Goal: Task Accomplishment & Management: Use online tool/utility

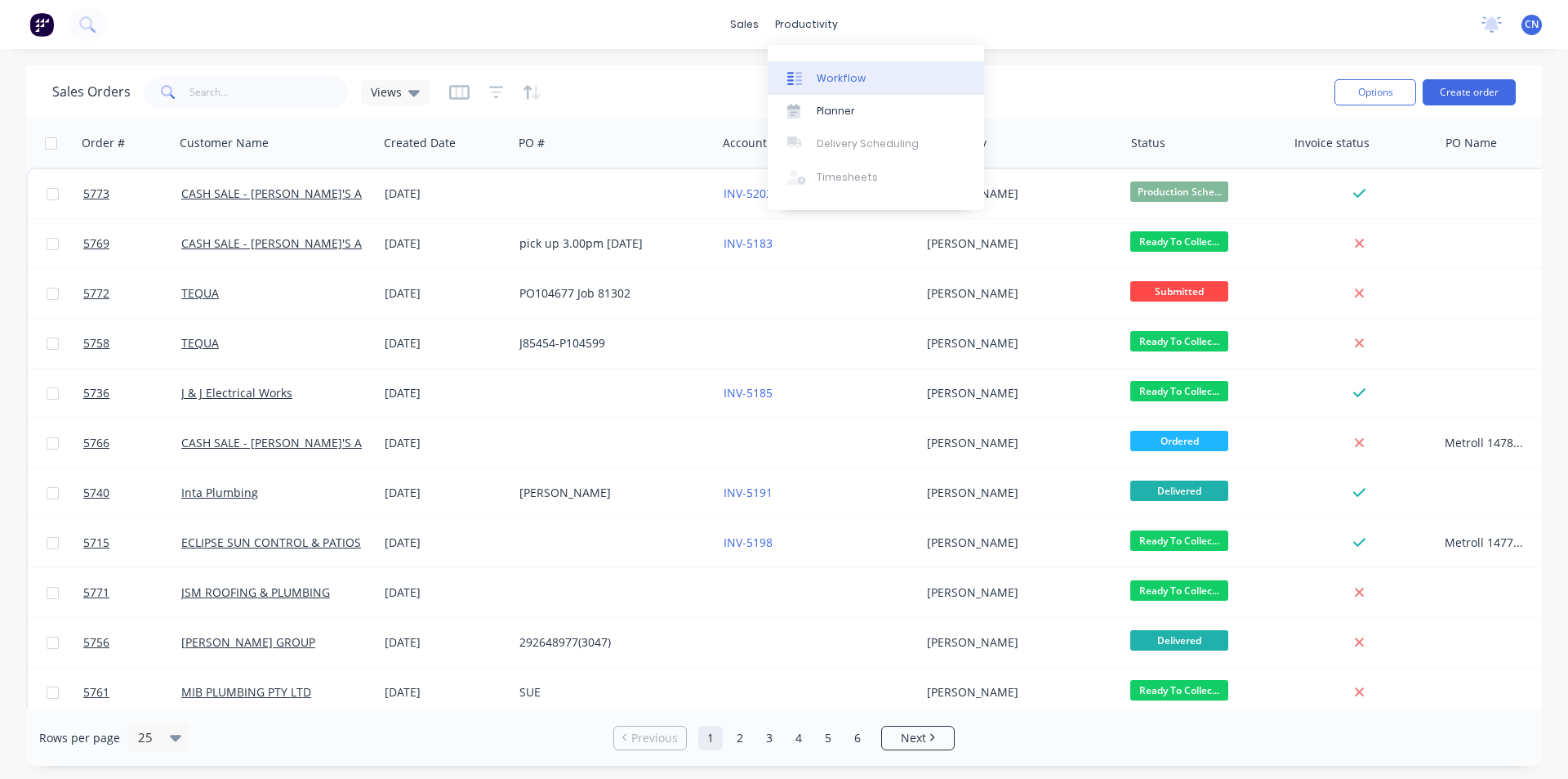
click at [758, 71] on div "Workflow" at bounding box center [841, 78] width 49 height 15
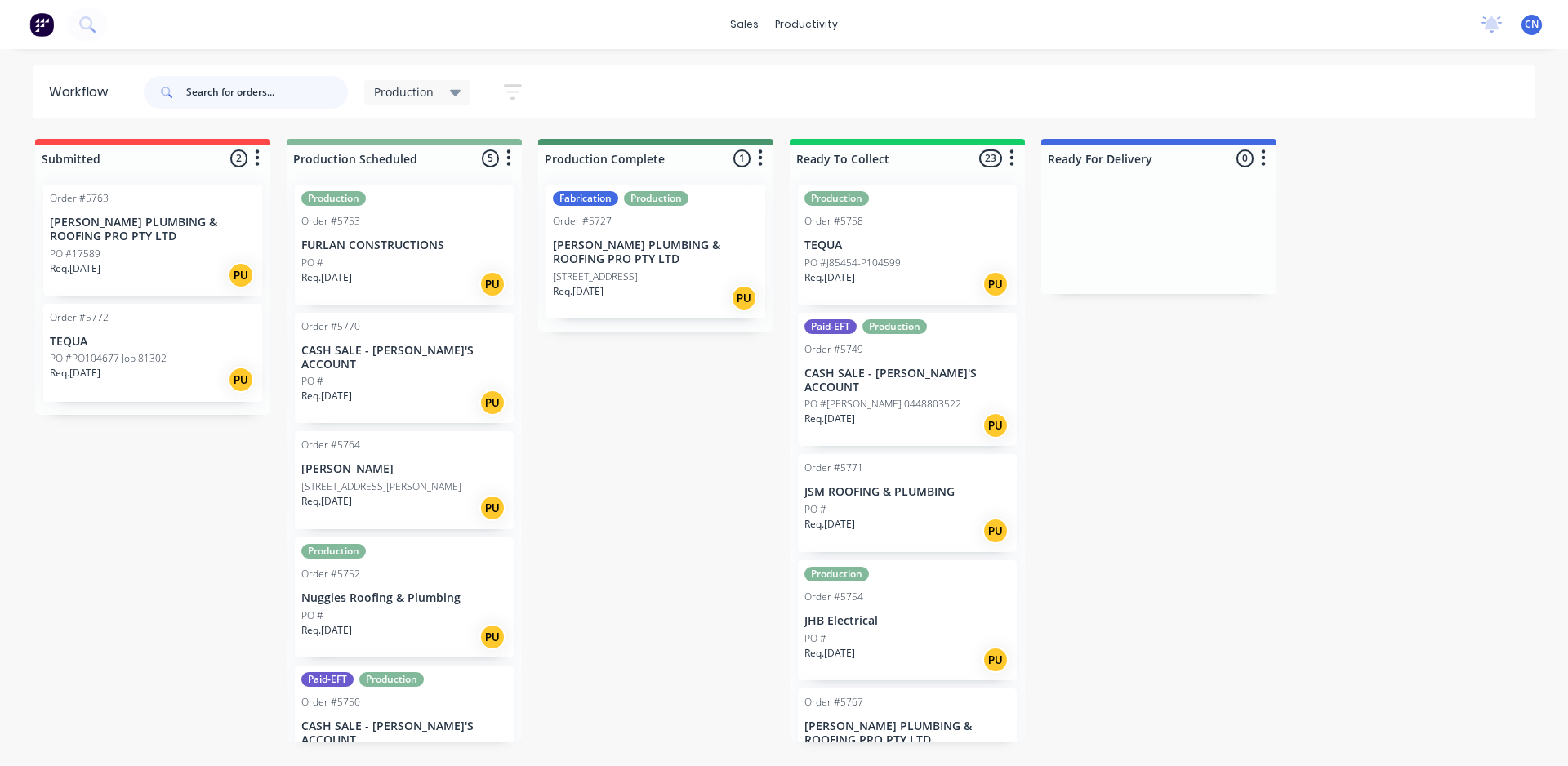
click at [239, 96] on input "text" at bounding box center [266, 92] width 161 height 32
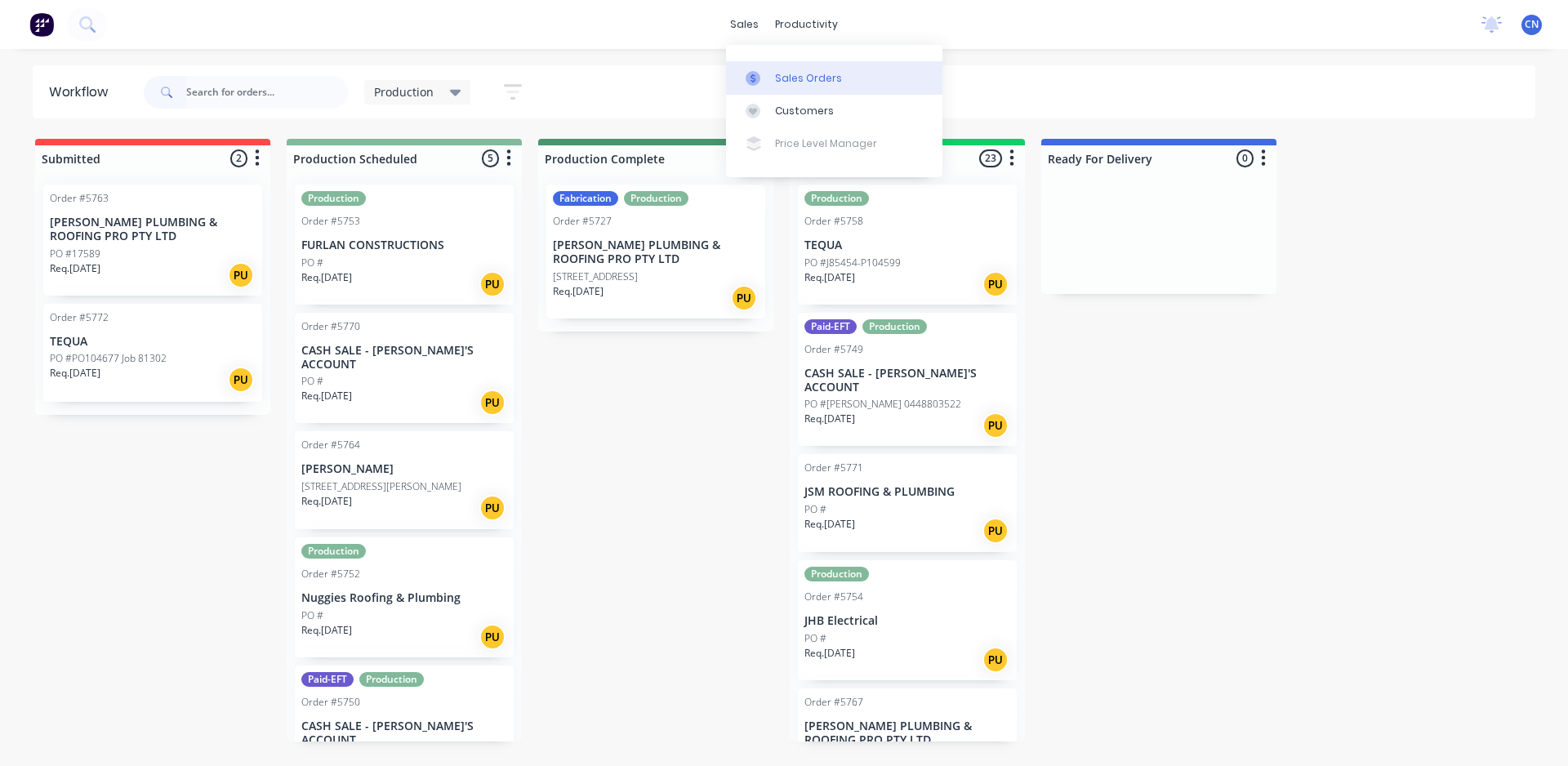
click at [758, 62] on link "Sales Orders" at bounding box center [833, 77] width 216 height 32
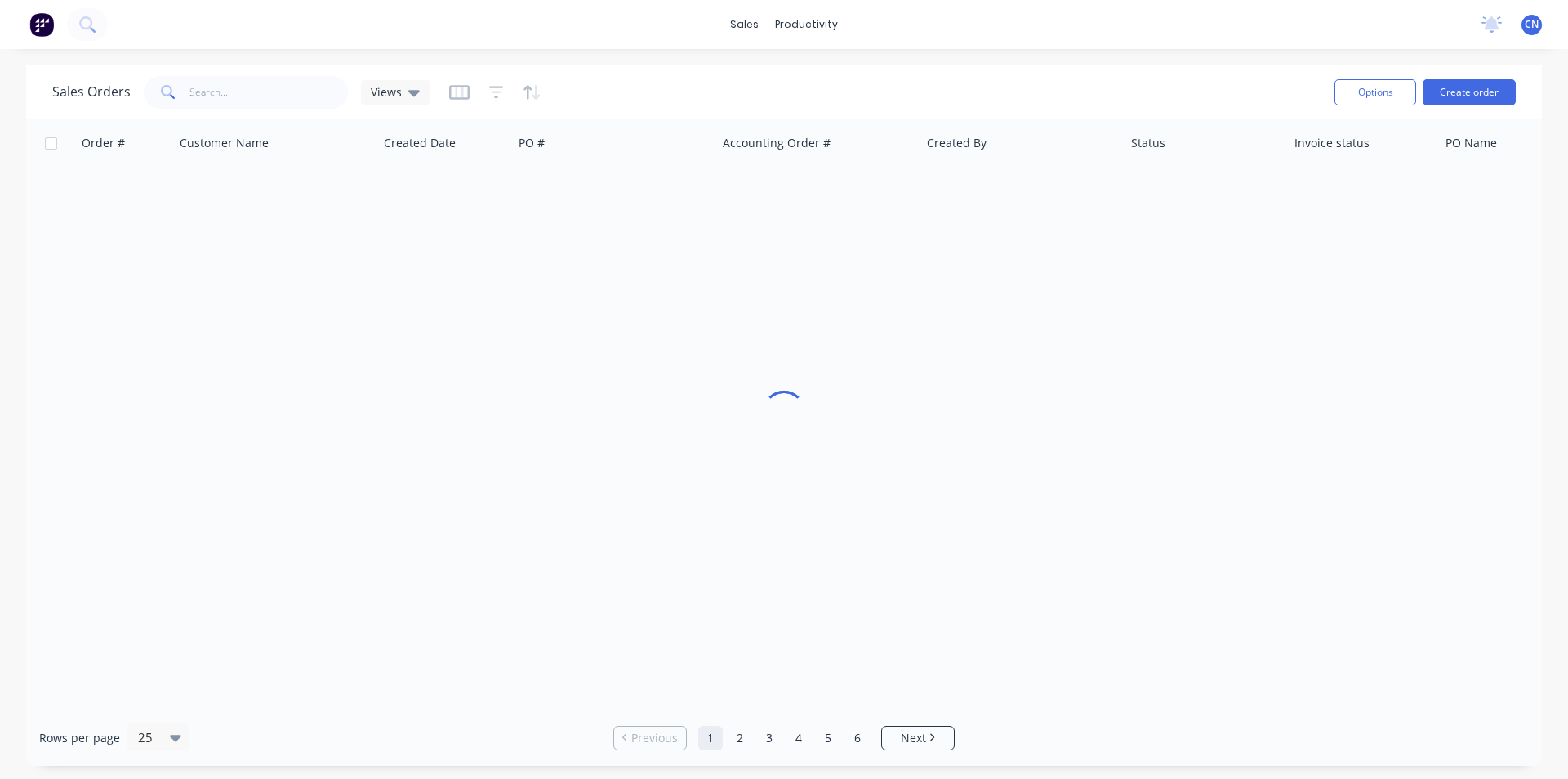
click at [213, 111] on div "Sales Orders Views" at bounding box center [686, 91] width 1269 height 40
click at [213, 102] on input "text" at bounding box center [269, 92] width 159 height 32
click at [210, 81] on input "text" at bounding box center [269, 92] width 159 height 32
click at [249, 99] on input "zak" at bounding box center [269, 92] width 159 height 32
type input "zak"
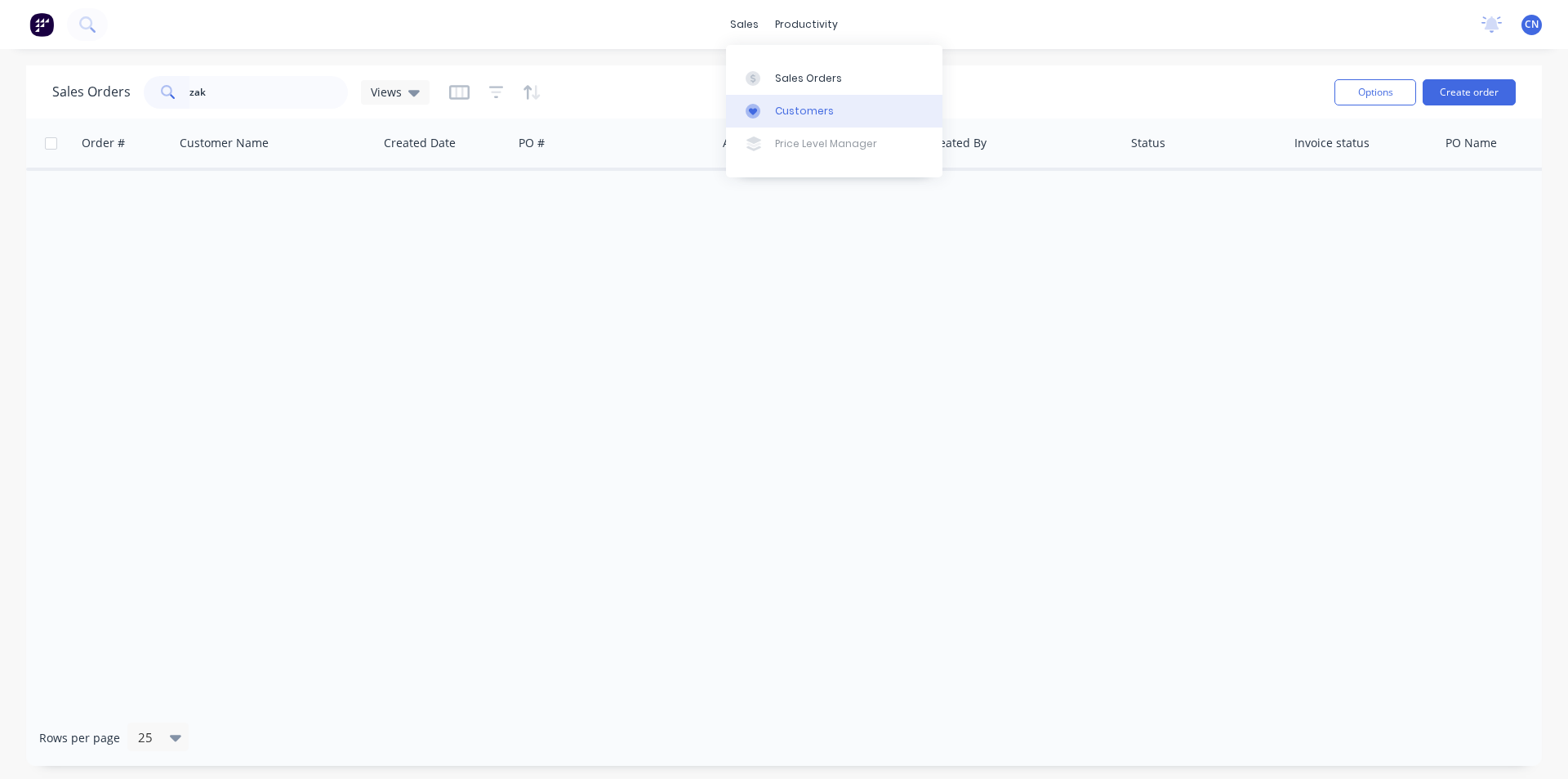
click at [758, 107] on div "Customers" at bounding box center [804, 111] width 59 height 15
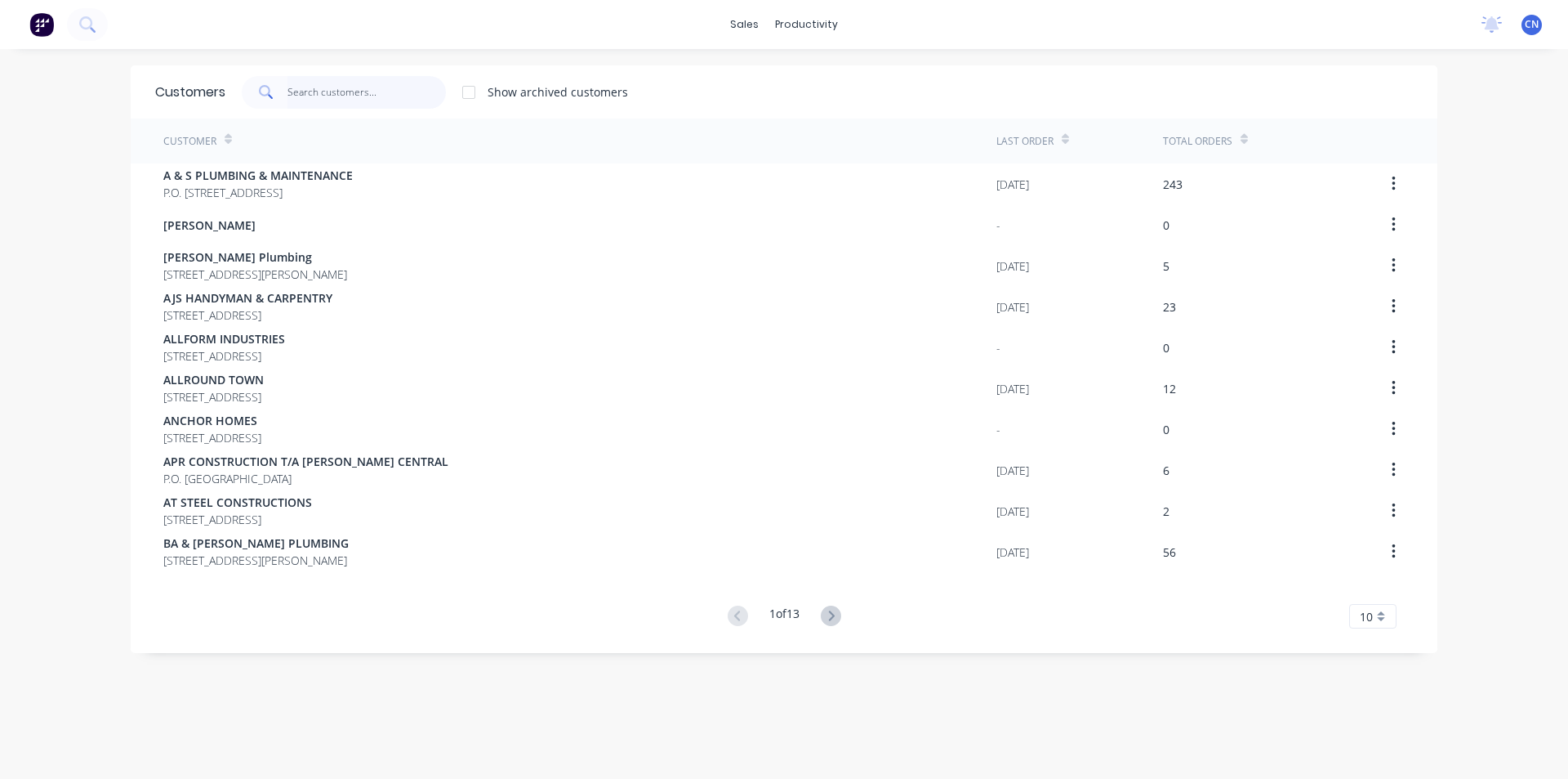
click at [291, 93] on input "text" at bounding box center [367, 92] width 159 height 32
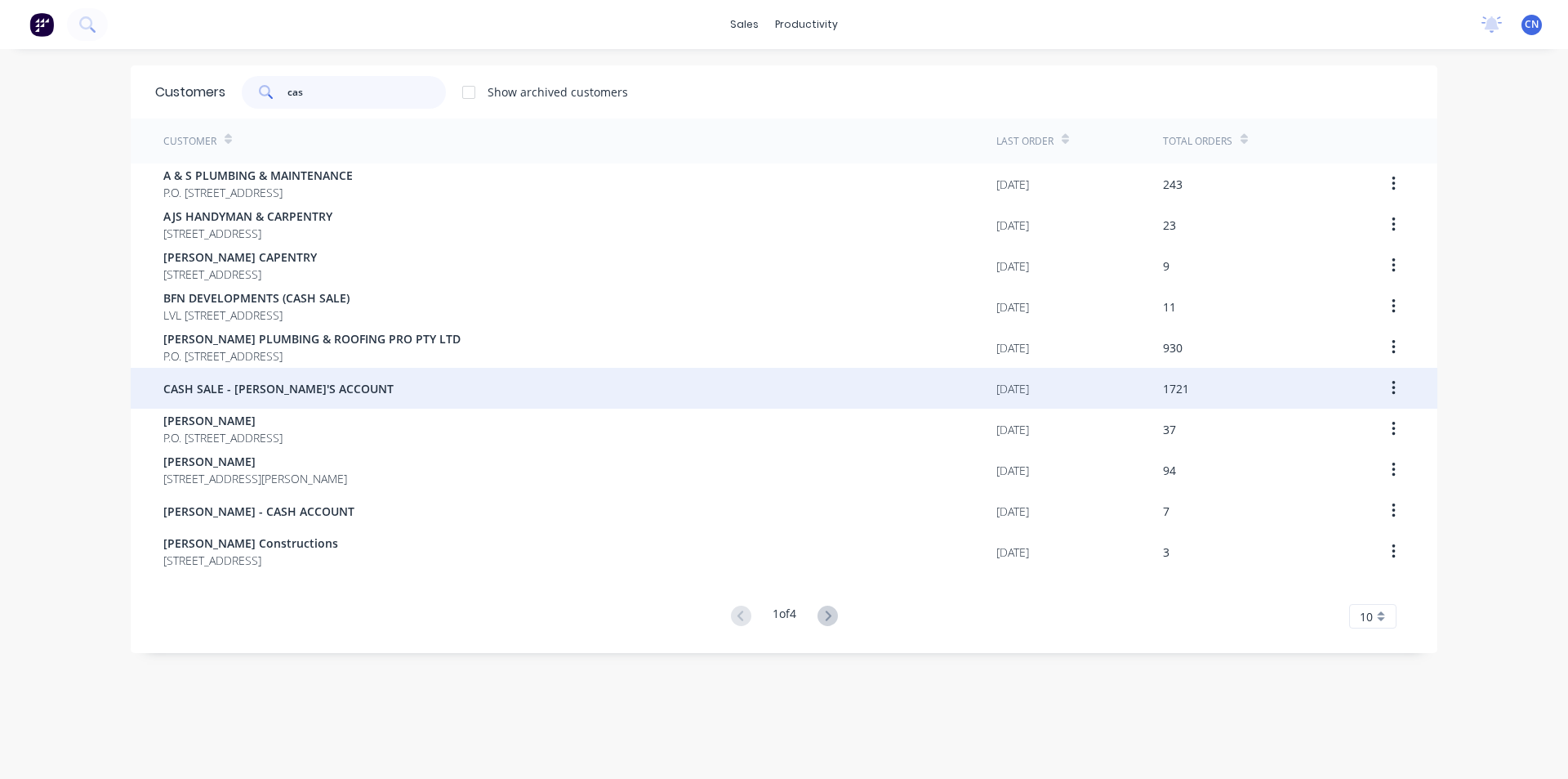
type input "cas"
click at [288, 382] on span "CASH SALE - [PERSON_NAME]'S ACCOUNT" at bounding box center [278, 389] width 230 height 18
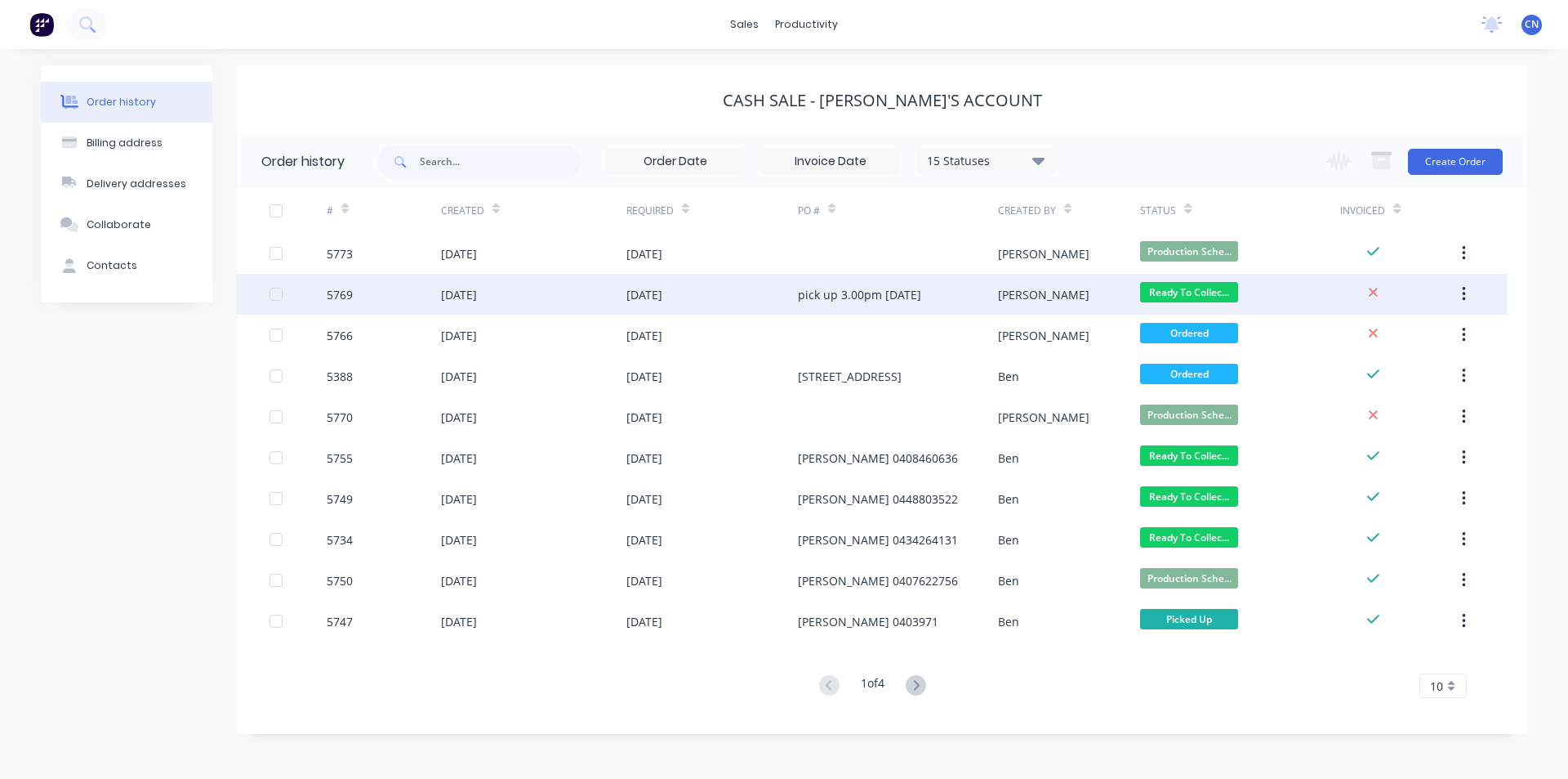
click at [758, 304] on div "pick up 3.00pm [DATE]" at bounding box center [898, 295] width 201 height 41
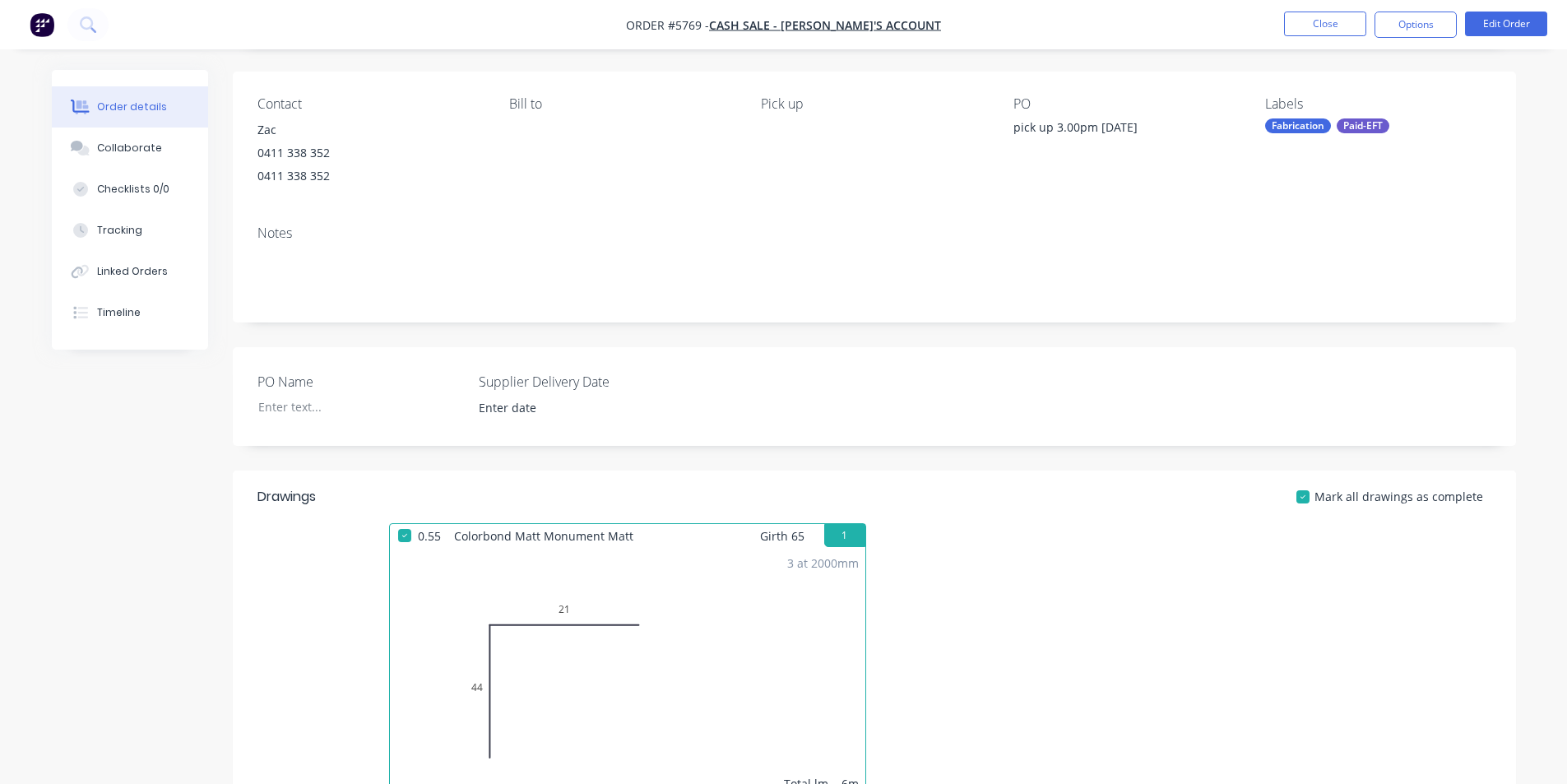
scroll to position [106, 0]
click at [142, 152] on div "Collaborate" at bounding box center [130, 148] width 65 height 15
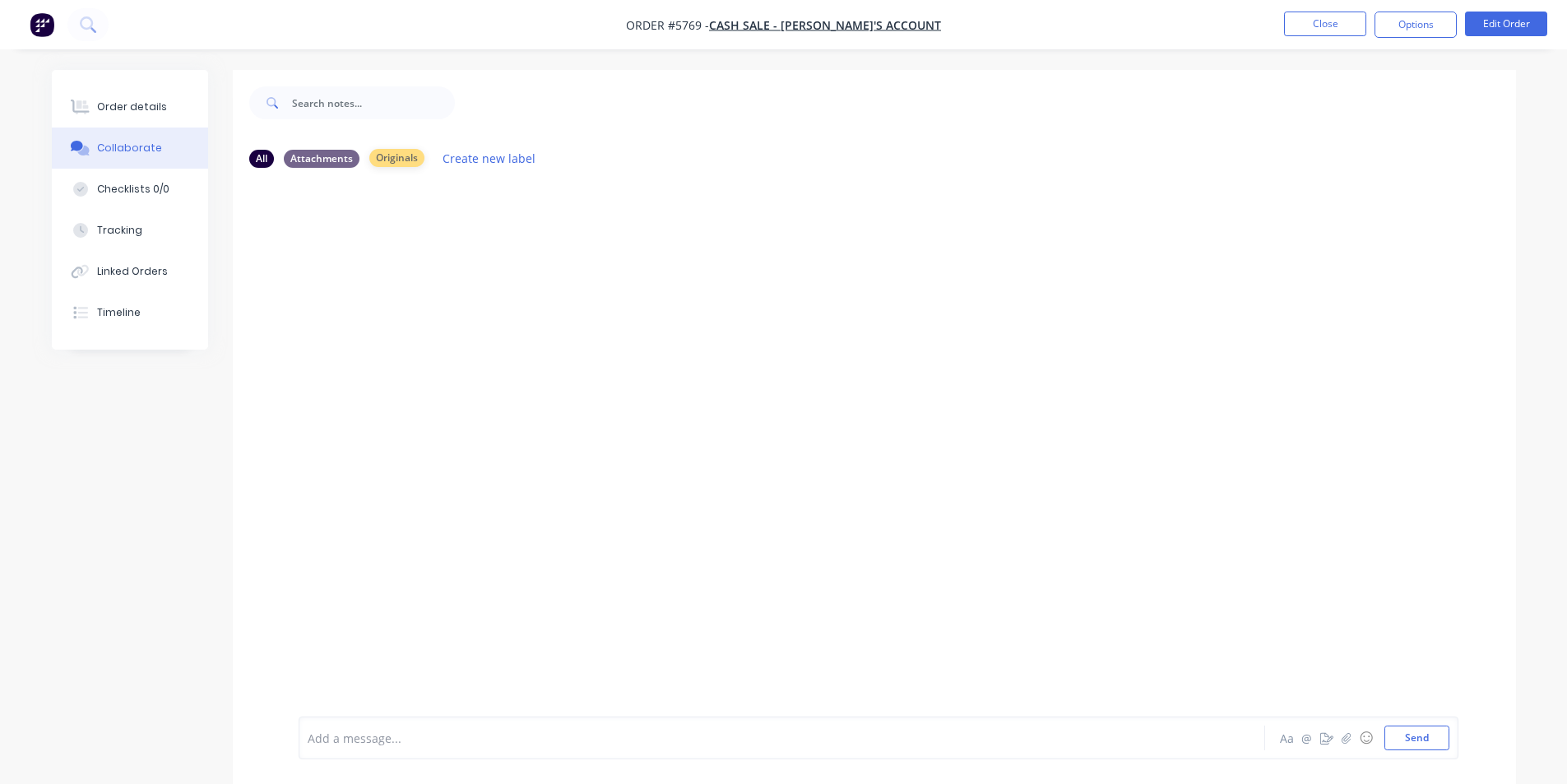
click at [407, 157] on div "Originals" at bounding box center [397, 158] width 55 height 18
click at [329, 158] on div "Attachments" at bounding box center [321, 158] width 76 height 18
click at [406, 157] on div "Originals" at bounding box center [397, 158] width 55 height 18
click at [127, 226] on div "Tracking" at bounding box center [120, 229] width 45 height 15
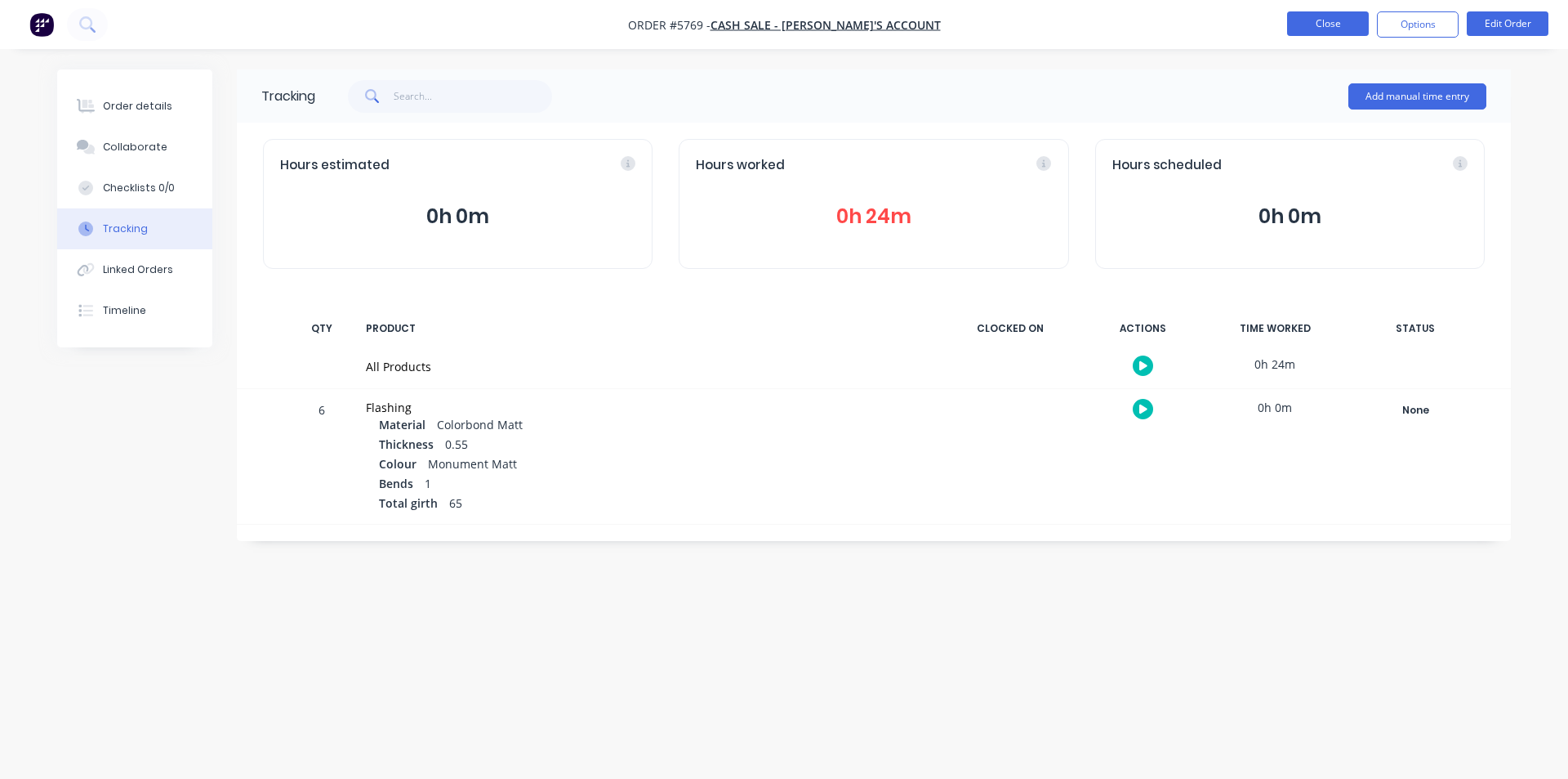
click at [758, 23] on button "Close" at bounding box center [1327, 23] width 81 height 24
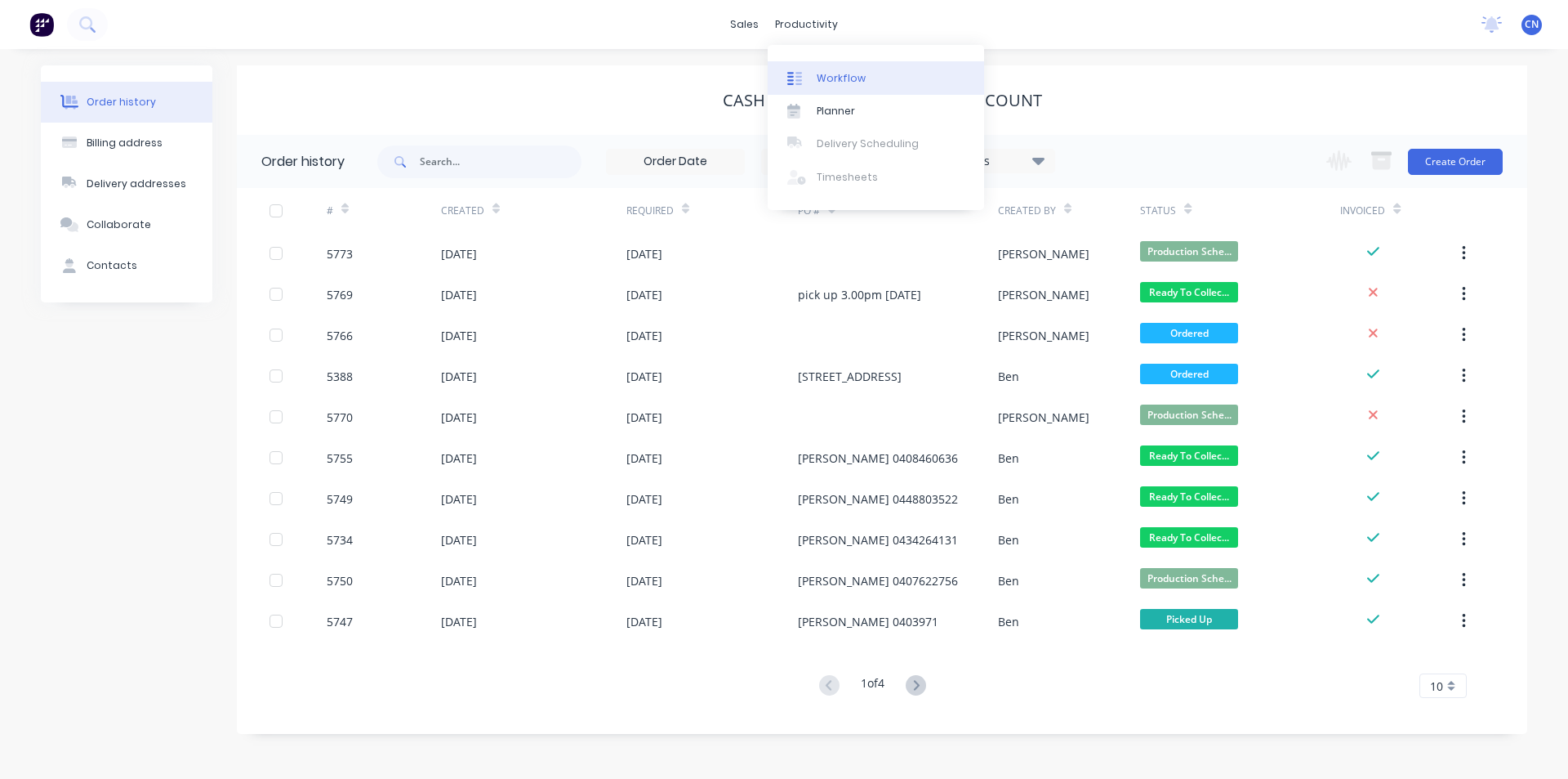
click at [758, 88] on link "Workflow" at bounding box center [875, 77] width 216 height 32
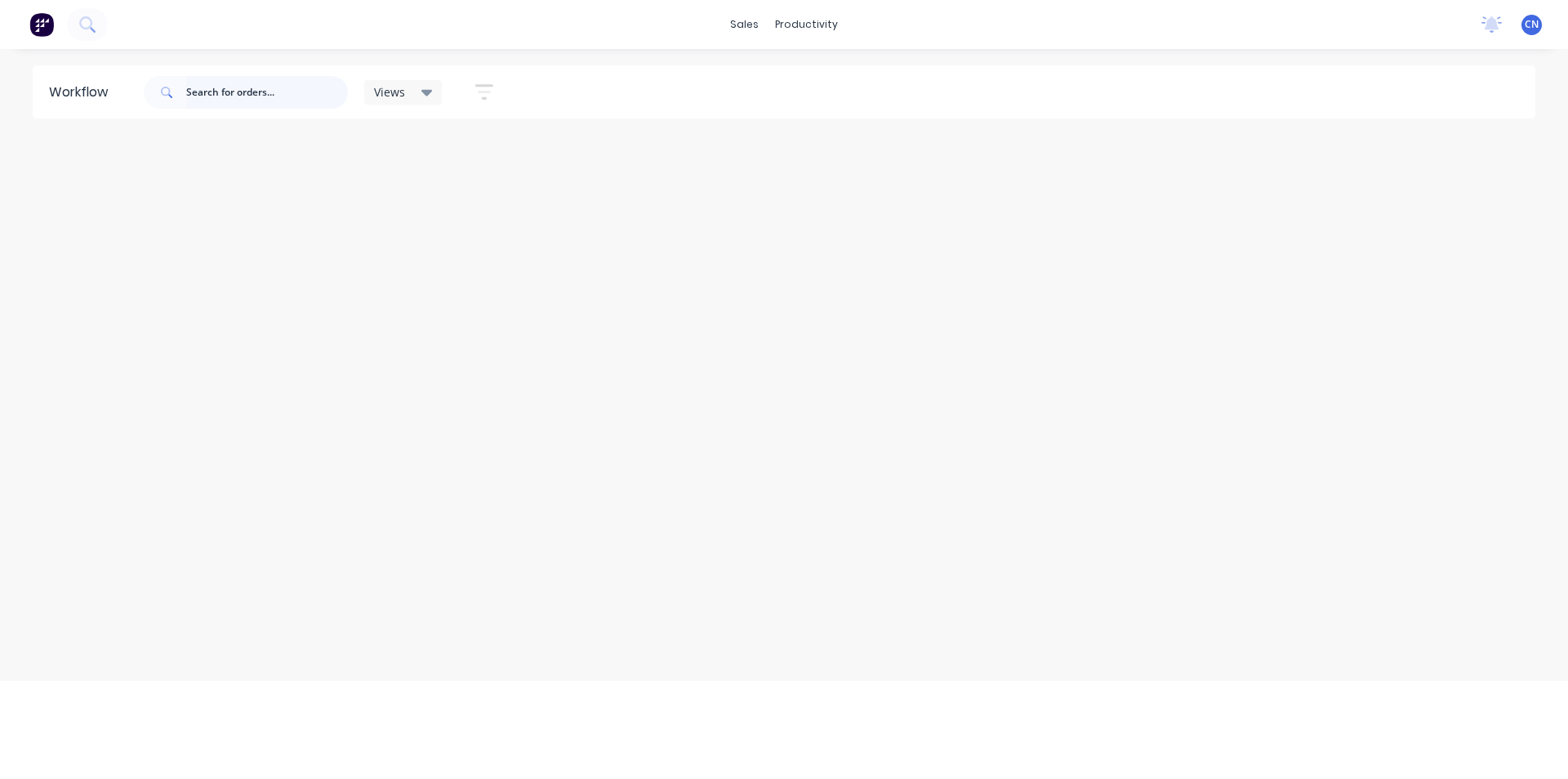
click at [252, 91] on input "text" at bounding box center [266, 92] width 161 height 32
type input "5764"
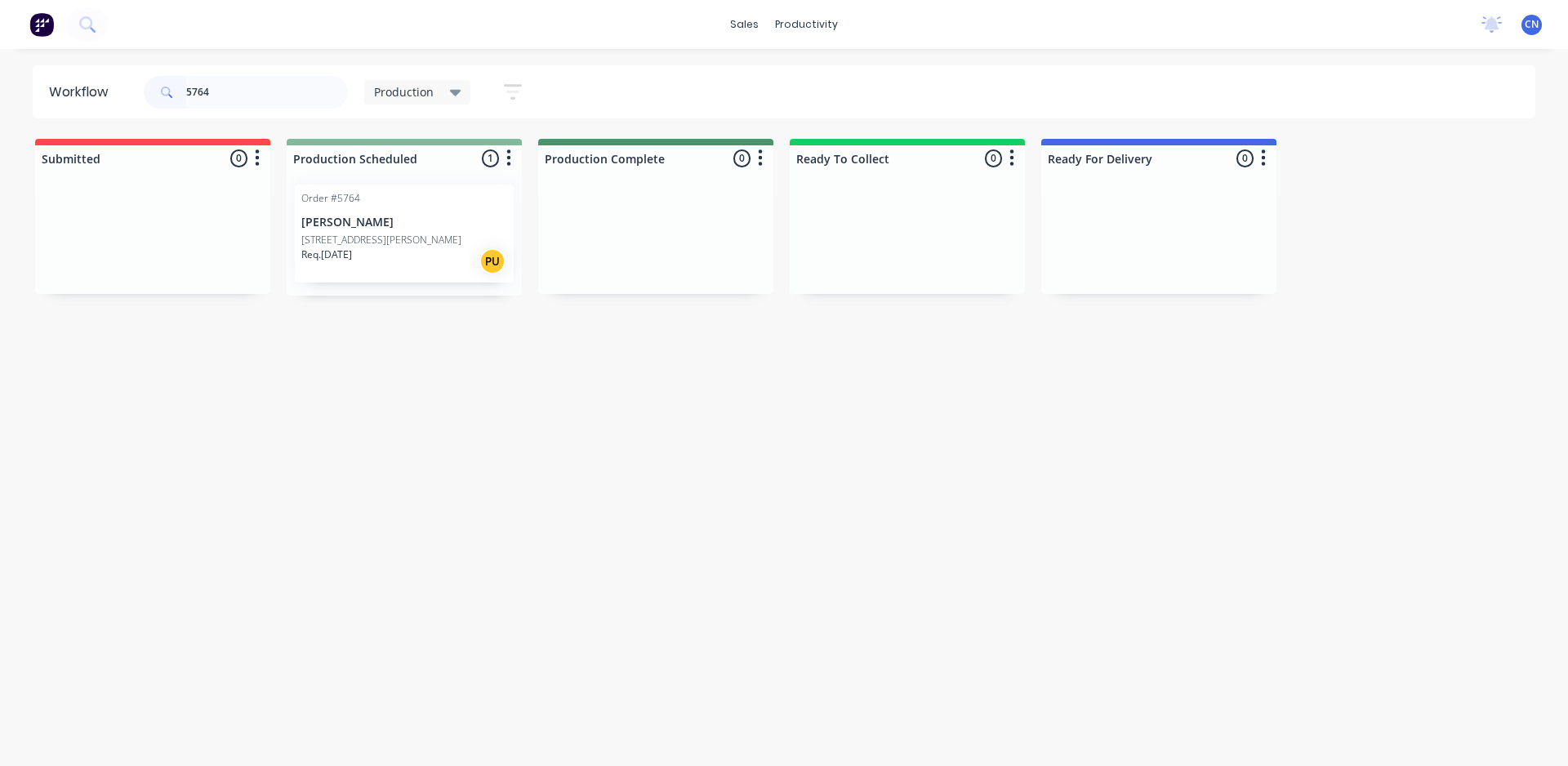
click at [384, 233] on p "[STREET_ADDRESS][PERSON_NAME]" at bounding box center [381, 240] width 160 height 15
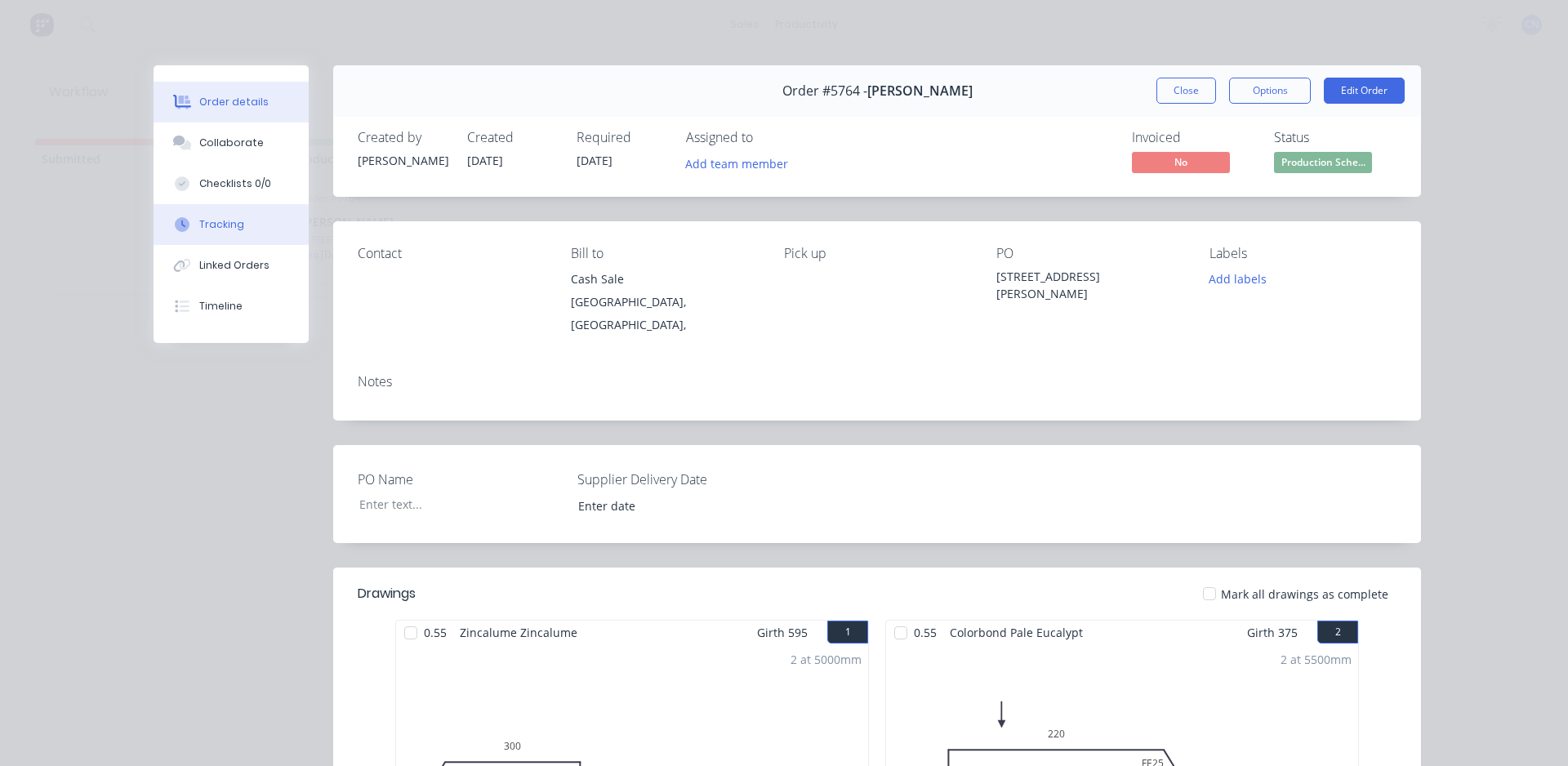
click at [201, 221] on div "Tracking" at bounding box center [222, 224] width 45 height 15
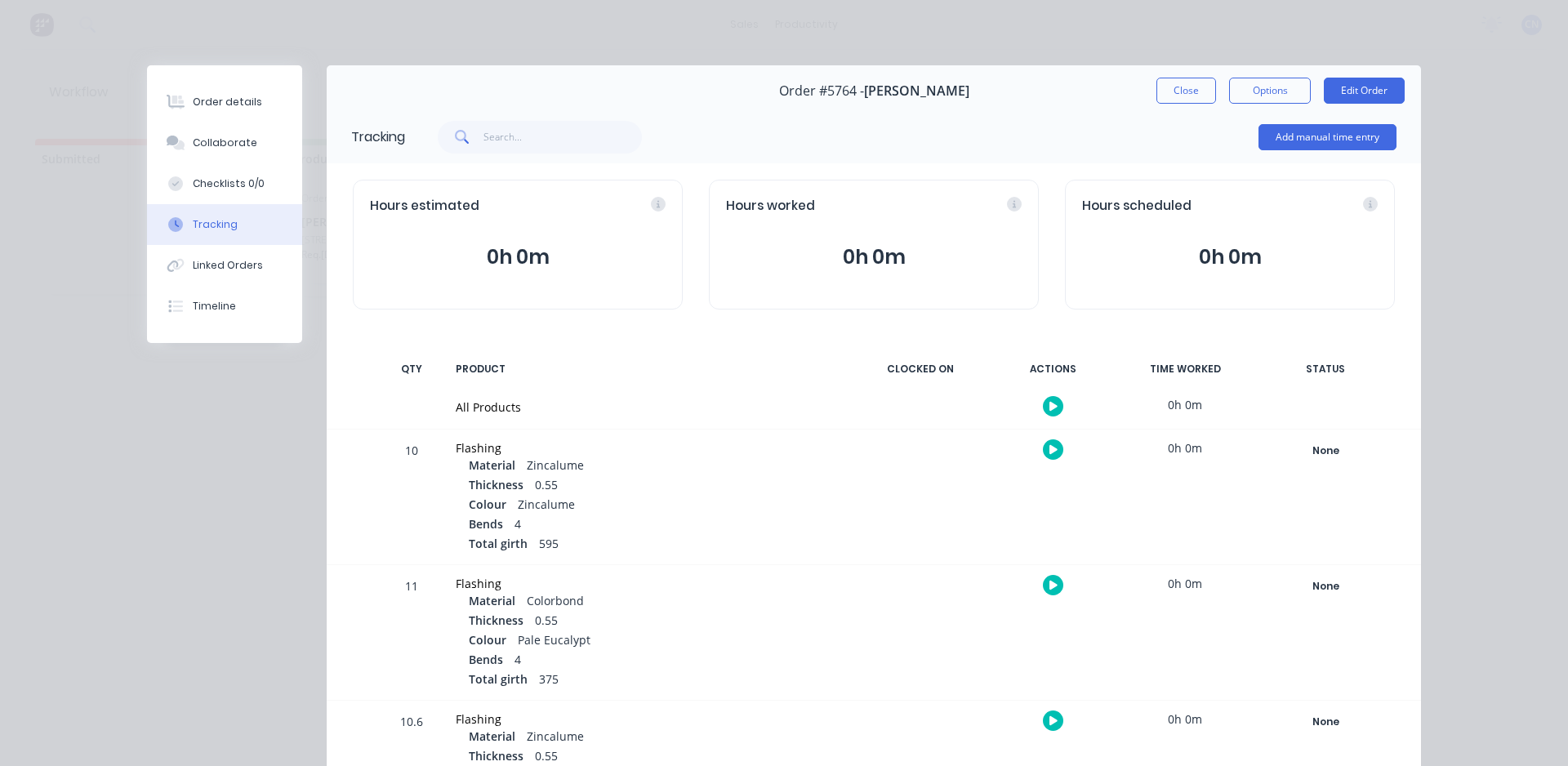
click at [758, 414] on button "button" at bounding box center [1053, 406] width 21 height 21
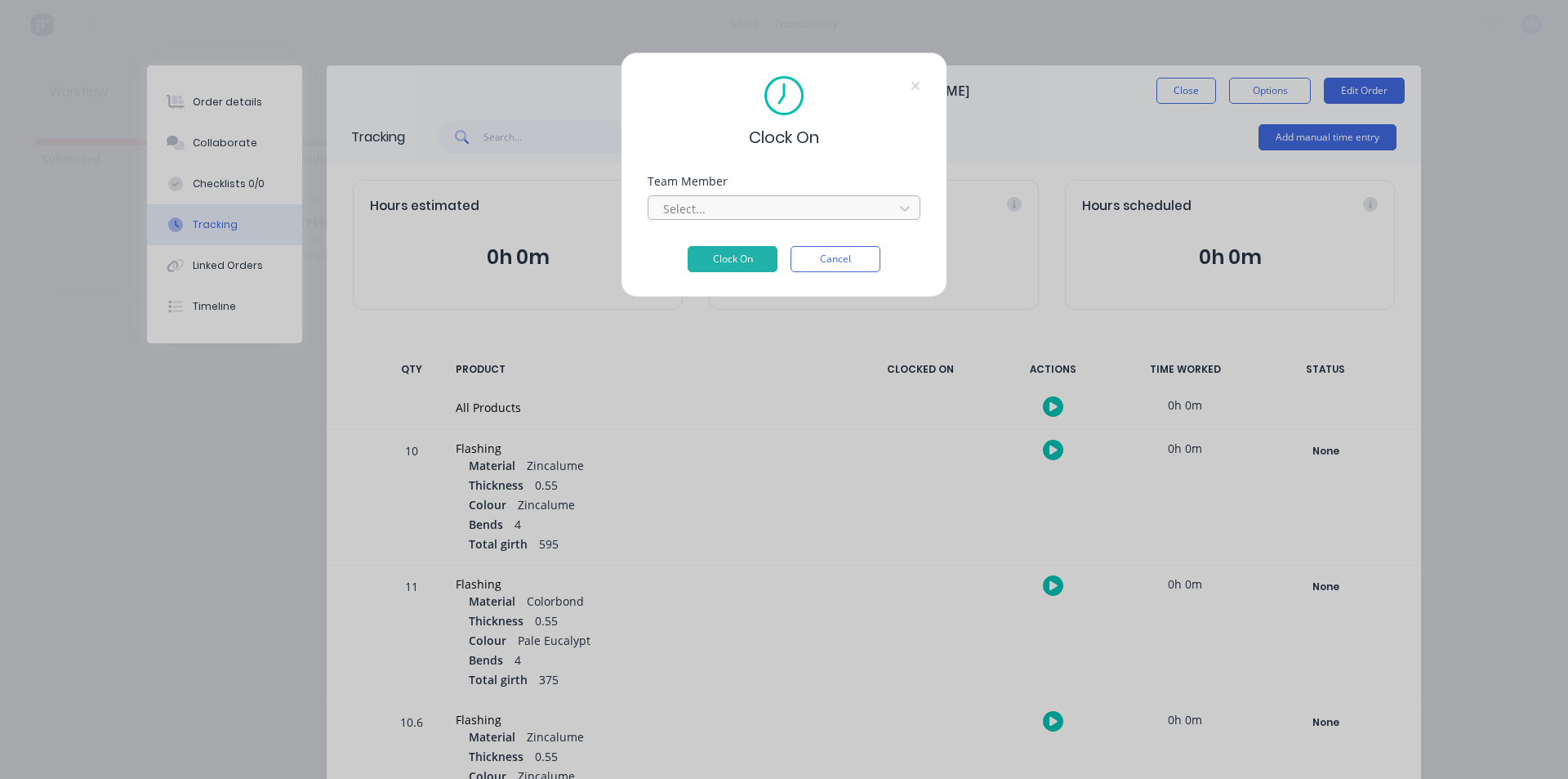
click at [699, 217] on div at bounding box center [773, 208] width 224 height 21
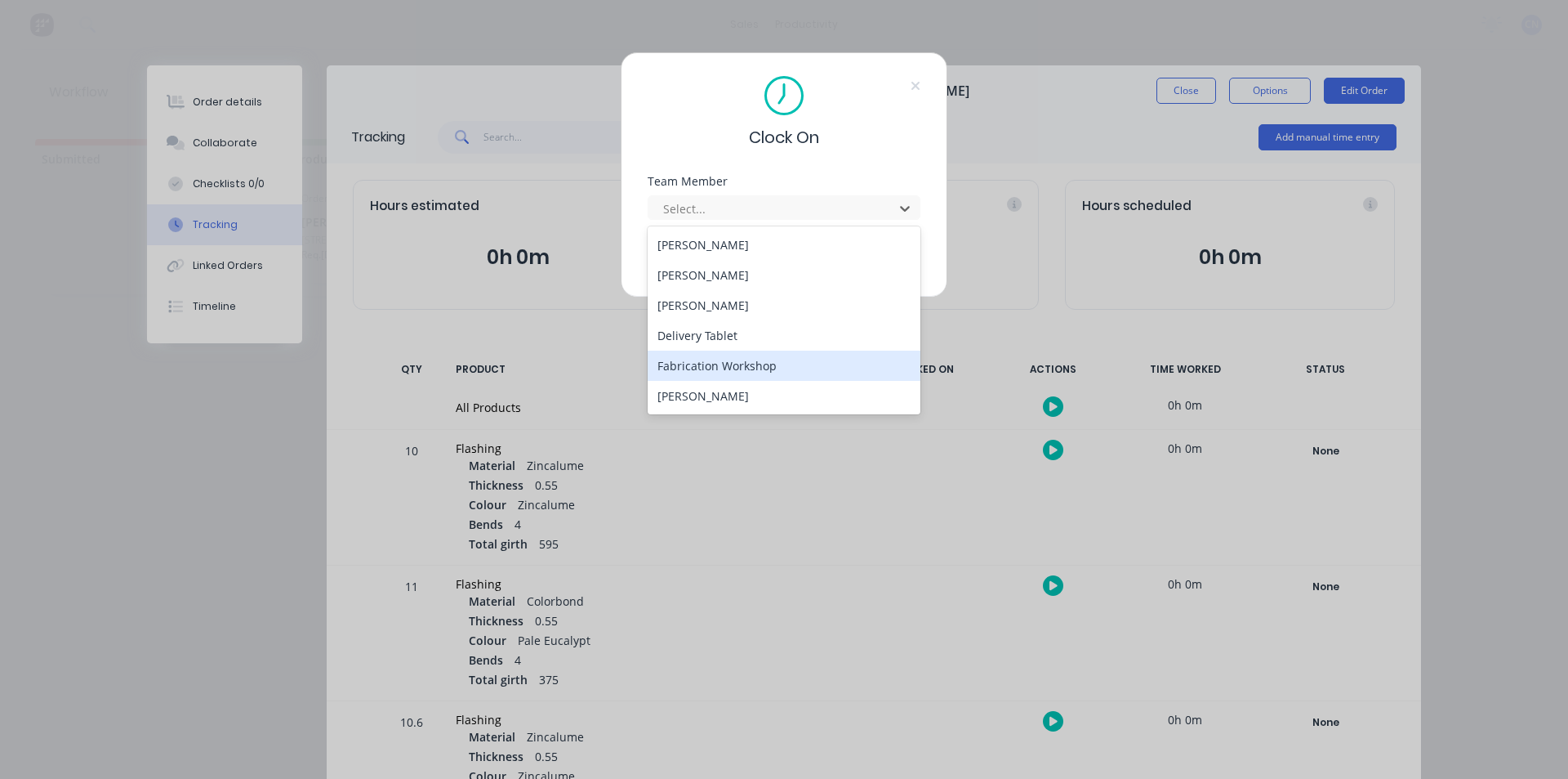
click at [718, 363] on div "Fabrication Workshop" at bounding box center [784, 365] width 273 height 30
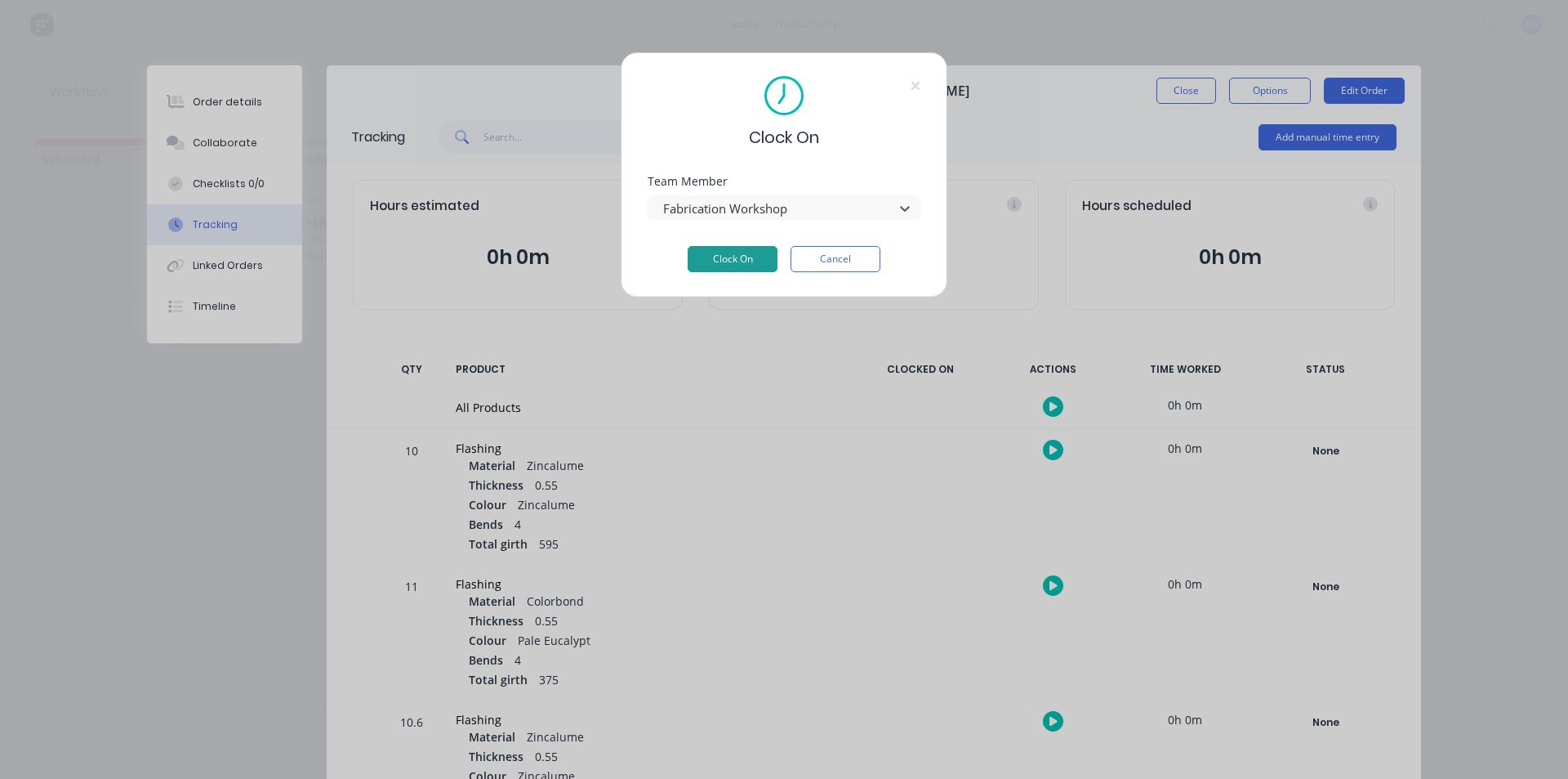
click at [717, 249] on button "Clock On" at bounding box center [733, 258] width 90 height 26
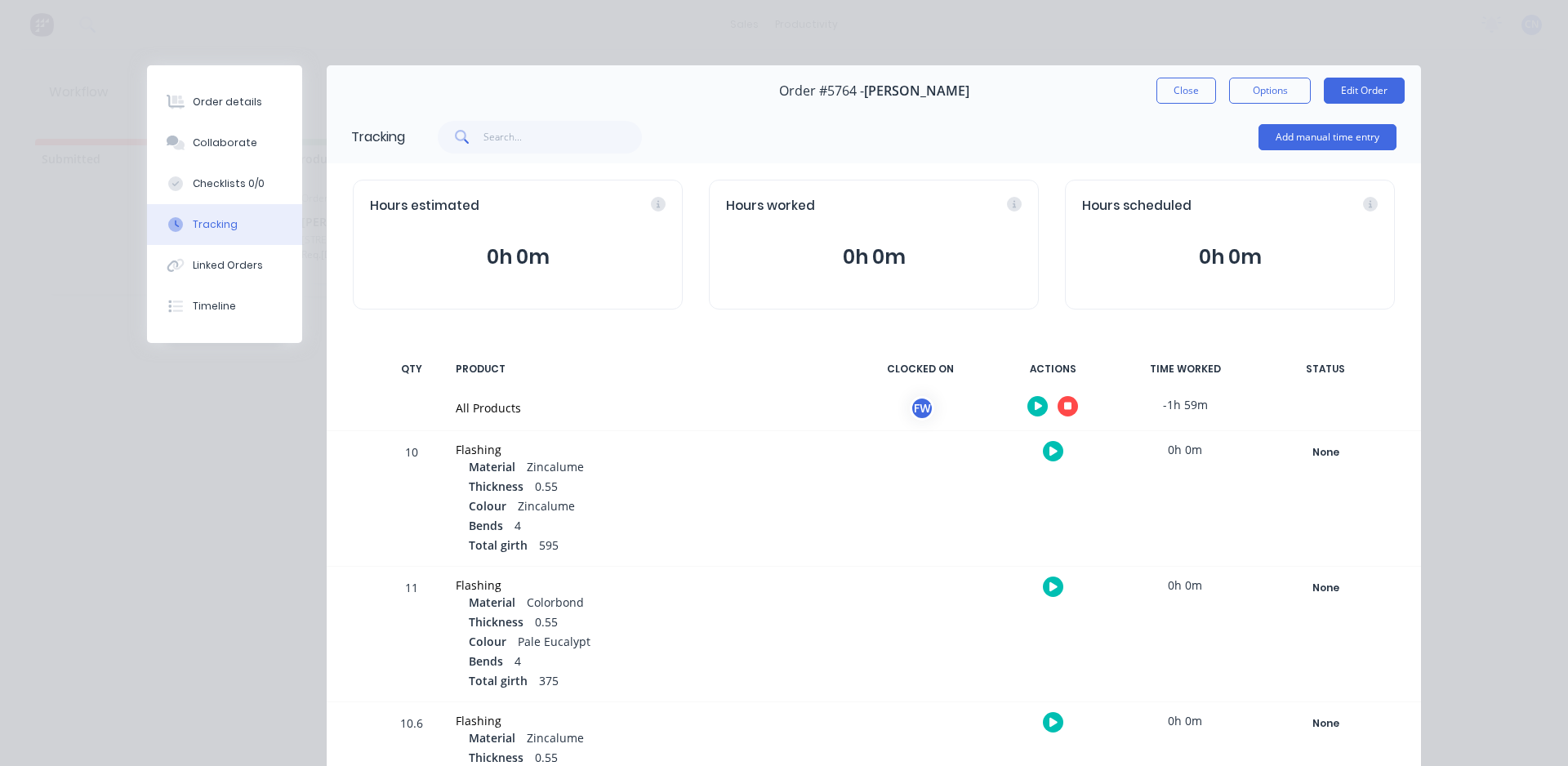
click at [758, 405] on icon "button" at bounding box center [1068, 407] width 8 height 8
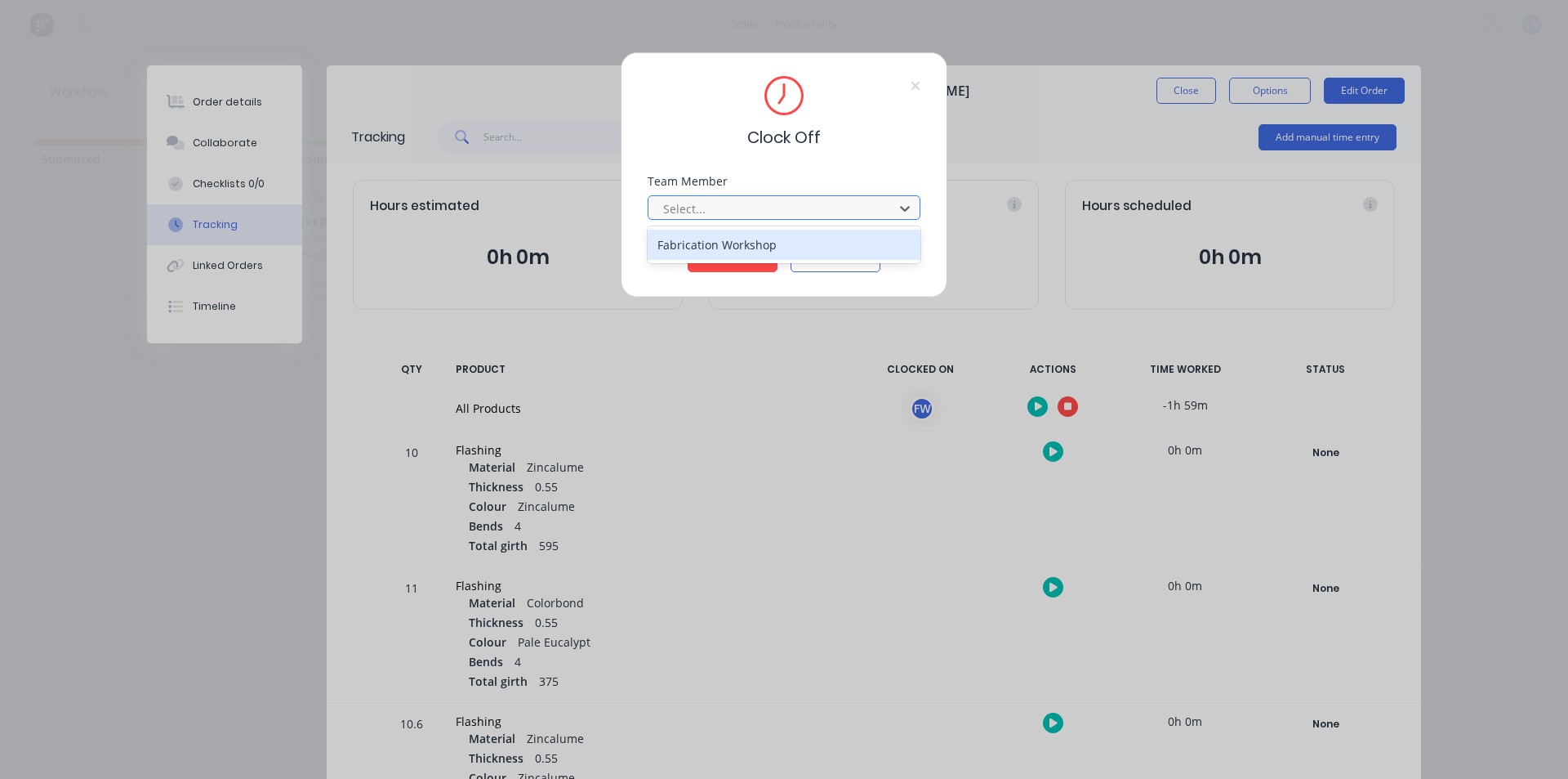
click at [696, 200] on div at bounding box center [773, 208] width 224 height 21
click at [711, 256] on div "Fabrication Workshop" at bounding box center [784, 245] width 273 height 30
click at [713, 258] on button "Clock Off" at bounding box center [733, 258] width 90 height 26
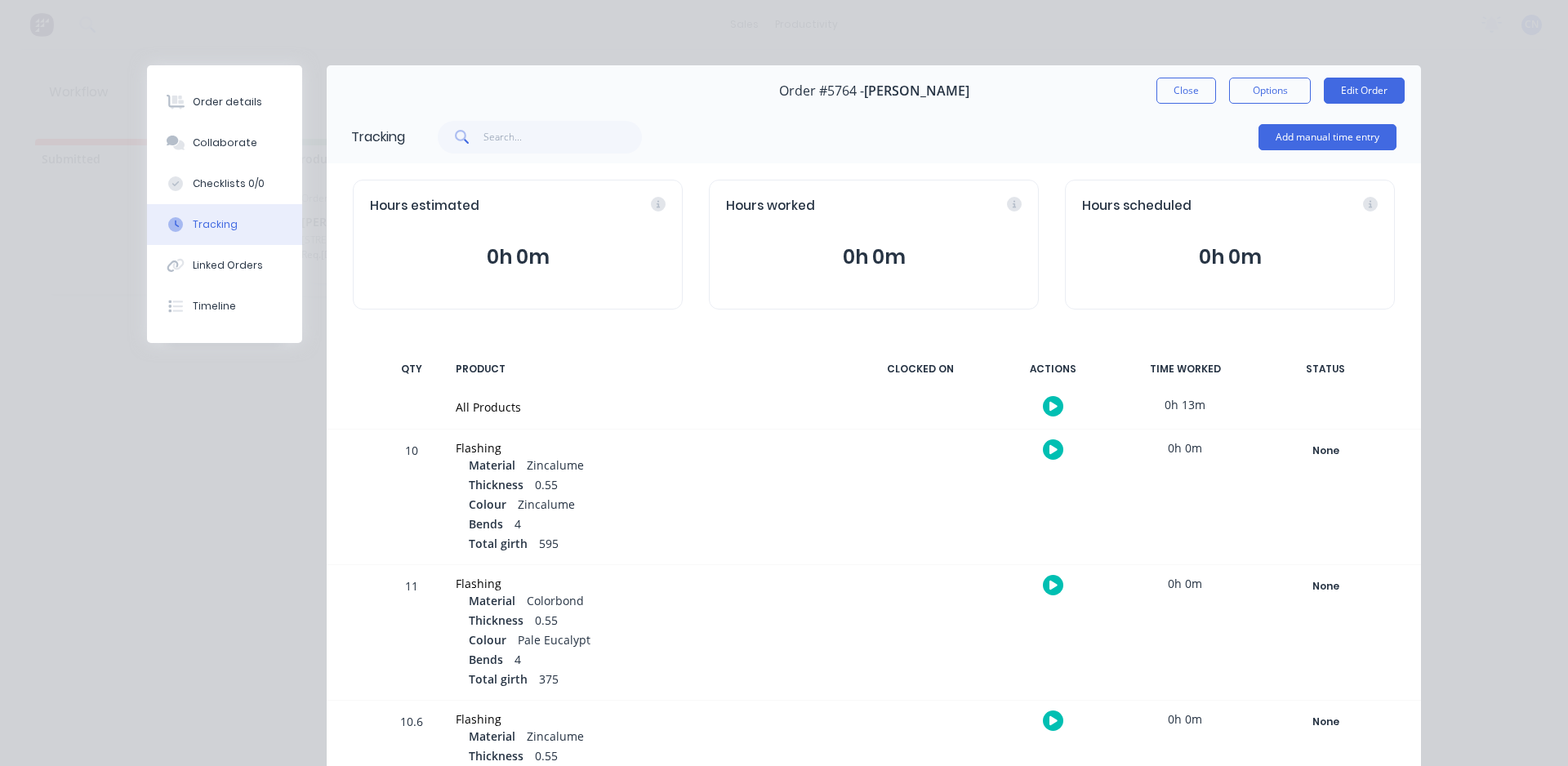
click at [758, 105] on div "Order #5764 - Shaun Muller Close Options Edit Order" at bounding box center [874, 91] width 1095 height 52
click at [758, 97] on button "Close" at bounding box center [1186, 90] width 60 height 26
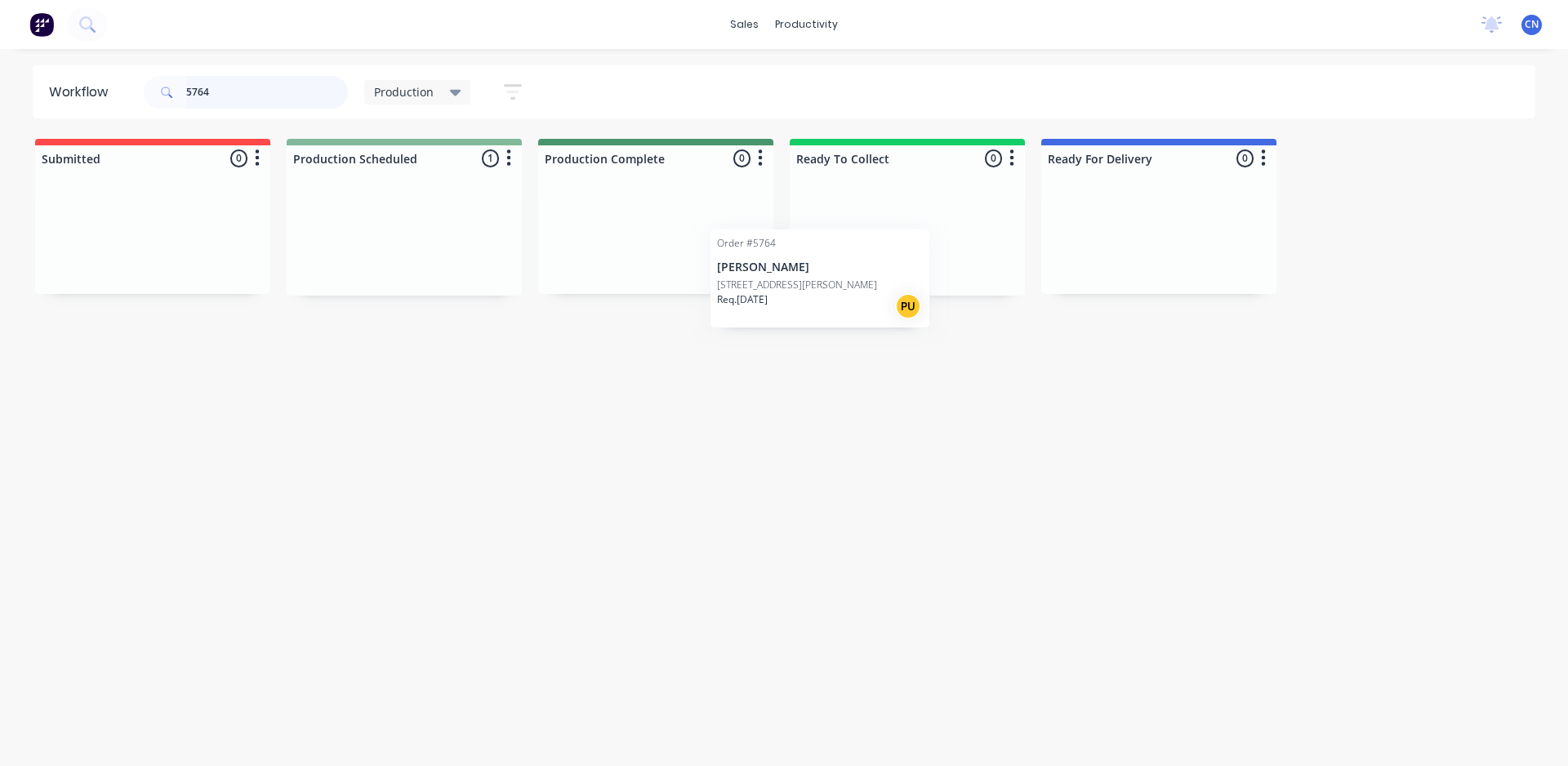
drag, startPoint x: 438, startPoint y: 236, endPoint x: 892, endPoint y: 263, distance: 454.8
click at [758, 263] on div "Submitted 0 Production Scheduled 1 Order #5764 Shaun Muller PO #4 Bolger Street…" at bounding box center [1231, 217] width 2486 height 157
drag, startPoint x: 264, startPoint y: 90, endPoint x: 0, endPoint y: 84, distance: 264.1
click at [0, 84] on div "Workflow 5764 Production Save new view None edit Production (Default) edit Comp…" at bounding box center [784, 92] width 1568 height 53
type input "5773"
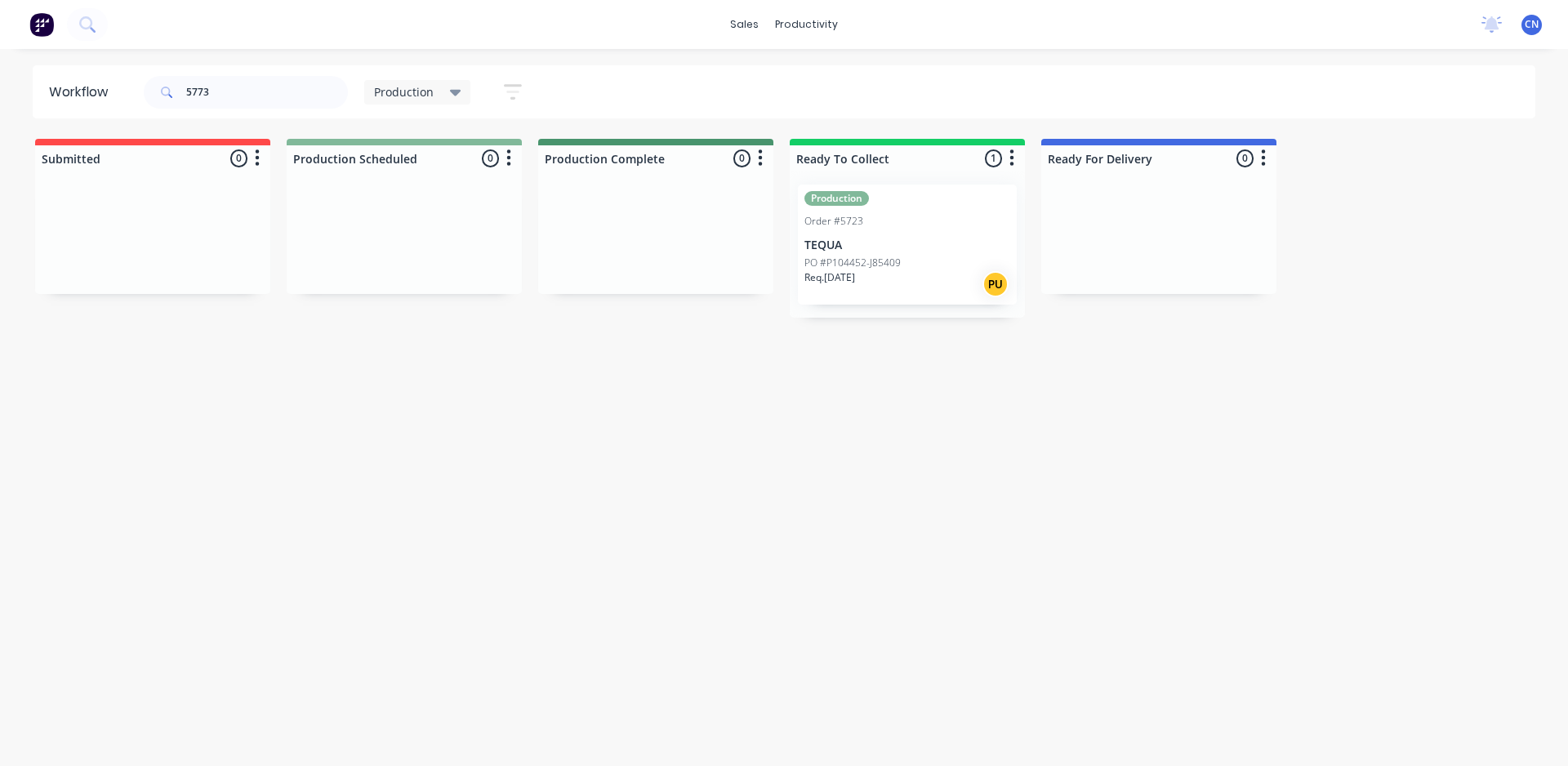
click at [758, 258] on p "PO #P104452-J85409" at bounding box center [852, 262] width 97 height 15
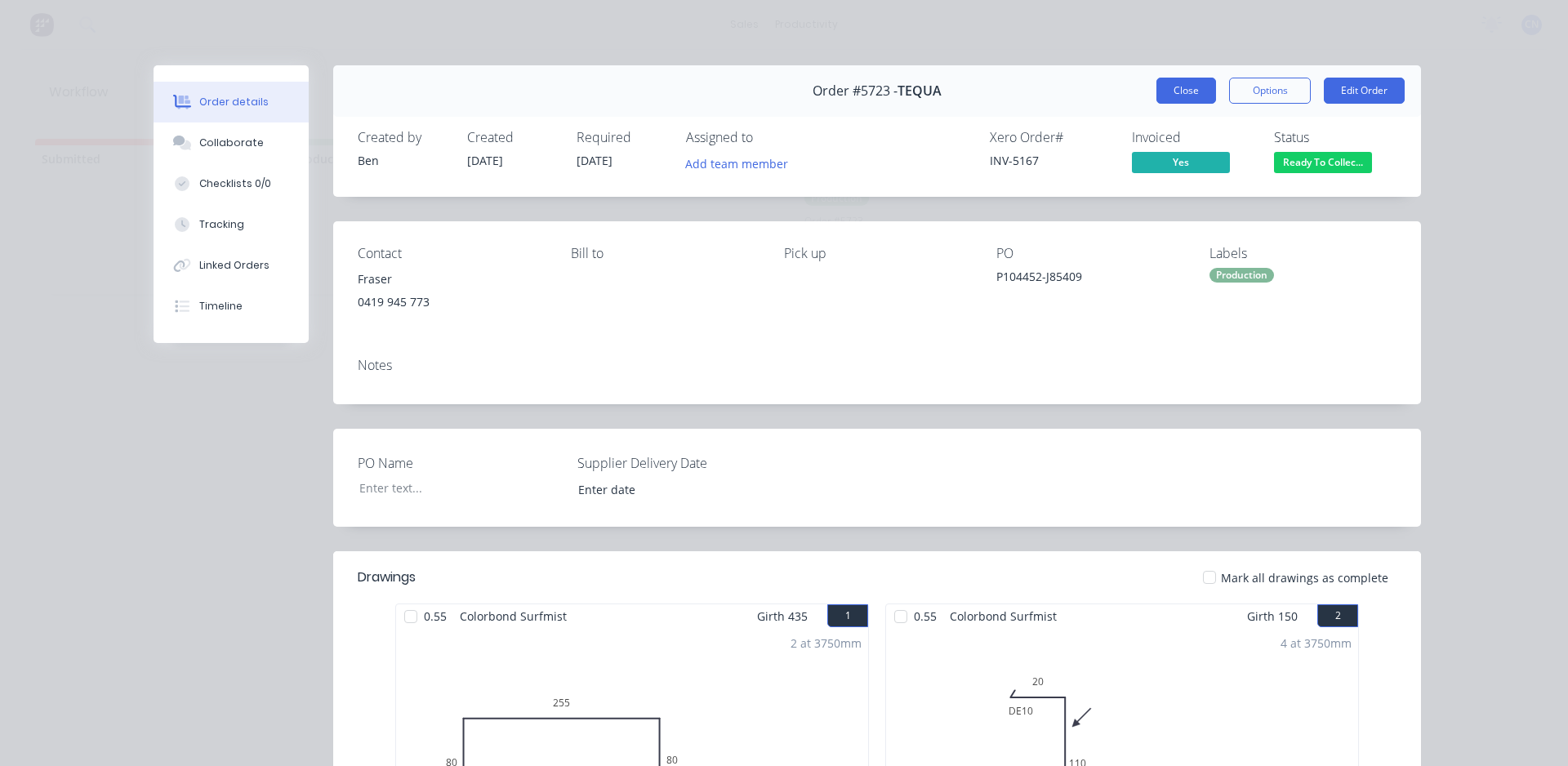
click at [758, 98] on button "Close" at bounding box center [1186, 90] width 60 height 26
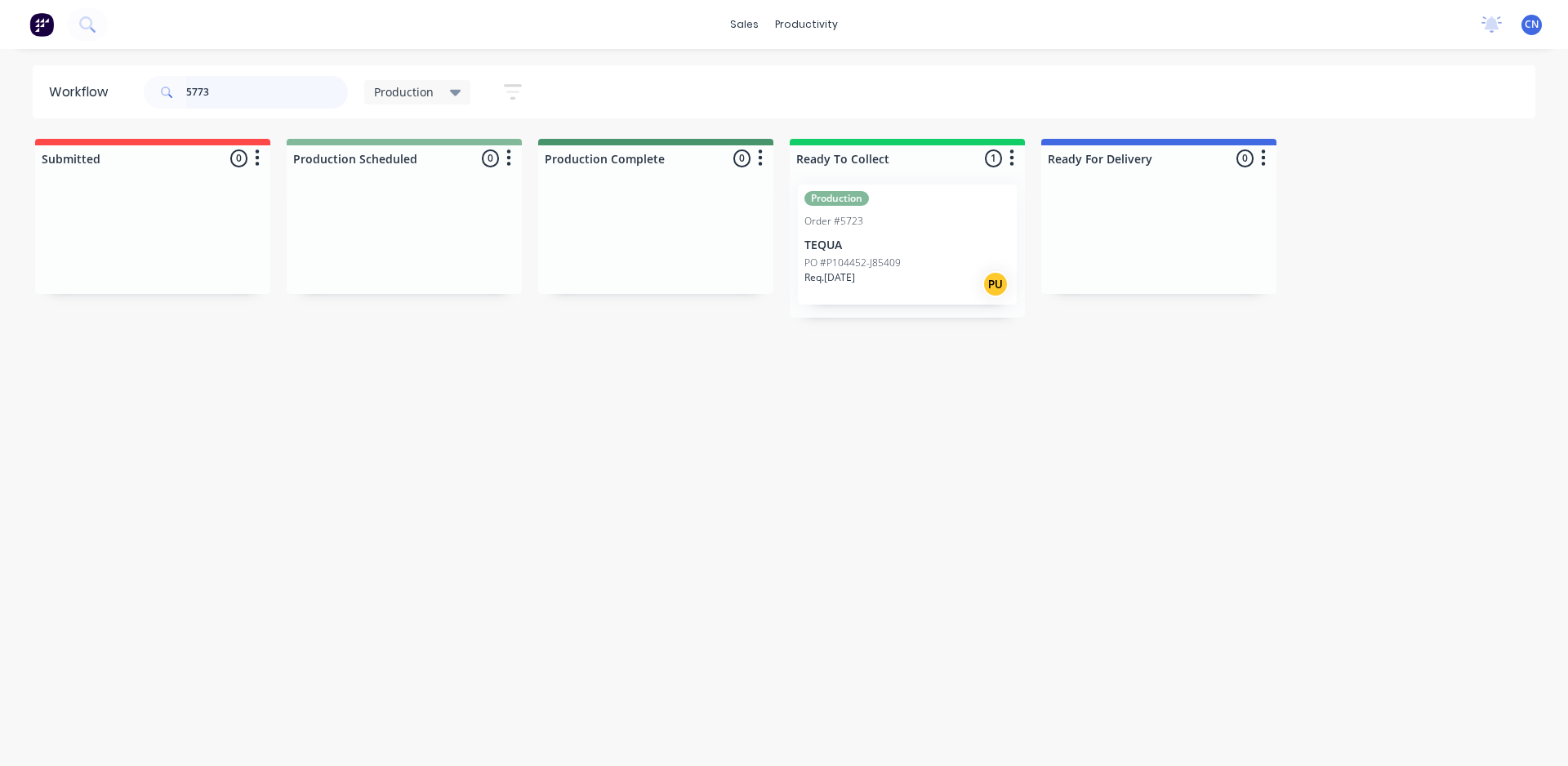
drag, startPoint x: 245, startPoint y: 97, endPoint x: 120, endPoint y: 90, distance: 125.2
click at [125, 90] on header "Workflow 5773 Production Save new view None edit Production (Default) edit Comp…" at bounding box center [784, 92] width 1503 height 53
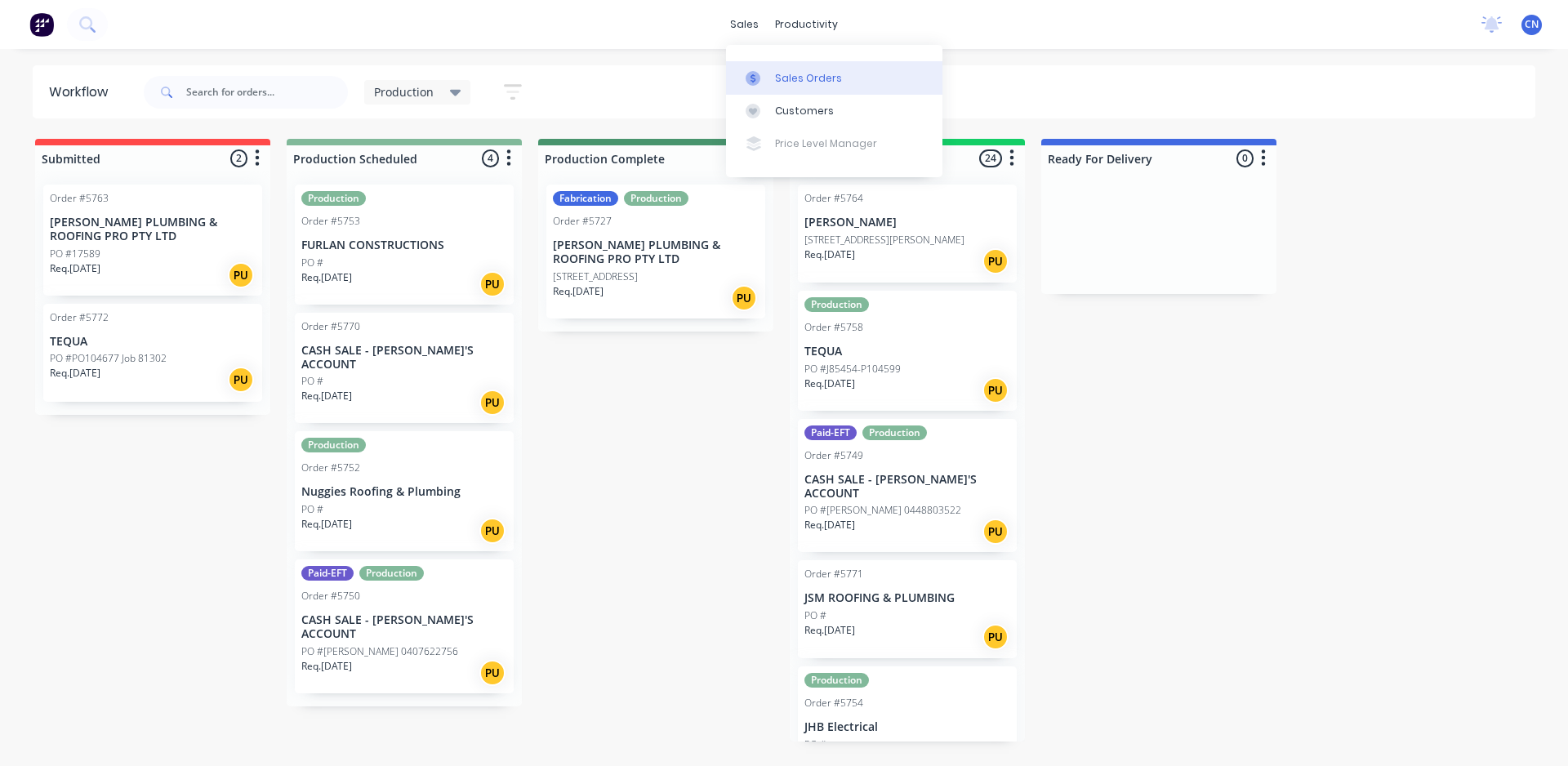
click at [758, 86] on link "Sales Orders" at bounding box center [833, 77] width 216 height 32
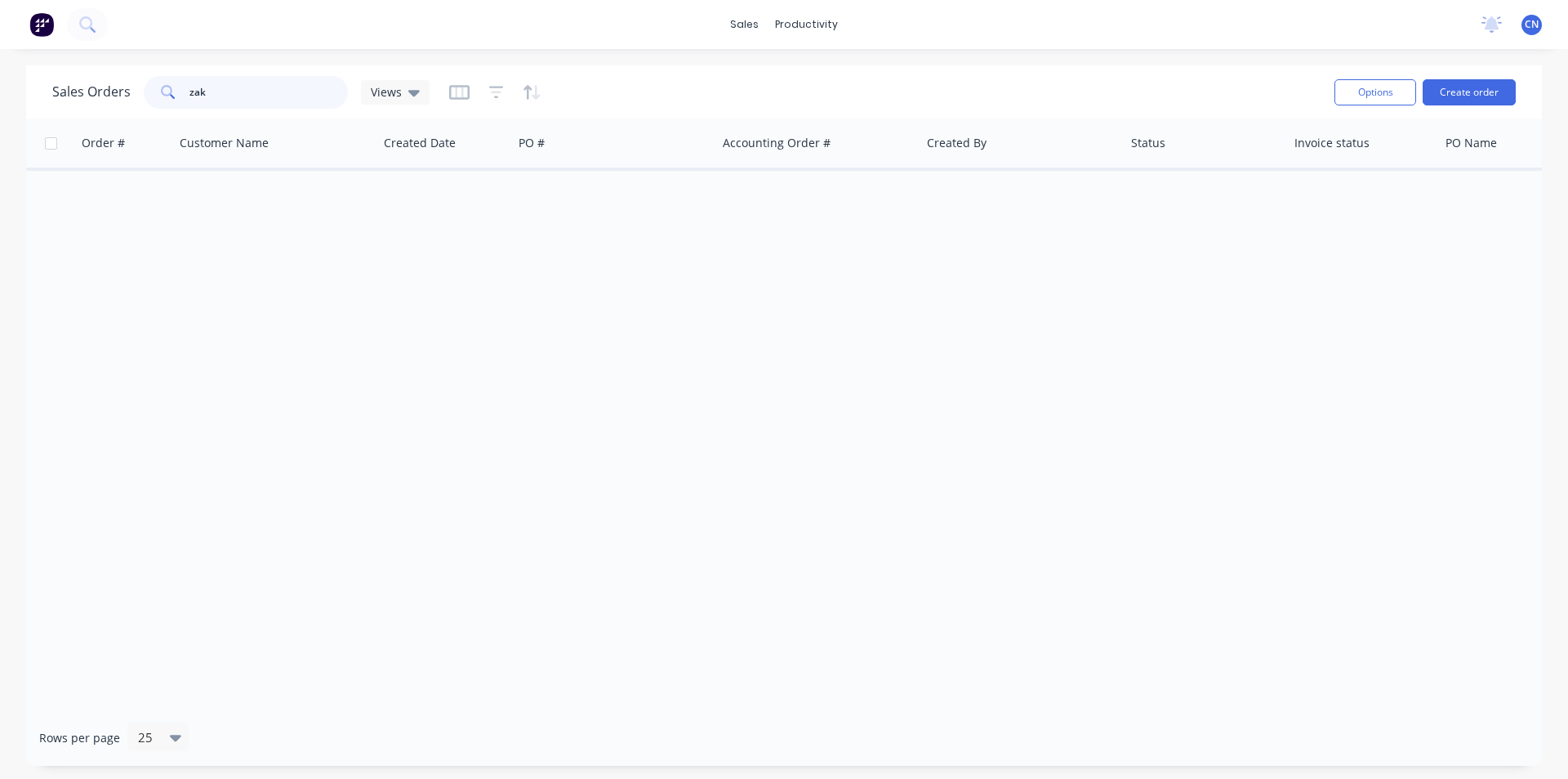
drag, startPoint x: 281, startPoint y: 91, endPoint x: 0, endPoint y: 62, distance: 282.5
click at [0, 63] on div "sales productivity sales Sales Orders Customers Price Level Manager productivit…" at bounding box center [784, 390] width 1568 height 779
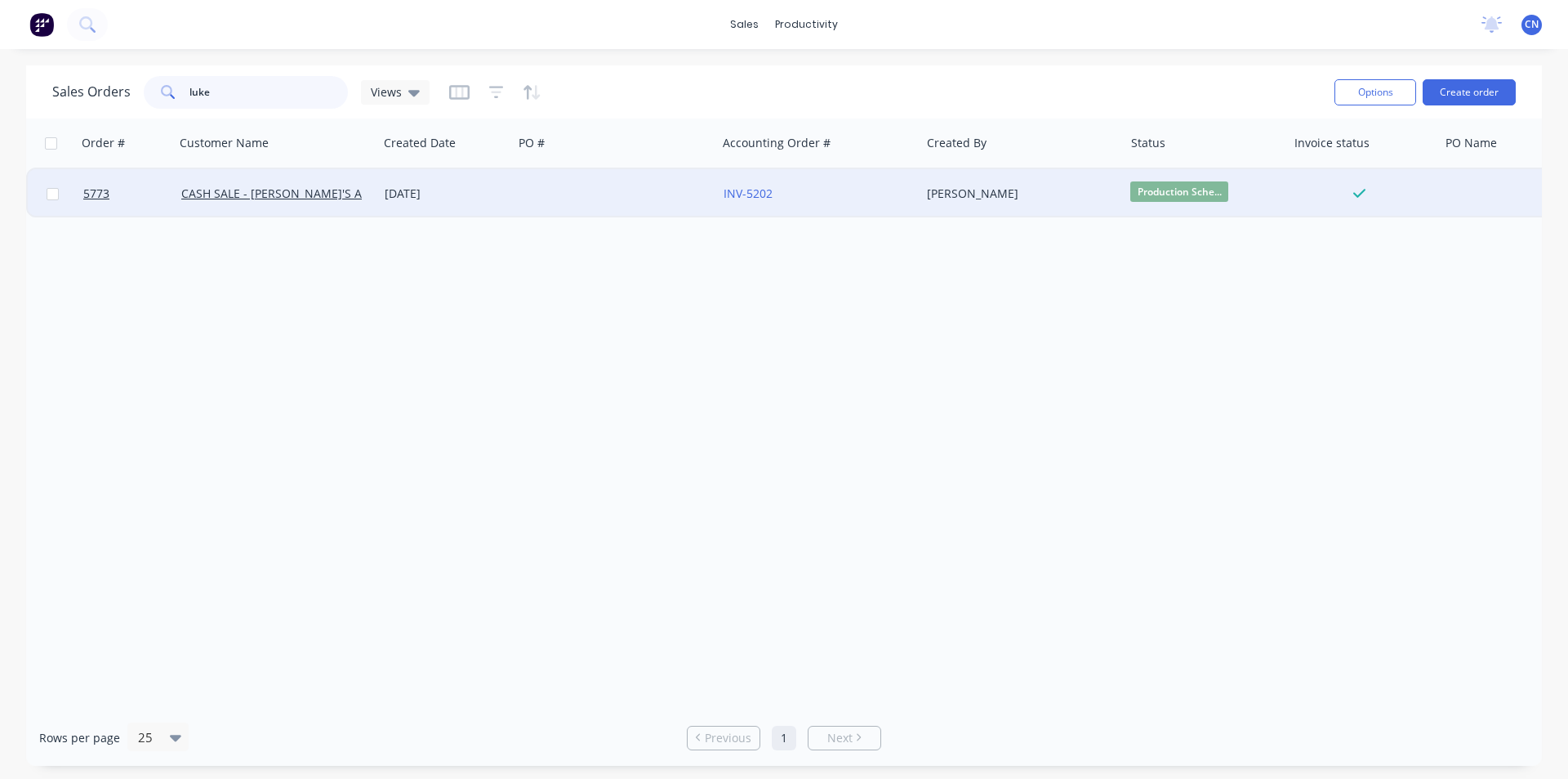
type input "luke"
click at [666, 199] on div at bounding box center [614, 194] width 203 height 49
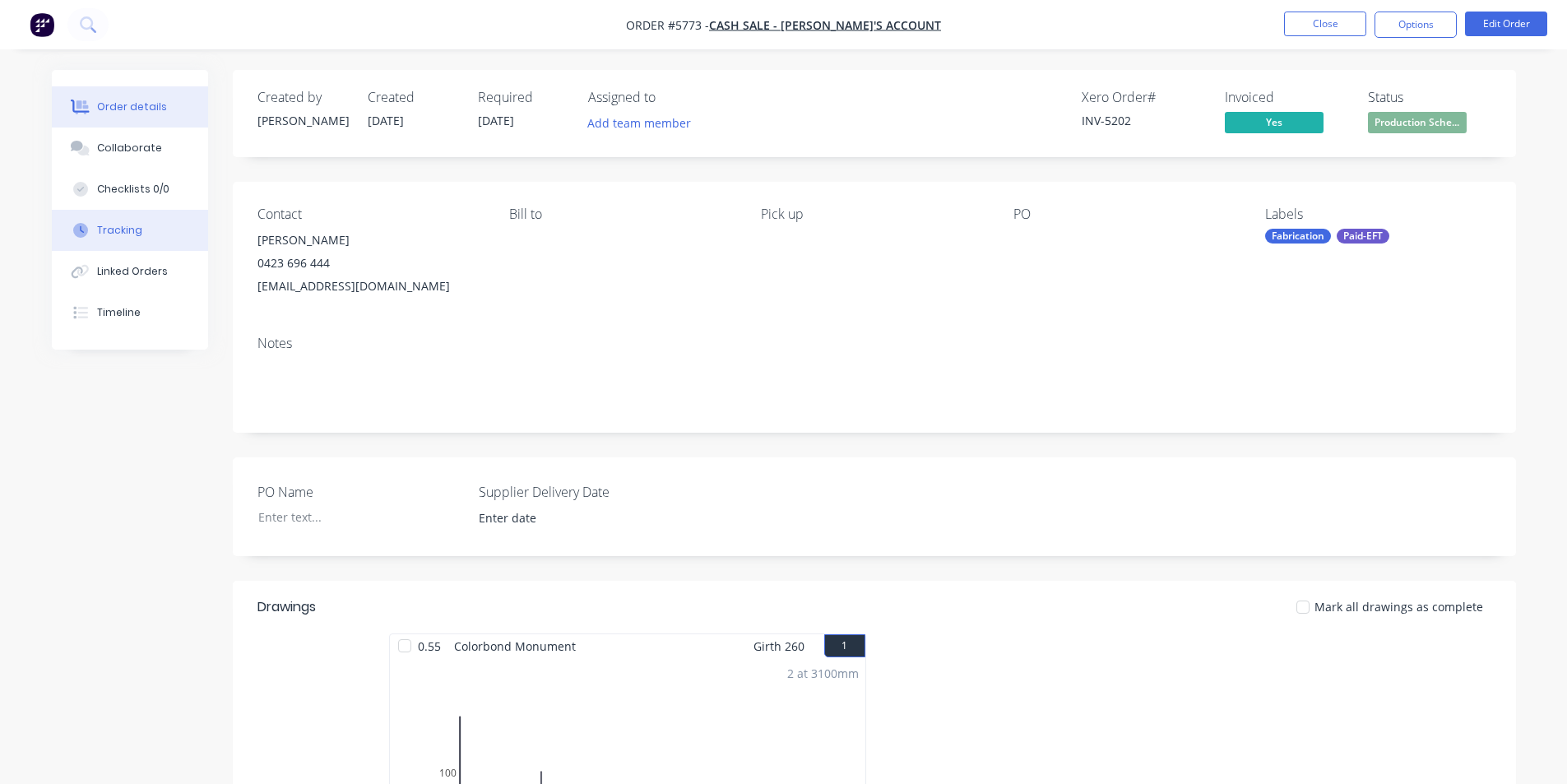
click at [135, 222] on button "Tracking" at bounding box center [130, 230] width 157 height 41
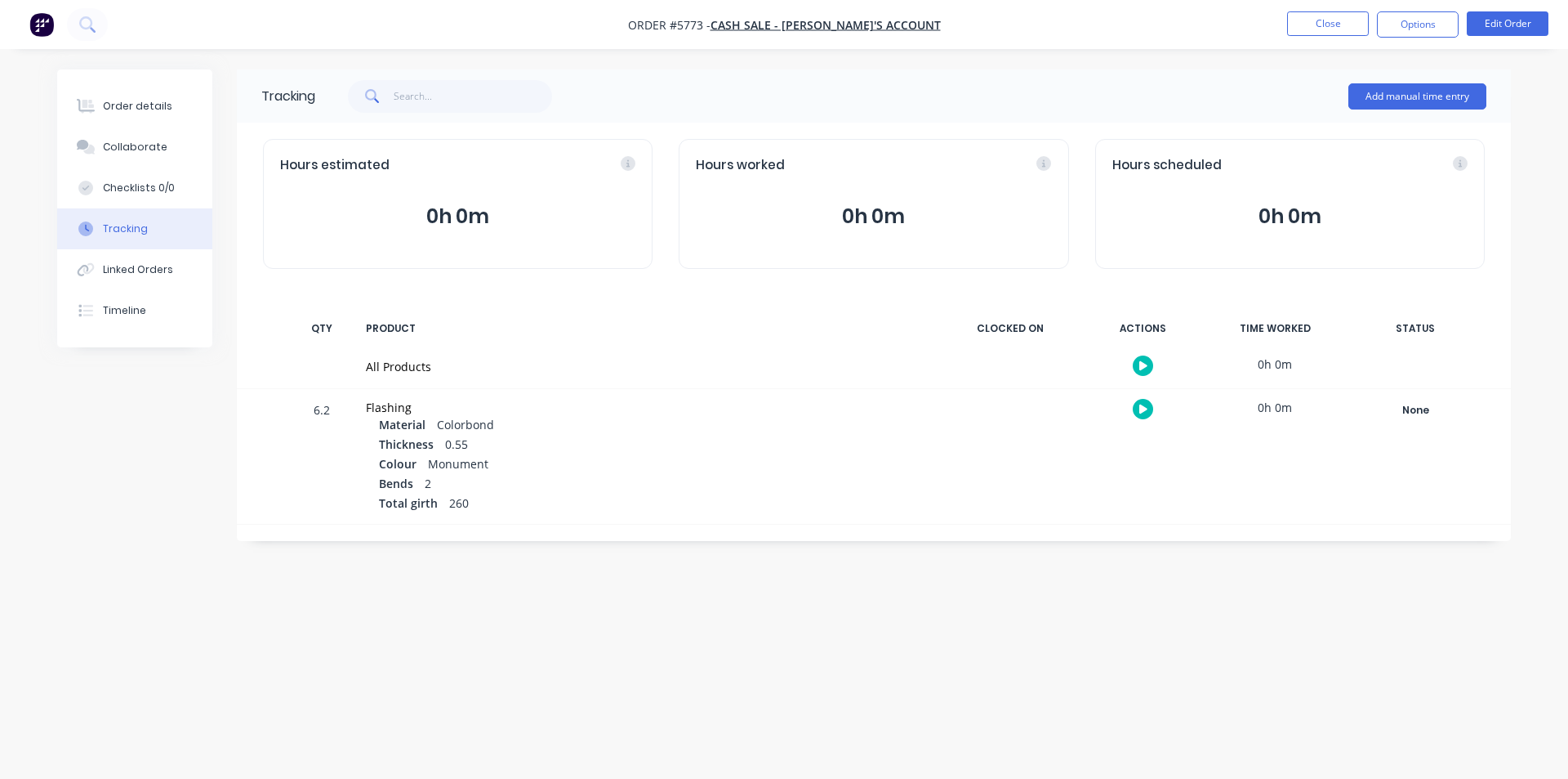
click at [758, 371] on button "button" at bounding box center [1142, 365] width 21 height 21
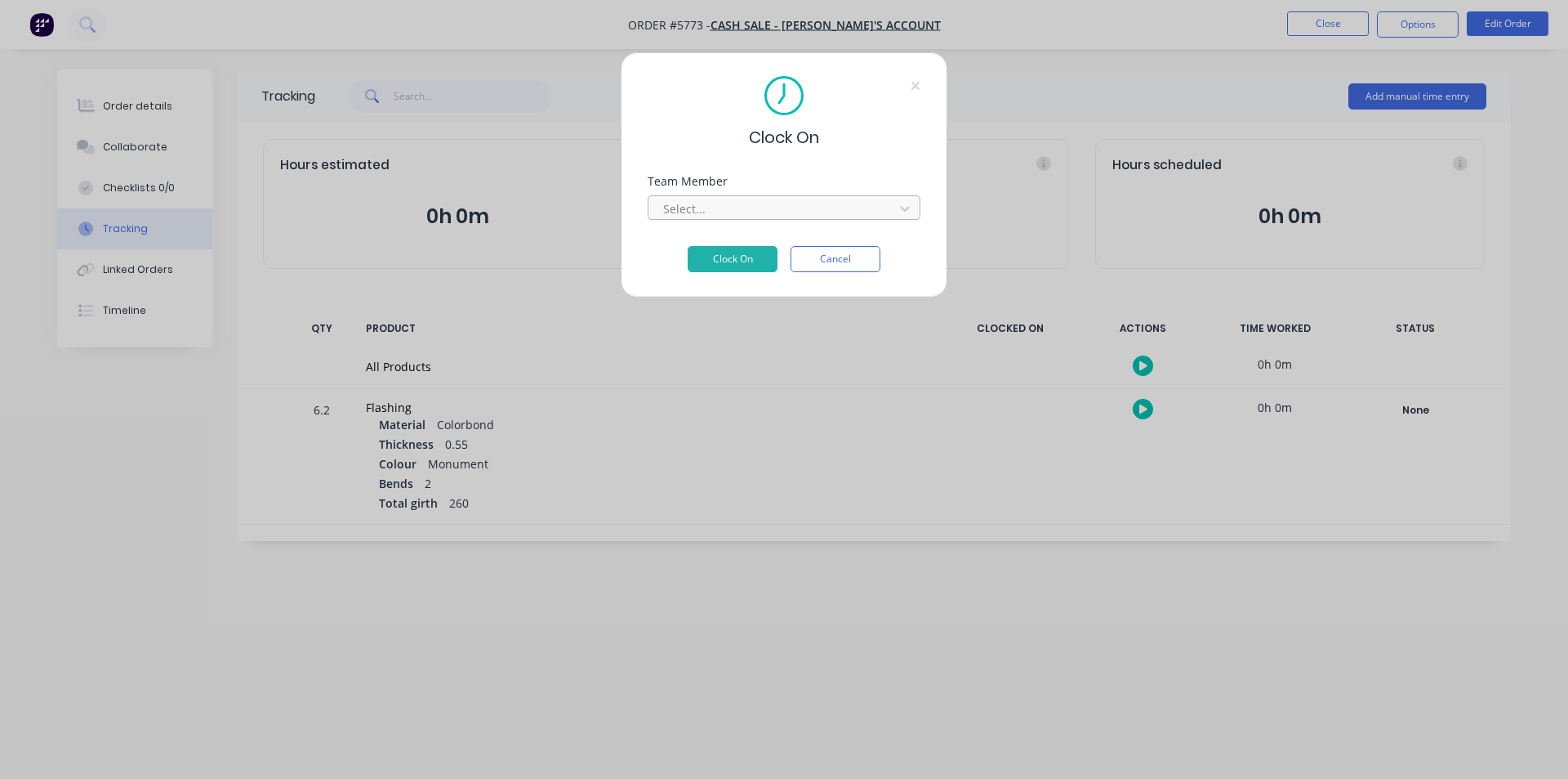
click at [710, 196] on div "Select..." at bounding box center [784, 207] width 273 height 24
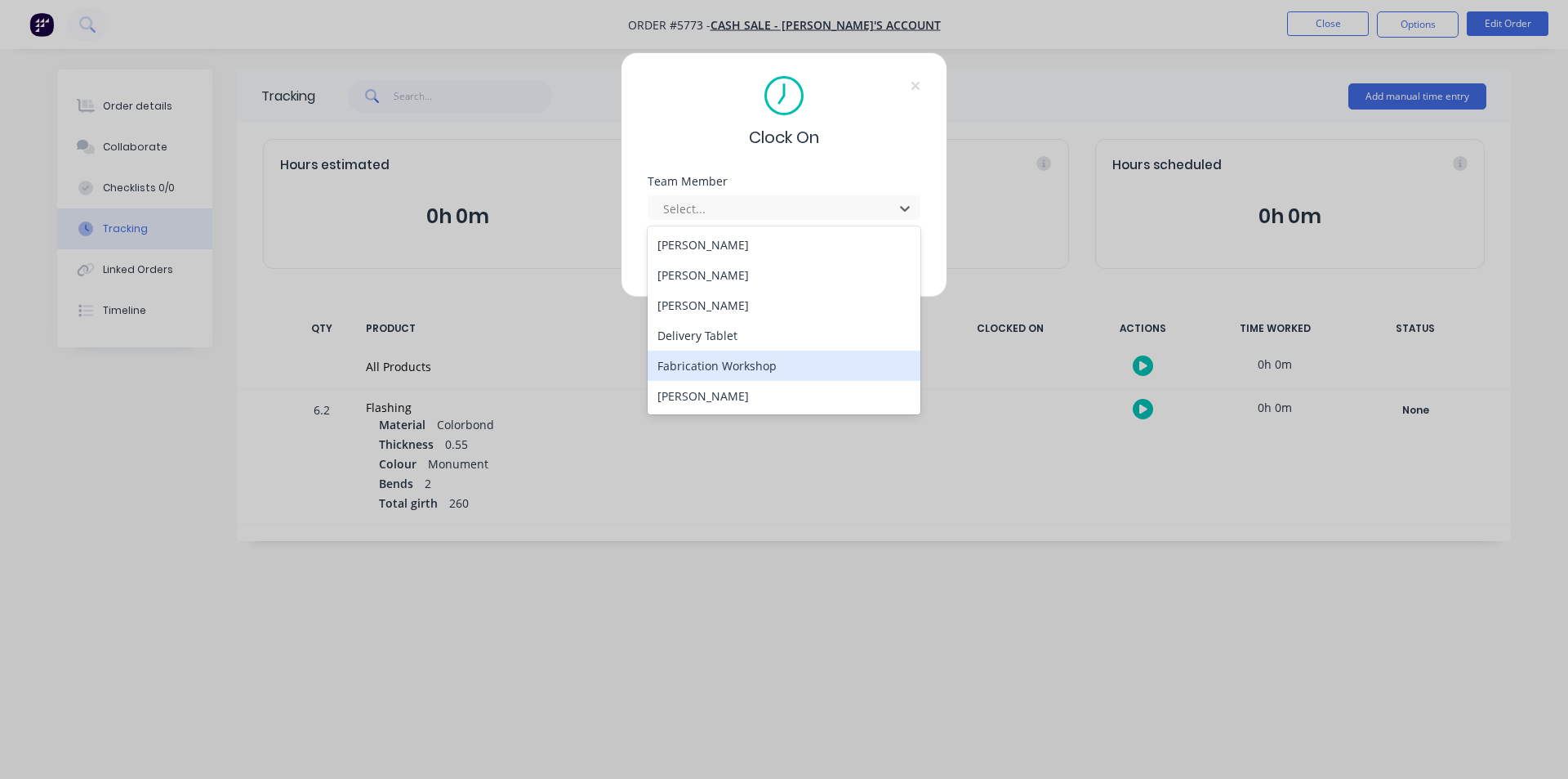
click at [723, 361] on div "Fabrication Workshop" at bounding box center [784, 365] width 273 height 30
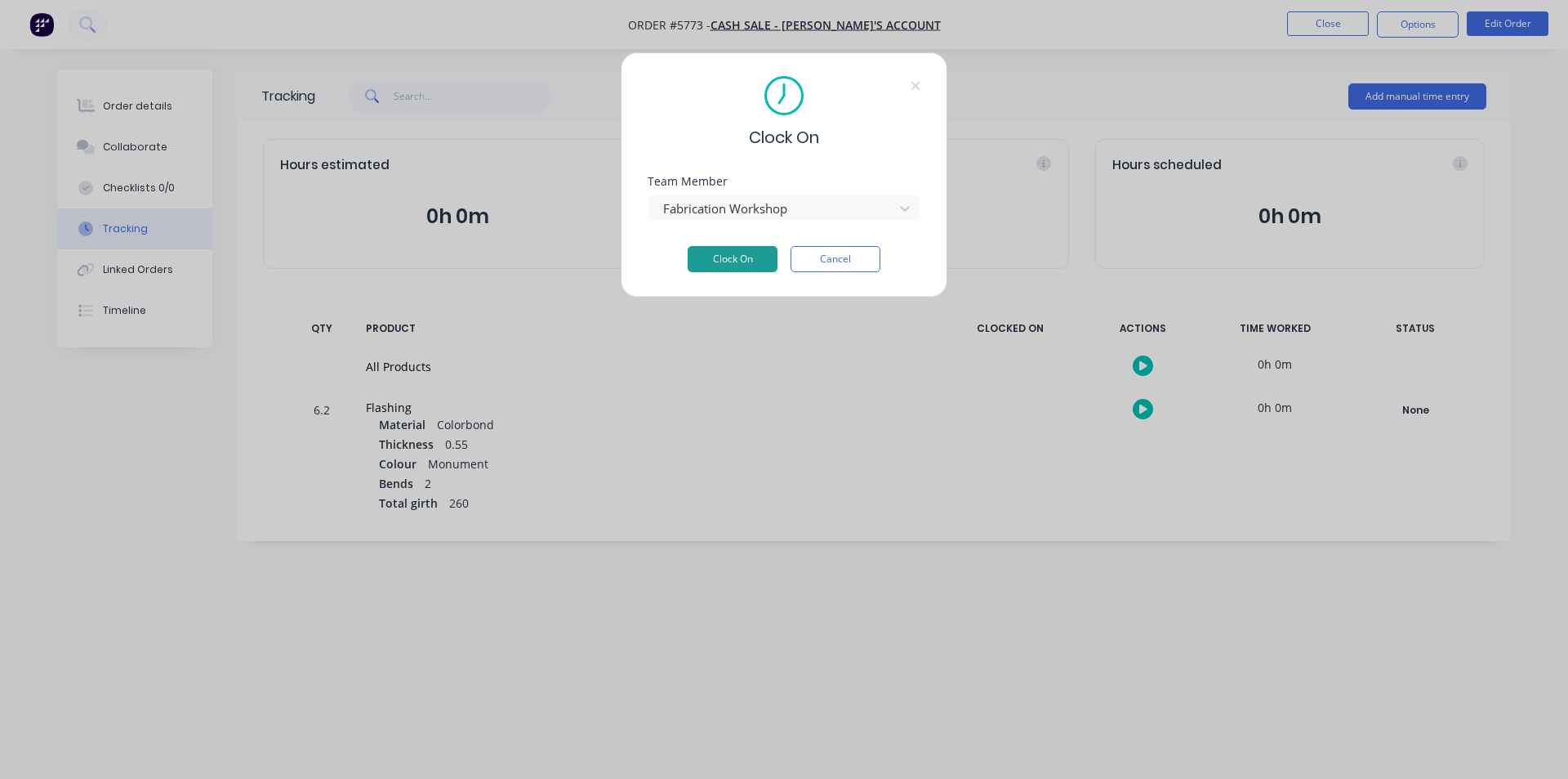
click at [733, 254] on button "Clock On" at bounding box center [733, 258] width 90 height 26
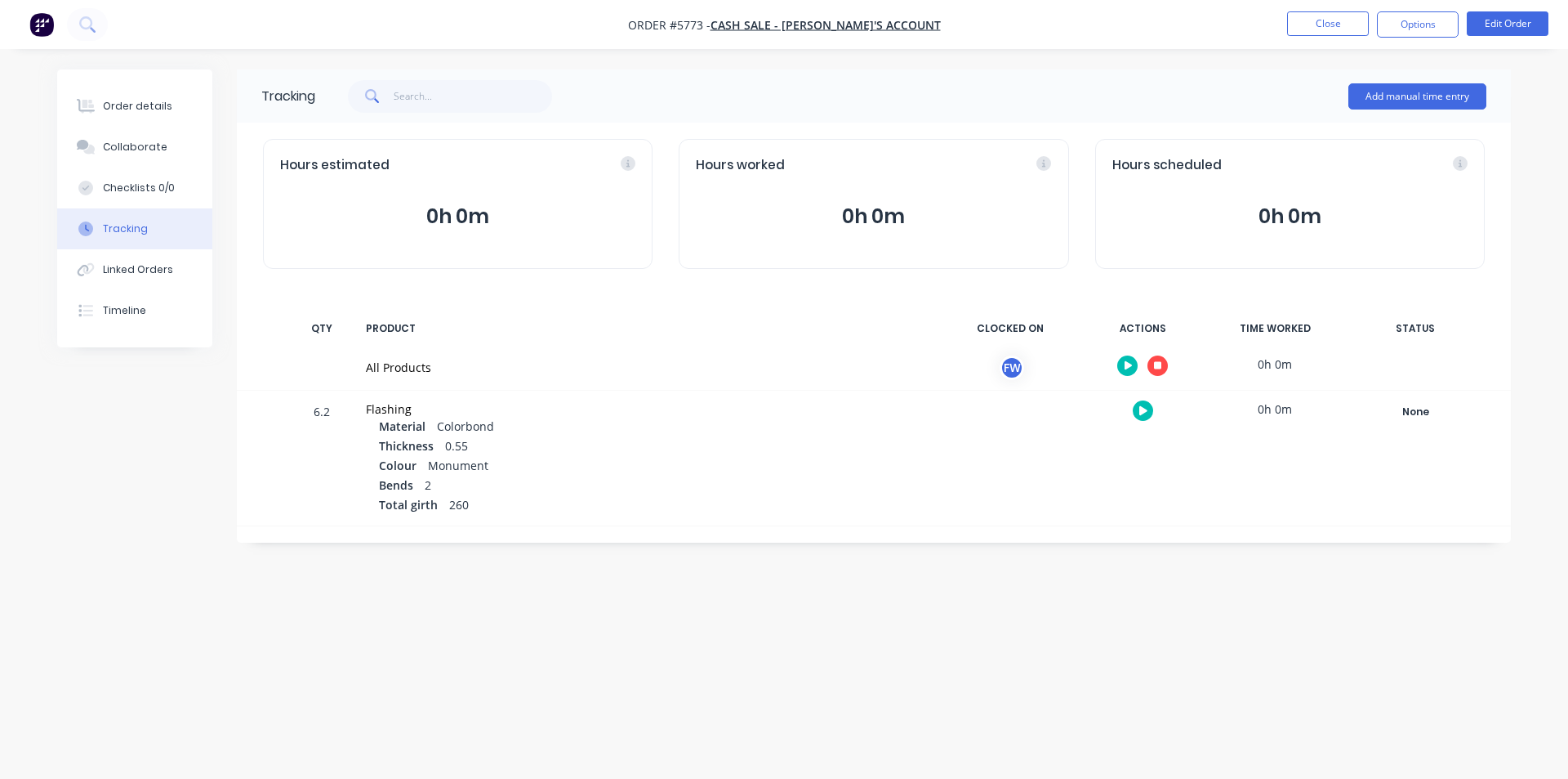
click at [758, 366] on button "button" at bounding box center [1157, 365] width 21 height 21
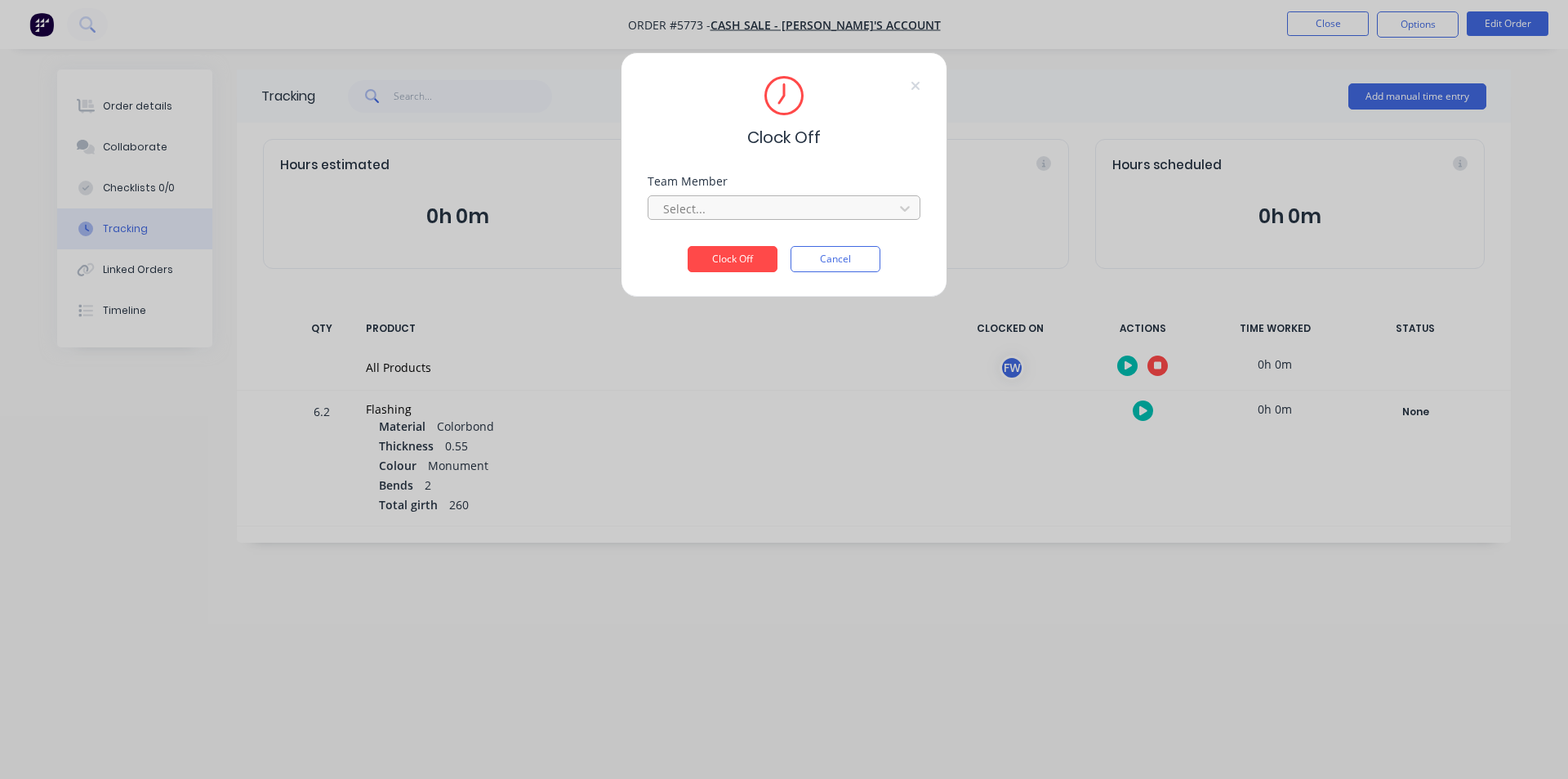
click at [738, 210] on div at bounding box center [773, 208] width 224 height 21
click at [704, 252] on div "Fabrication Workshop" at bounding box center [784, 245] width 273 height 30
click at [758, 267] on button "Cancel" at bounding box center [835, 258] width 90 height 26
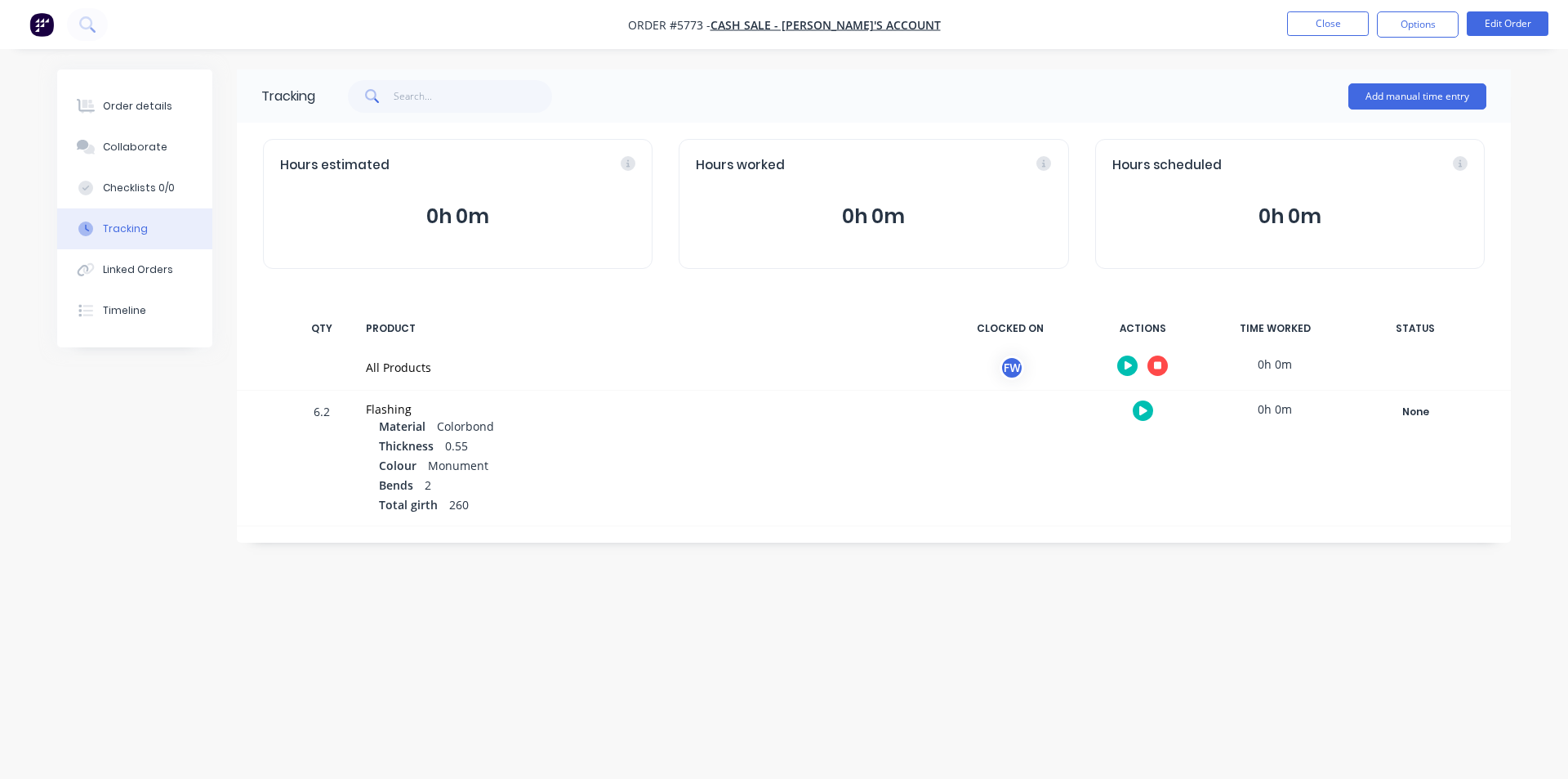
click at [758, 361] on button "button" at bounding box center [1157, 365] width 21 height 21
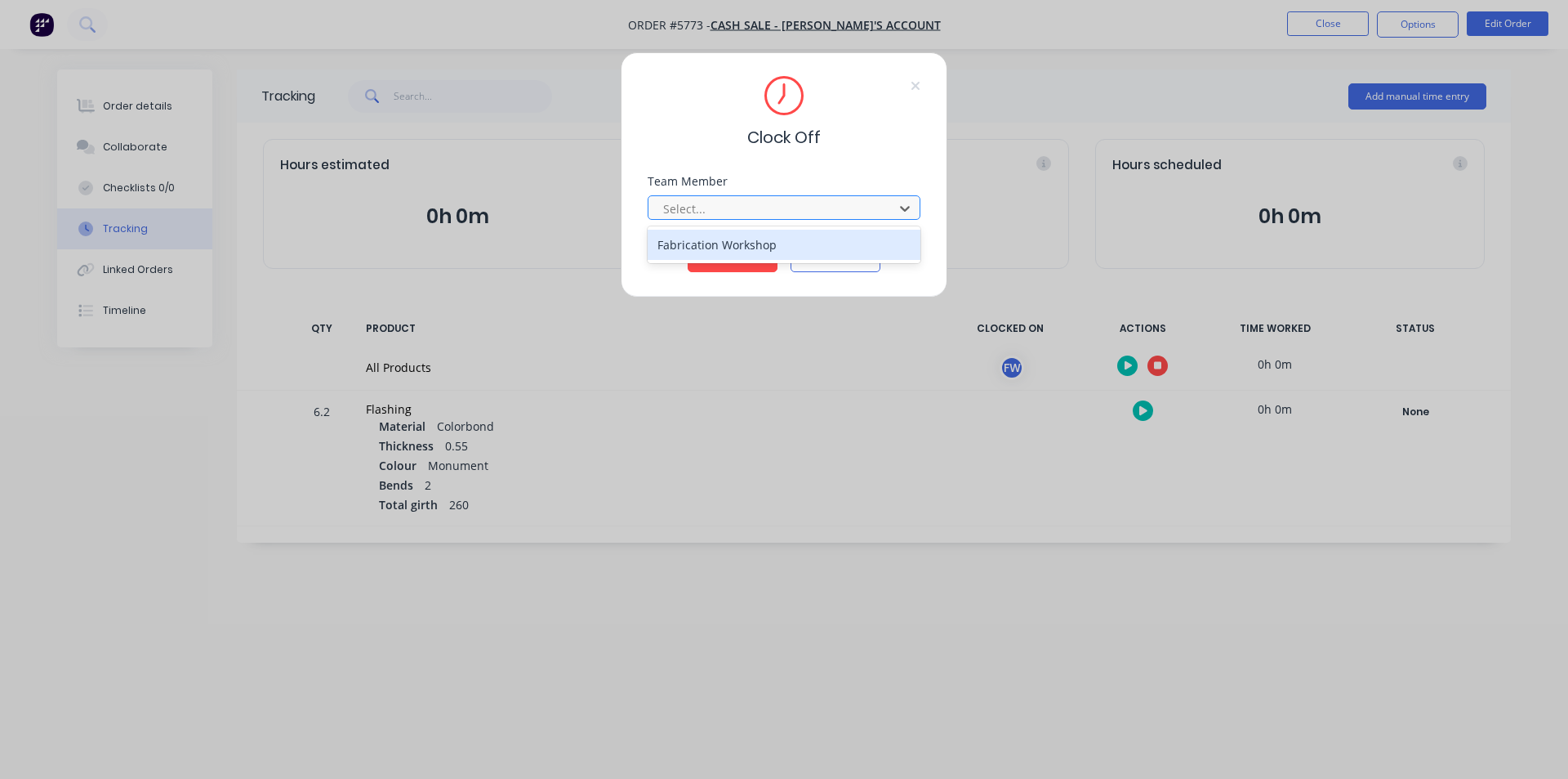
click at [758, 206] on div at bounding box center [773, 208] width 224 height 21
click at [705, 242] on div "Fabrication Workshop" at bounding box center [784, 245] width 273 height 30
click at [715, 259] on button "Clock Off" at bounding box center [733, 258] width 90 height 26
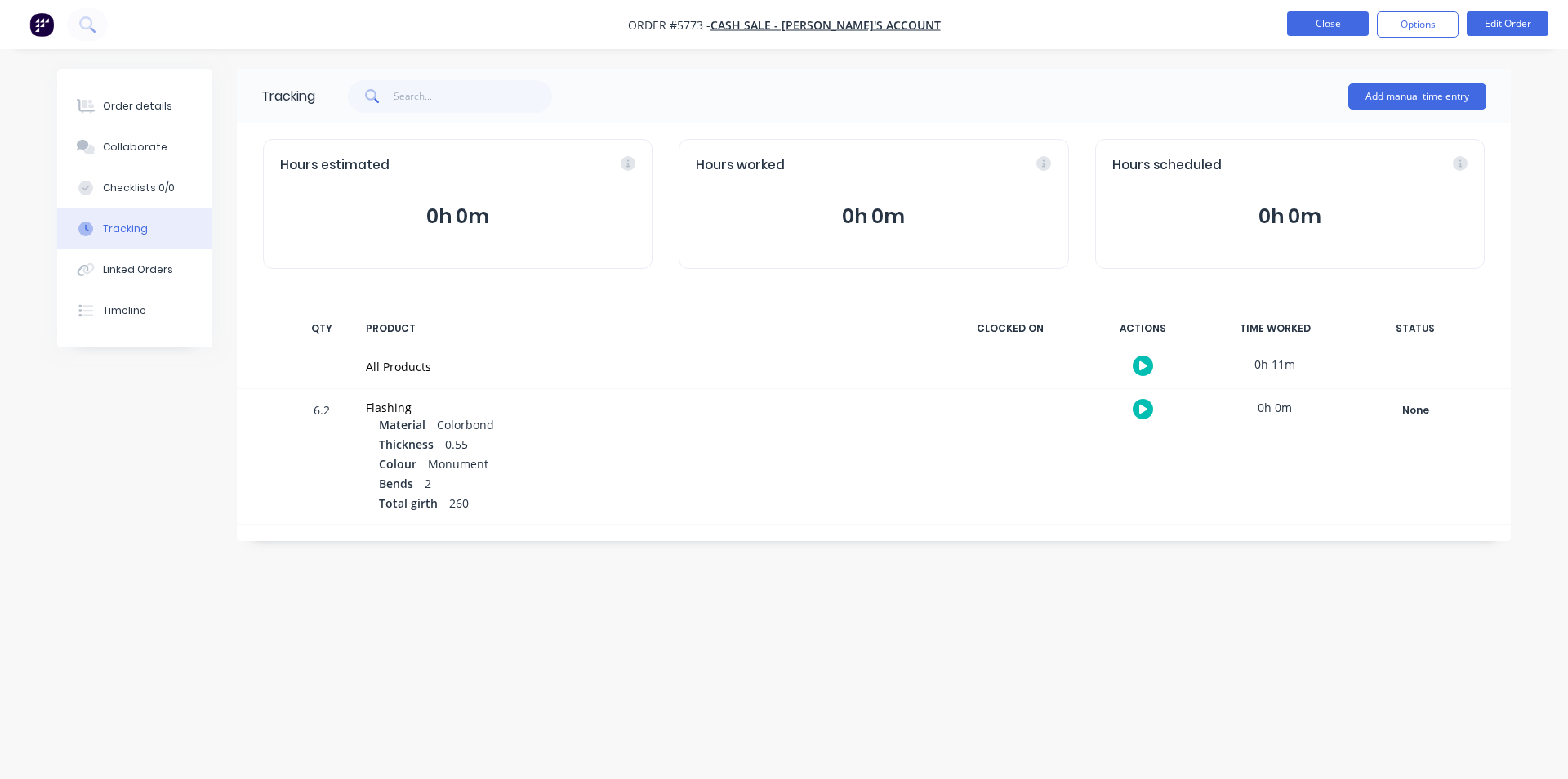
click at [758, 20] on button "Close" at bounding box center [1327, 23] width 81 height 24
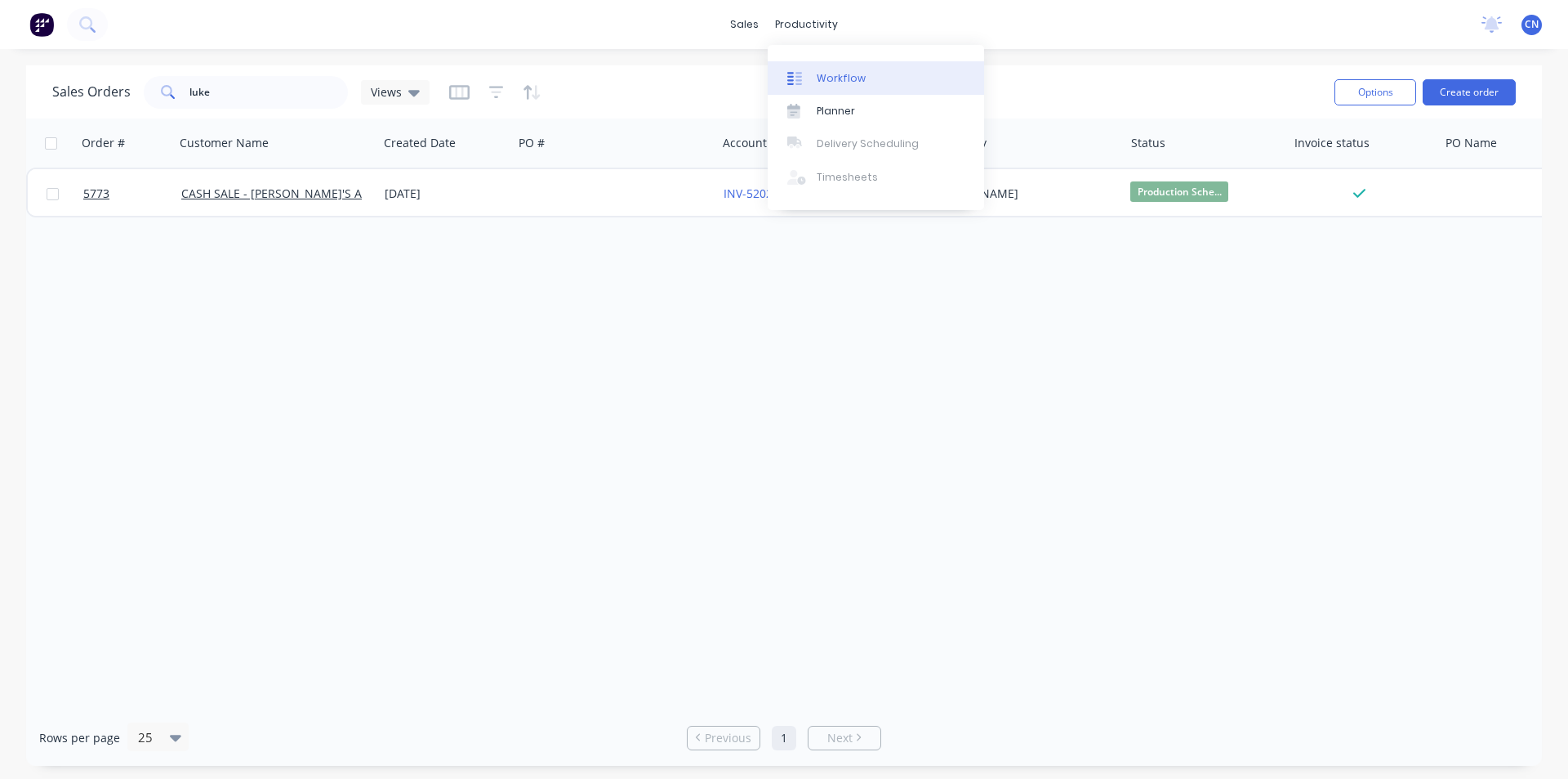
click at [758, 69] on link "Workflow" at bounding box center [875, 77] width 216 height 32
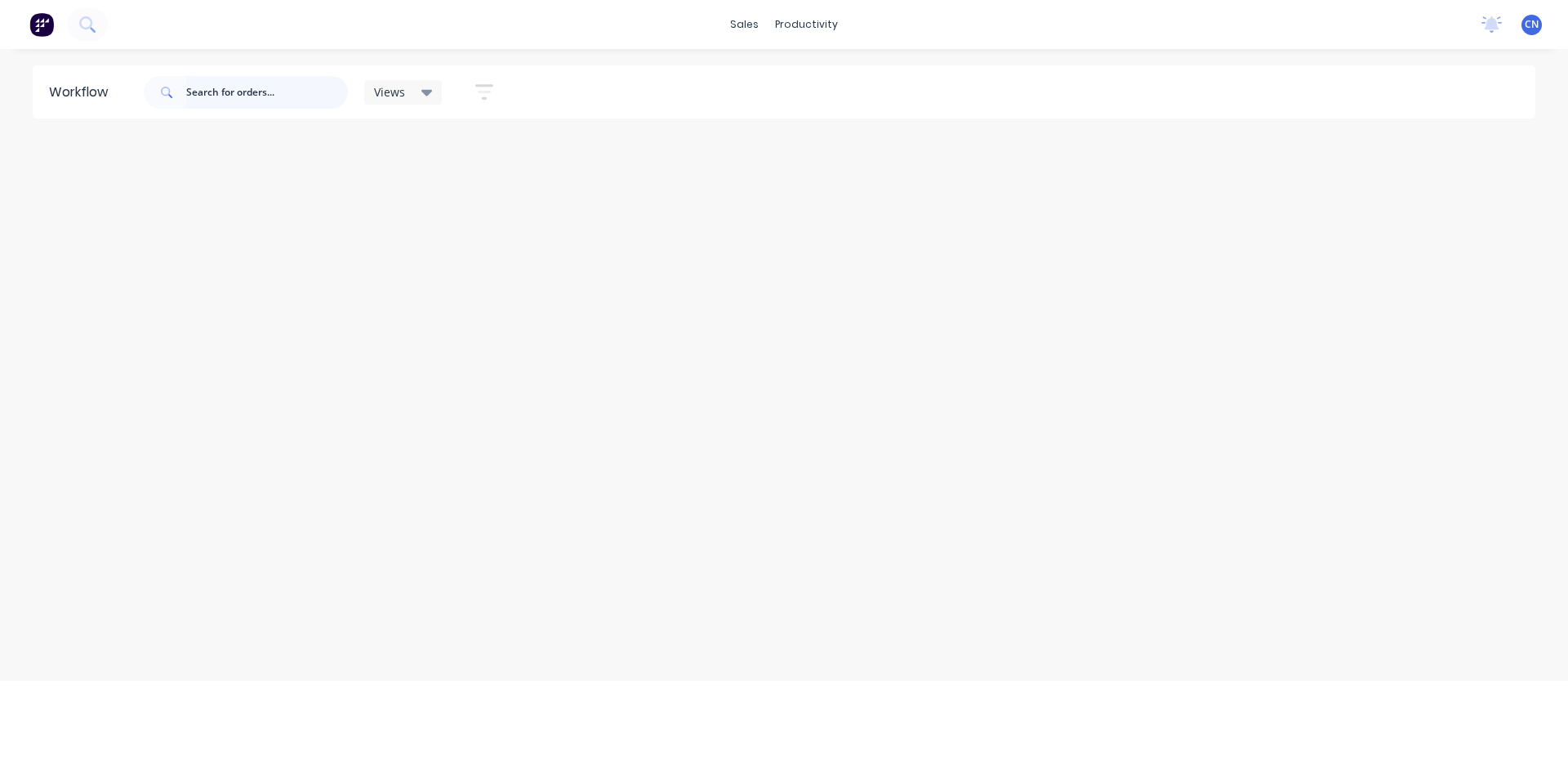
click at [285, 90] on input "text" at bounding box center [266, 92] width 161 height 32
type input "5177"
click at [267, 84] on input "text" at bounding box center [266, 92] width 161 height 32
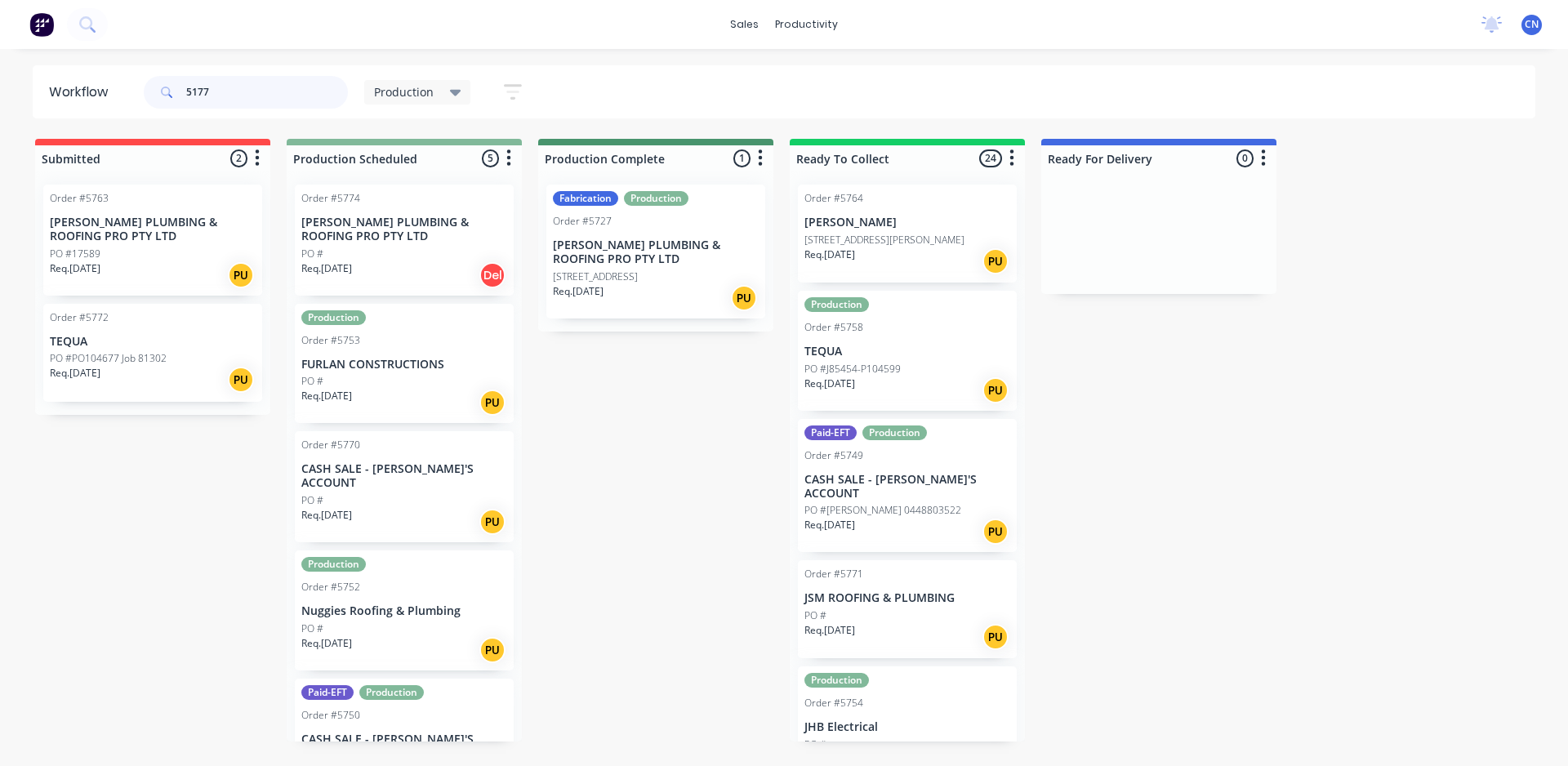
drag, startPoint x: 235, startPoint y: 93, endPoint x: 69, endPoint y: 97, distance: 166.0
click at [70, 97] on header "Workflow 5177 Production Save new view None edit Production (Default) edit Comp…" at bounding box center [784, 92] width 1503 height 53
type input "5177"
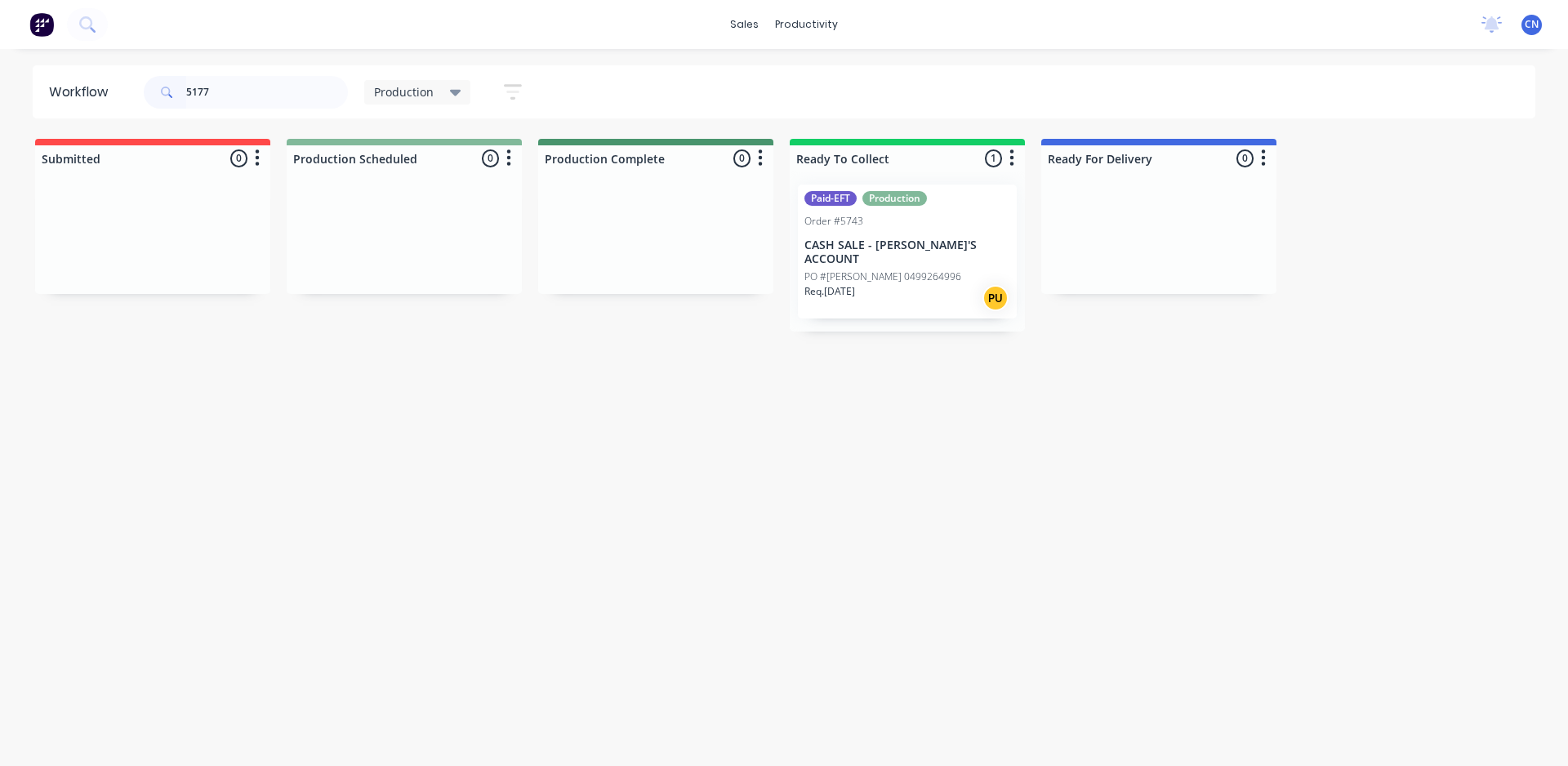
click at [758, 293] on div "Req. 05/09/25 PU" at bounding box center [907, 298] width 205 height 27
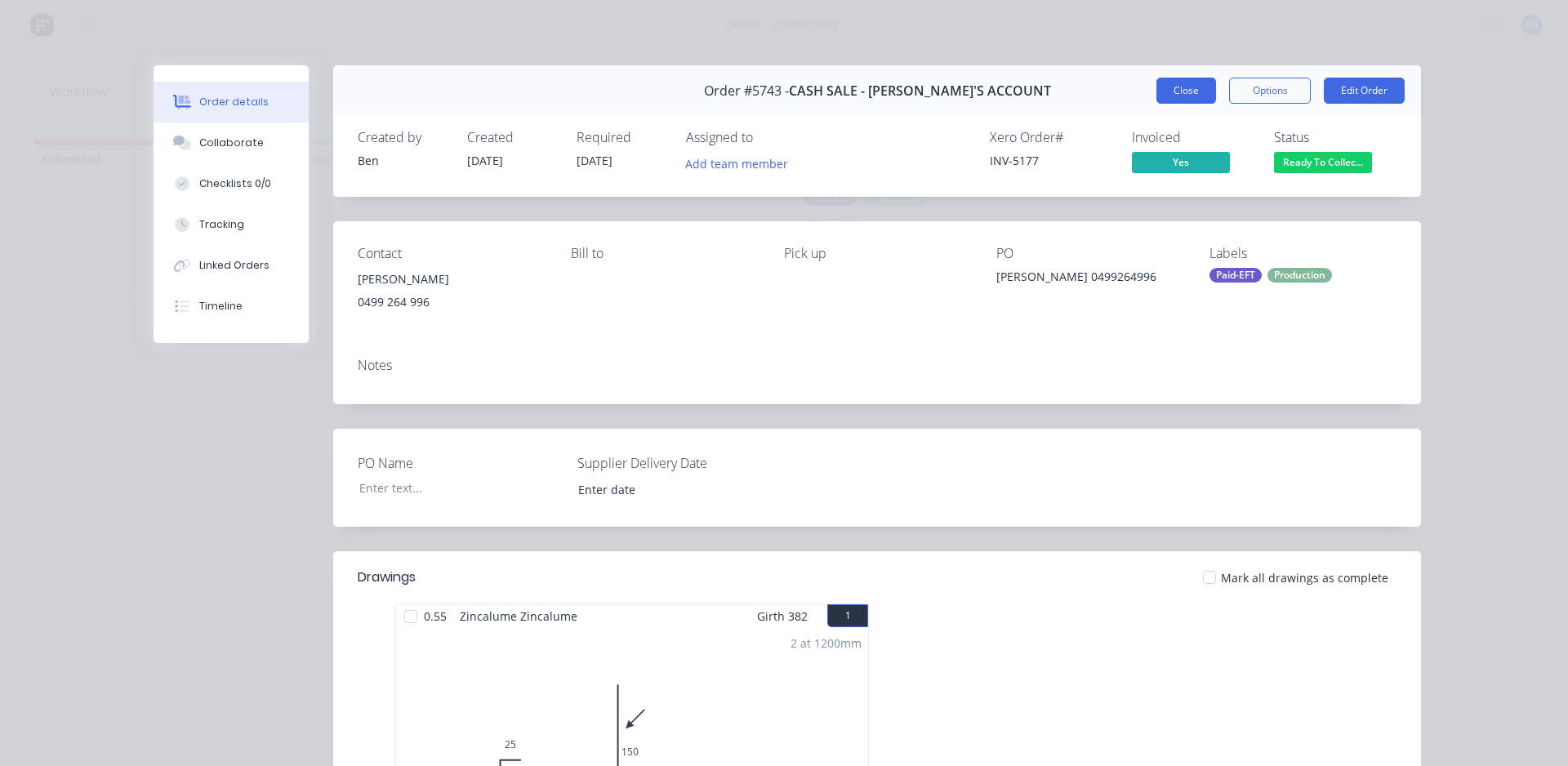
click at [758, 97] on button "Close" at bounding box center [1186, 90] width 60 height 26
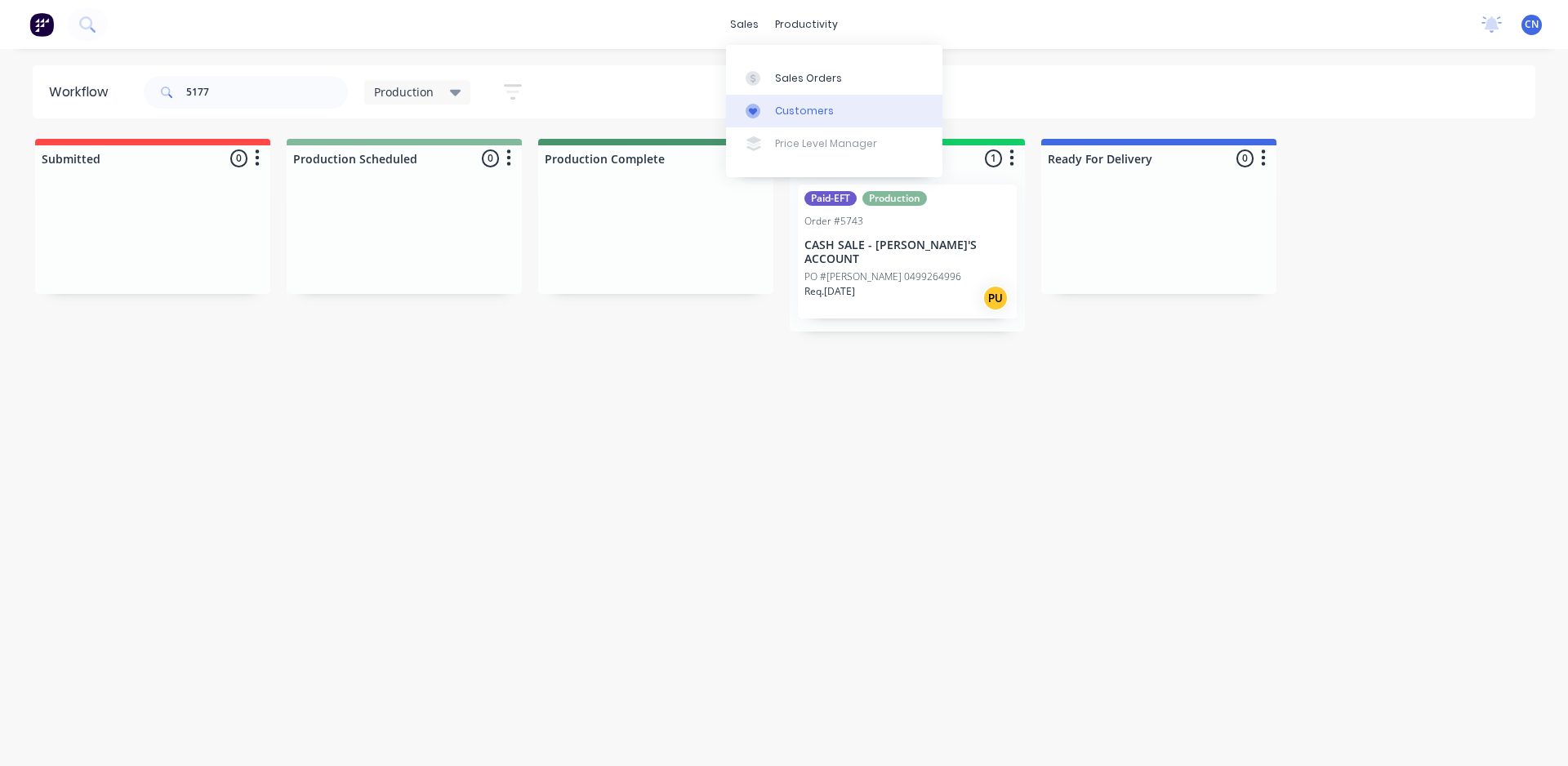
click at [758, 105] on div at bounding box center [757, 111] width 24 height 15
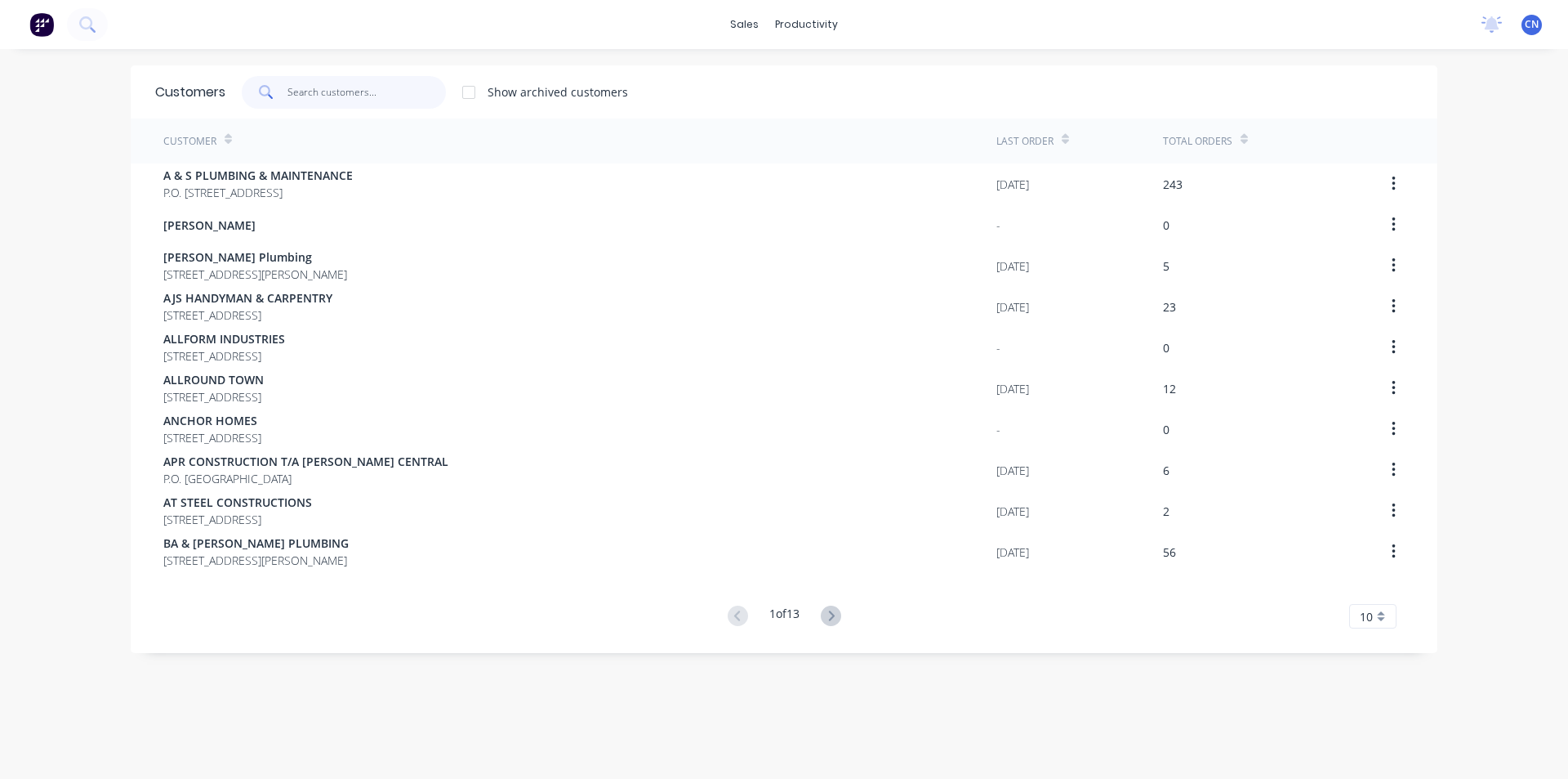
click at [339, 98] on input "text" at bounding box center [367, 92] width 159 height 32
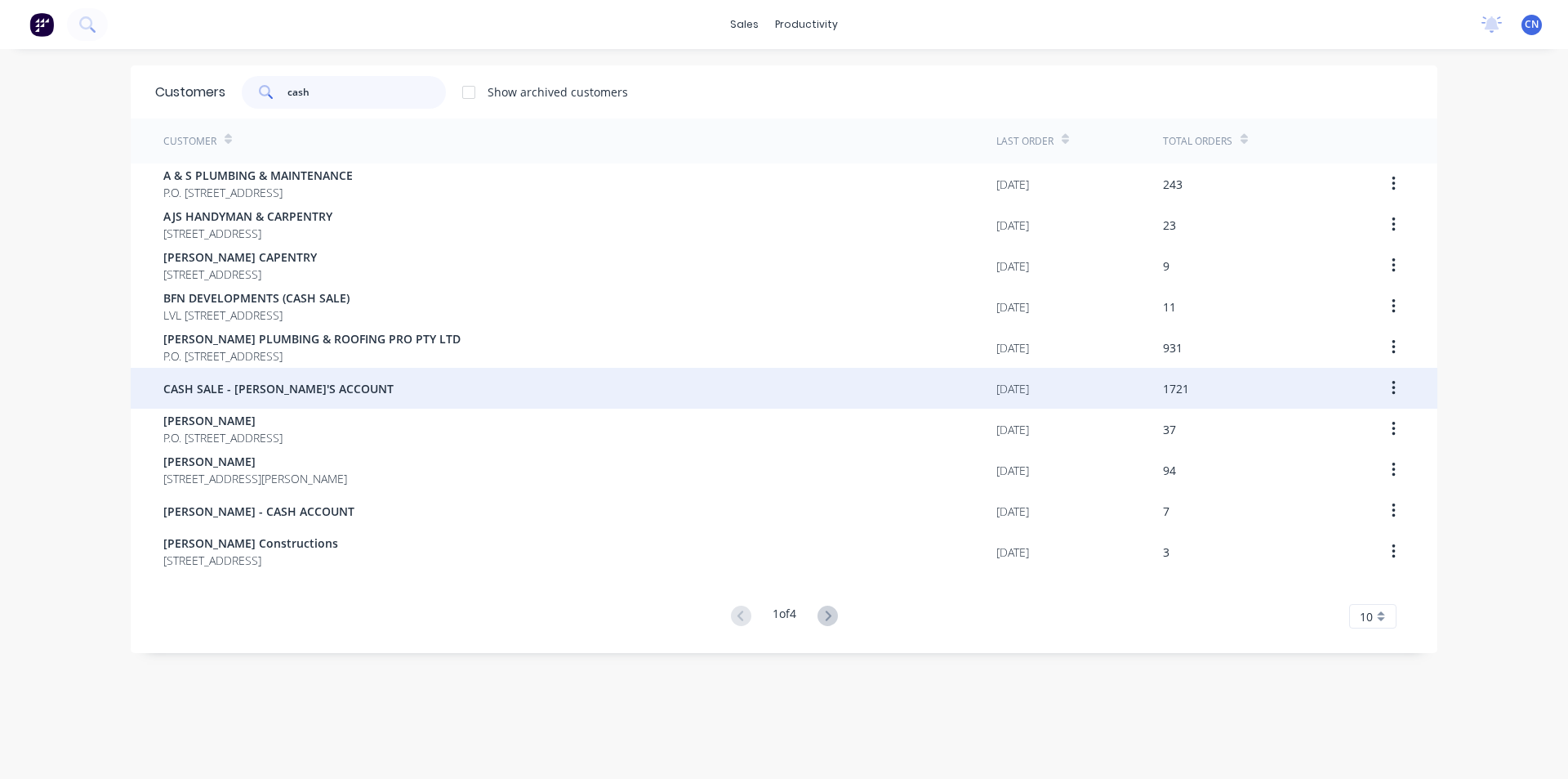
type input "cash"
click at [262, 383] on span "CASH SALE - [PERSON_NAME]'S ACCOUNT" at bounding box center [278, 389] width 230 height 18
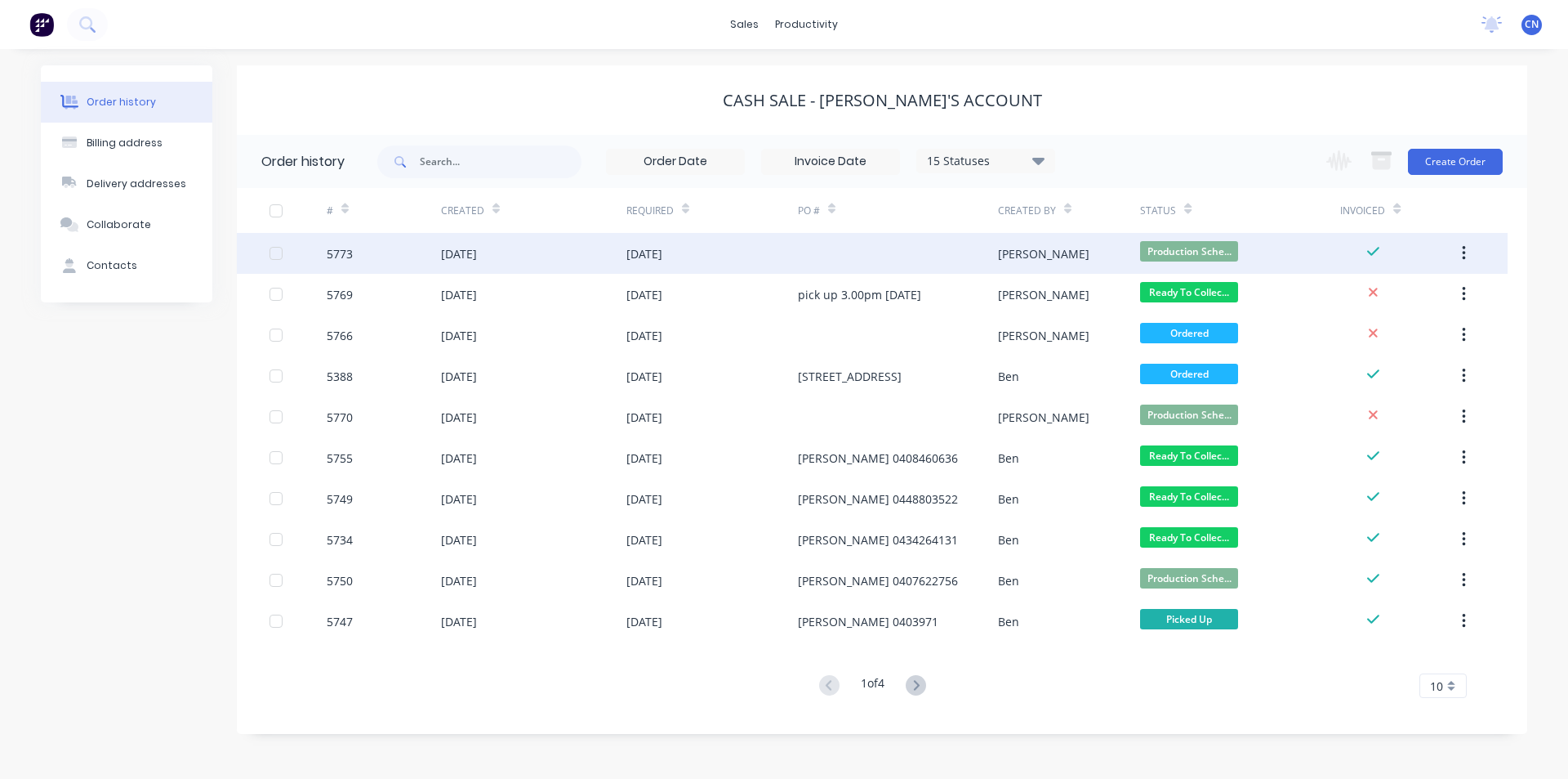
click at [640, 259] on div "[DATE]" at bounding box center [644, 253] width 36 height 18
drag, startPoint x: 636, startPoint y: 259, endPoint x: 1173, endPoint y: 255, distance: 537.0
click at [758, 255] on span "Production Sche..." at bounding box center [1188, 251] width 98 height 21
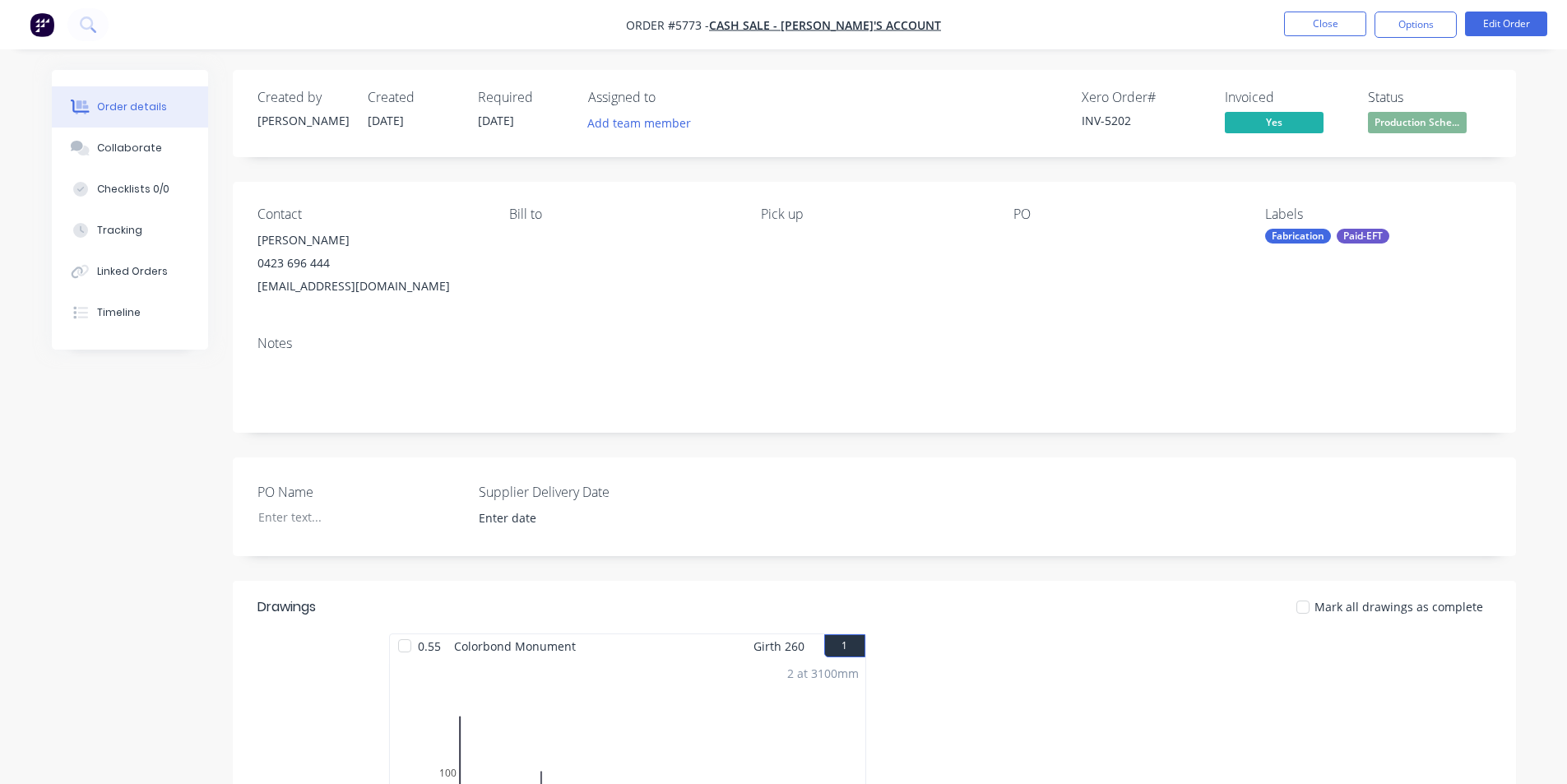
click at [764, 117] on span "Production Sche..." at bounding box center [1417, 122] width 99 height 21
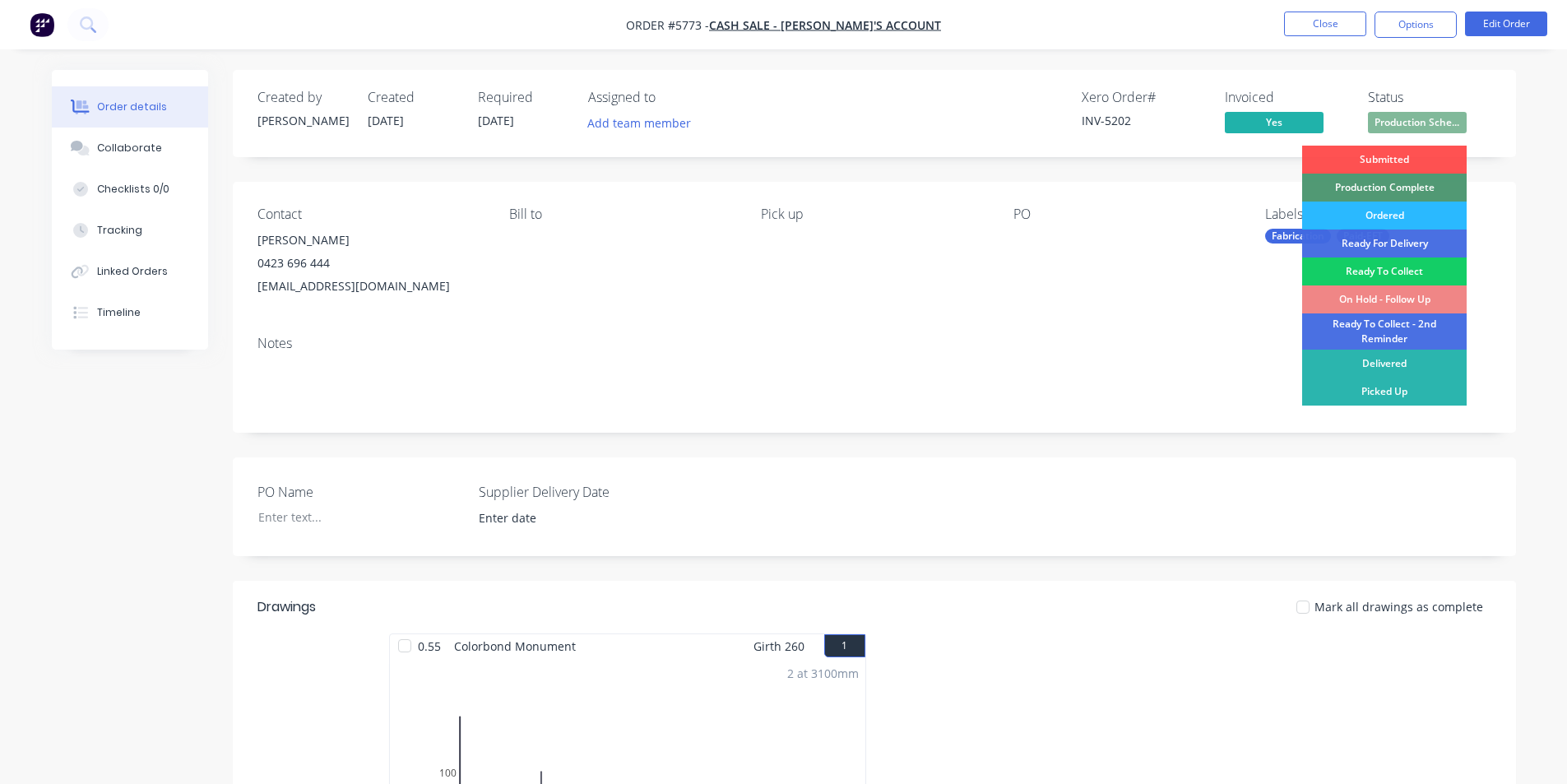
click at [764, 266] on div "Ready To Collect" at bounding box center [1384, 271] width 165 height 28
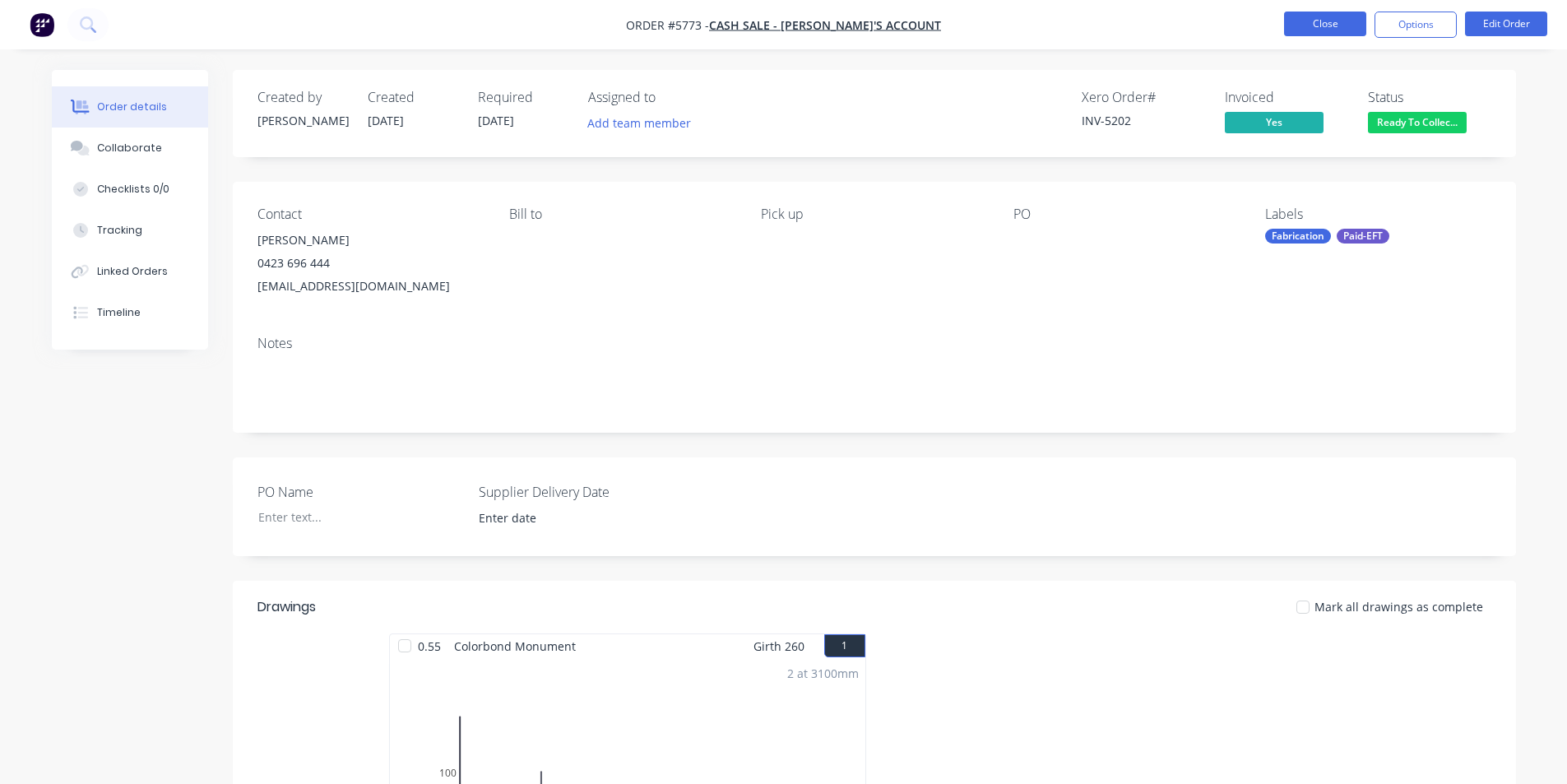
click at [764, 29] on button "Close" at bounding box center [1325, 24] width 82 height 25
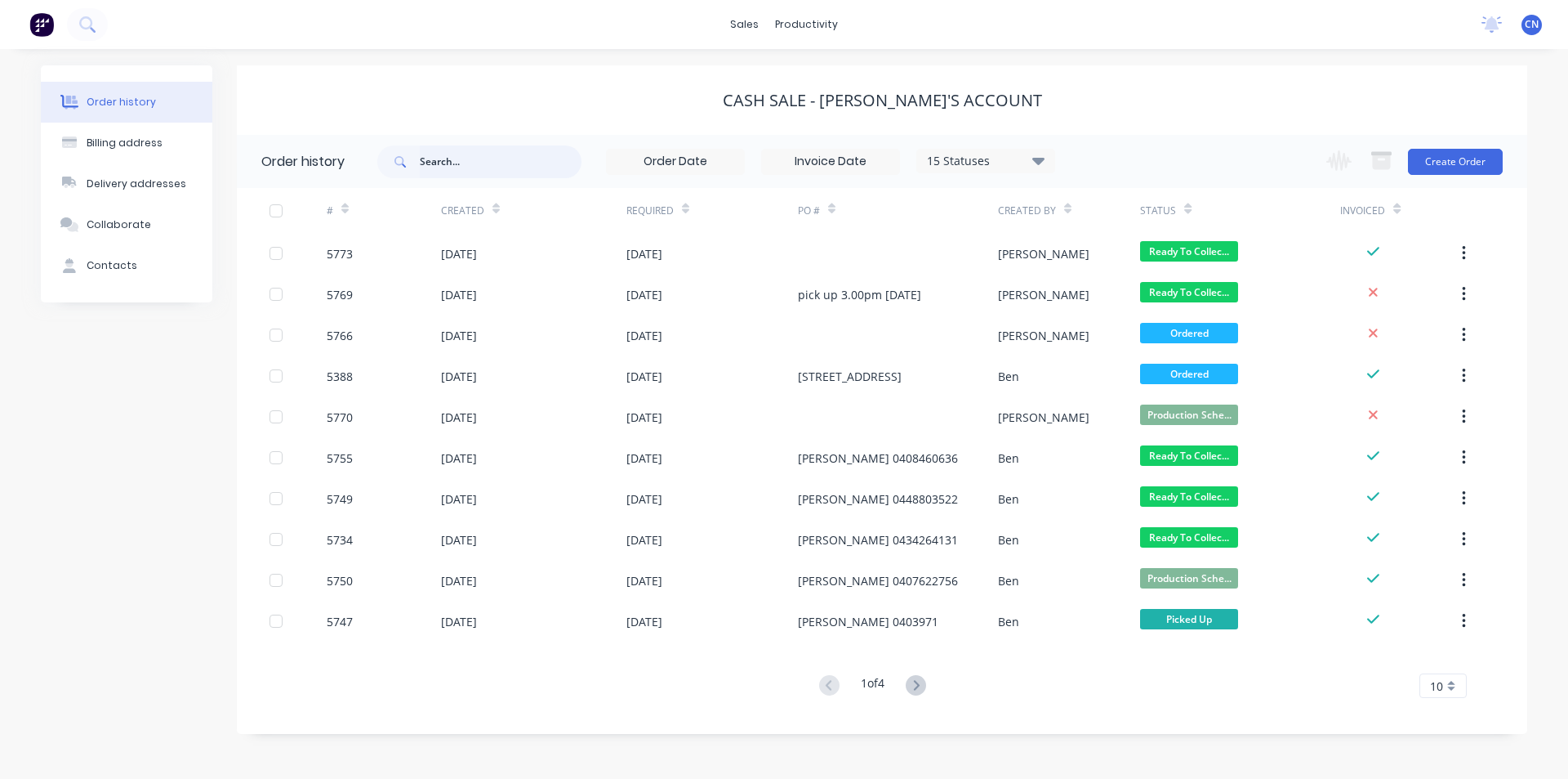
click at [452, 160] on input "text" at bounding box center [500, 161] width 161 height 32
type input "5177"
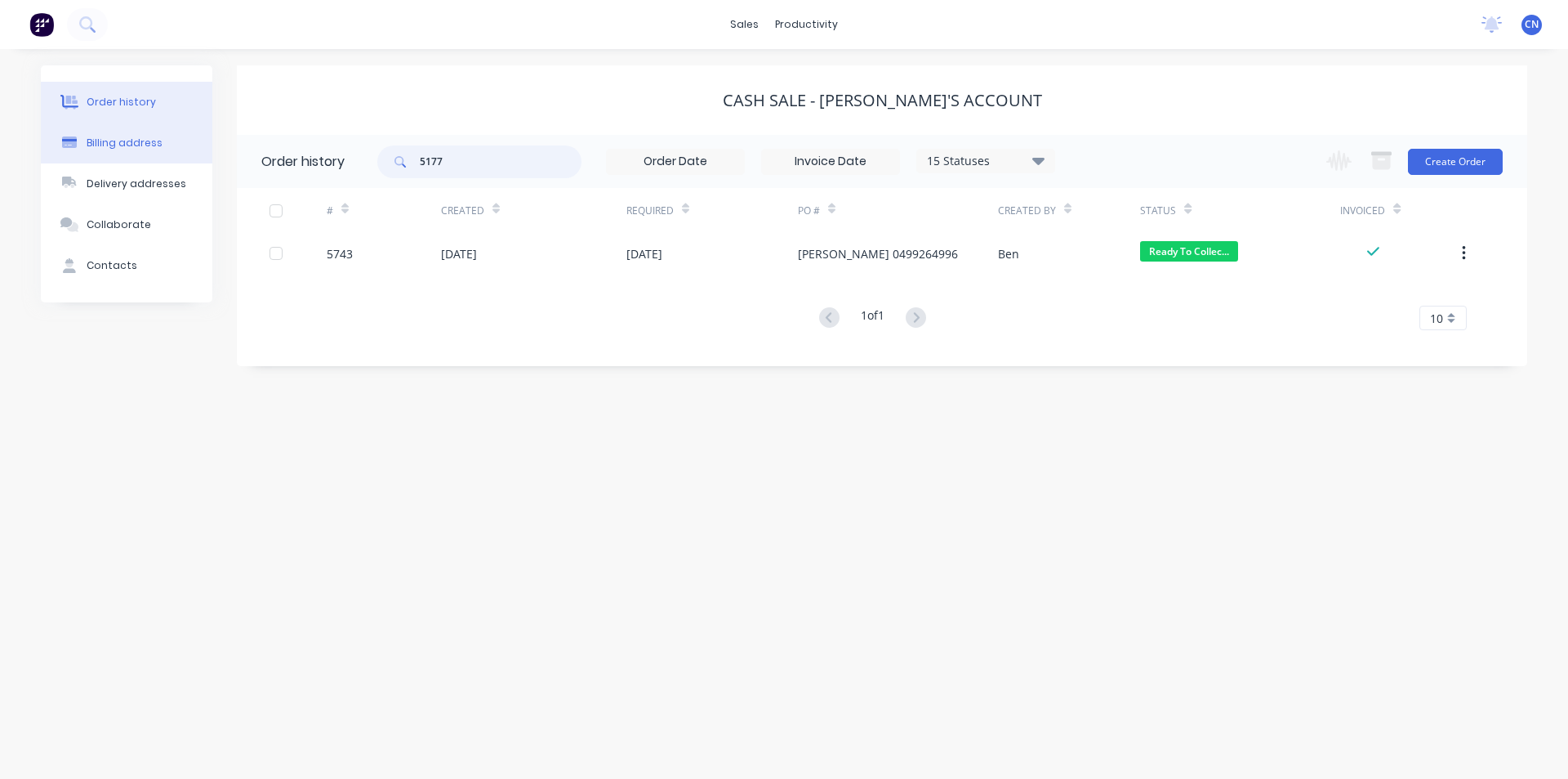
drag, startPoint x: 497, startPoint y: 157, endPoint x: 174, endPoint y: 127, distance: 324.4
click at [191, 127] on div "Order history Billing address Delivery addresses Collaborate Contacts CASH SALE…" at bounding box center [784, 215] width 1486 height 300
type input "anthony"
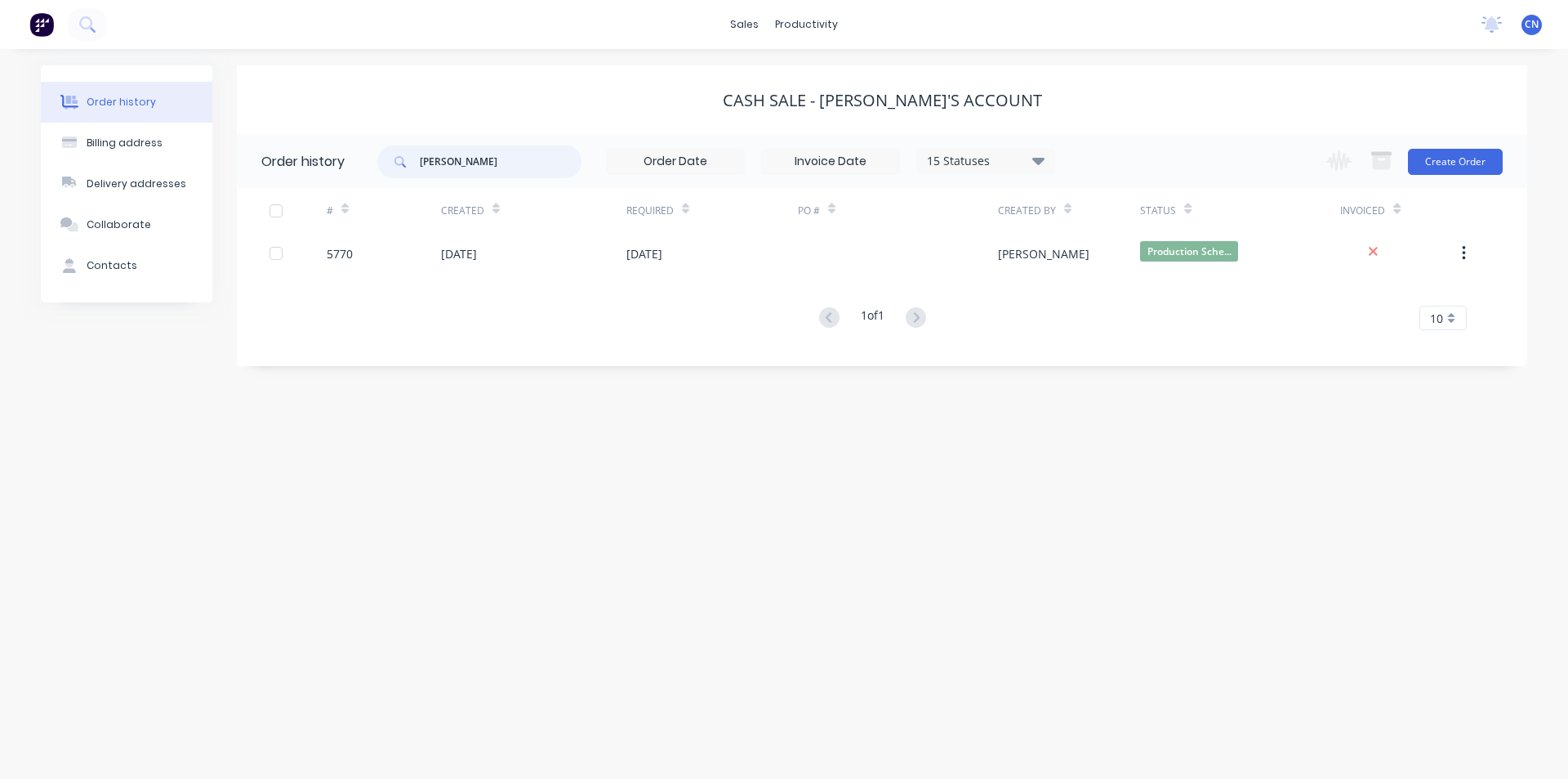
drag, startPoint x: 496, startPoint y: 159, endPoint x: 182, endPoint y: 95, distance: 320.5
click at [275, 131] on div "CASH SALE - BEN'S ACCOUNT Order history anthony 15 Statuses Invoice Status Invo…" at bounding box center [881, 215] width 1290 height 300
type input "5770"
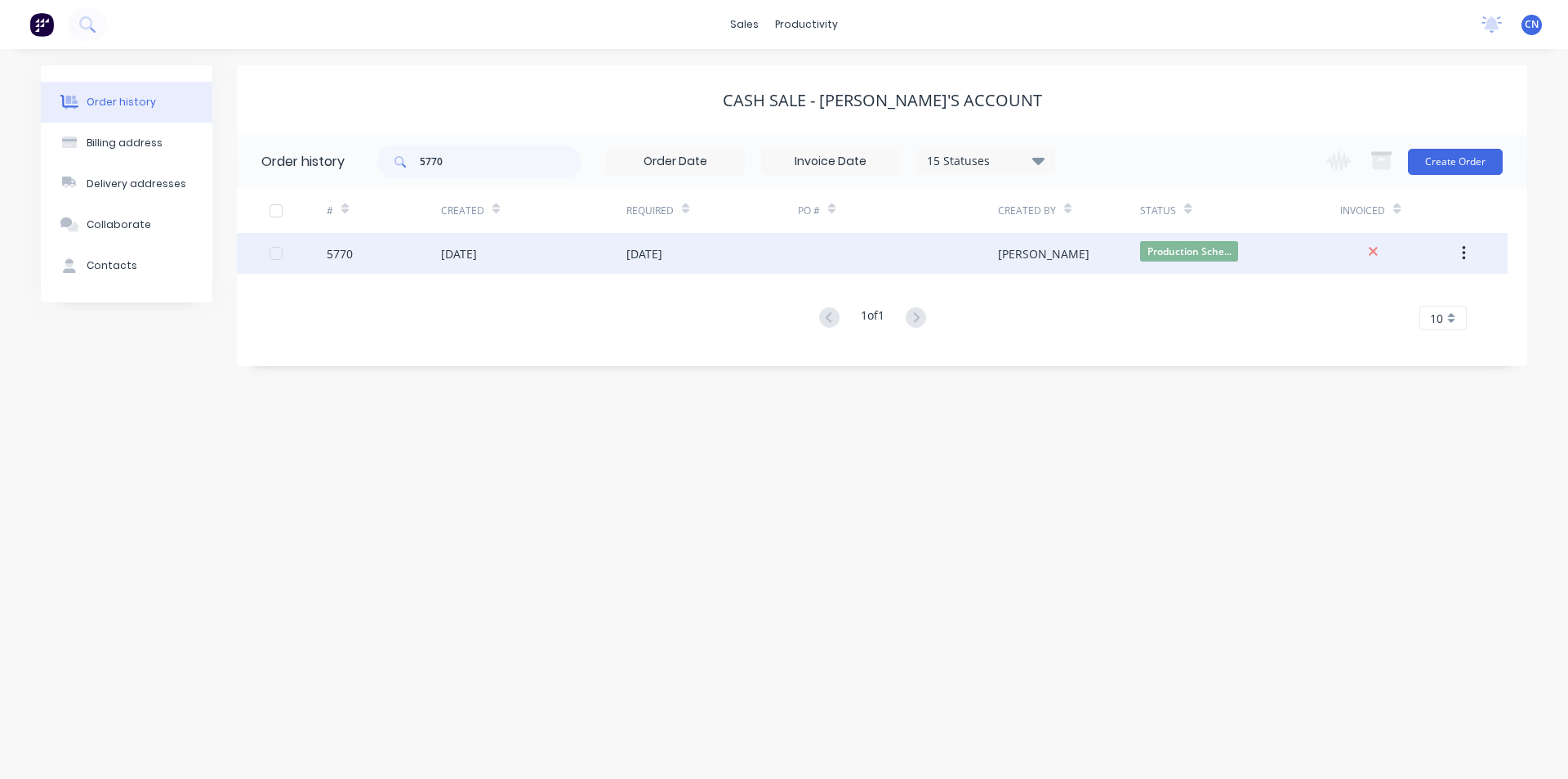
click at [662, 252] on div "[DATE]" at bounding box center [644, 253] width 36 height 18
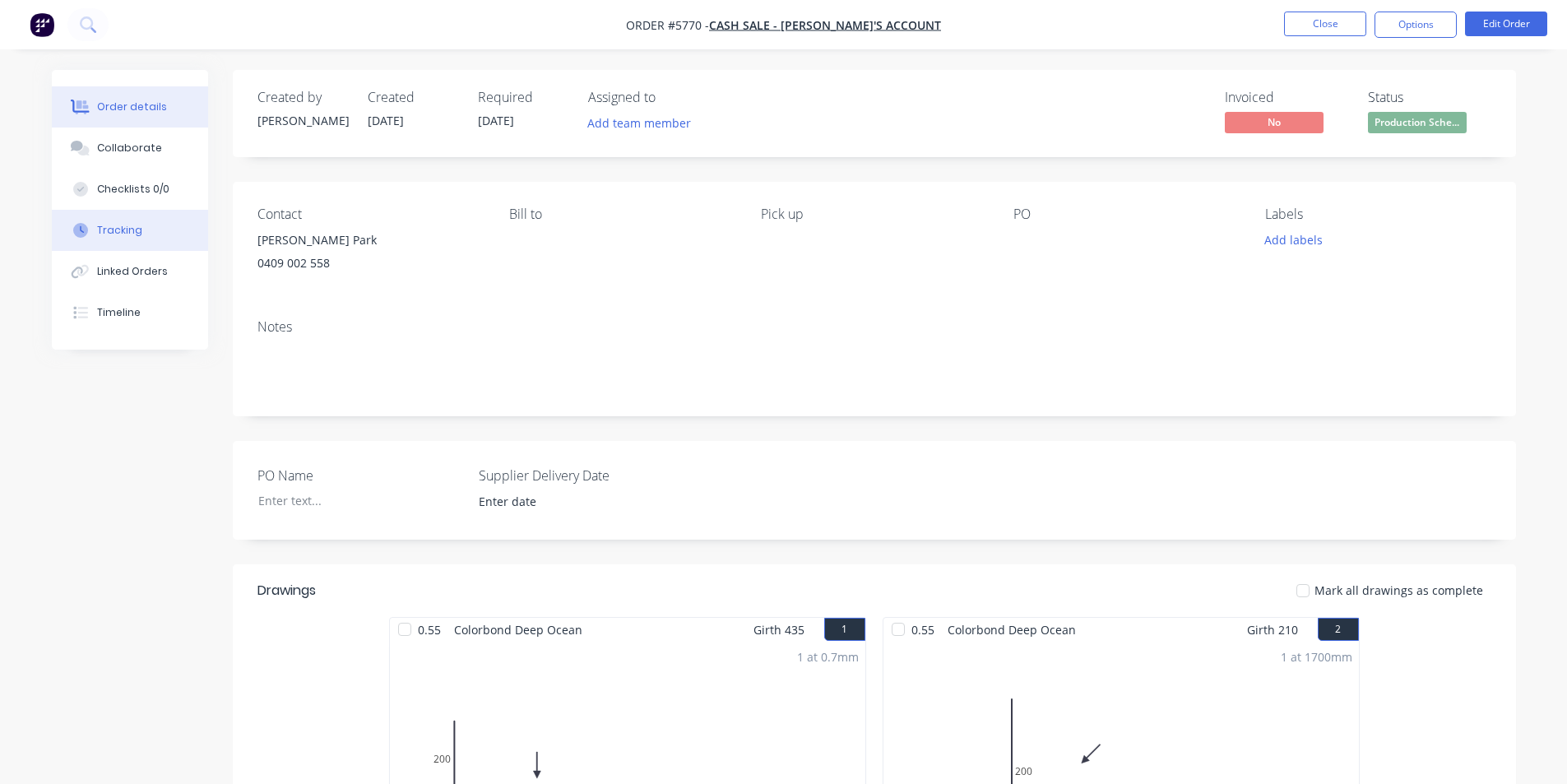
click at [117, 224] on div "Tracking" at bounding box center [120, 229] width 45 height 15
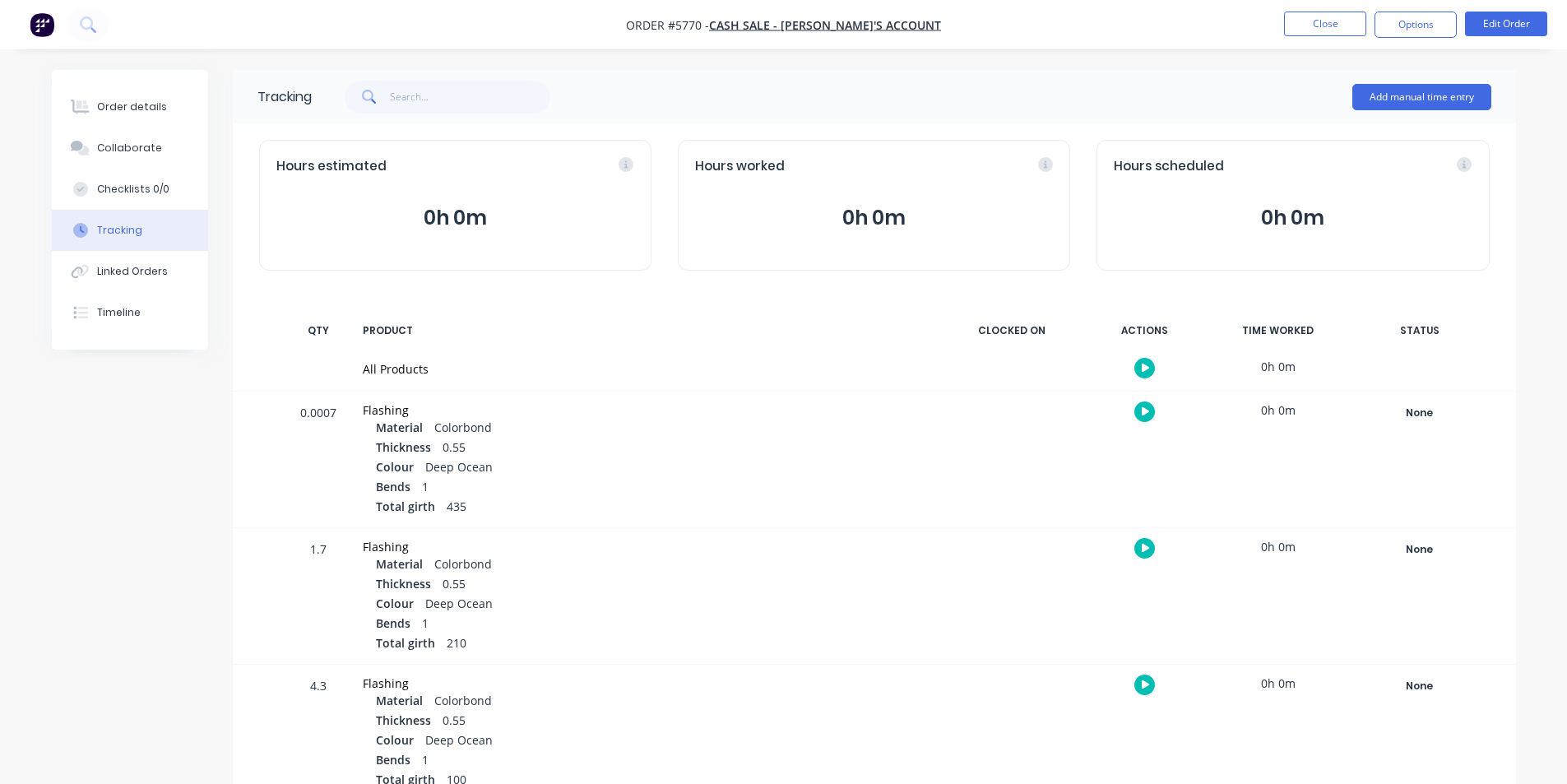
click at [764, 369] on button "button" at bounding box center [1144, 367] width 21 height 21
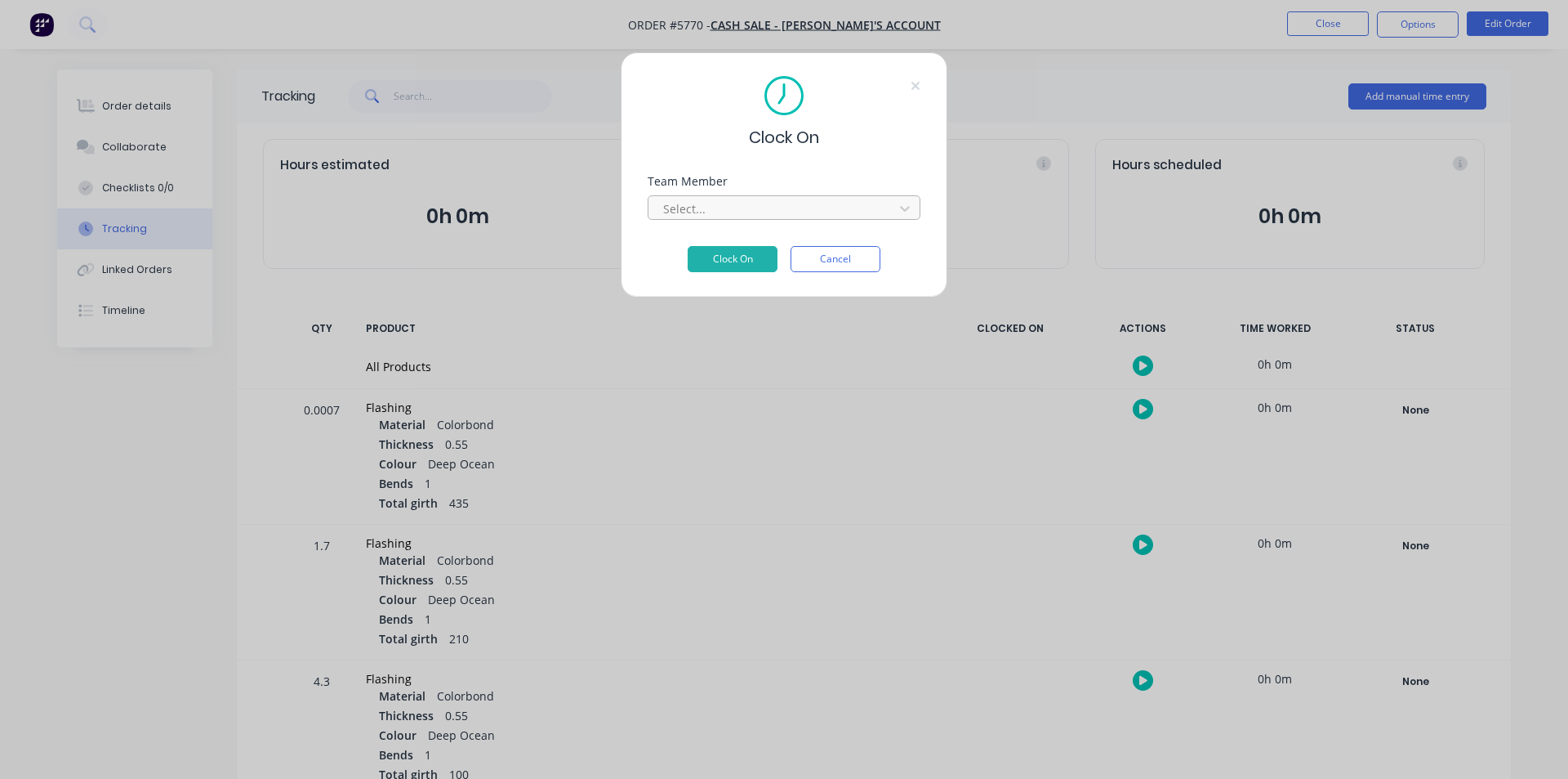
click at [686, 206] on div at bounding box center [773, 208] width 224 height 21
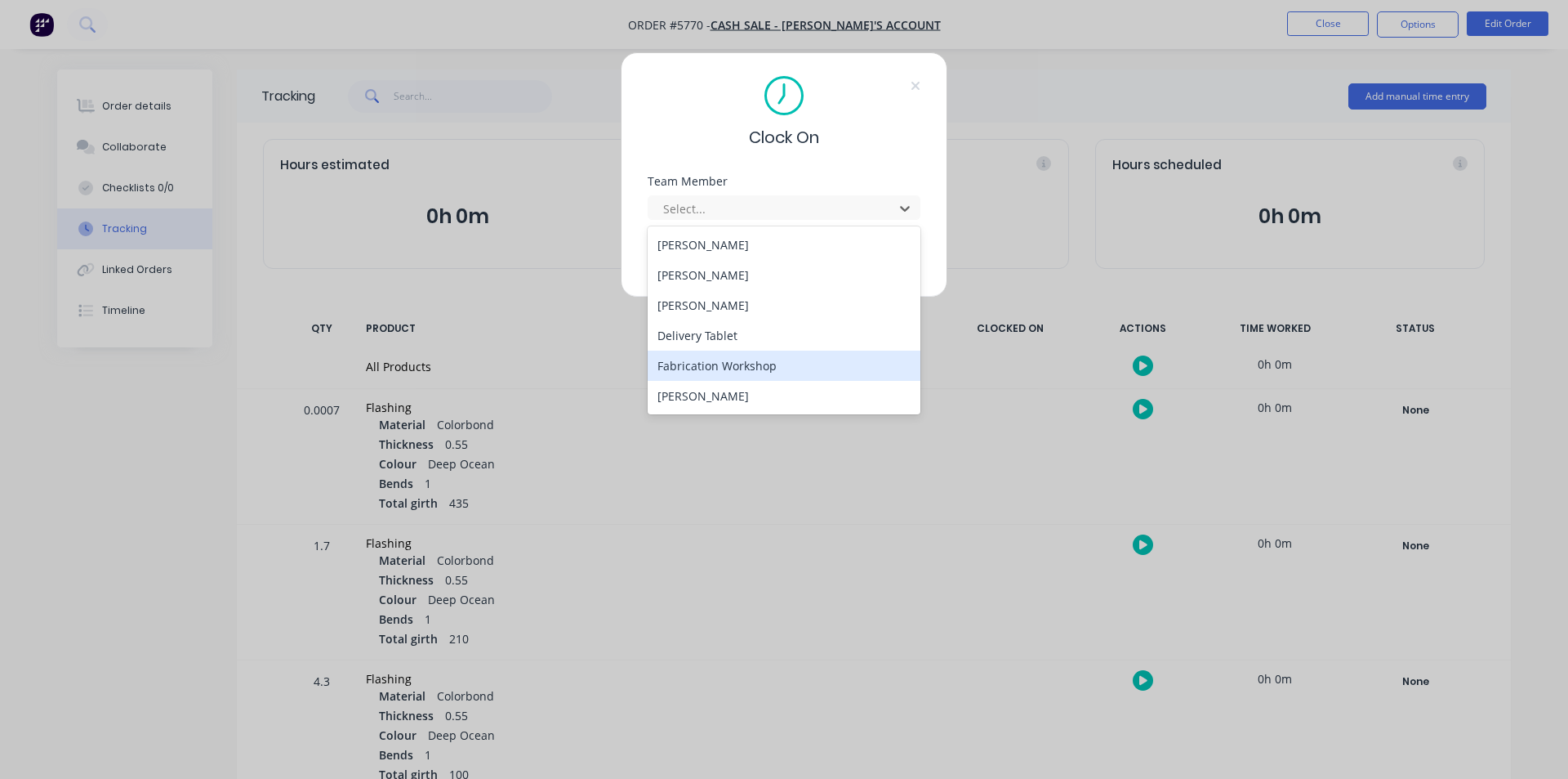
click at [723, 370] on div "Fabrication Workshop" at bounding box center [784, 365] width 273 height 30
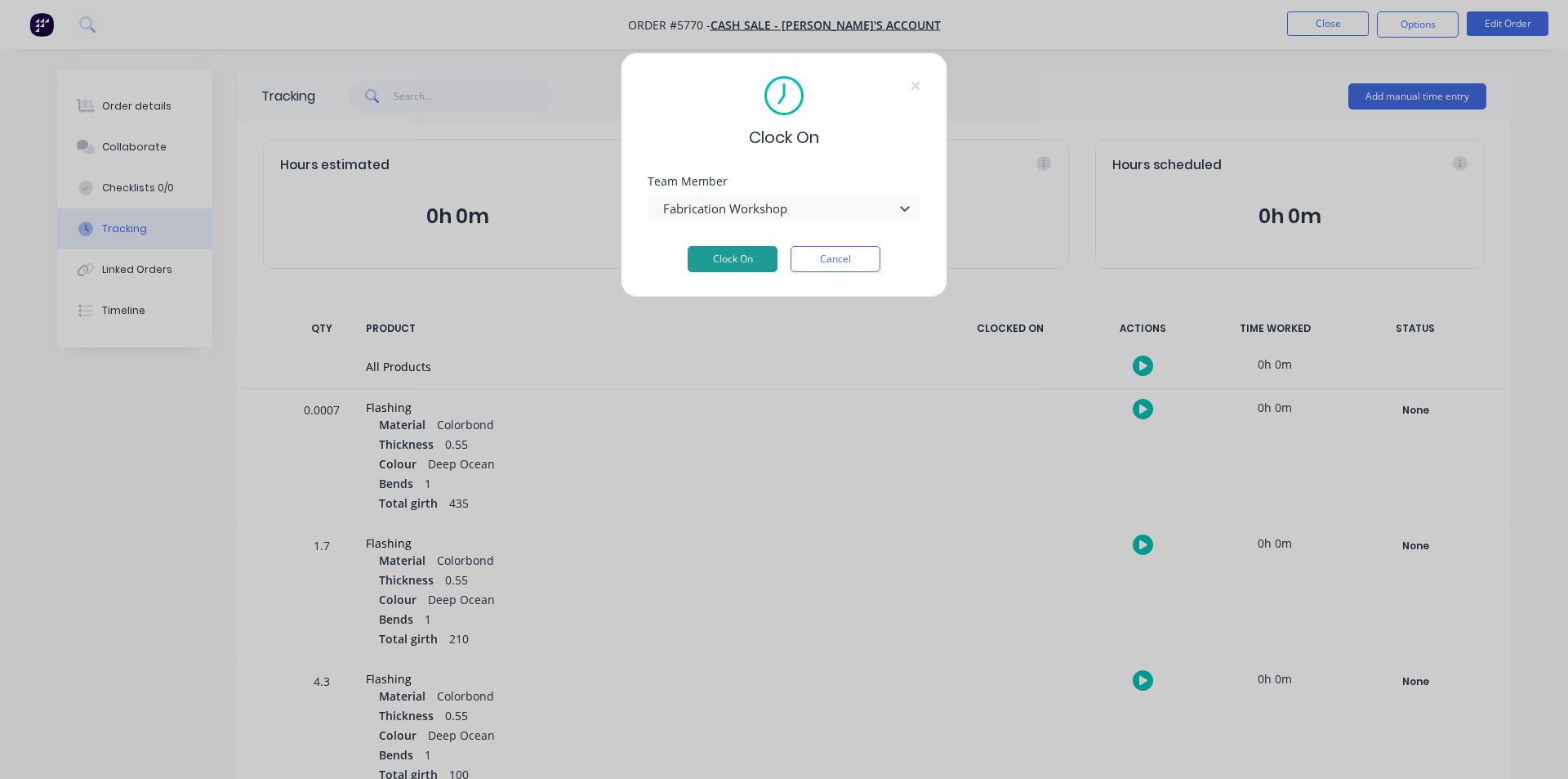
click at [737, 250] on button "Clock On" at bounding box center [733, 258] width 90 height 26
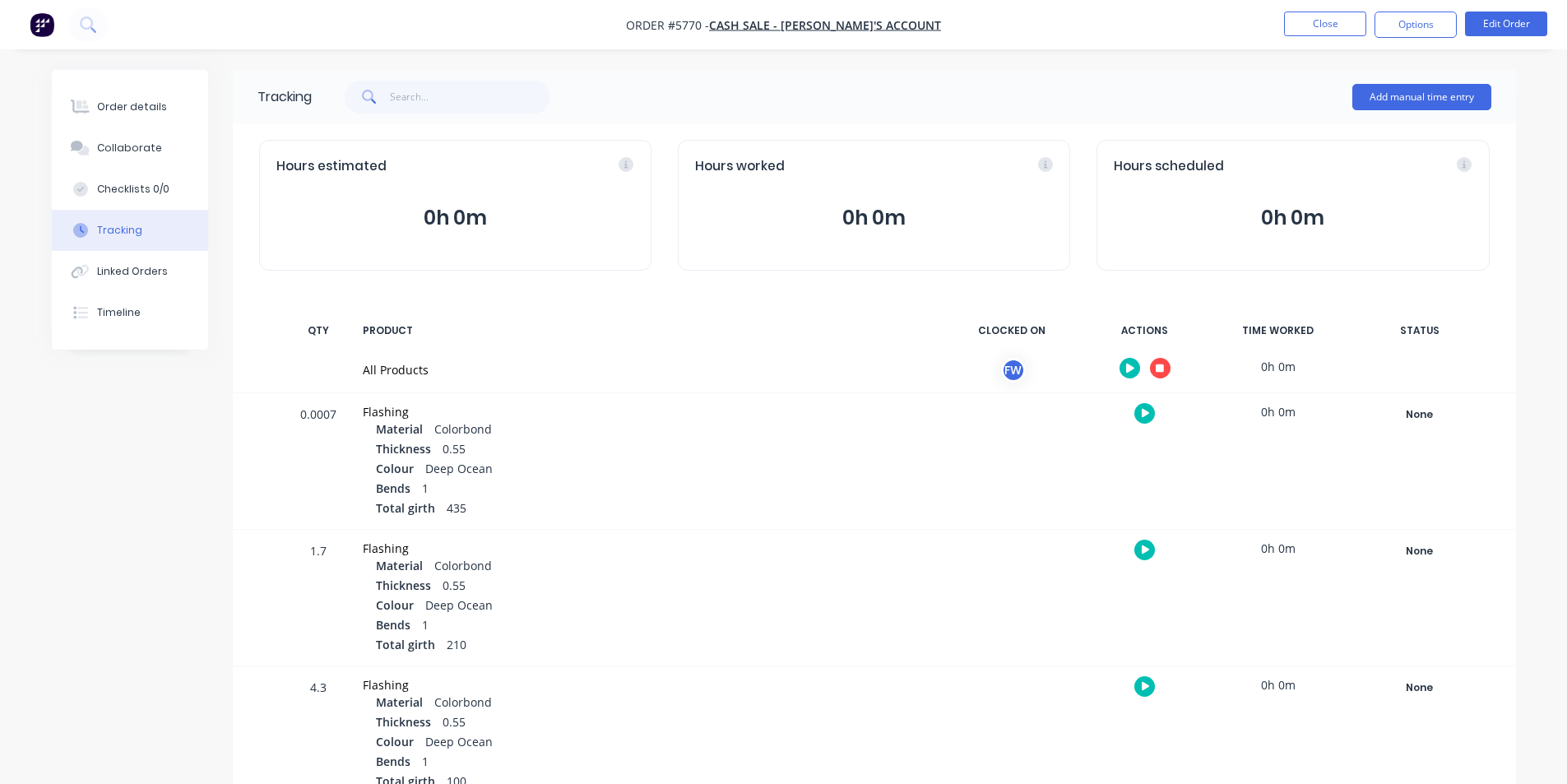
click at [764, 367] on button "button" at bounding box center [1160, 367] width 21 height 21
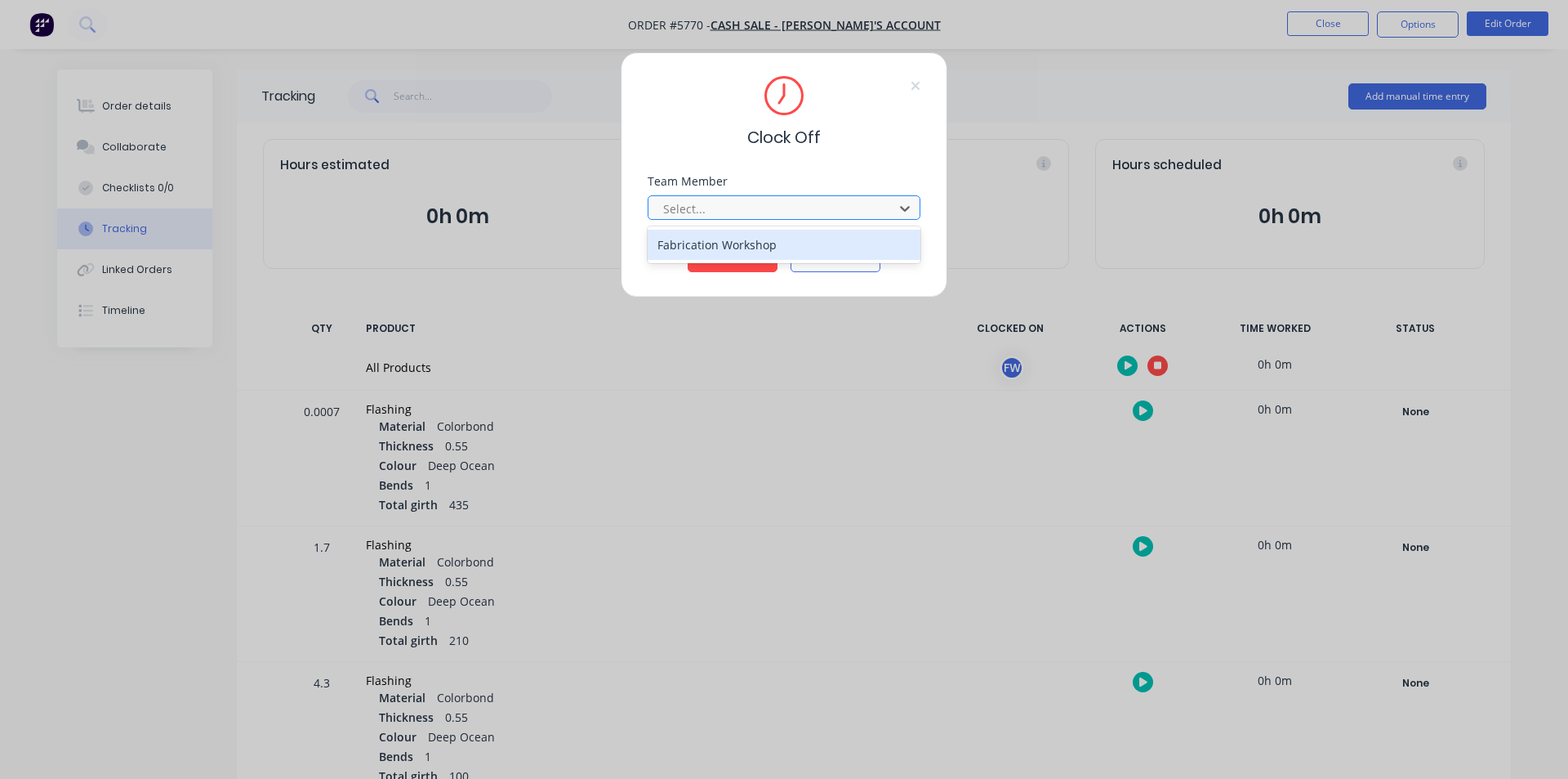
click at [717, 196] on div "Select..." at bounding box center [784, 207] width 273 height 24
click at [719, 237] on div "Fabrication Workshop" at bounding box center [784, 245] width 273 height 30
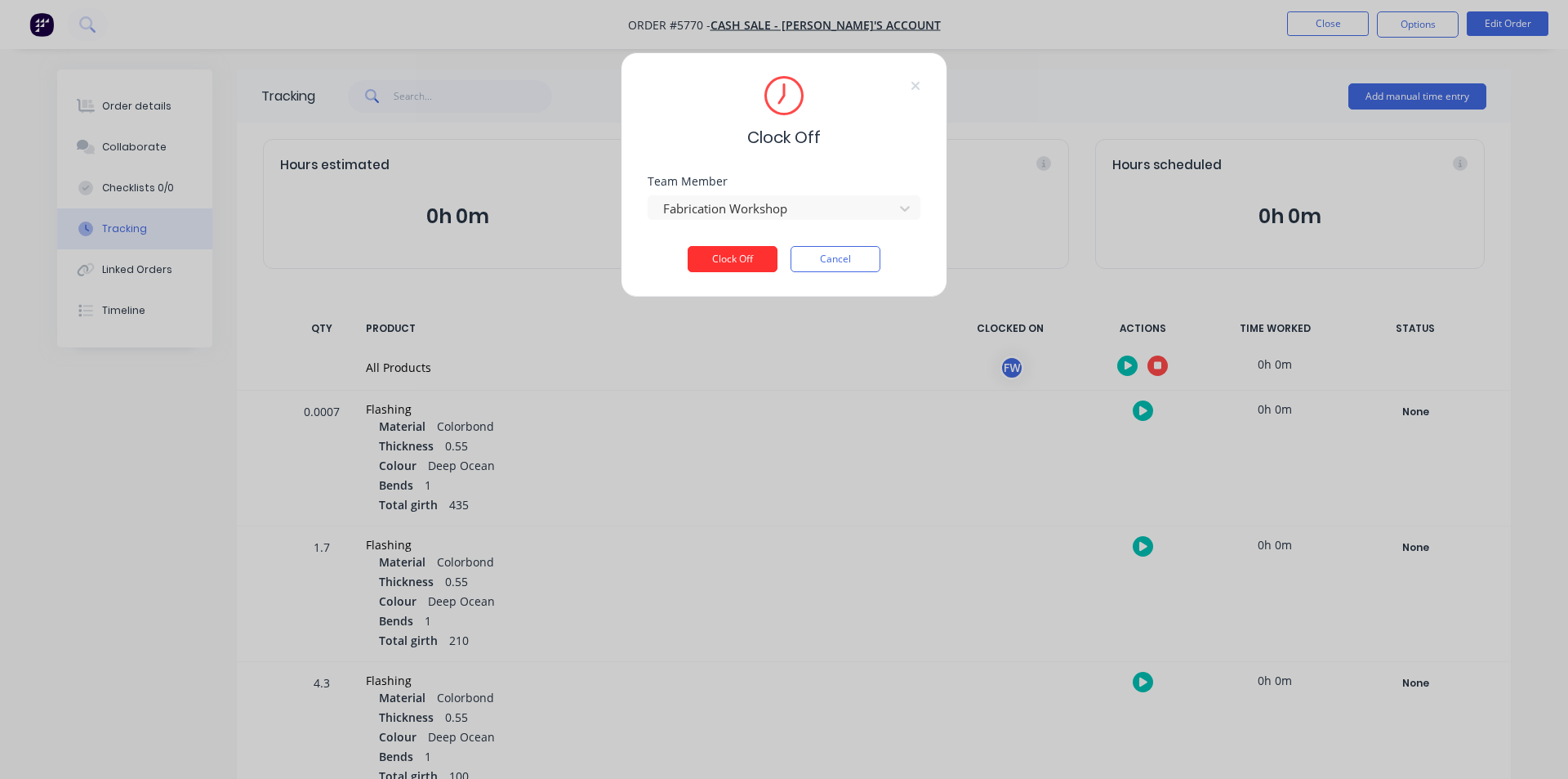
click at [729, 269] on button "Clock Off" at bounding box center [733, 258] width 90 height 26
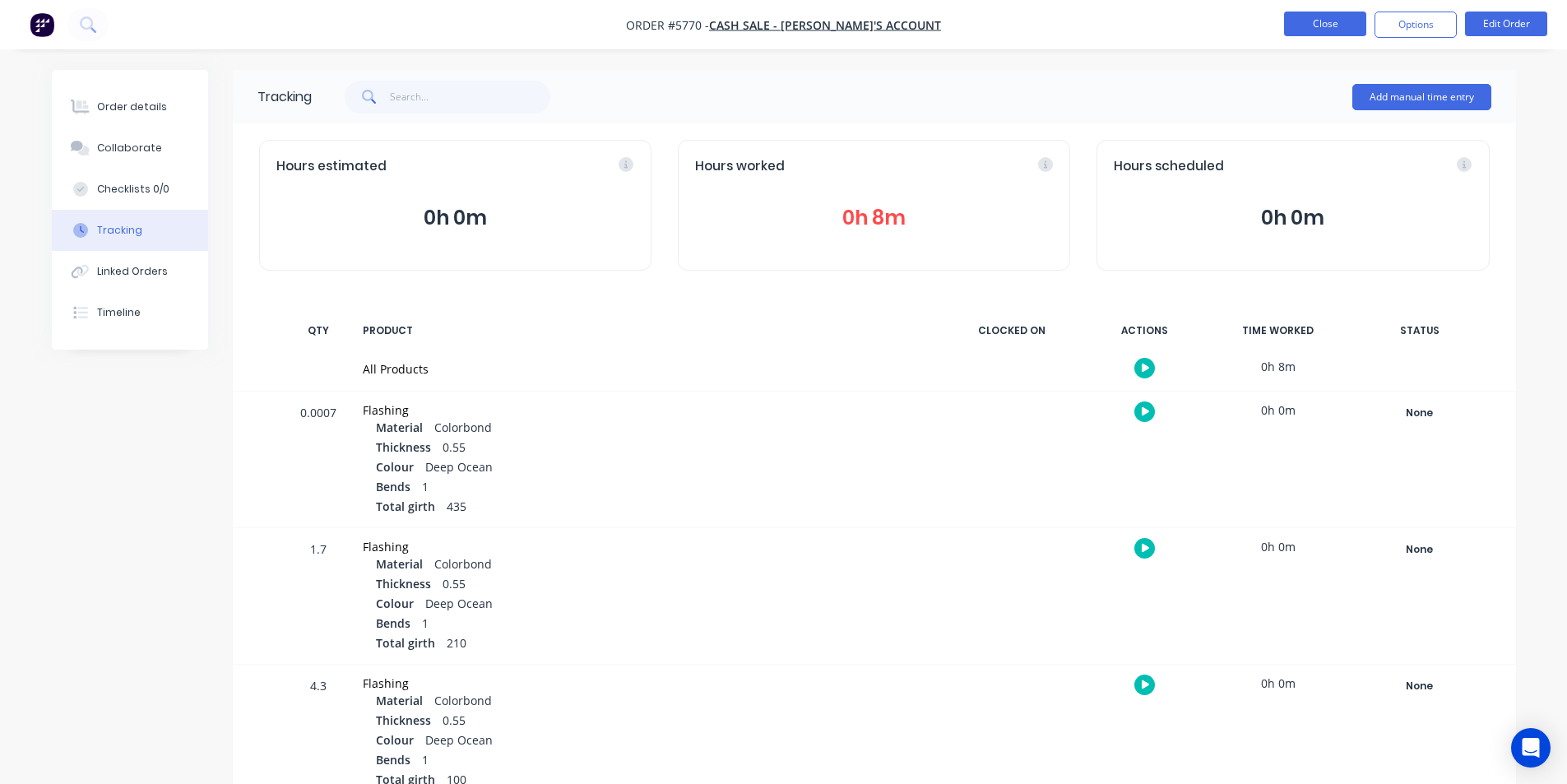
click at [1313, 15] on button "Close" at bounding box center [1325, 24] width 82 height 25
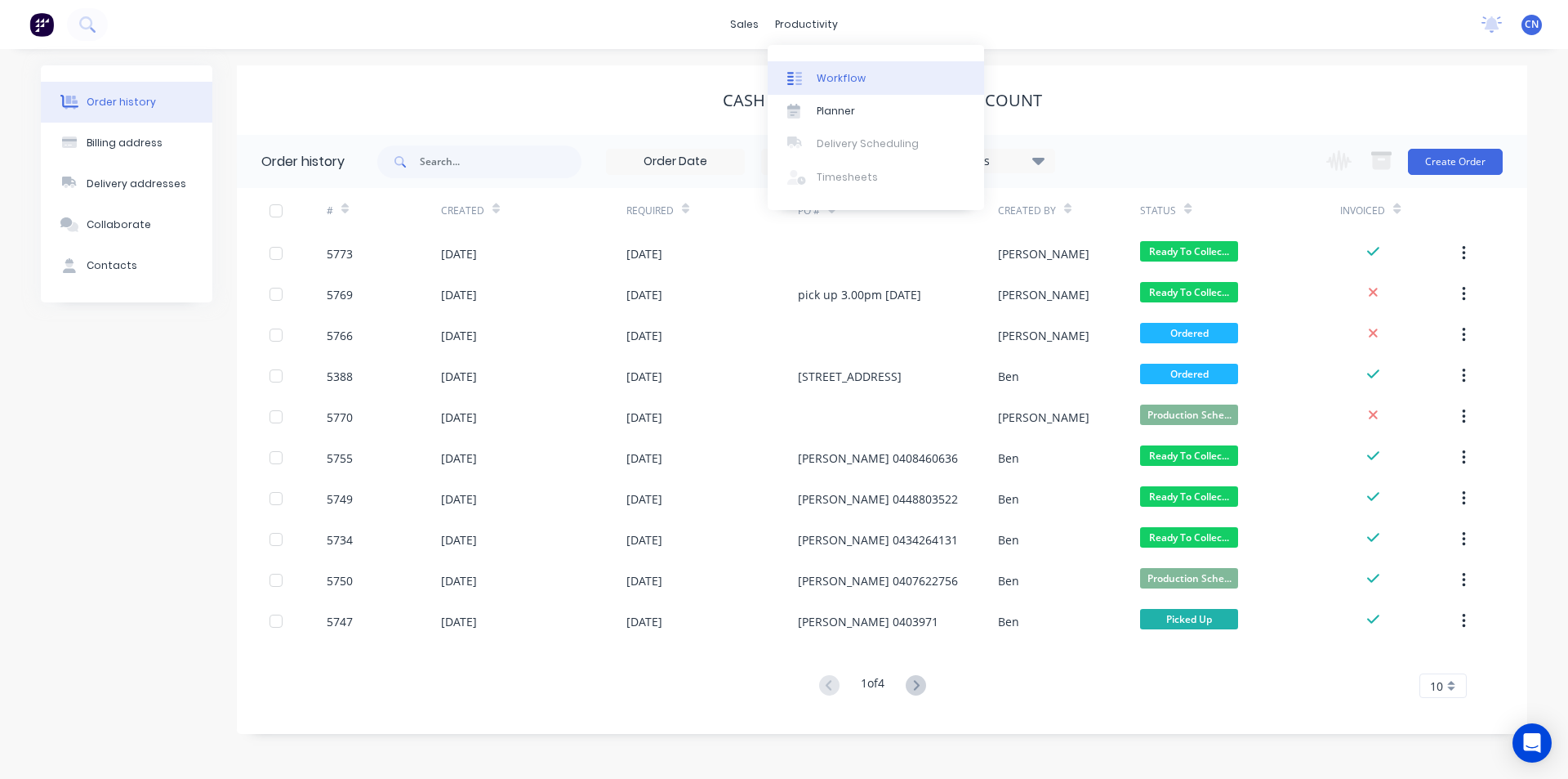
click at [819, 71] on div "Workflow" at bounding box center [841, 78] width 49 height 15
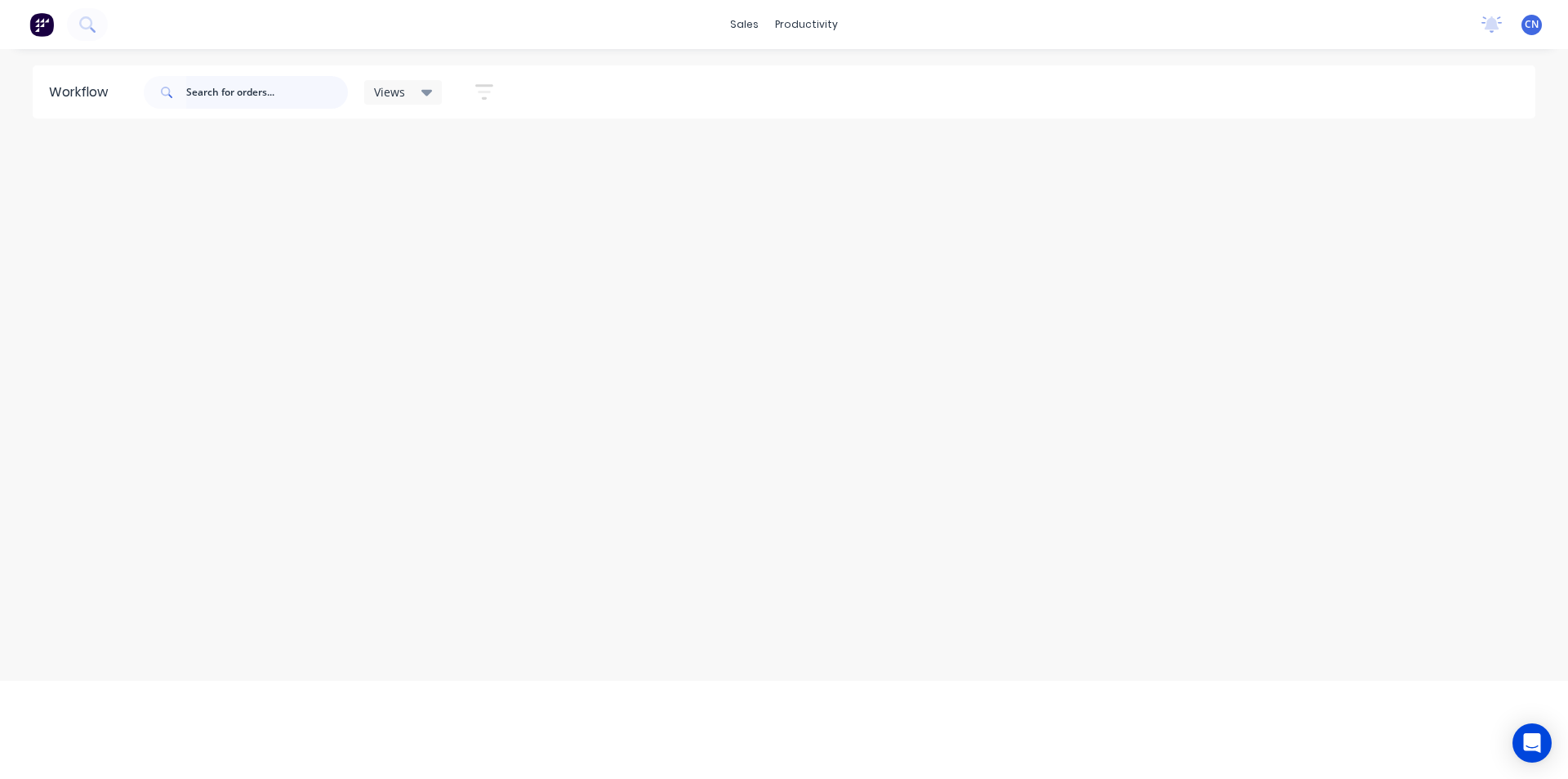
click at [288, 91] on input "text" at bounding box center [266, 92] width 161 height 32
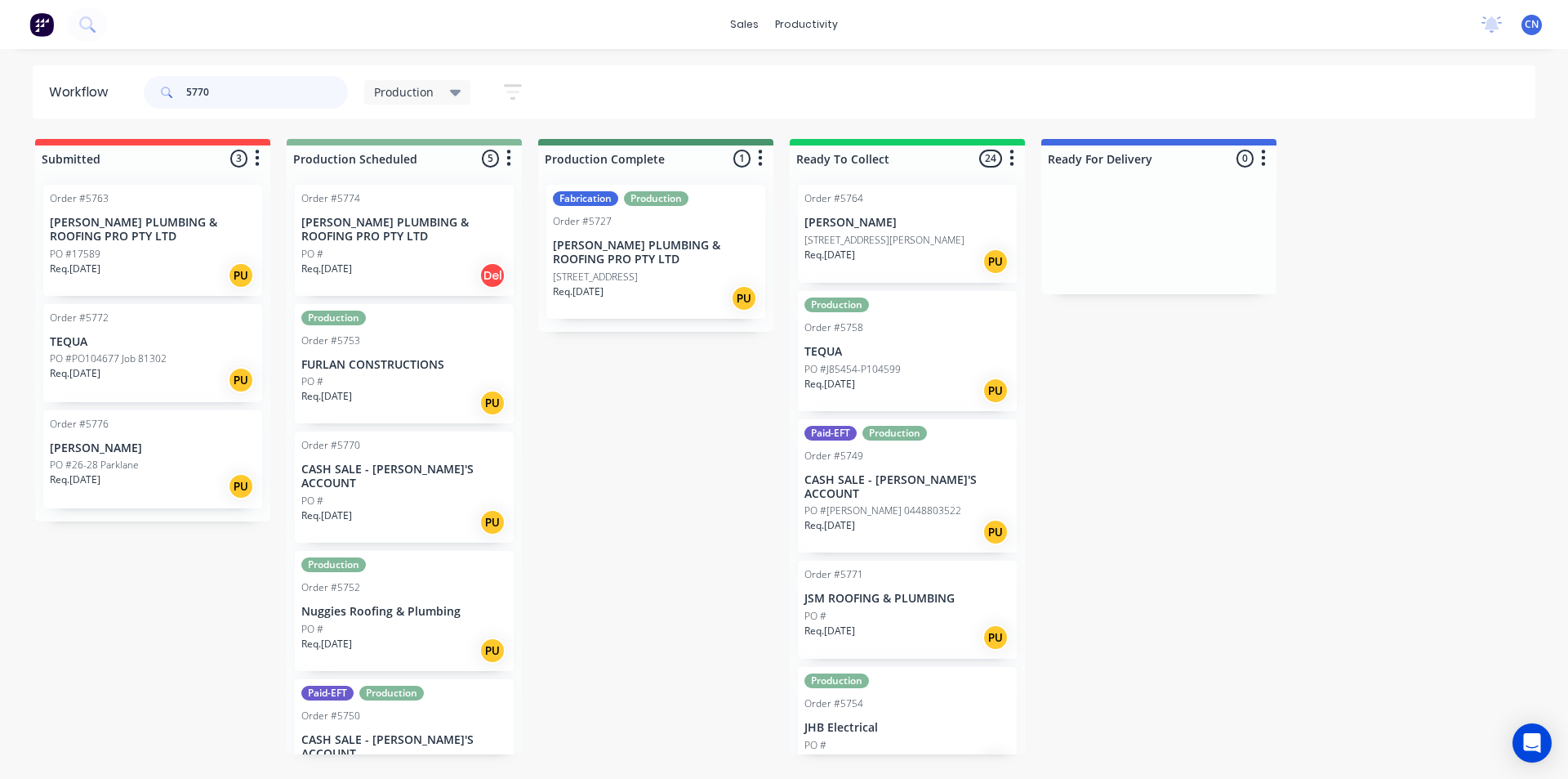
type input "5770"
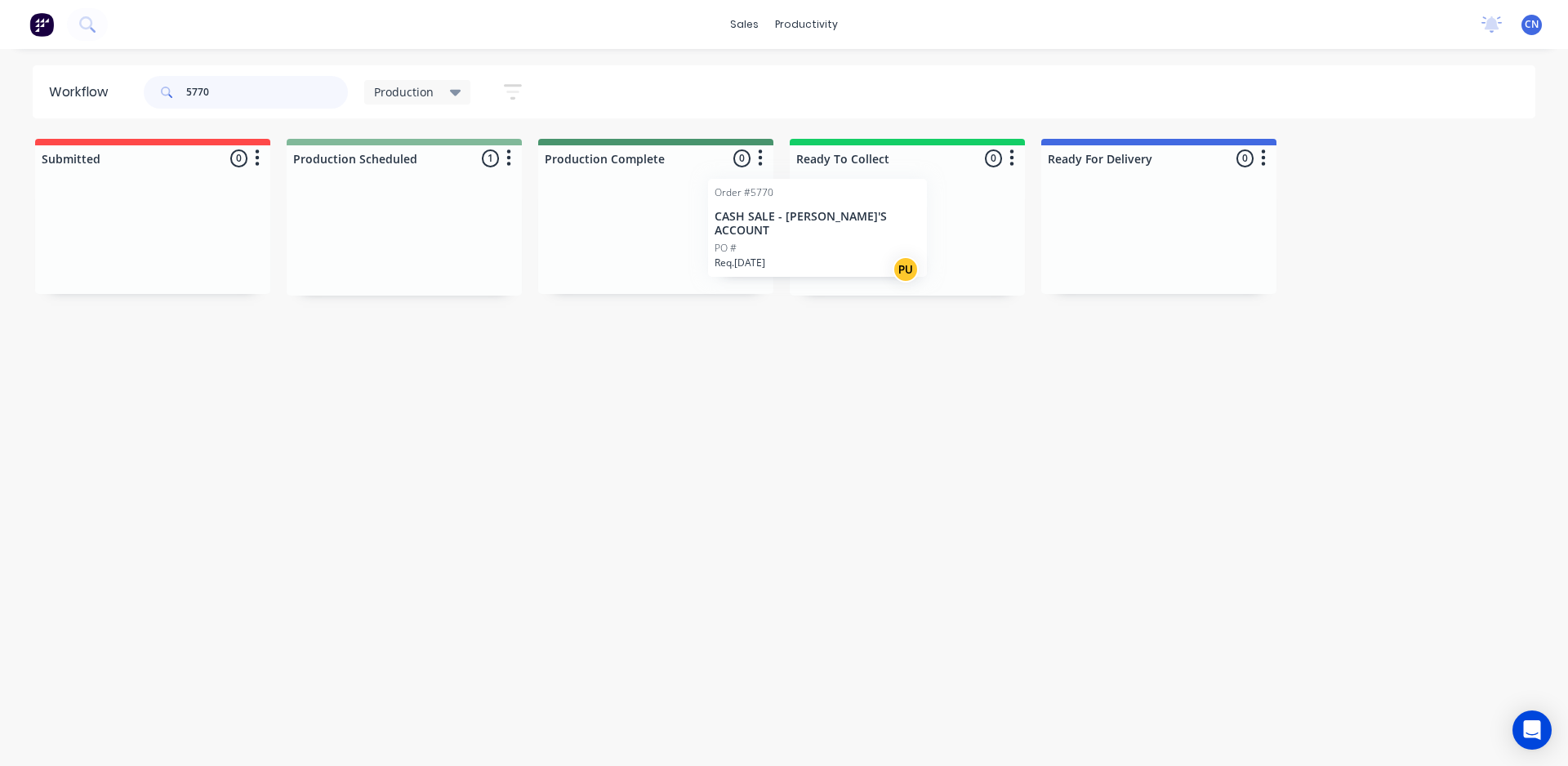
drag, startPoint x: 434, startPoint y: 240, endPoint x: 852, endPoint y: 233, distance: 418.1
click at [852, 233] on div "Submitted 0 Production Scheduled 1 Order #5770 CASH SALE - BEN'S ACCOUNT PO # R…" at bounding box center [1231, 217] width 2486 height 157
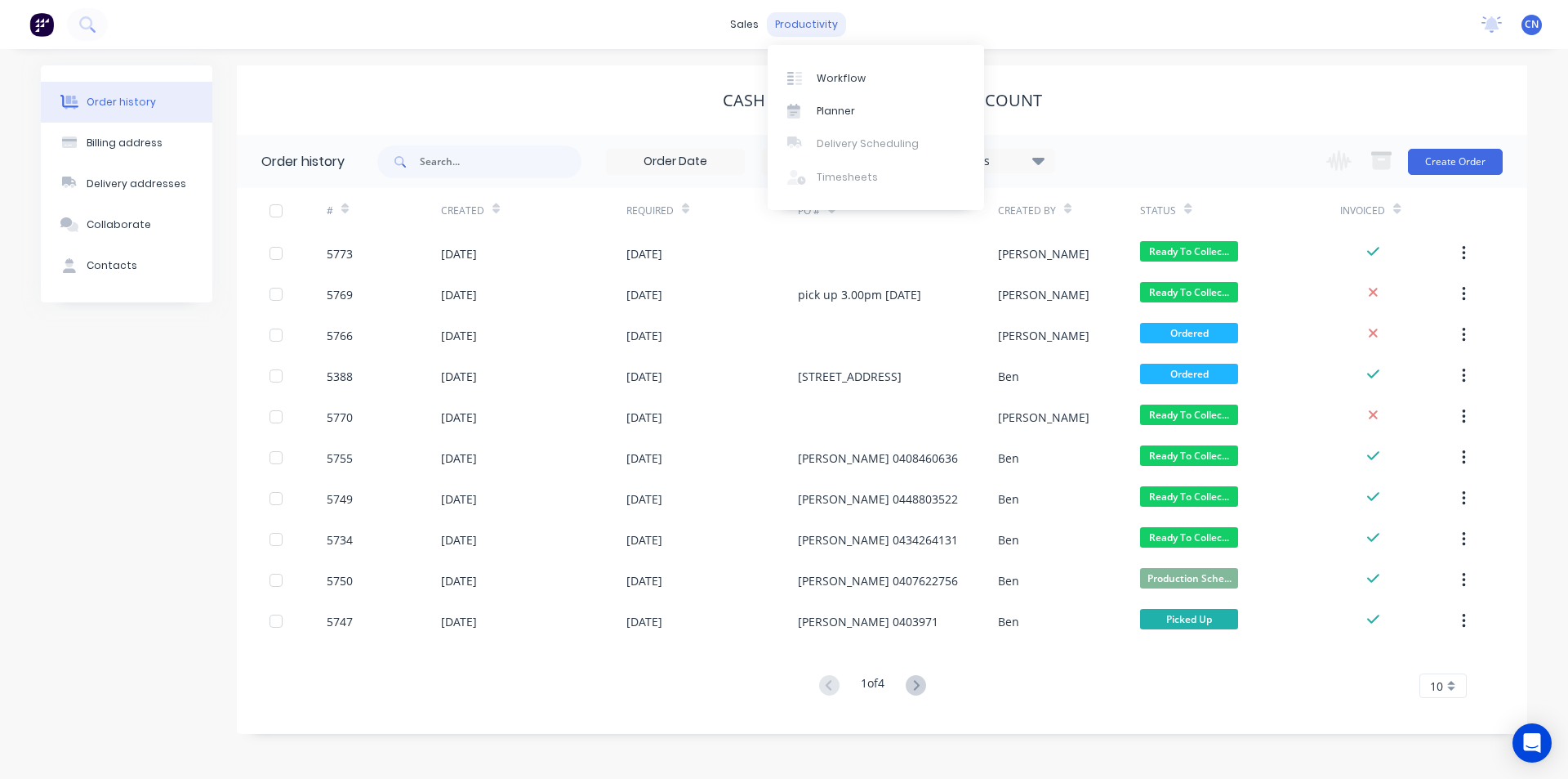
click at [782, 21] on div "productivity" at bounding box center [806, 24] width 79 height 24
click at [807, 71] on div at bounding box center [799, 78] width 24 height 15
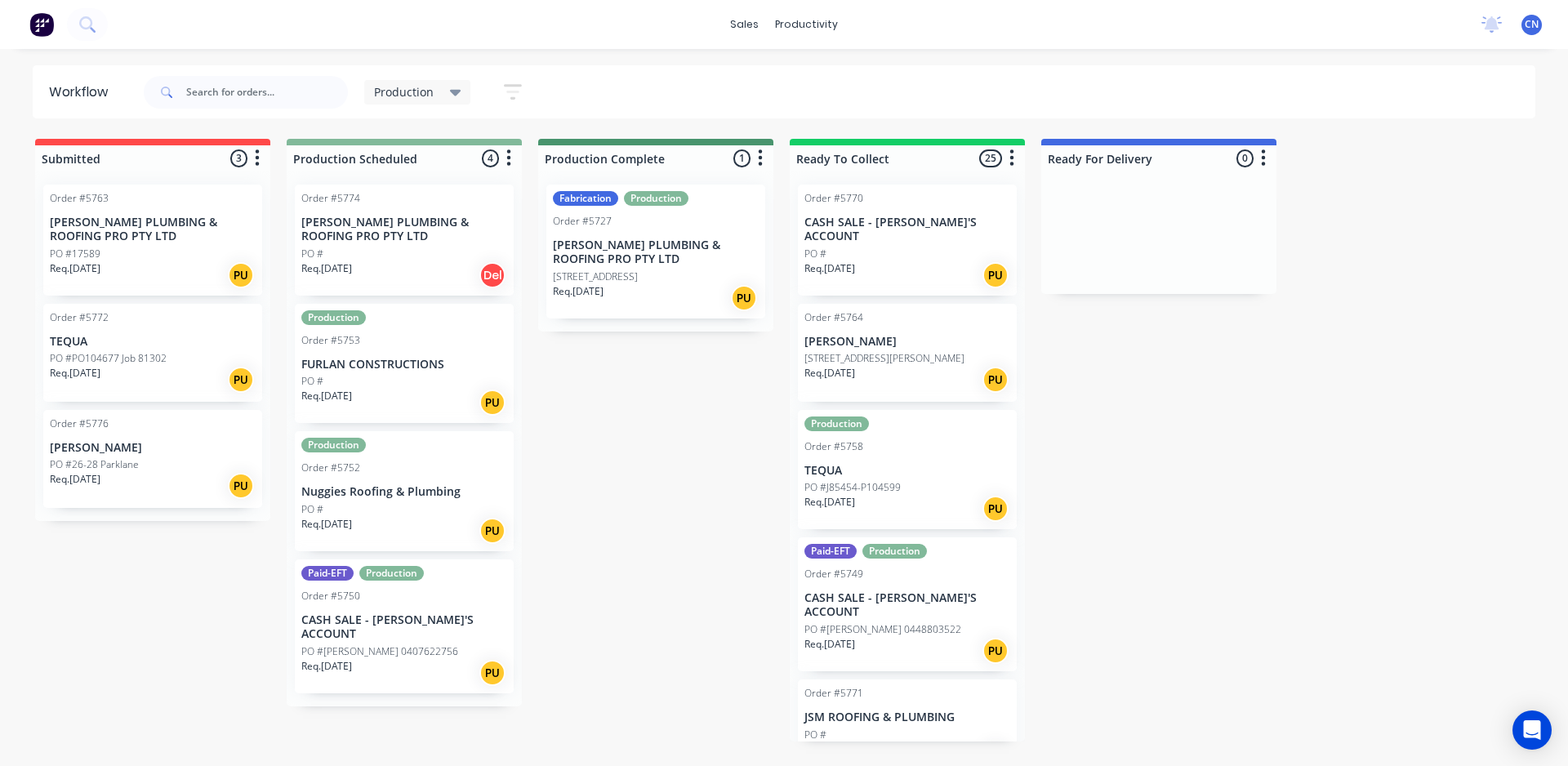
click at [418, 264] on div "Req. 09/09/25 Del" at bounding box center [404, 275] width 205 height 27
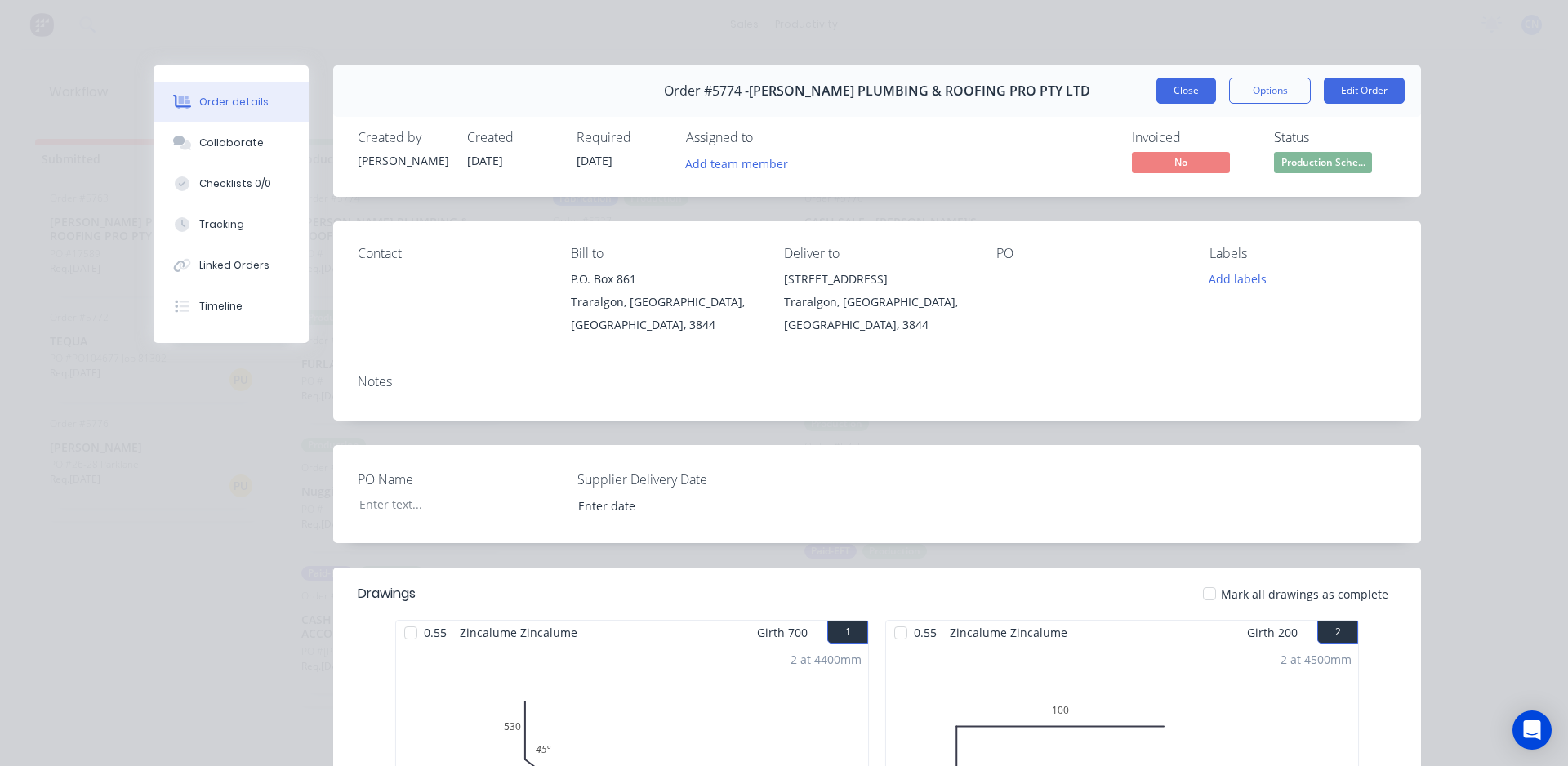
click at [1164, 86] on button "Close" at bounding box center [1186, 90] width 60 height 26
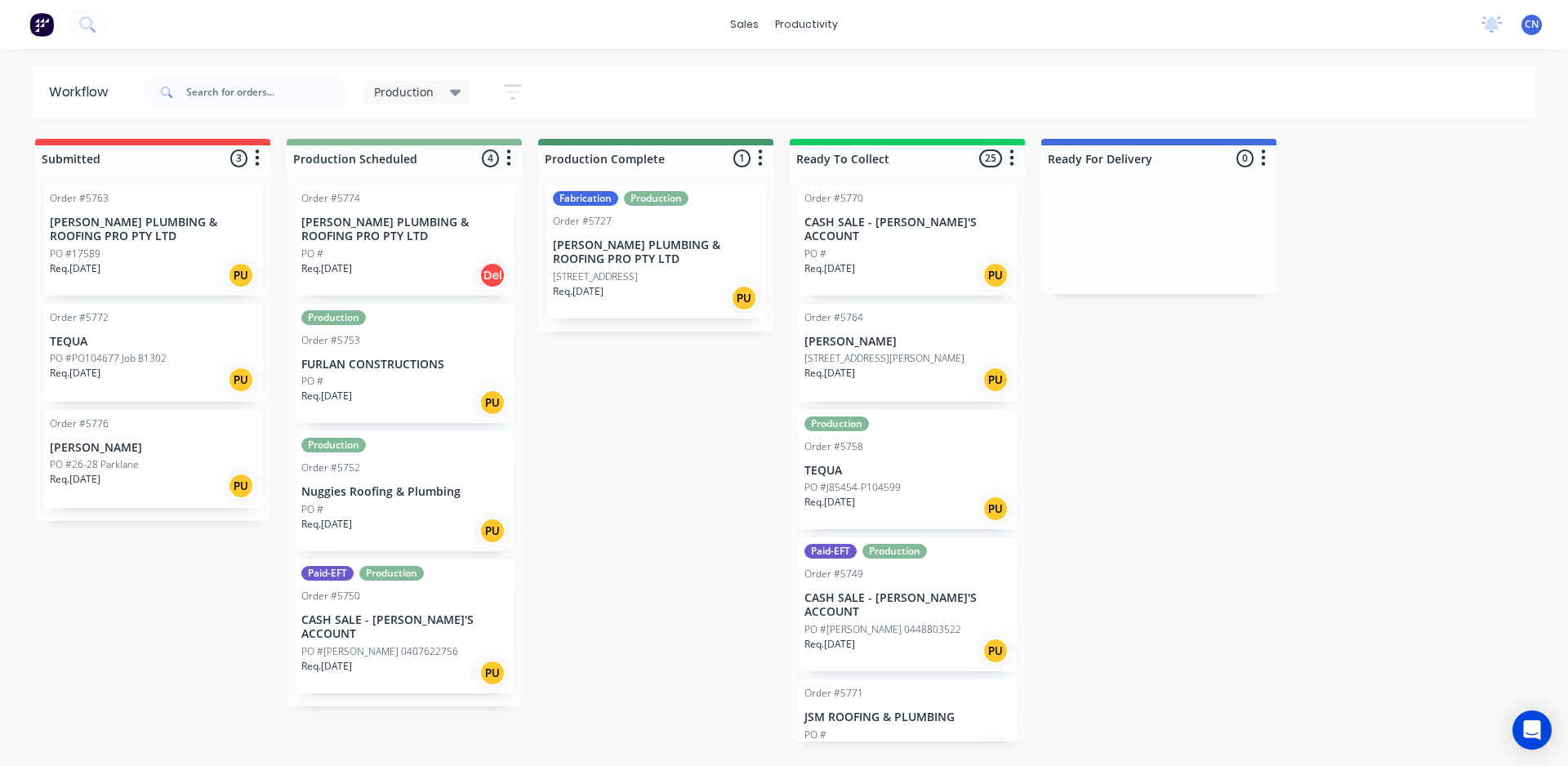
click at [169, 205] on div "Order #5763" at bounding box center [153, 198] width 205 height 15
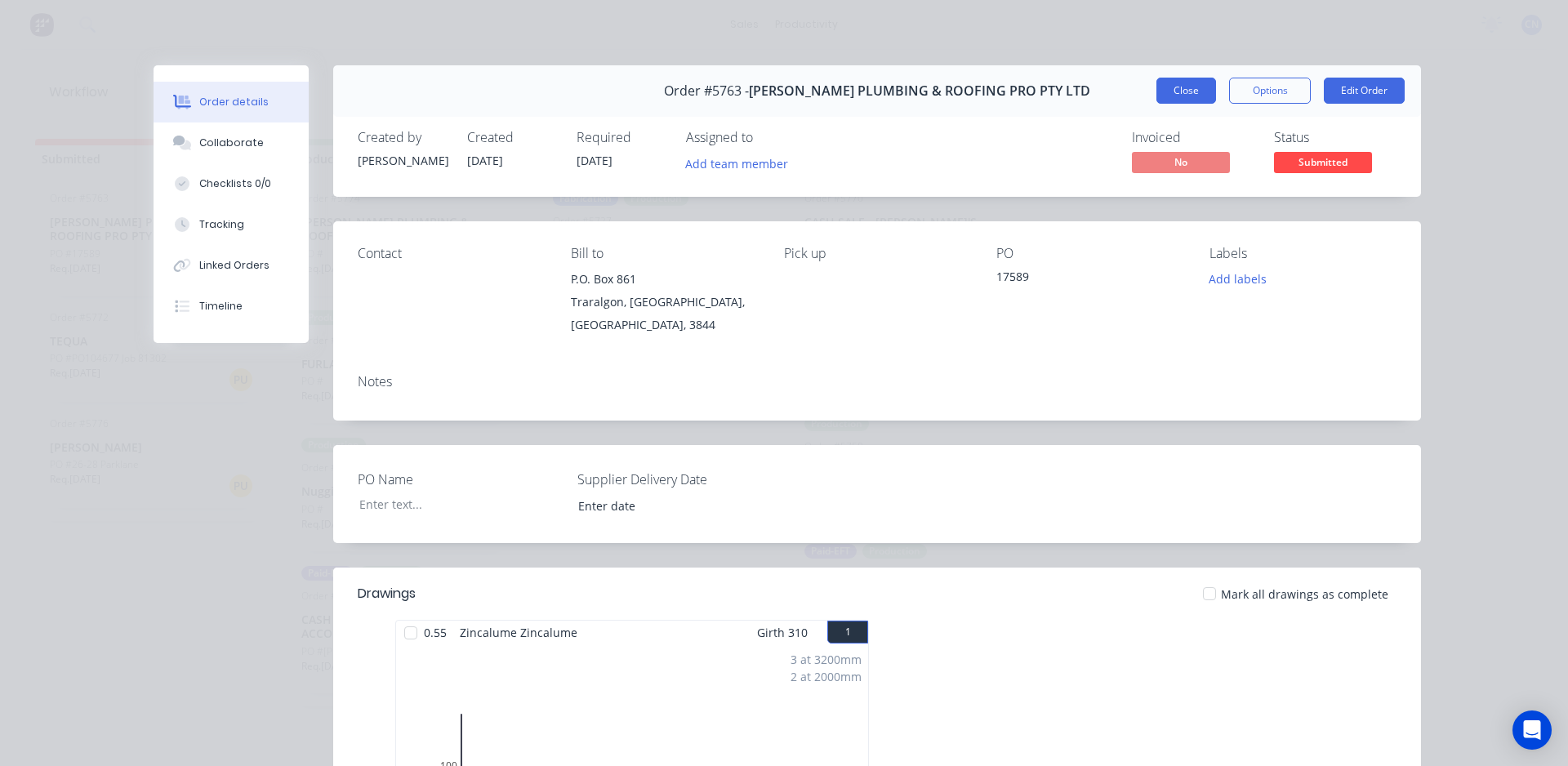
click at [1183, 95] on button "Close" at bounding box center [1186, 90] width 60 height 26
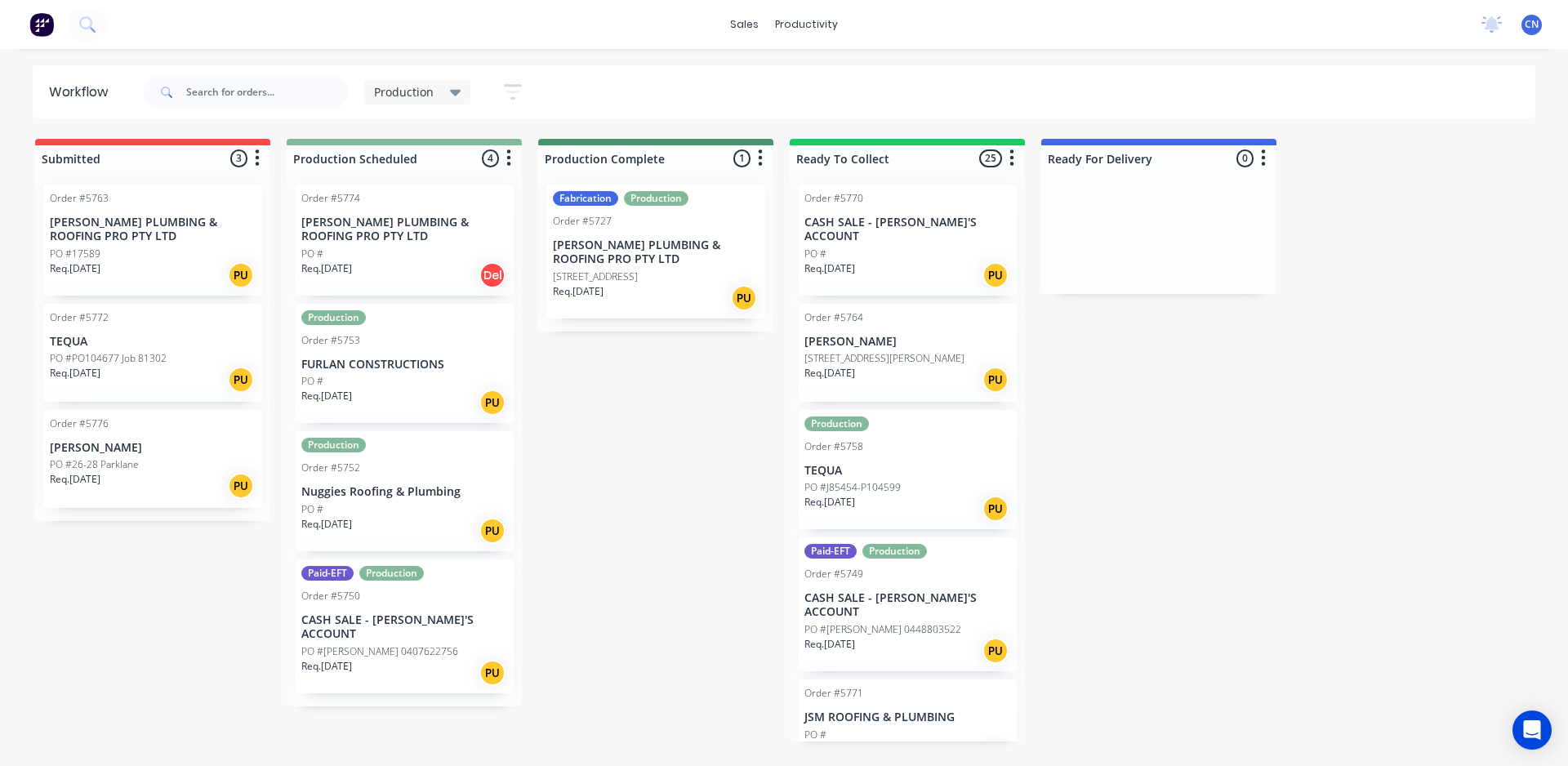
click at [190, 468] on div "PO #26-28 Parklane" at bounding box center [153, 464] width 205 height 15
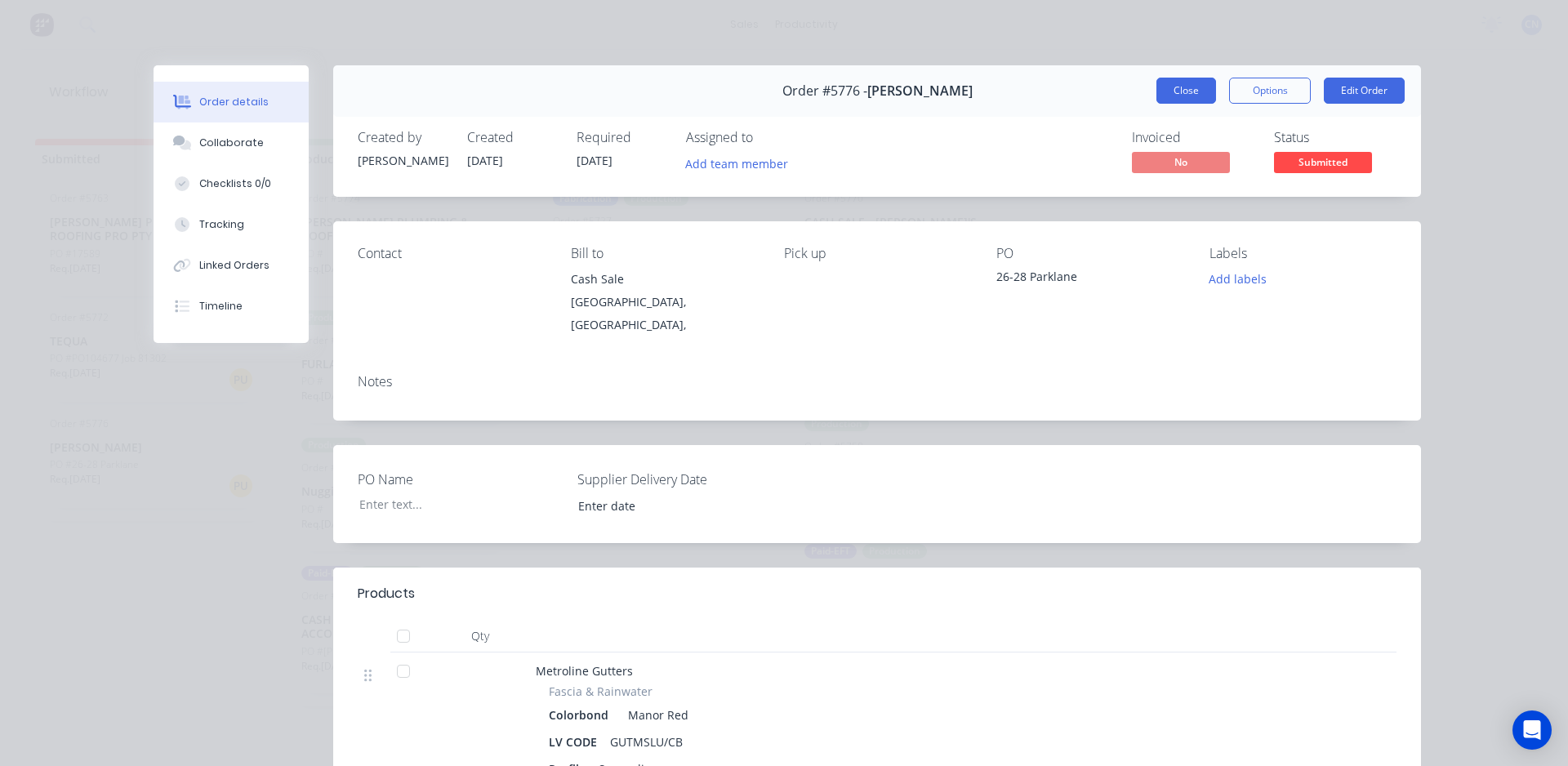
click at [1184, 86] on button "Close" at bounding box center [1186, 90] width 60 height 26
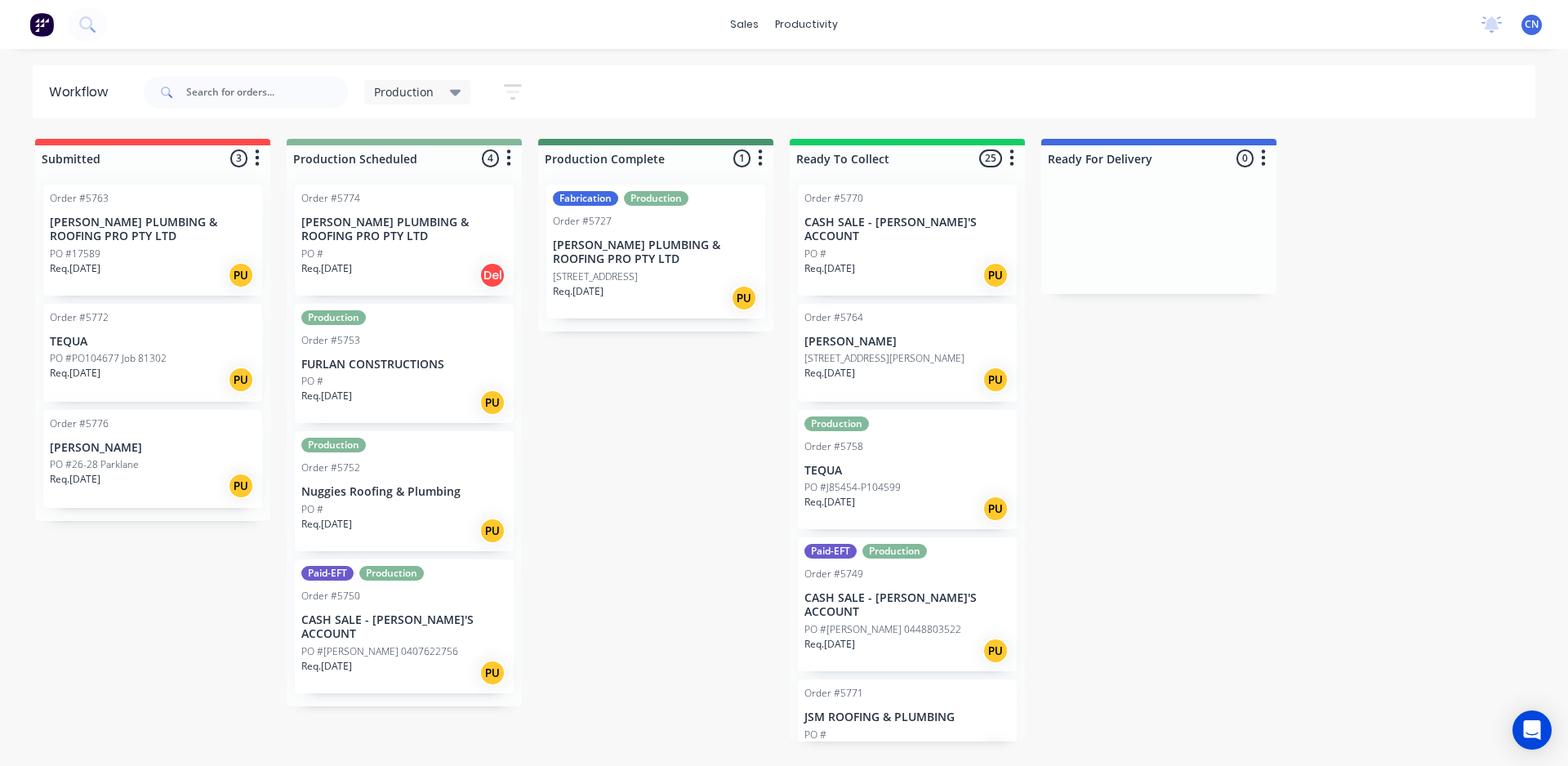
click at [424, 369] on p "FURLAN CONSTRUCTIONS" at bounding box center [404, 365] width 205 height 14
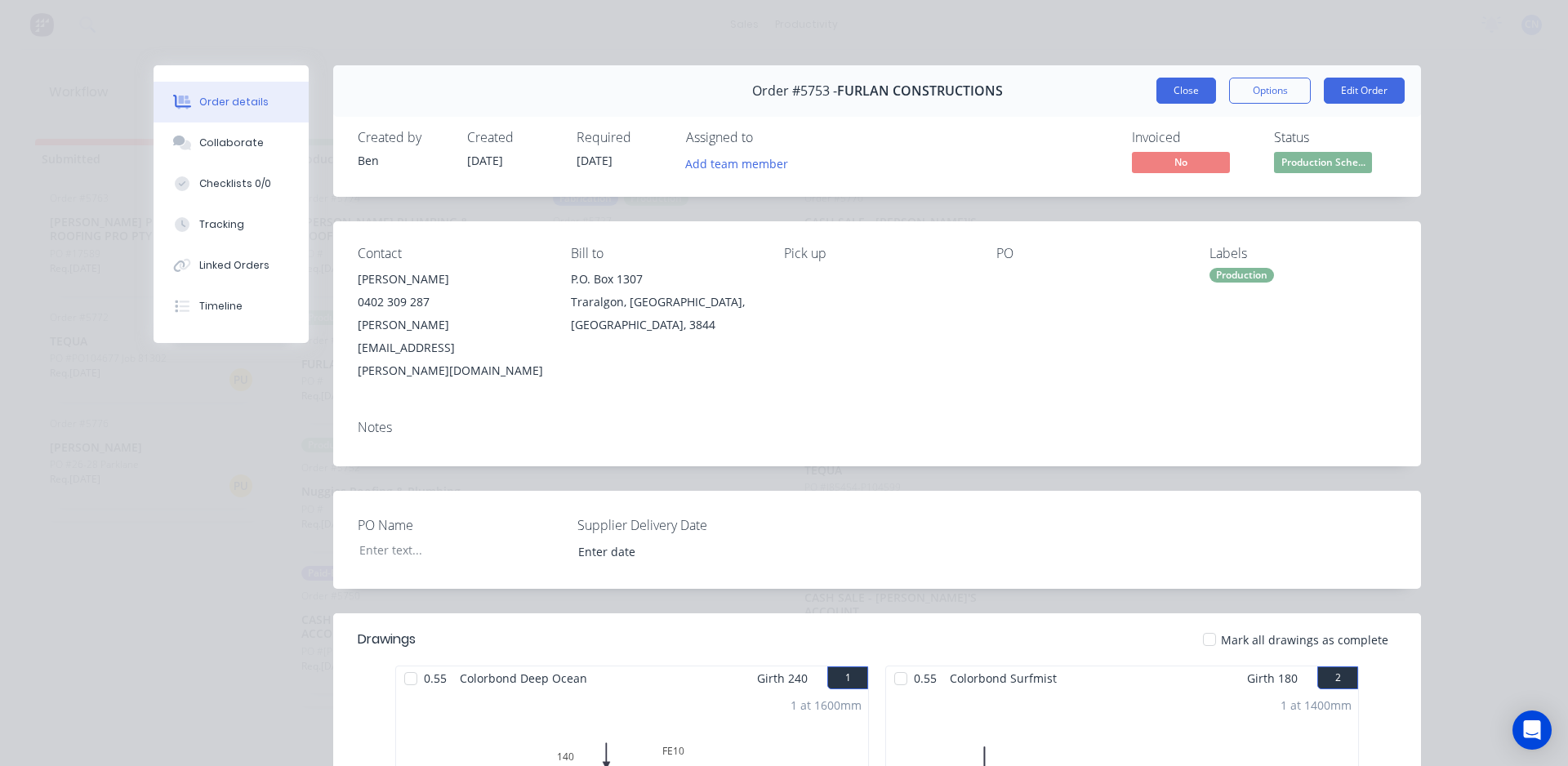
click at [1180, 91] on button "Close" at bounding box center [1186, 90] width 60 height 26
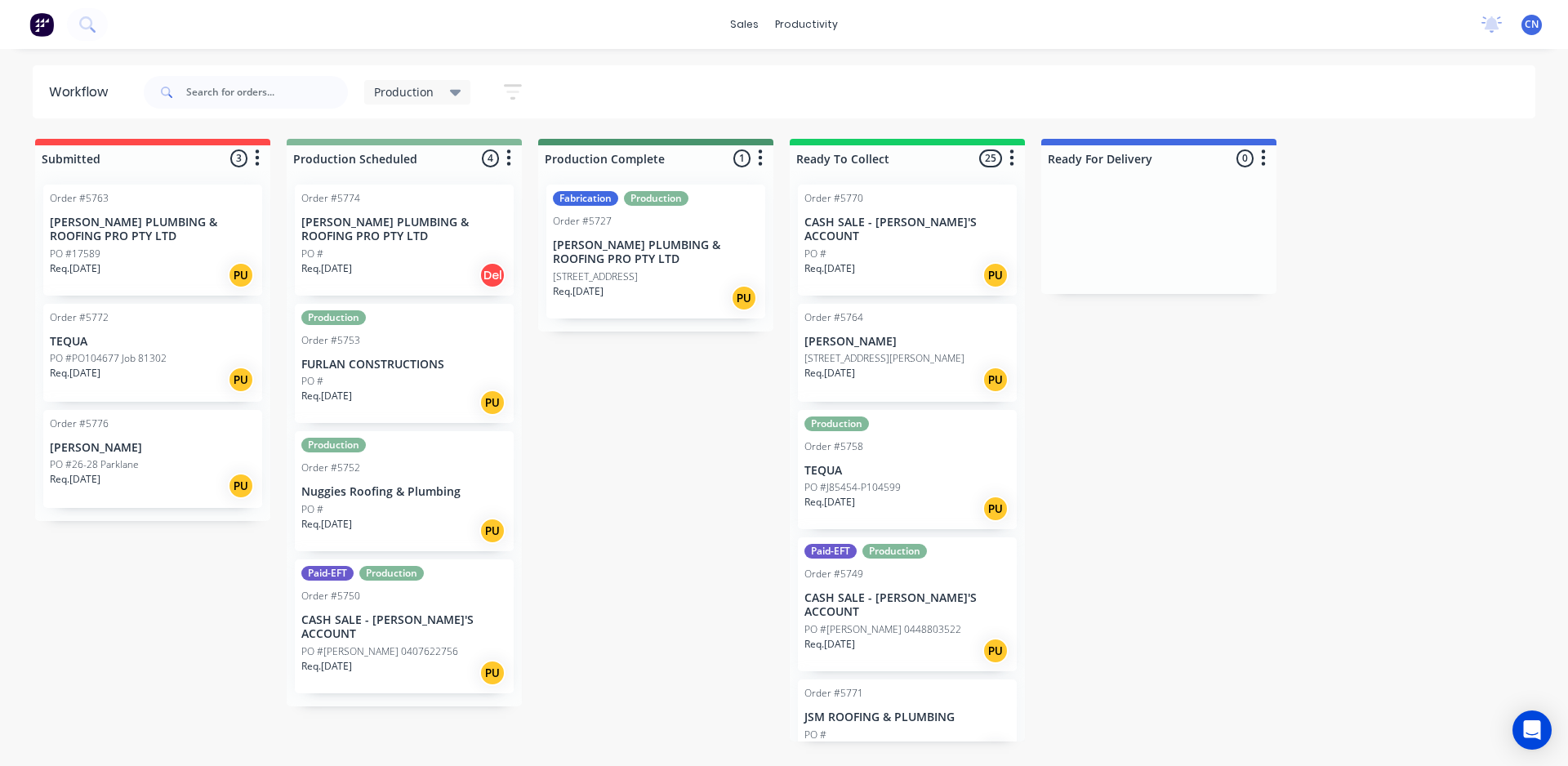
click at [379, 507] on div "PO #" at bounding box center [404, 509] width 205 height 15
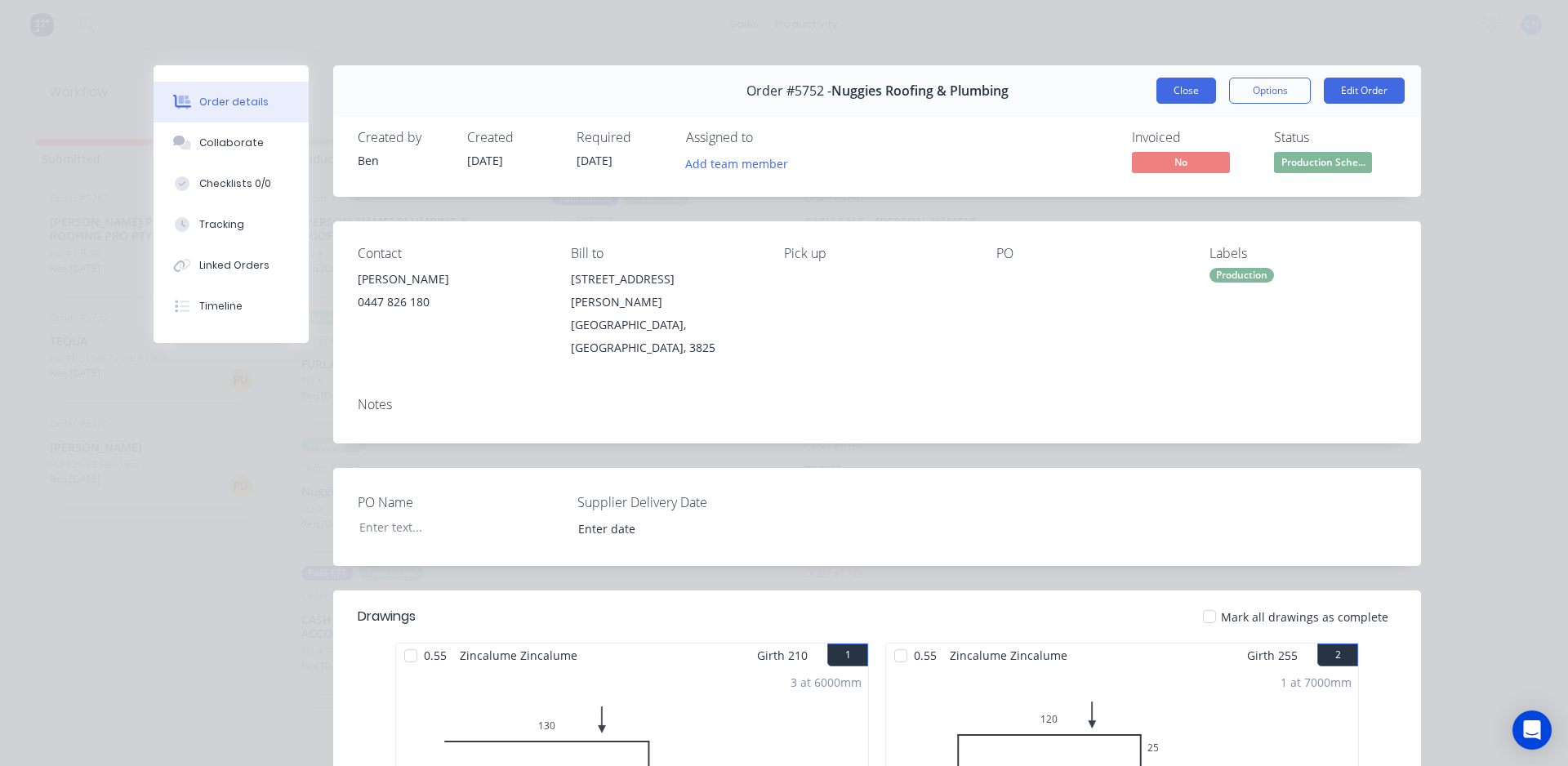
click at [1164, 90] on button "Close" at bounding box center [1186, 90] width 60 height 26
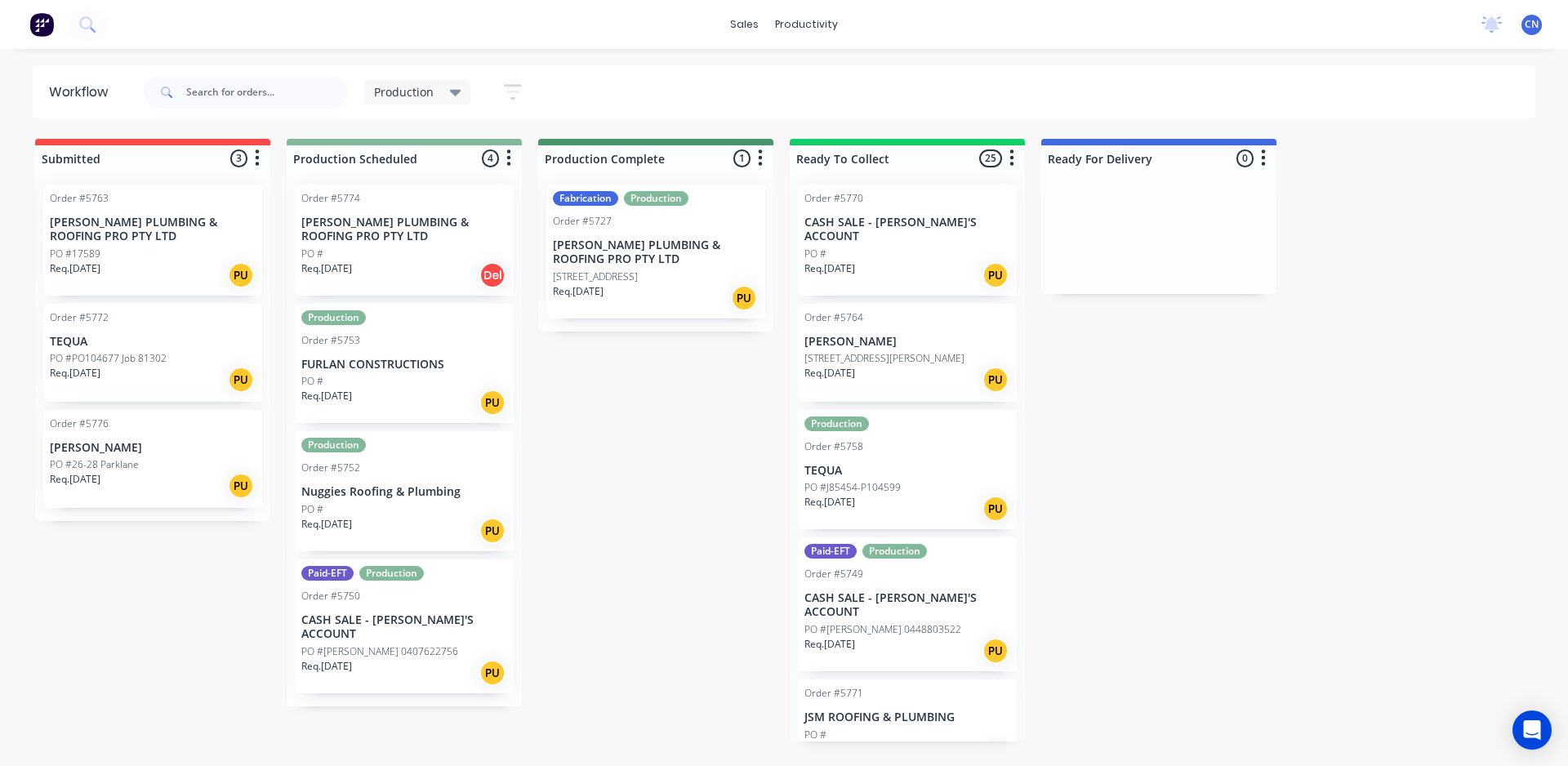
click at [390, 274] on div "Req. 09/09/25 Del" at bounding box center [404, 275] width 205 height 27
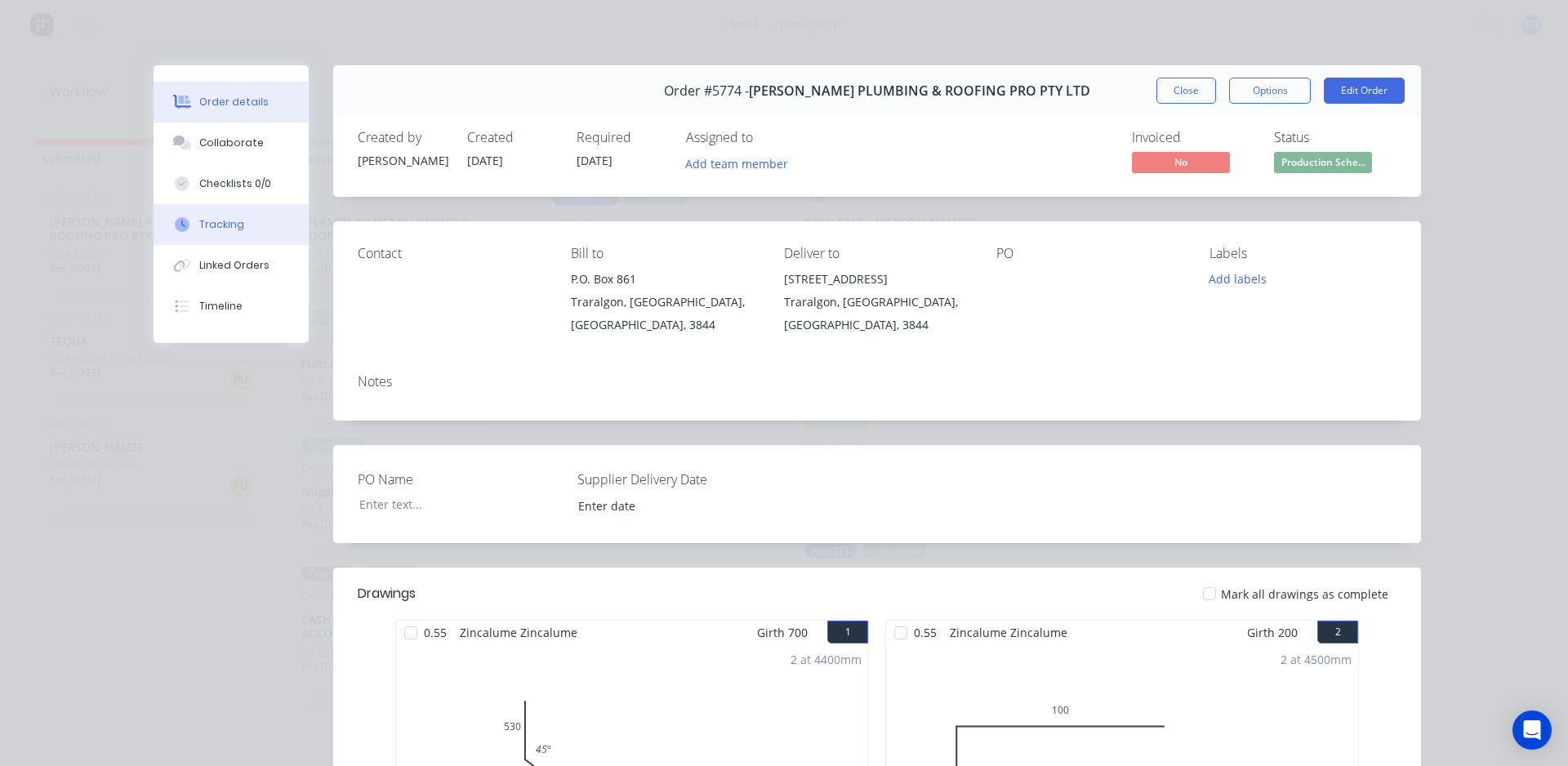
click at [210, 221] on div "Tracking" at bounding box center [222, 224] width 45 height 15
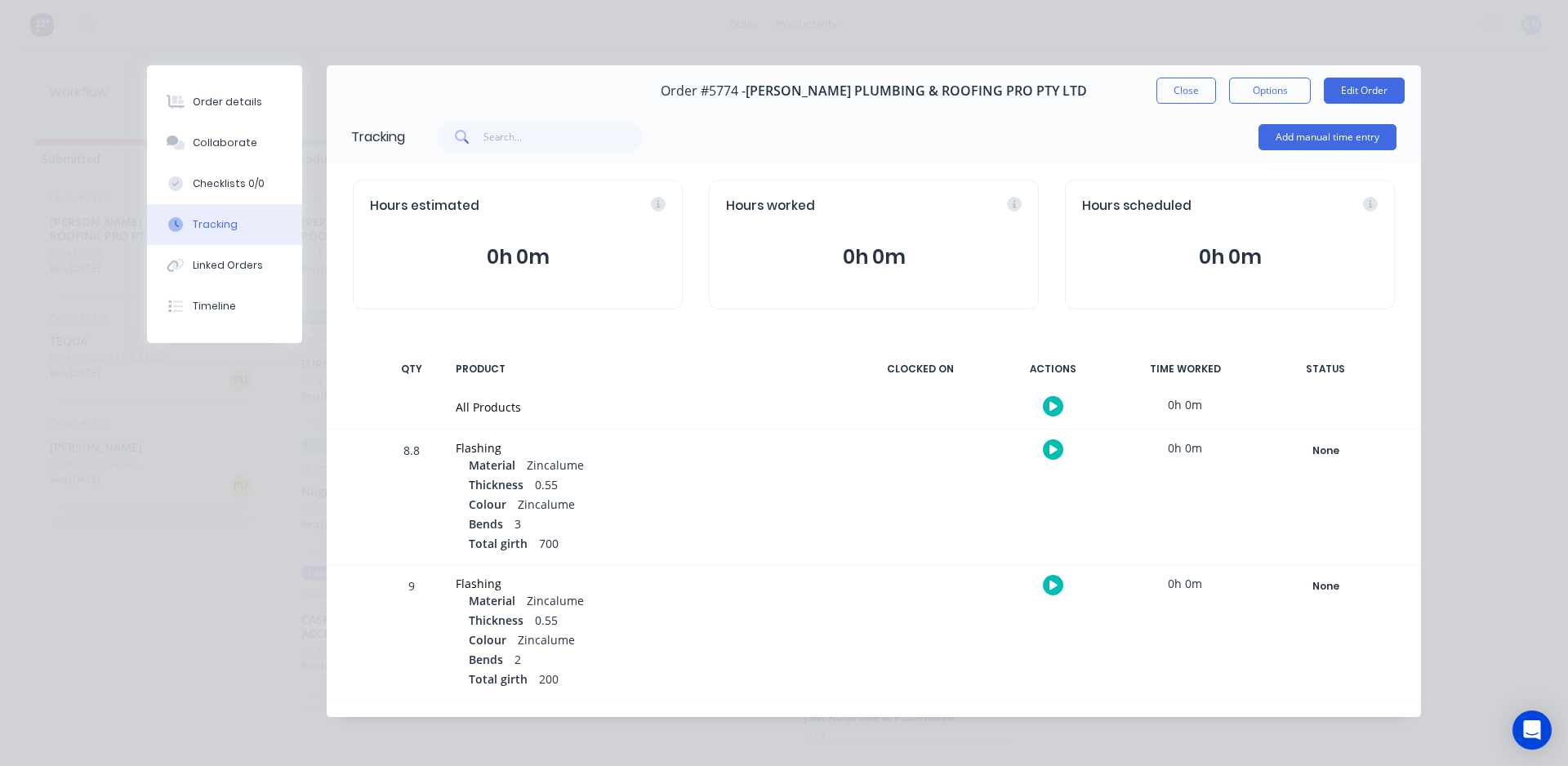
click at [1053, 405] on button "button" at bounding box center [1053, 406] width 21 height 21
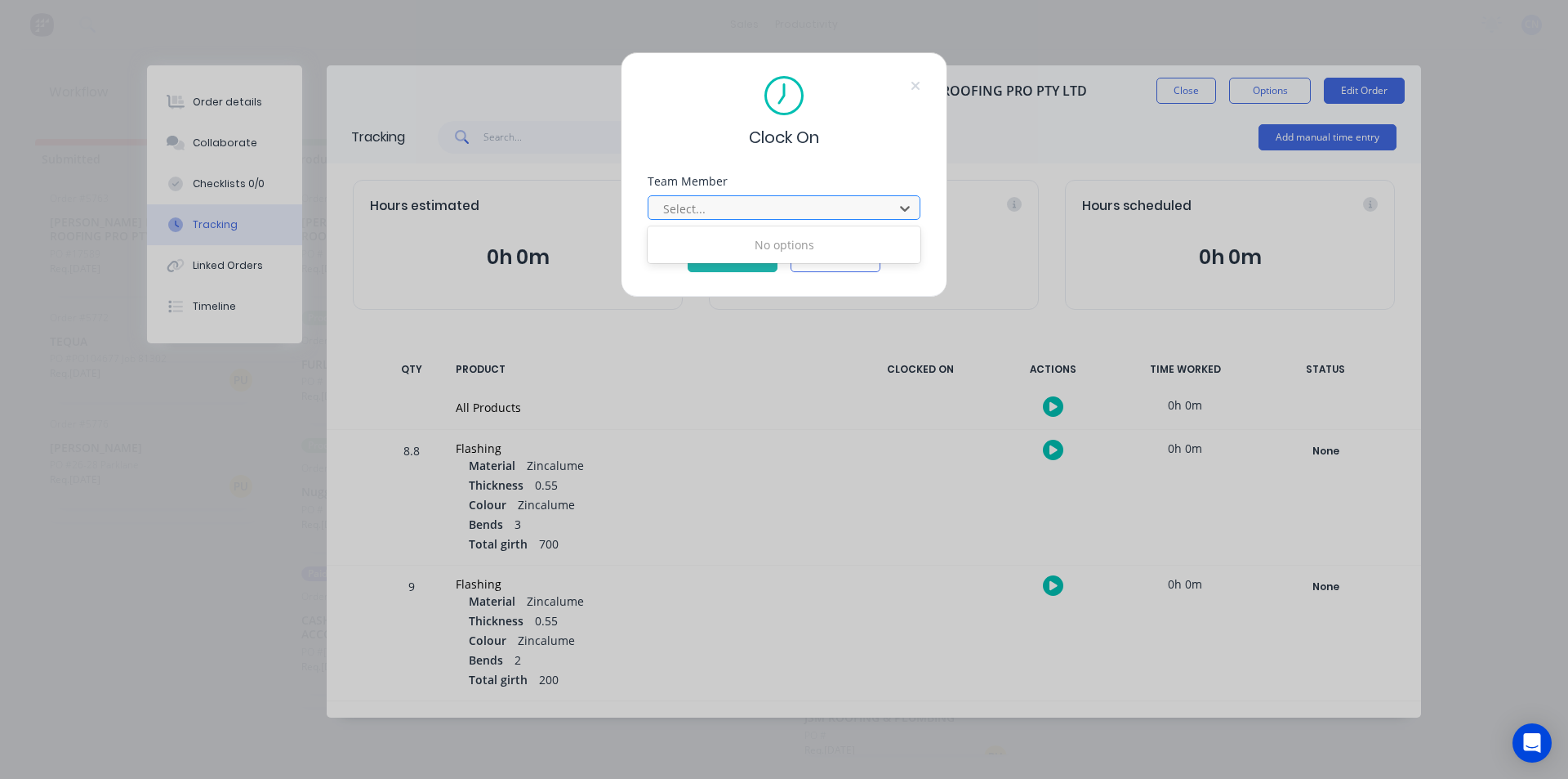
click at [772, 203] on div at bounding box center [773, 208] width 224 height 21
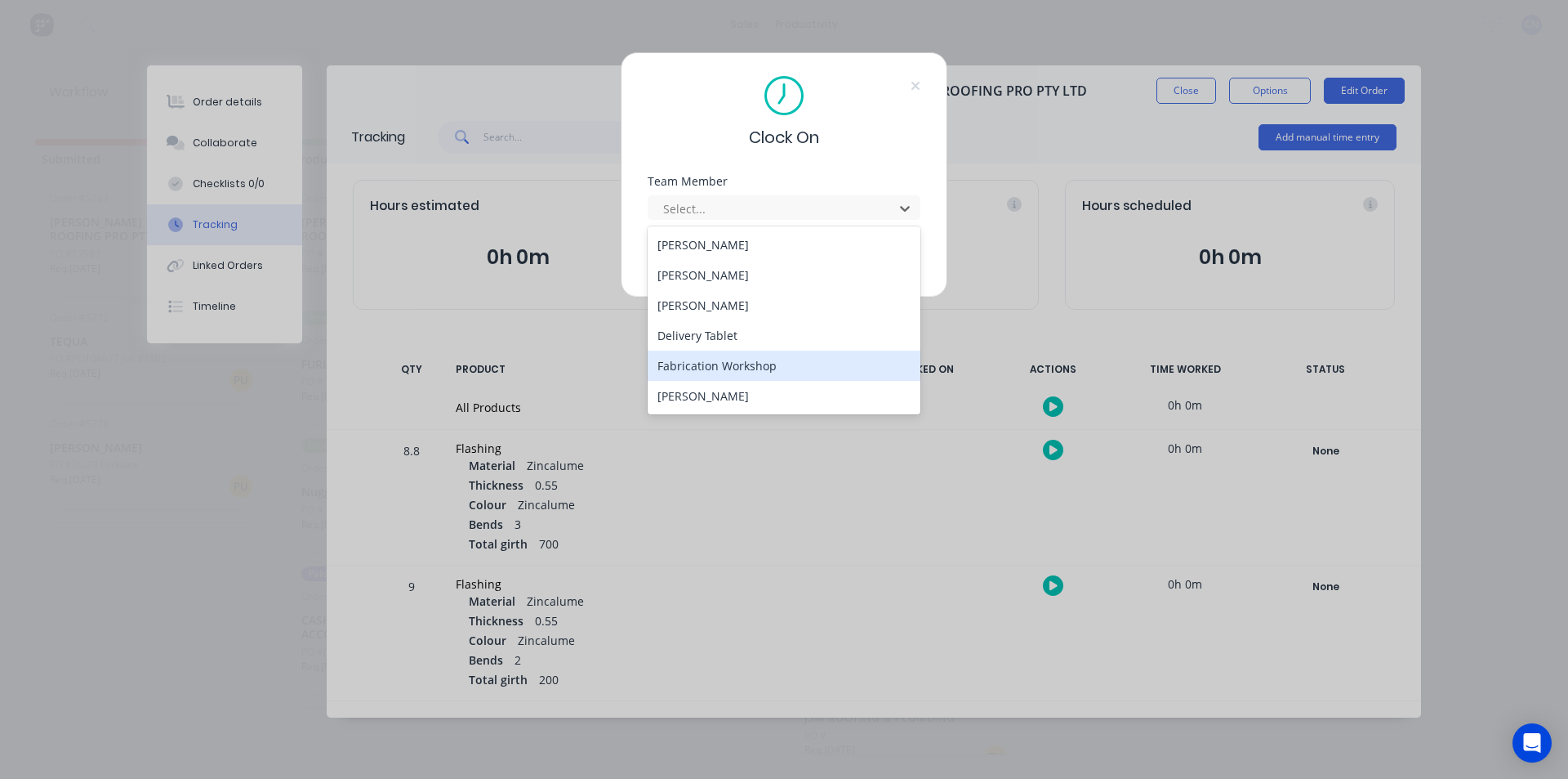
click at [732, 363] on div "Fabrication Workshop" at bounding box center [784, 365] width 273 height 30
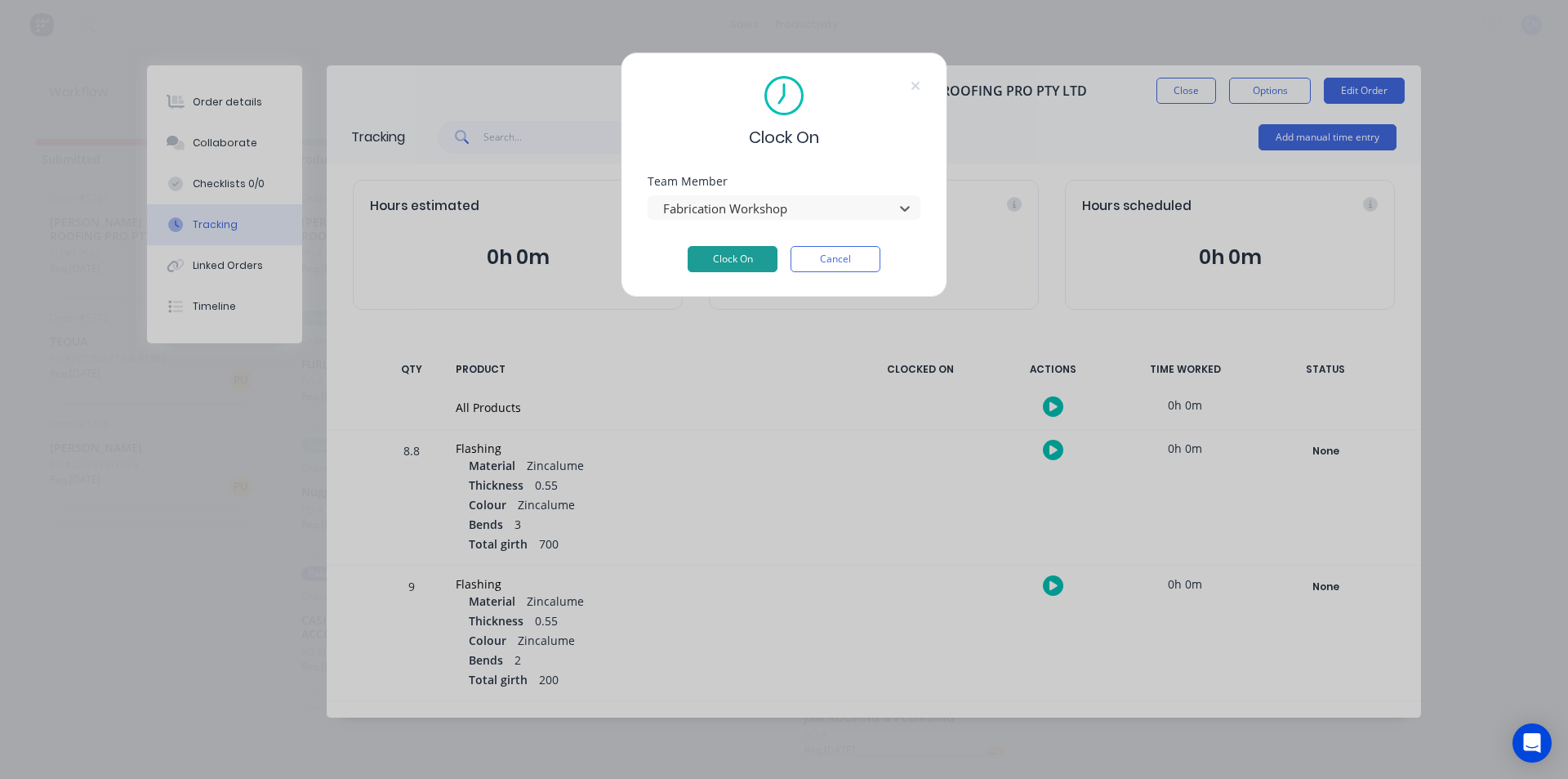
click at [729, 259] on button "Clock On" at bounding box center [733, 258] width 90 height 26
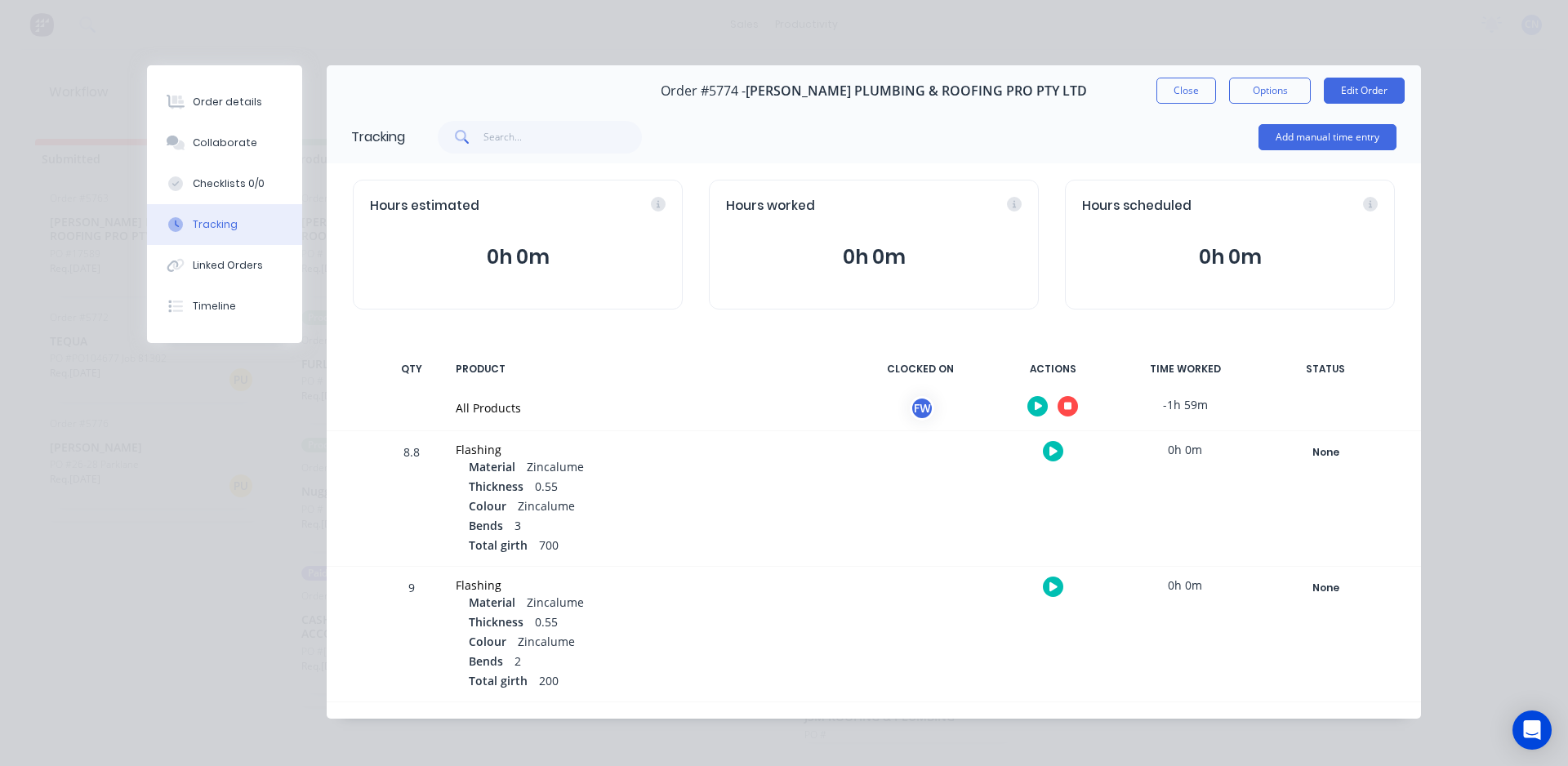
click at [1065, 410] on button "button" at bounding box center [1067, 406] width 21 height 21
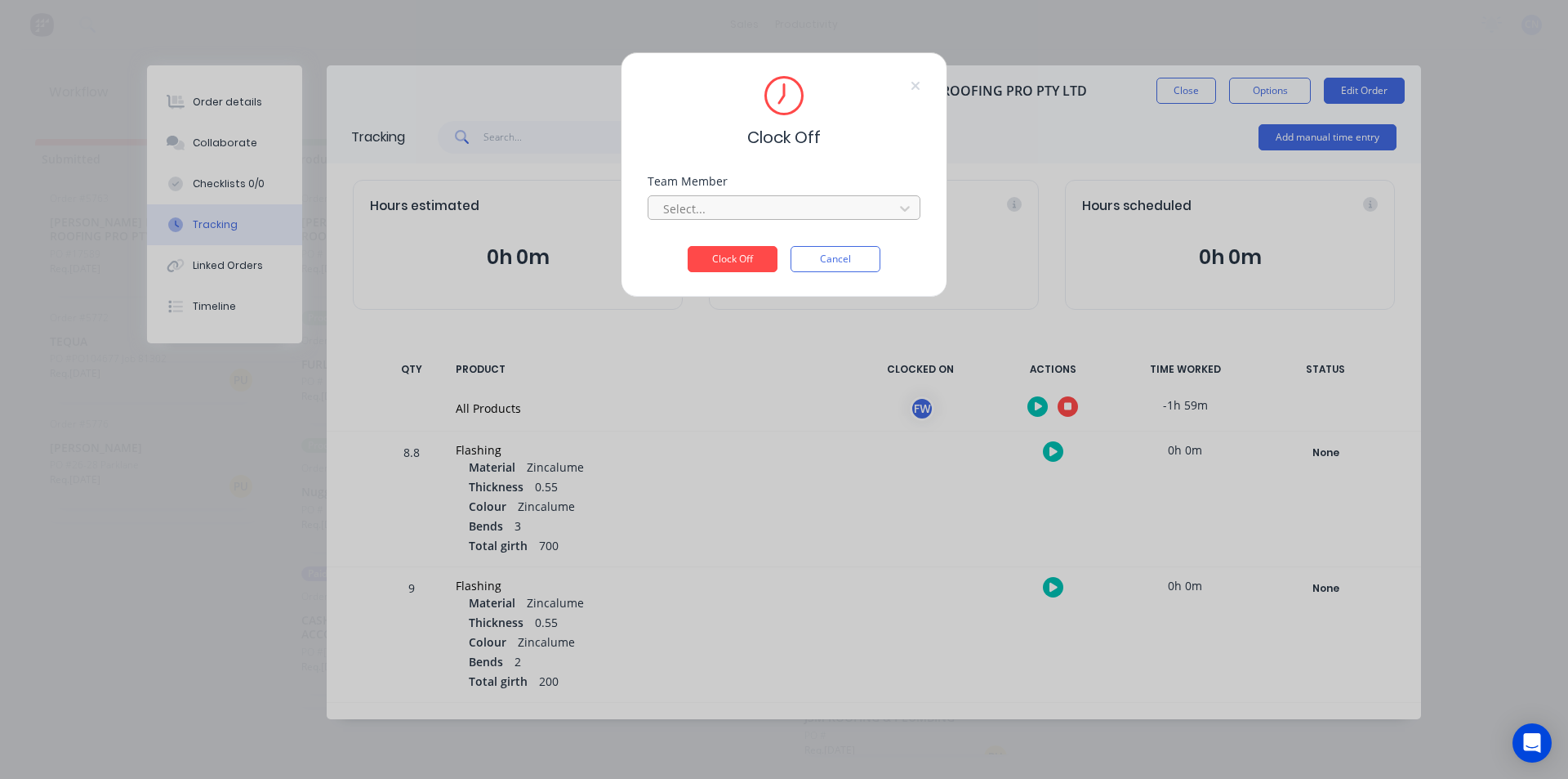
drag, startPoint x: 846, startPoint y: 211, endPoint x: 832, endPoint y: 211, distance: 14.0
click at [845, 210] on div at bounding box center [773, 208] width 224 height 21
click at [754, 247] on div "Fabrication Workshop" at bounding box center [784, 245] width 273 height 30
click at [743, 254] on button "Clock Off" at bounding box center [733, 258] width 90 height 26
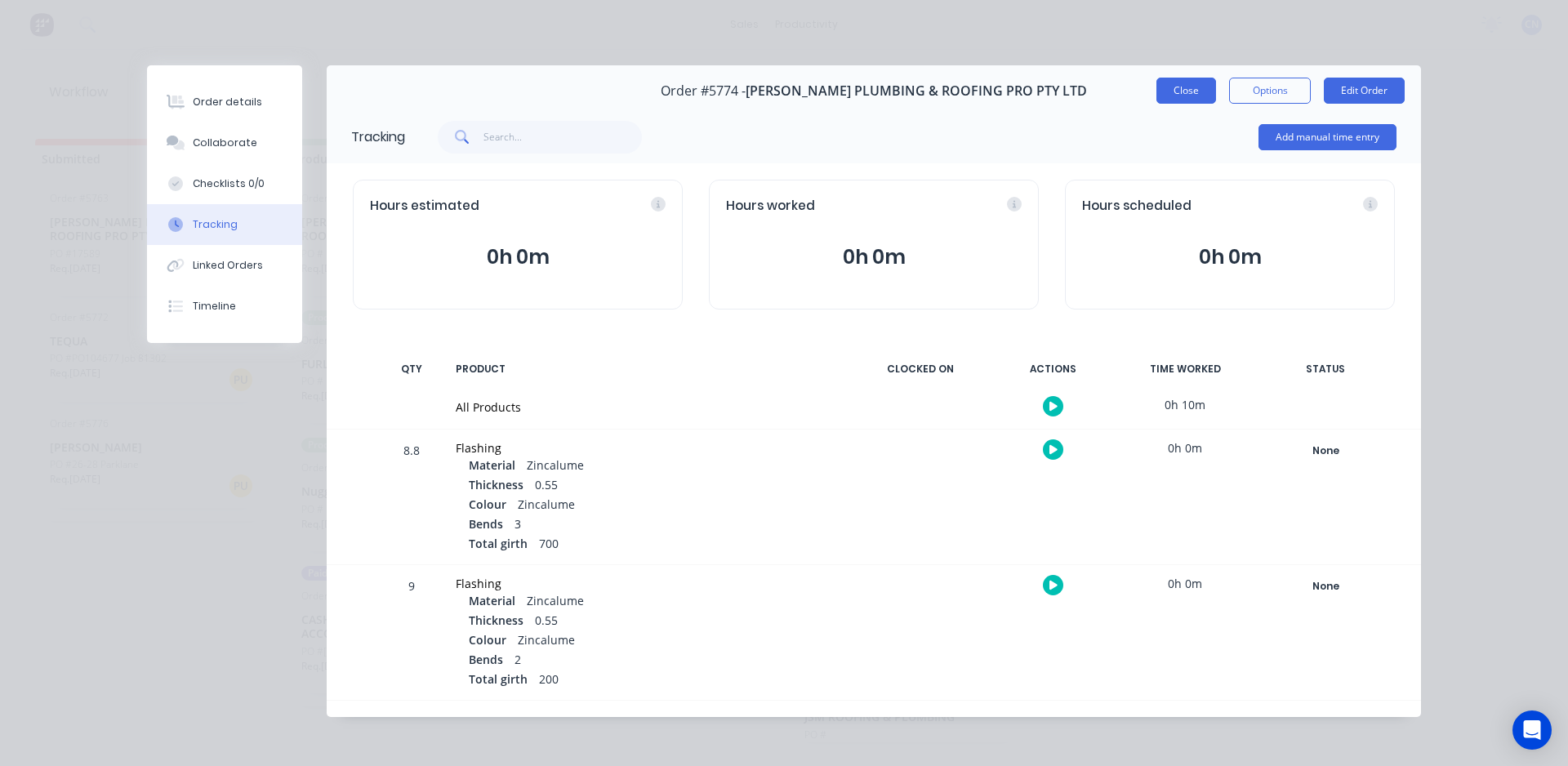
click at [1191, 88] on button "Close" at bounding box center [1186, 90] width 60 height 26
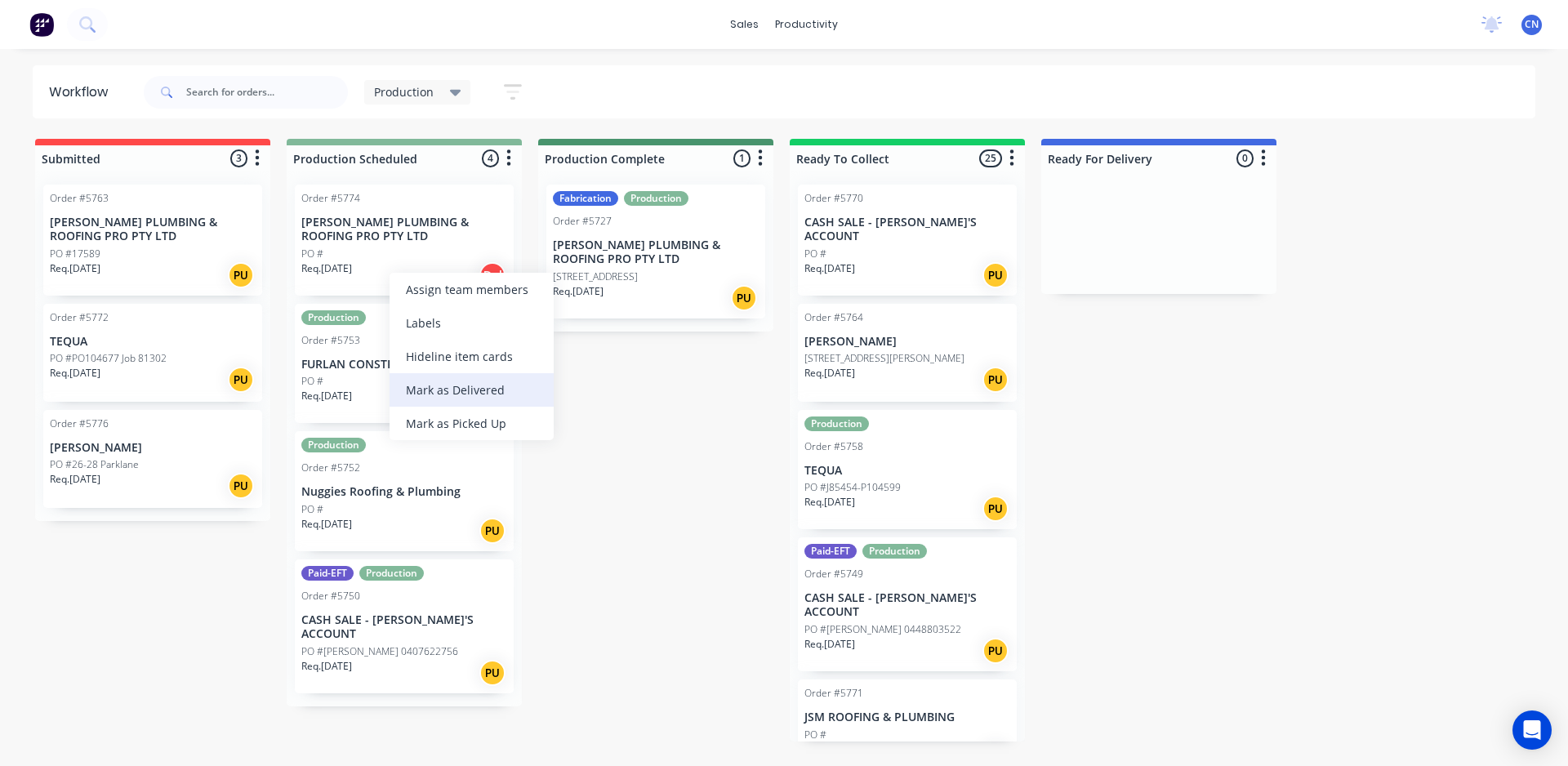
click at [483, 394] on div "Mark as Delivered" at bounding box center [471, 390] width 164 height 33
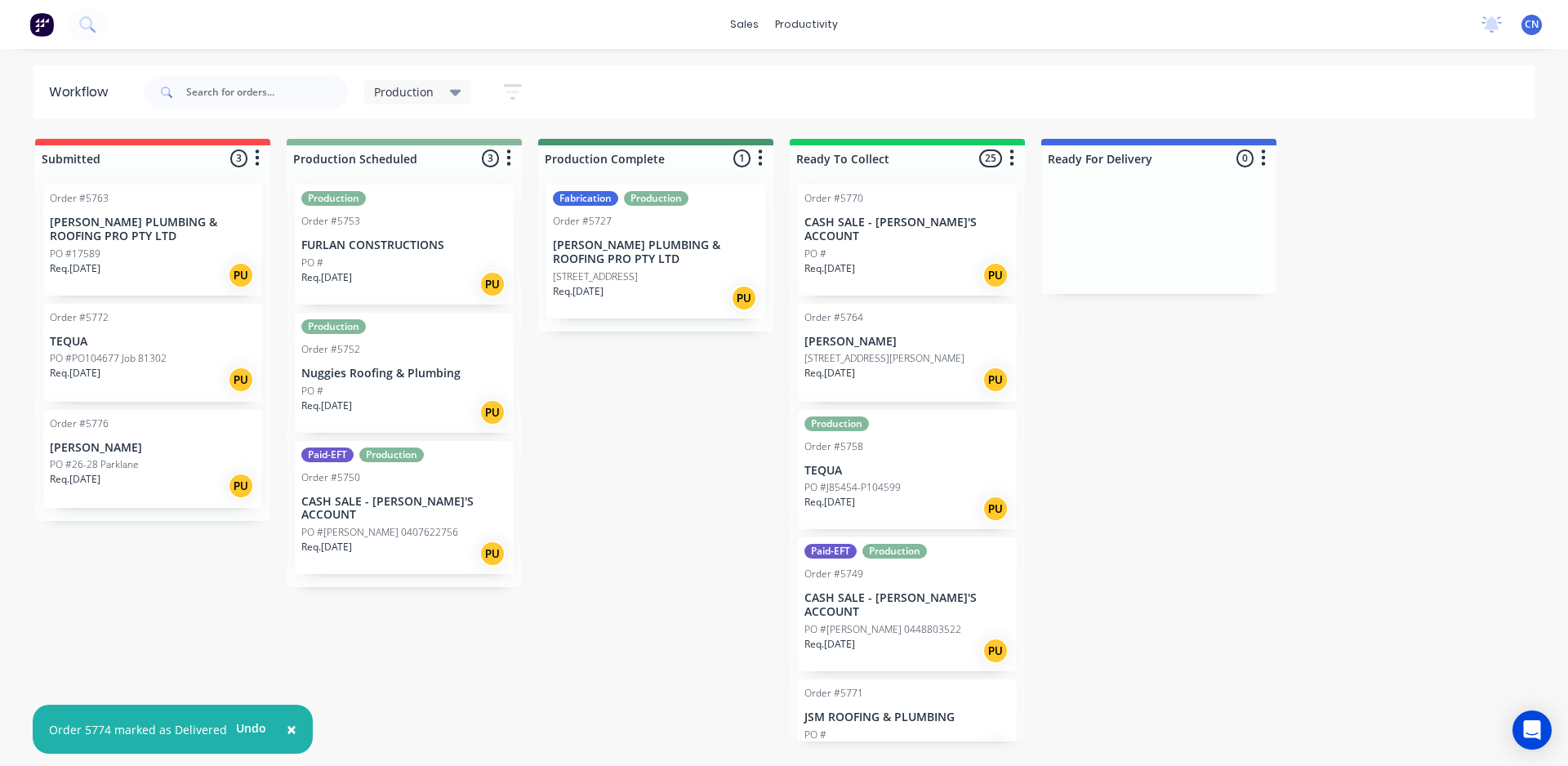
click at [433, 279] on div "Req. 08/09/25 PU" at bounding box center [404, 284] width 205 height 27
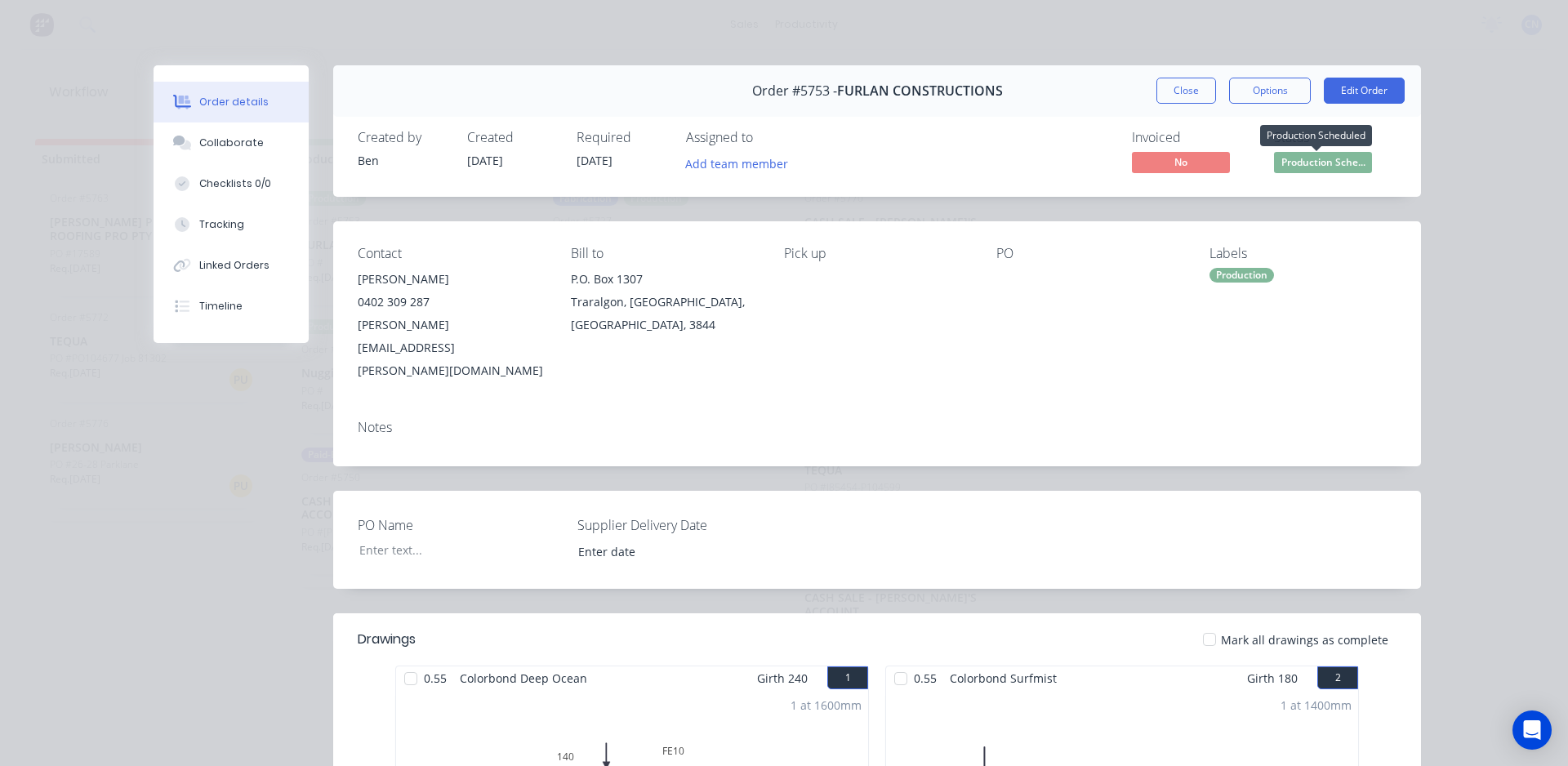
click at [1325, 165] on span "Production Sche..." at bounding box center [1322, 161] width 98 height 21
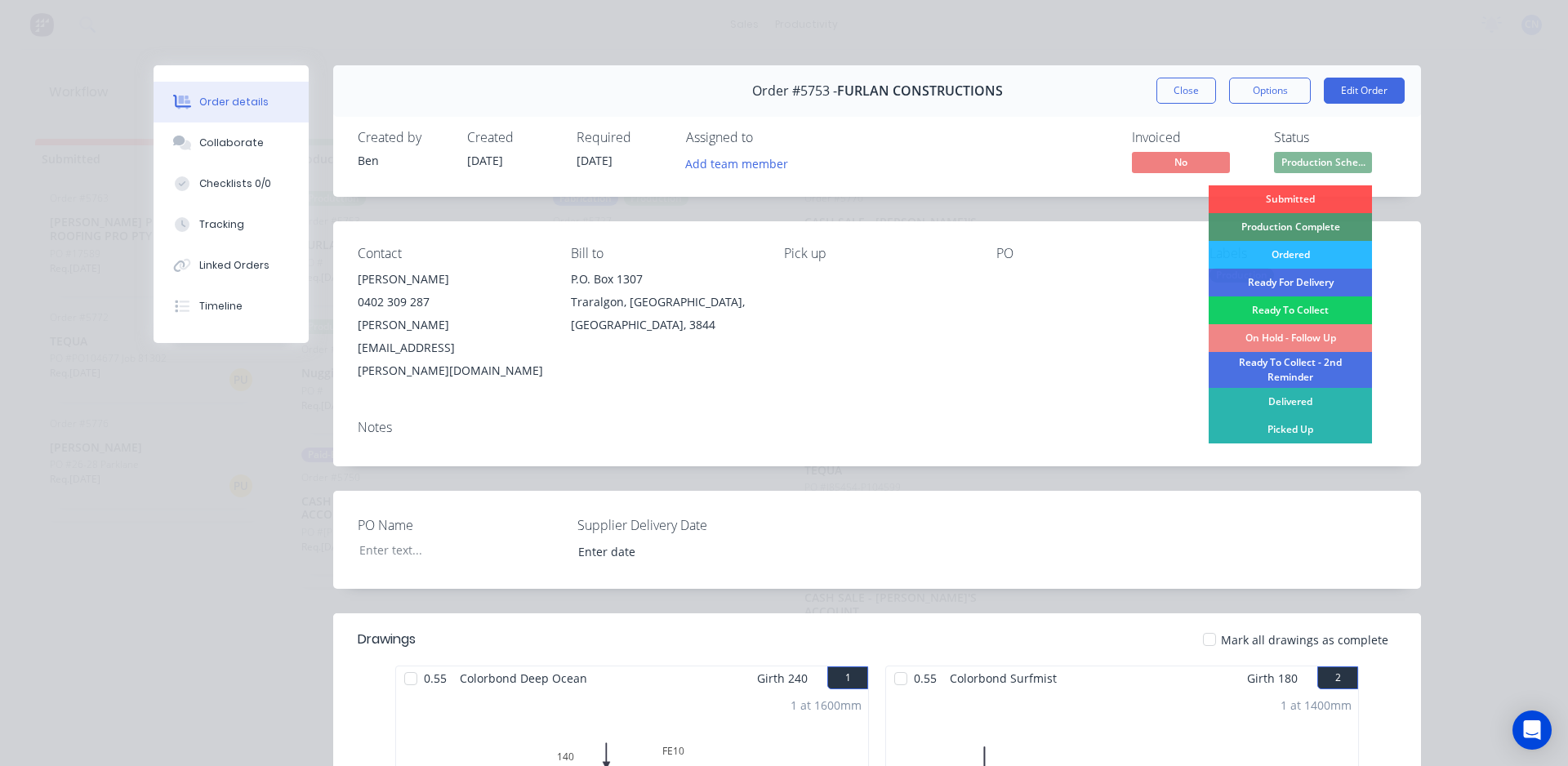
click at [1292, 308] on div "Ready To Collect" at bounding box center [1289, 310] width 163 height 27
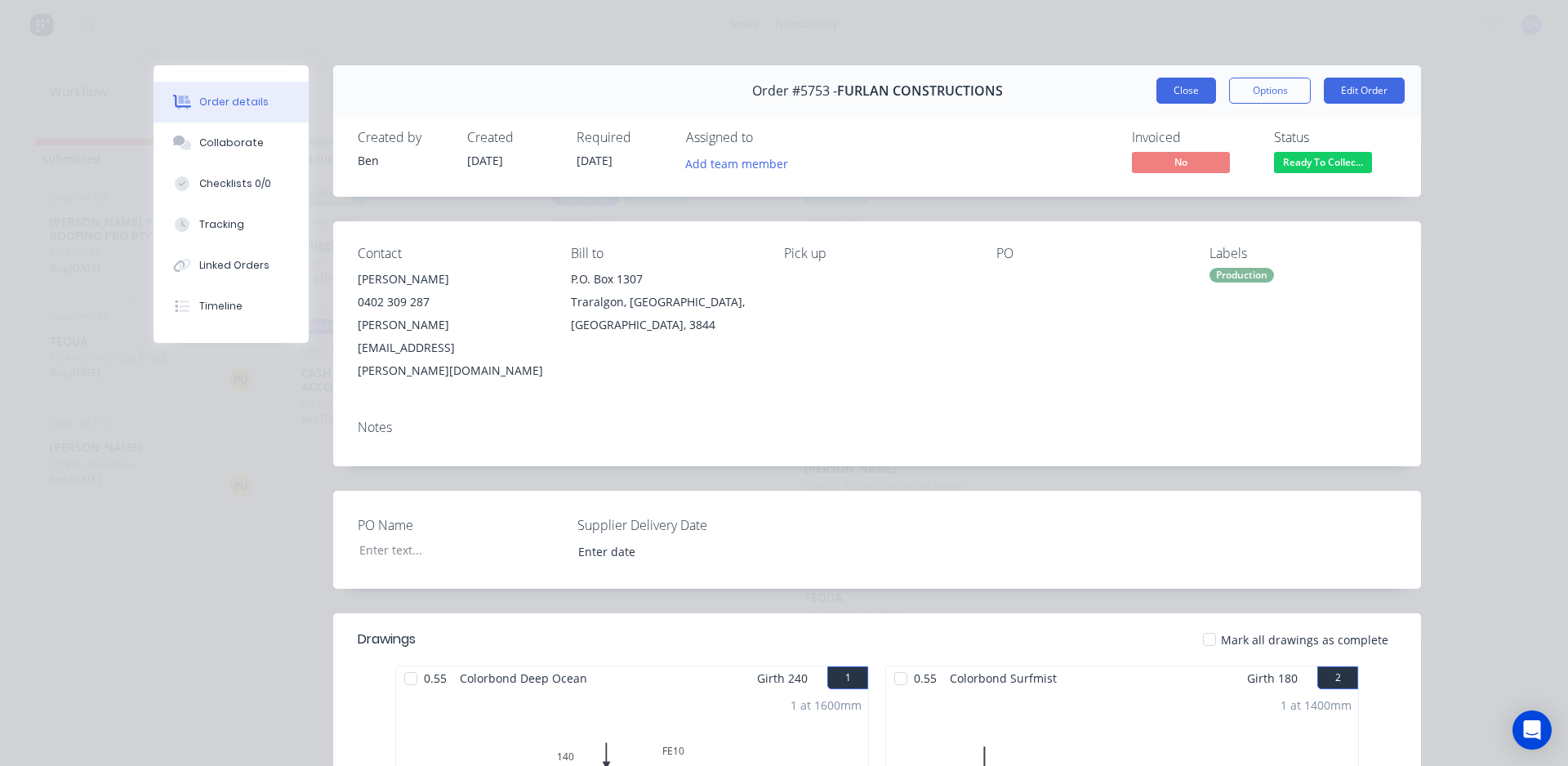
click at [1174, 94] on button "Close" at bounding box center [1186, 90] width 60 height 26
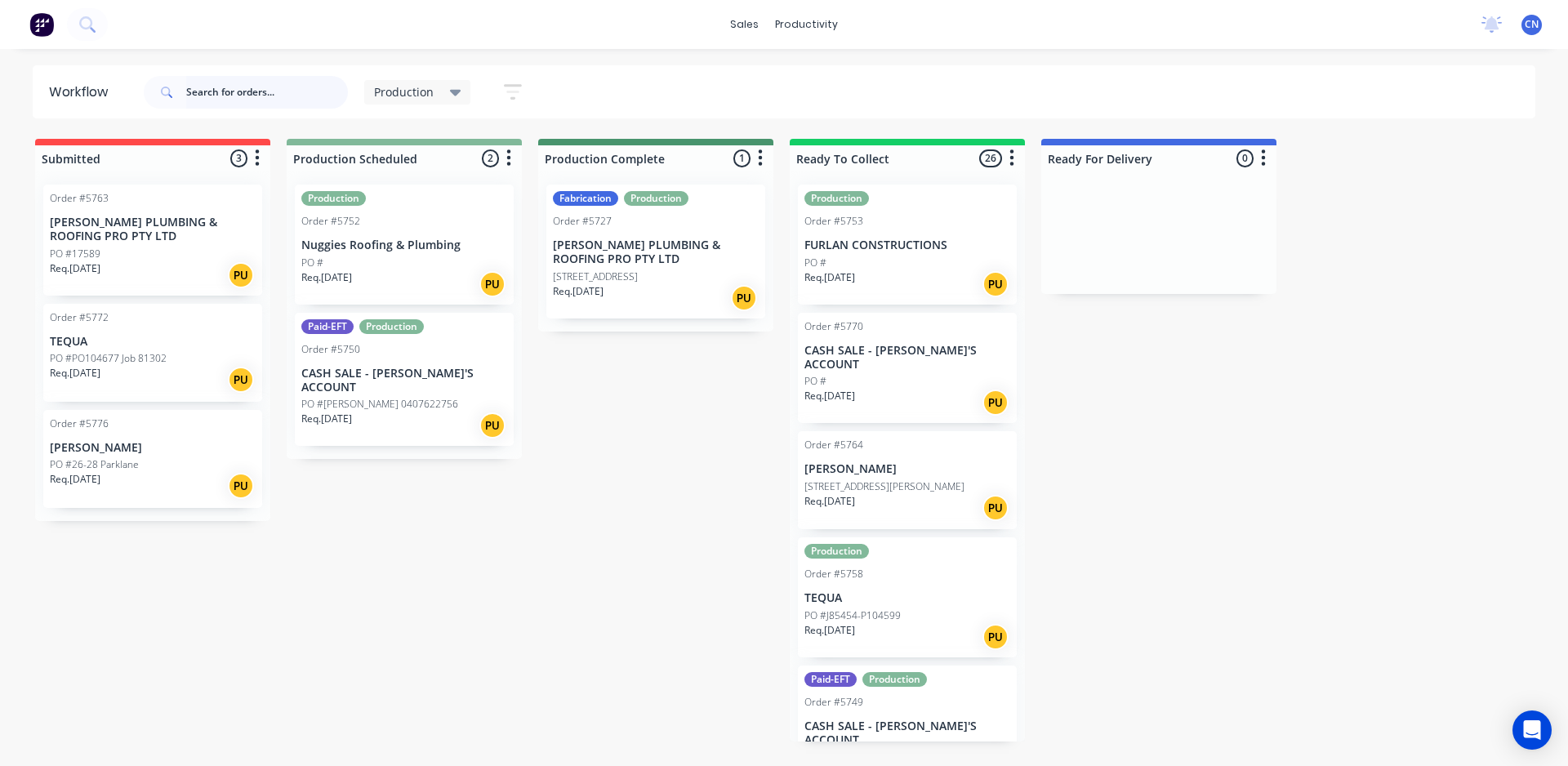
click at [283, 98] on input "text" at bounding box center [266, 92] width 161 height 32
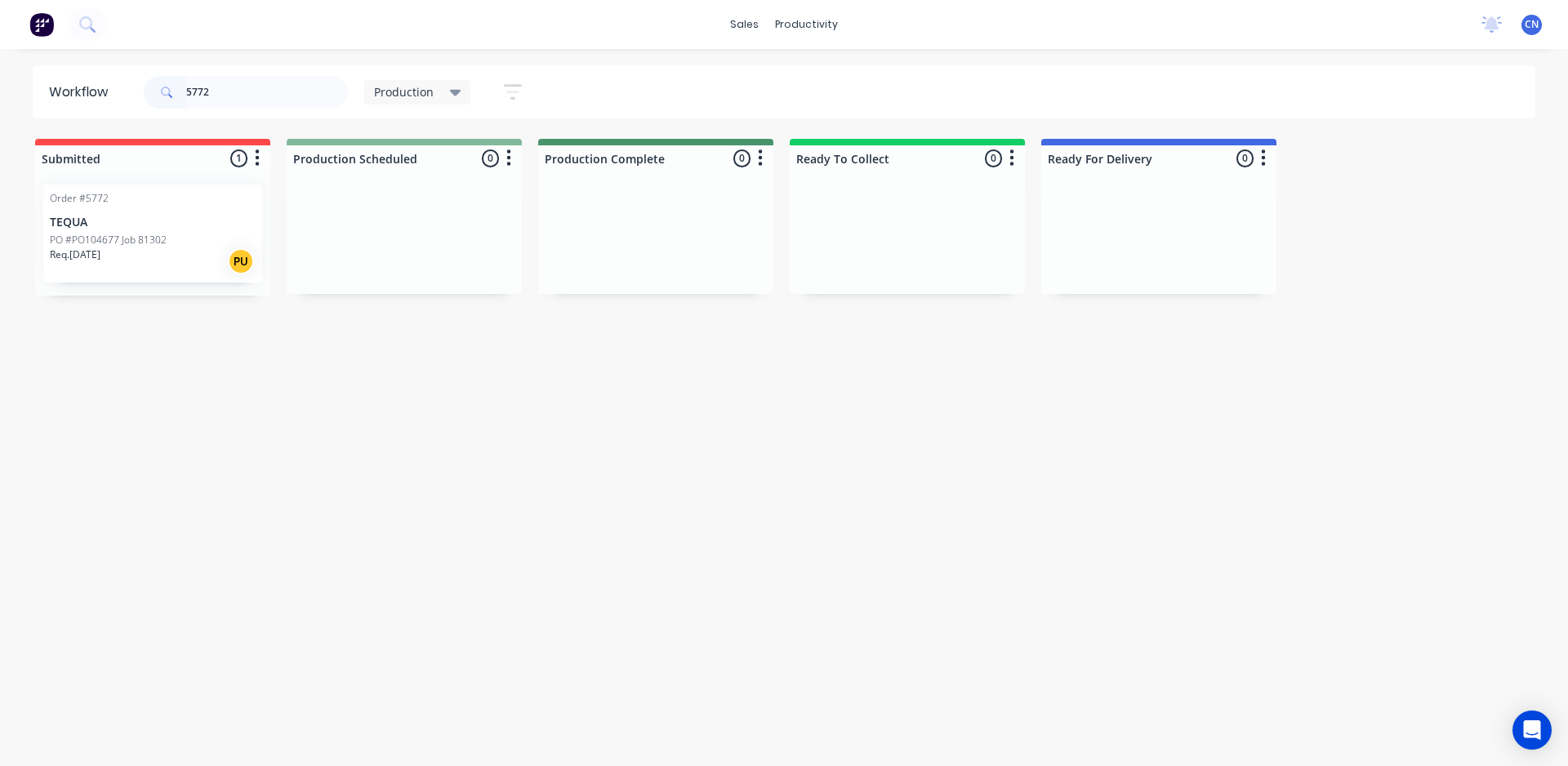
click at [151, 266] on div "Req. 09/09/25 PU" at bounding box center [153, 261] width 205 height 27
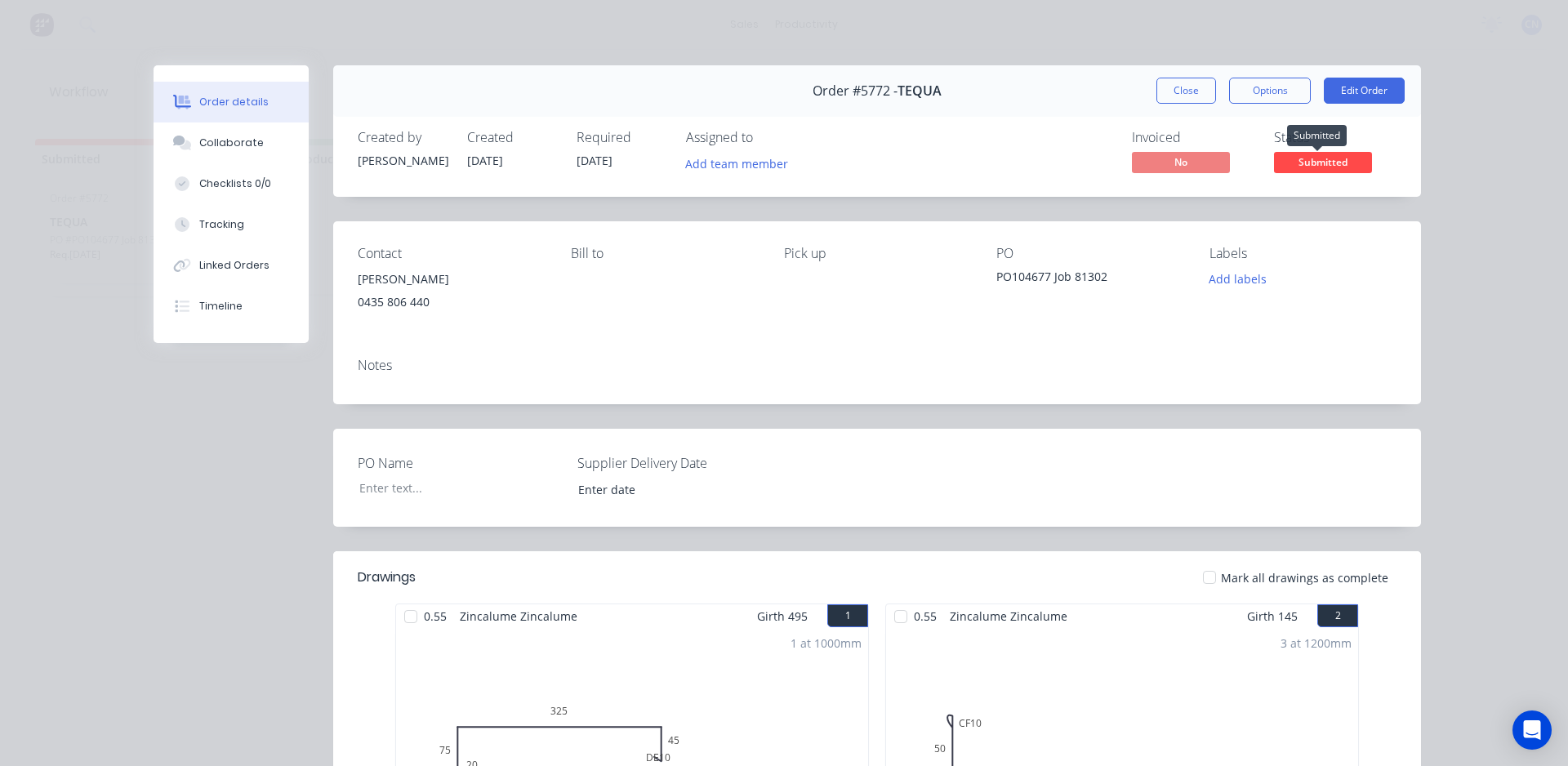
click at [1340, 160] on span "Submitted" at bounding box center [1322, 161] width 98 height 21
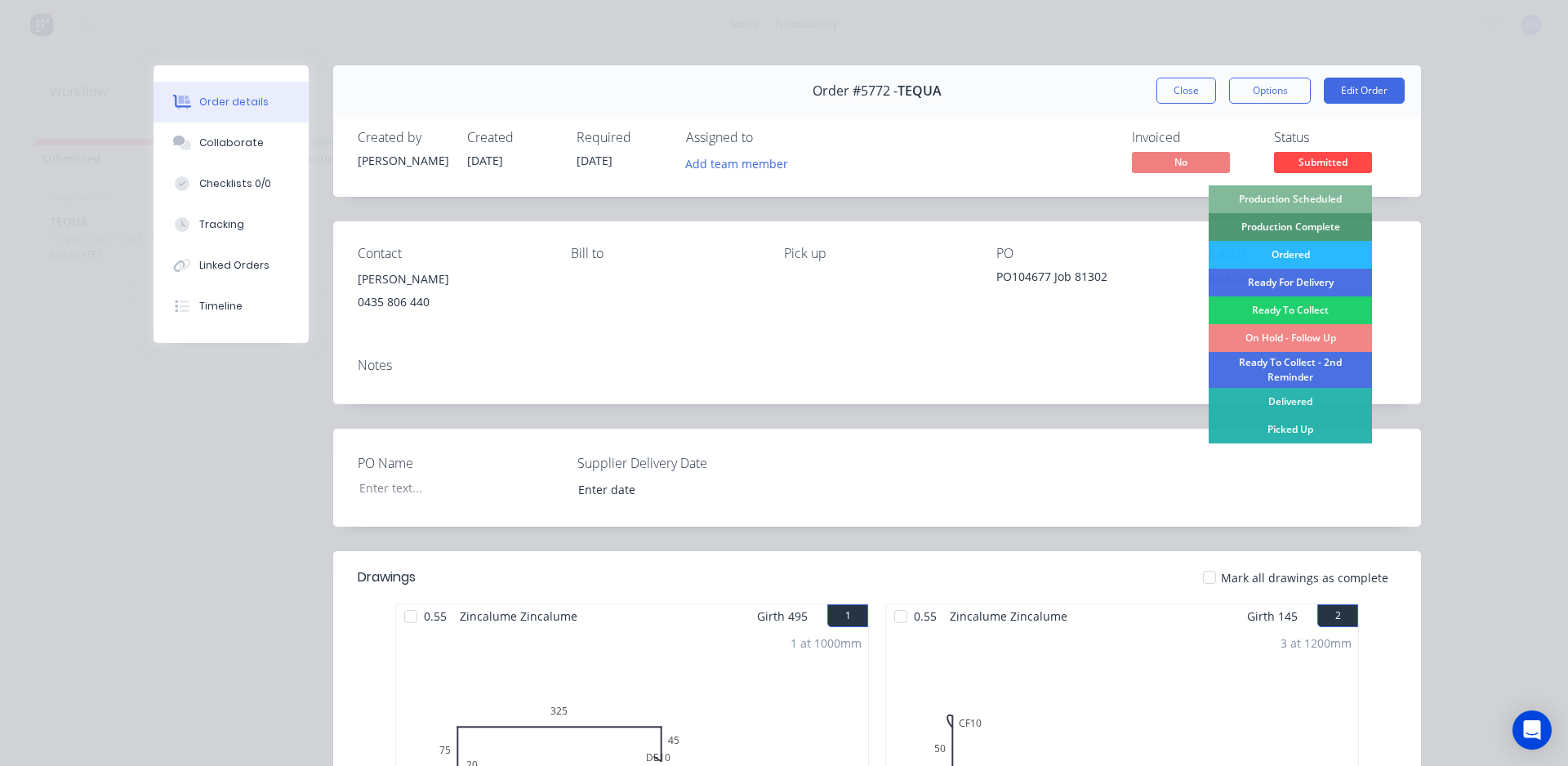
click at [1293, 196] on div "Production Scheduled" at bounding box center [1289, 199] width 163 height 27
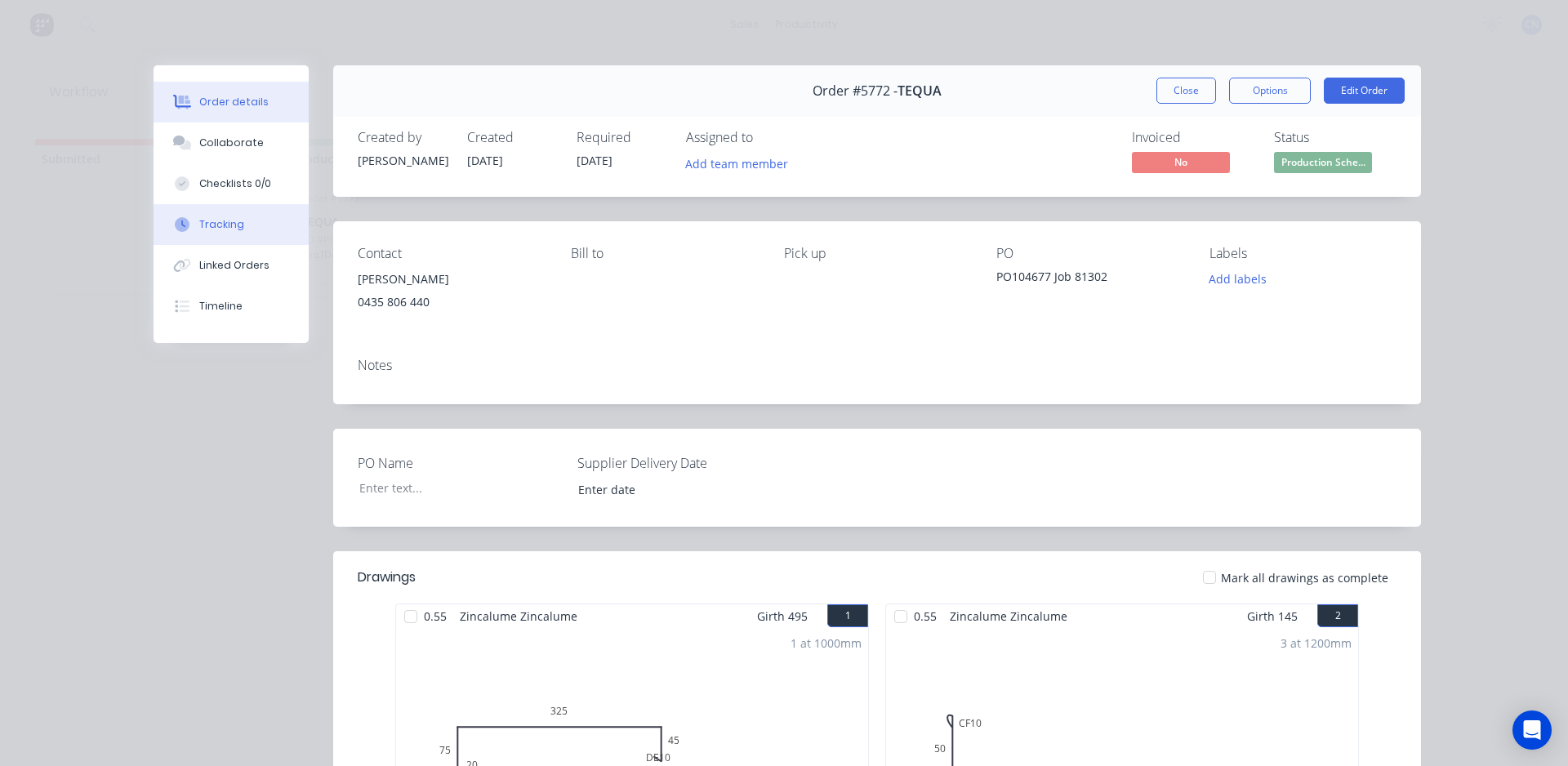
click at [220, 205] on button "Tracking" at bounding box center [231, 225] width 156 height 41
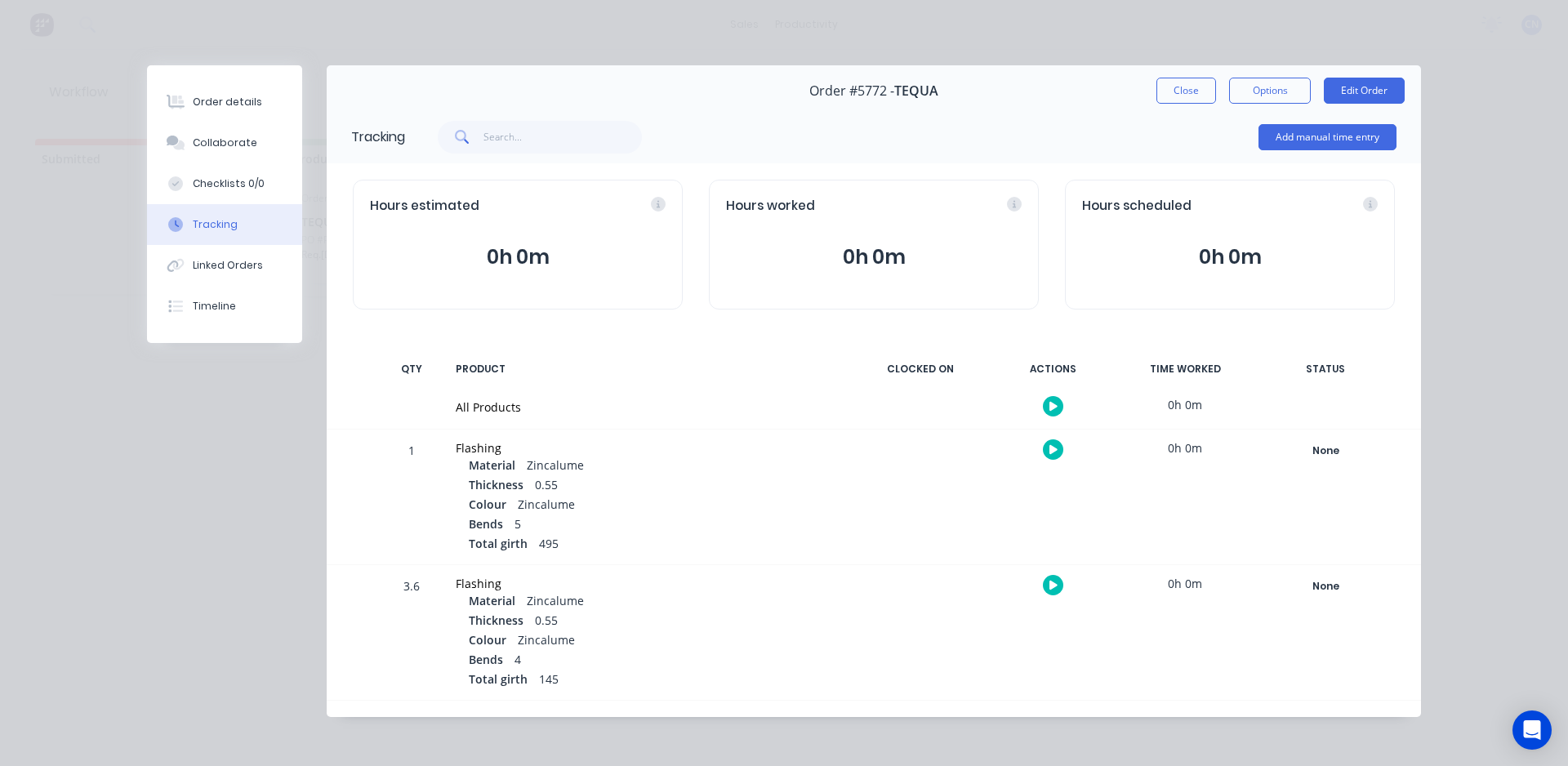
click at [1050, 405] on icon "button" at bounding box center [1053, 406] width 8 height 9
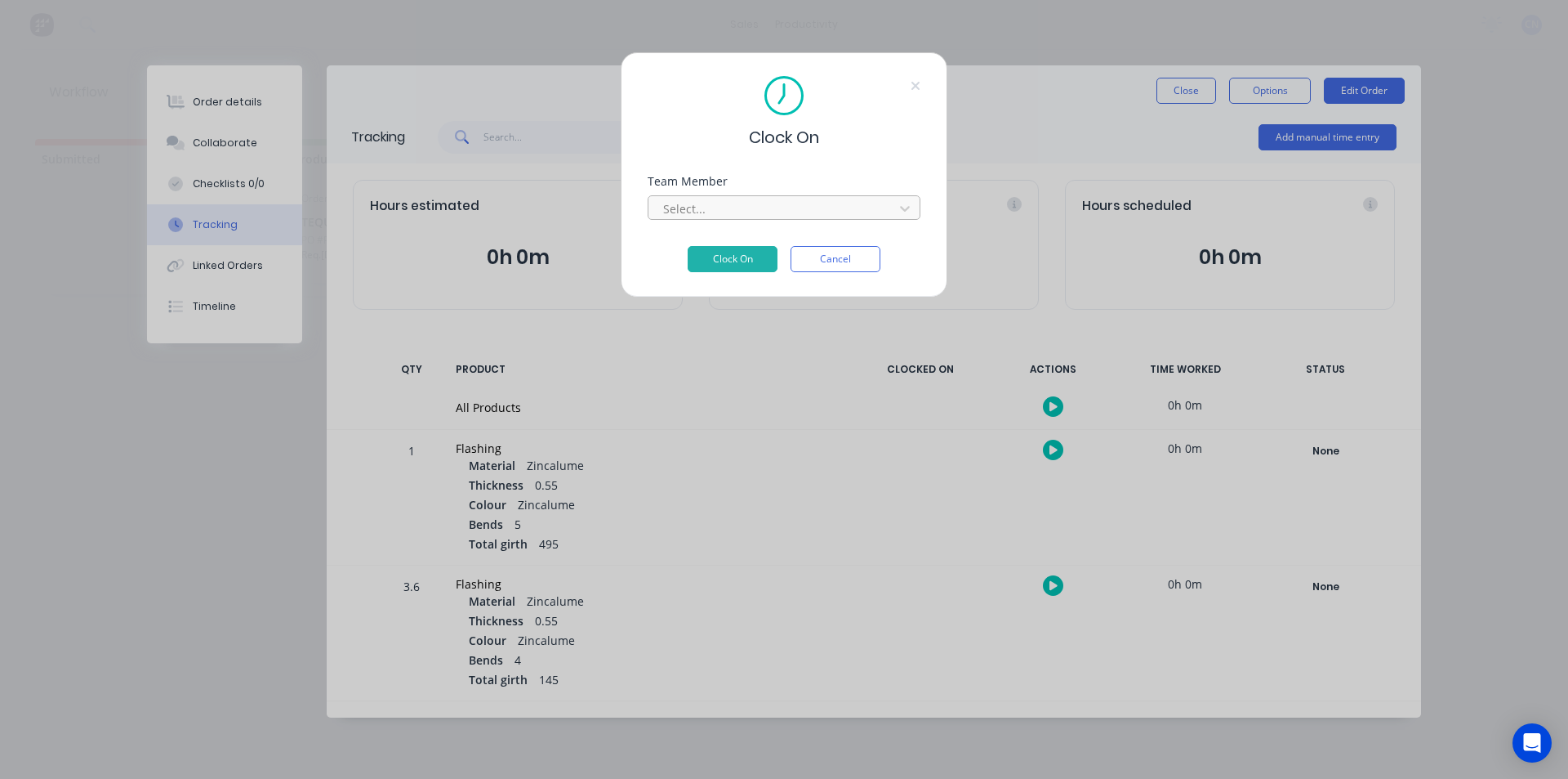
click at [692, 206] on div at bounding box center [773, 208] width 224 height 21
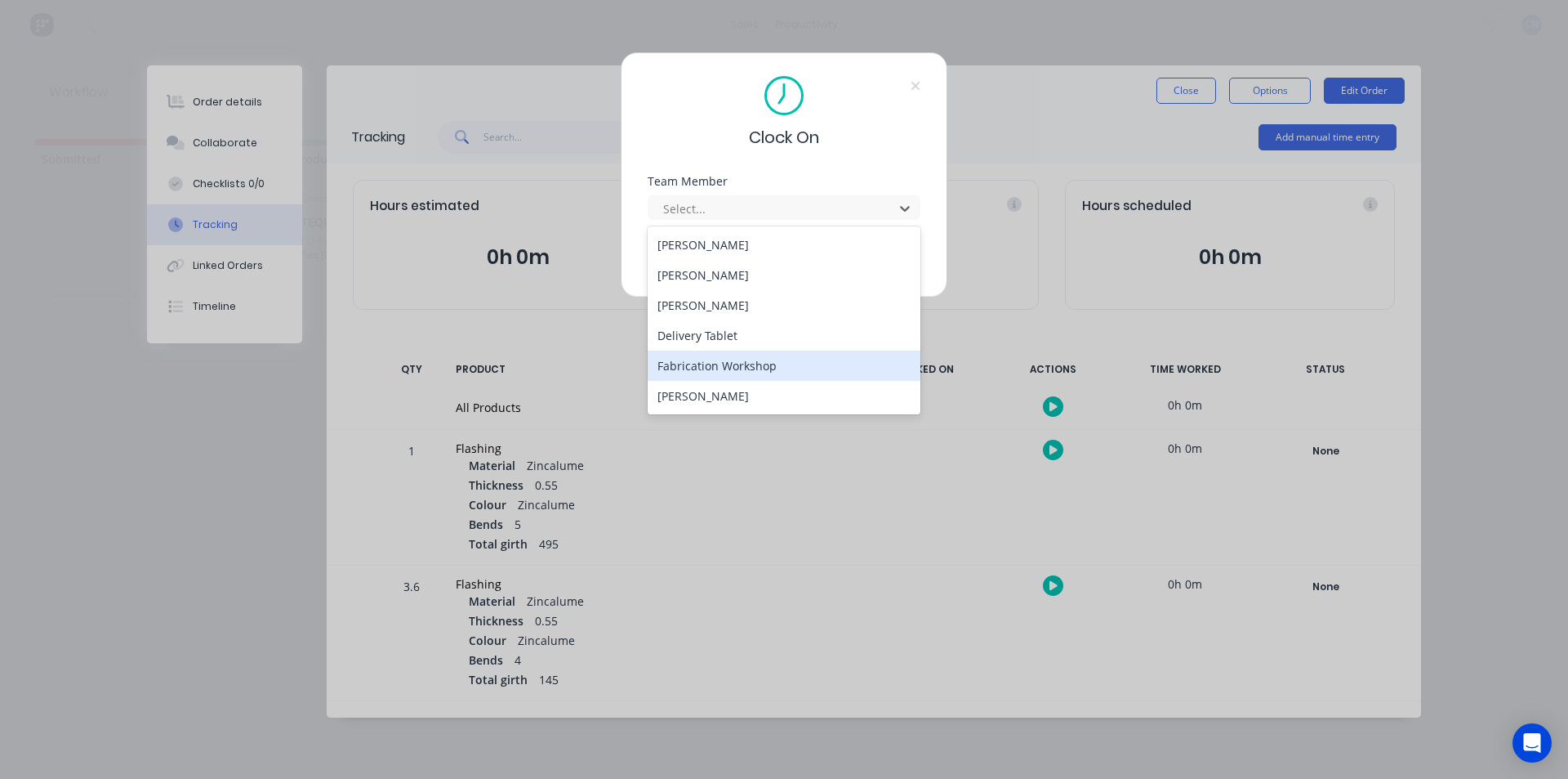
click at [723, 367] on div "Fabrication Workshop" at bounding box center [784, 365] width 273 height 30
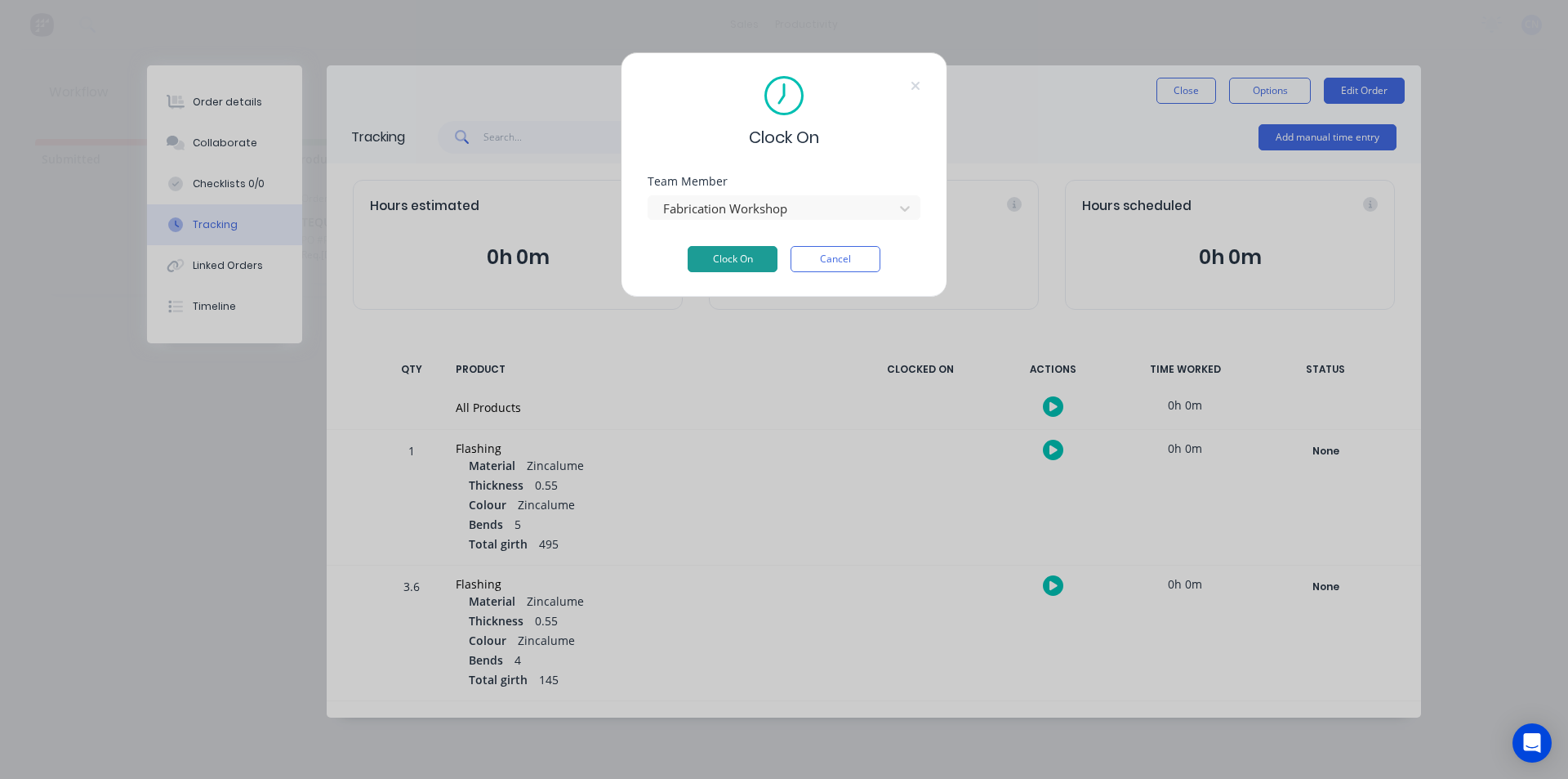
click at [724, 259] on button "Clock On" at bounding box center [733, 258] width 90 height 26
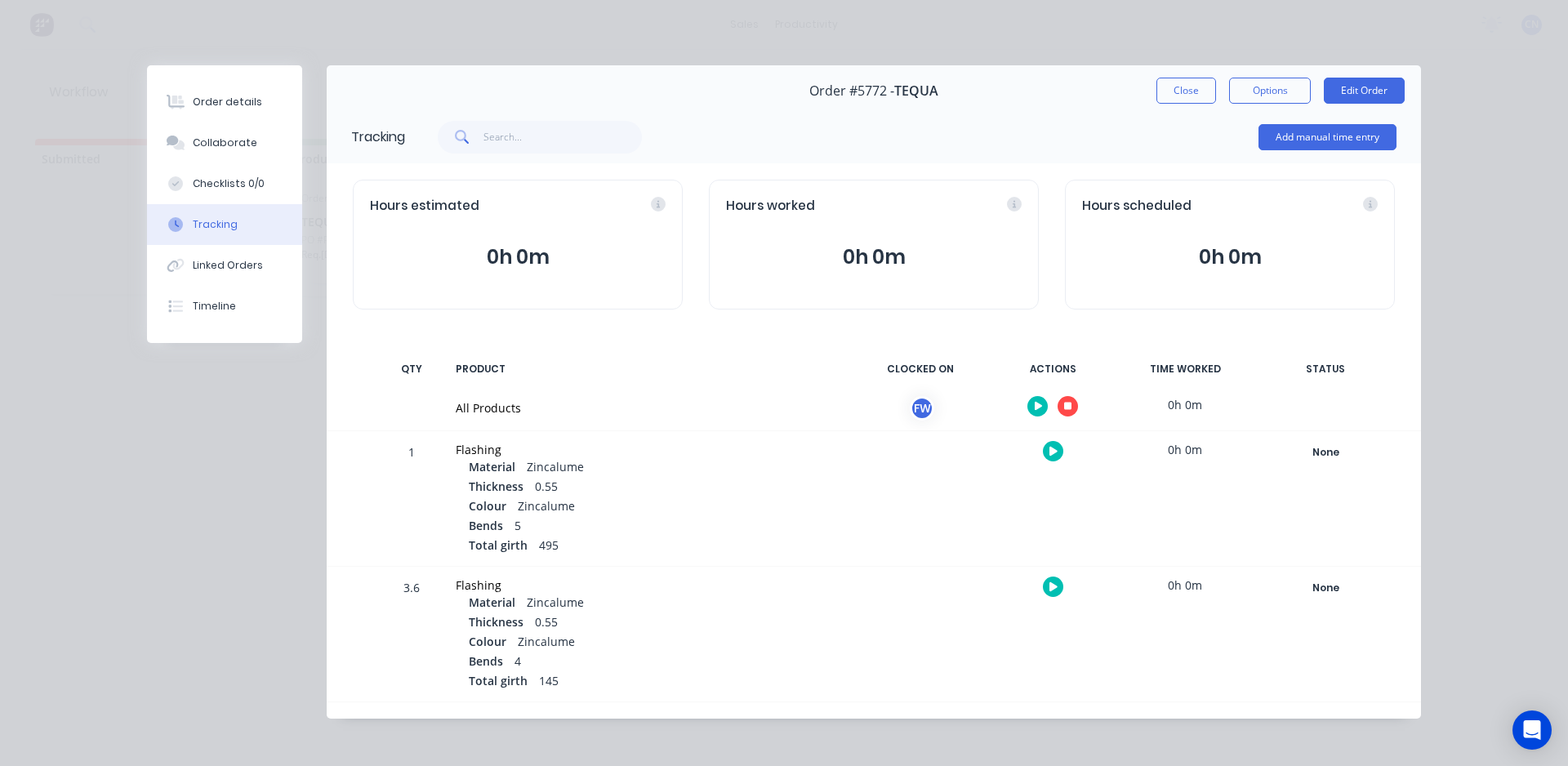
click at [1068, 407] on button "button" at bounding box center [1067, 406] width 21 height 21
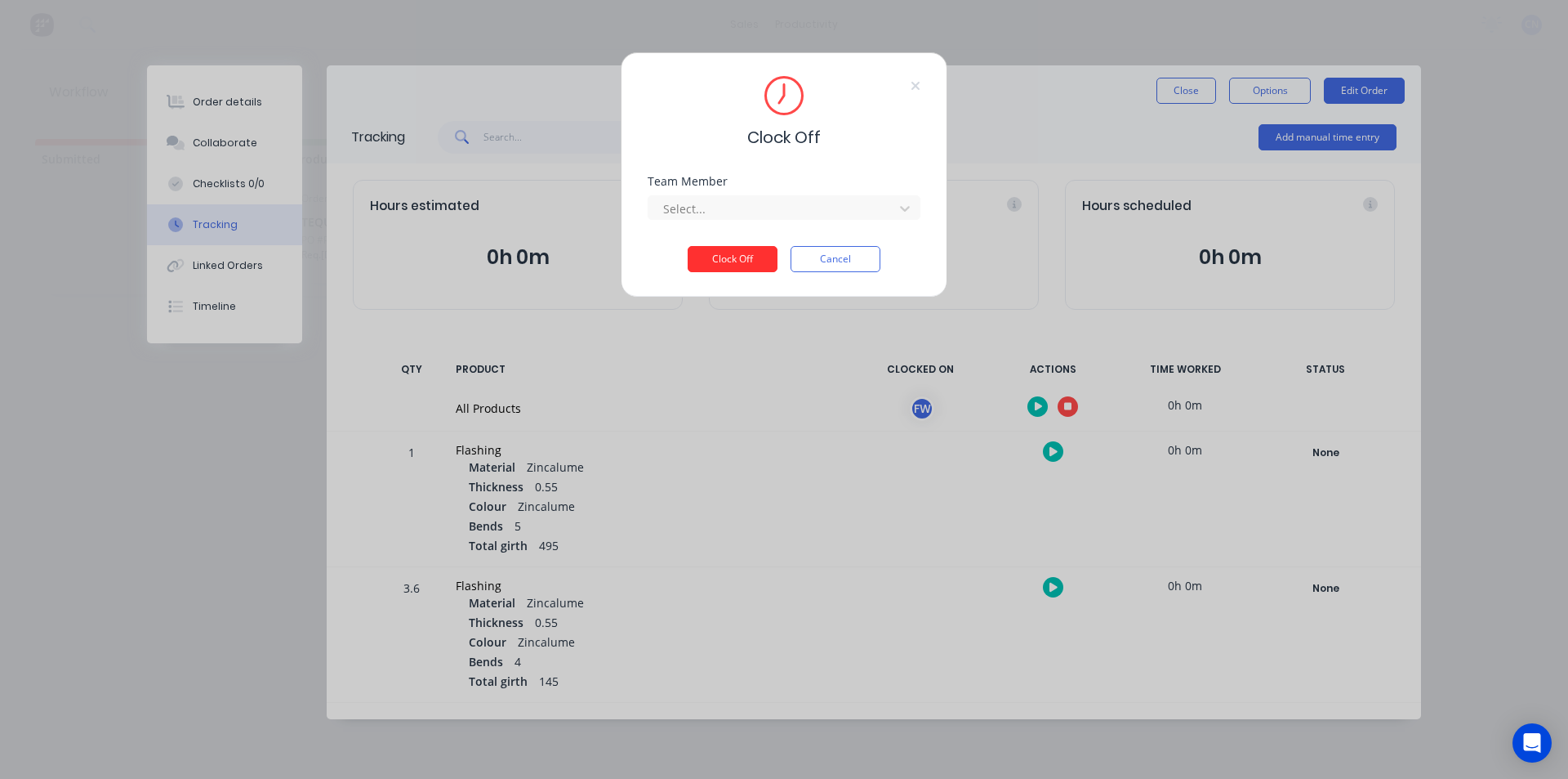
click at [754, 269] on button "Clock Off" at bounding box center [733, 258] width 90 height 26
drag, startPoint x: 746, startPoint y: 192, endPoint x: 746, endPoint y: 201, distance: 9.0
click at [746, 196] on div "Select... Required." at bounding box center [784, 211] width 273 height 41
click at [746, 203] on div at bounding box center [773, 208] width 224 height 21
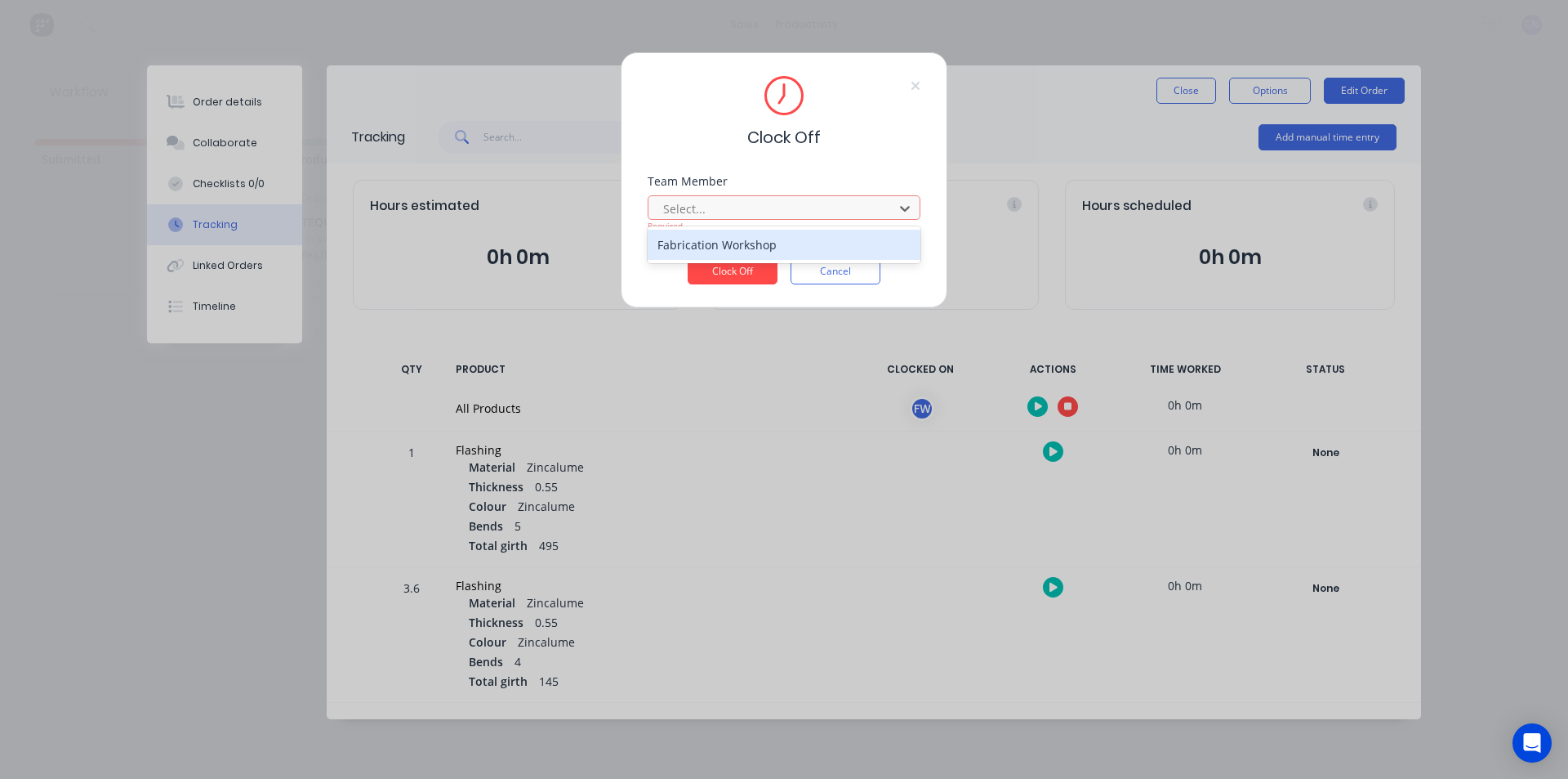
click at [718, 240] on div "Fabrication Workshop" at bounding box center [784, 245] width 273 height 30
click at [734, 277] on button "Clock Off" at bounding box center [733, 271] width 90 height 26
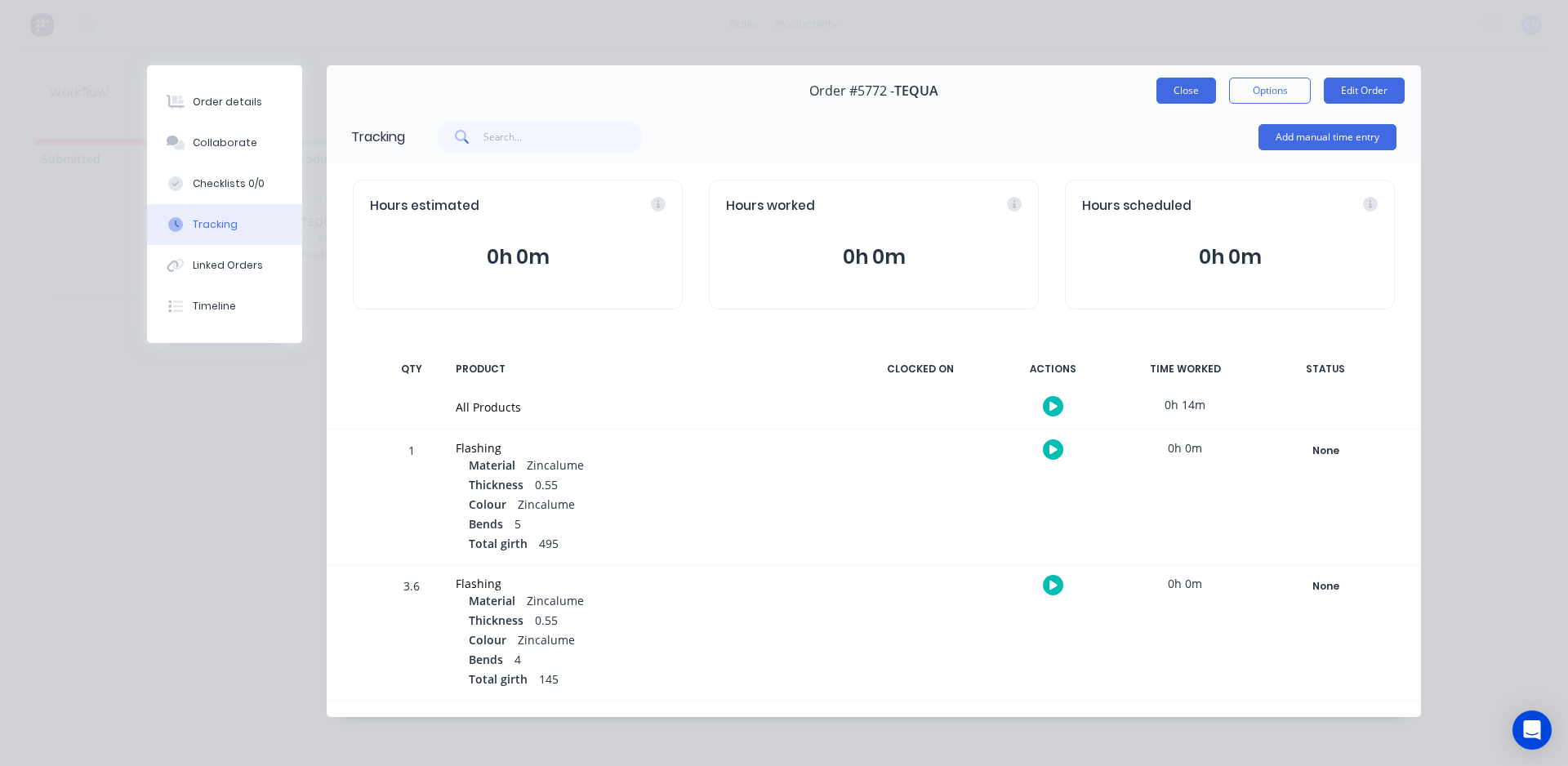
click at [1204, 91] on button "Close" at bounding box center [1186, 90] width 60 height 26
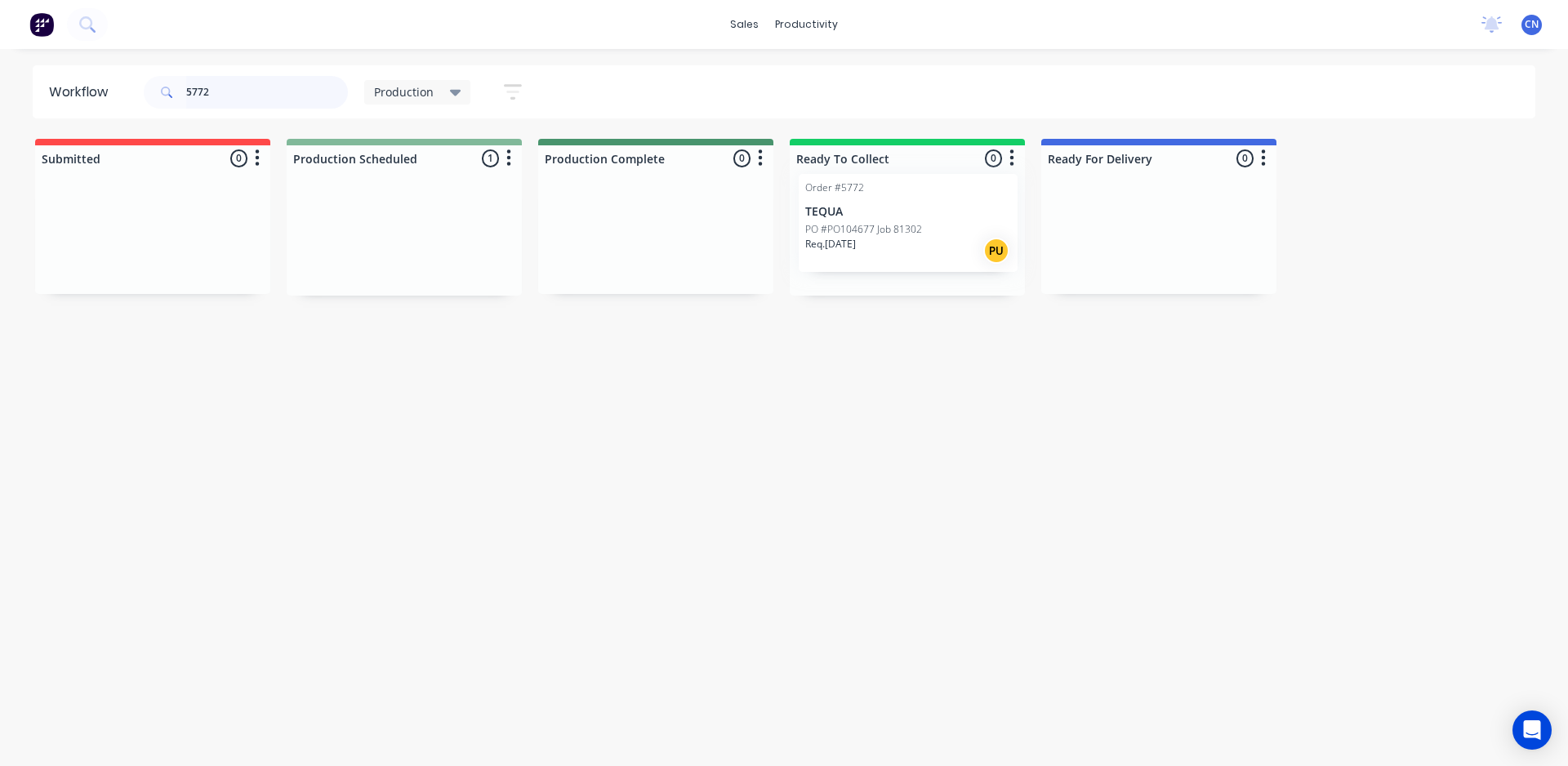
drag, startPoint x: 405, startPoint y: 259, endPoint x: 939, endPoint y: 242, distance: 534.3
click at [928, 247] on div "Submitted 0 Production Scheduled 1 Order #5772 TEQUA PO #PO104677 Job 81302 Req…" at bounding box center [1231, 217] width 2486 height 157
type input "5763"
click at [192, 268] on div "Req. 09/09/25 PU" at bounding box center [153, 275] width 205 height 27
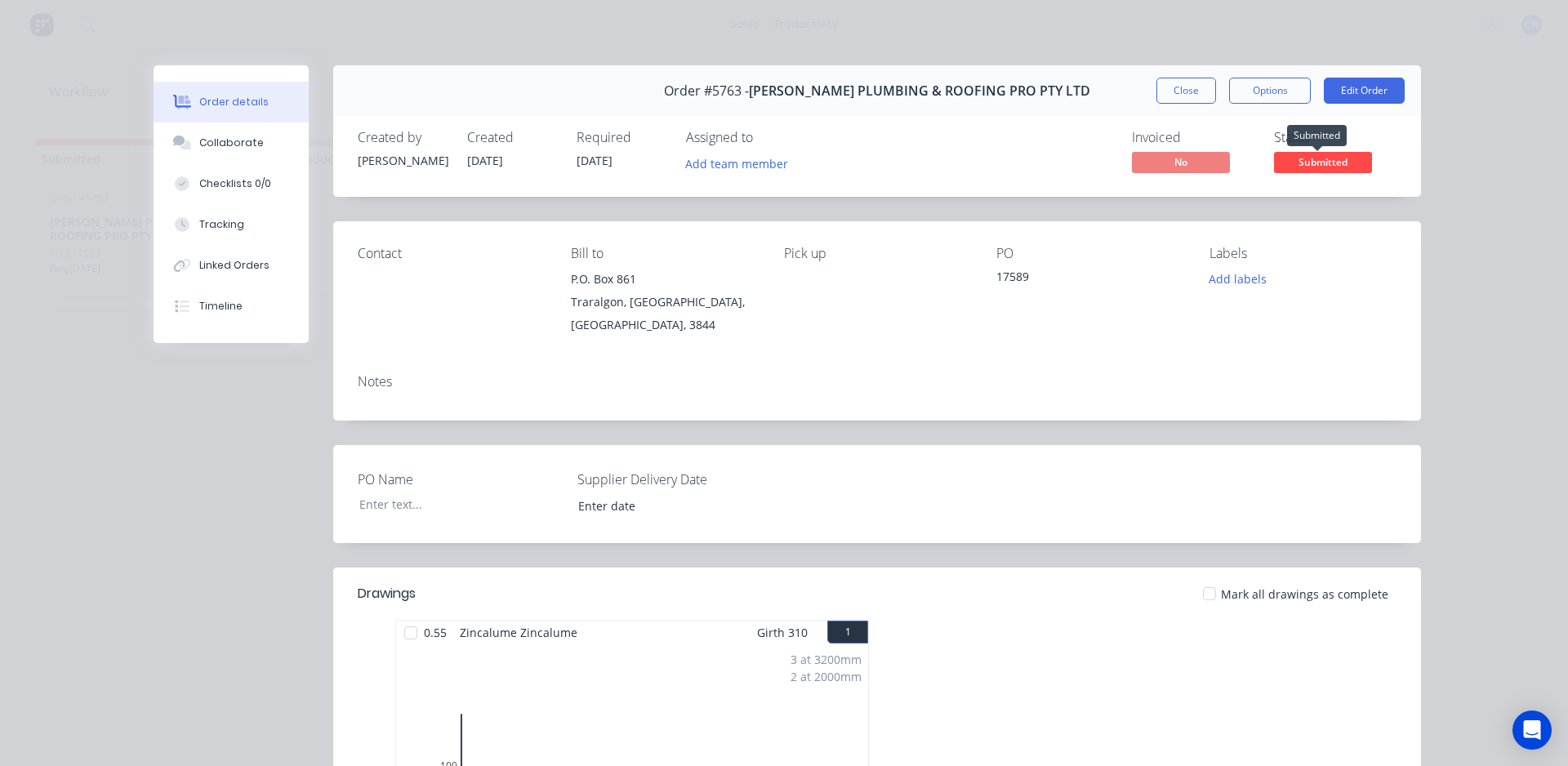
click at [1322, 160] on span "Submitted" at bounding box center [1322, 161] width 98 height 21
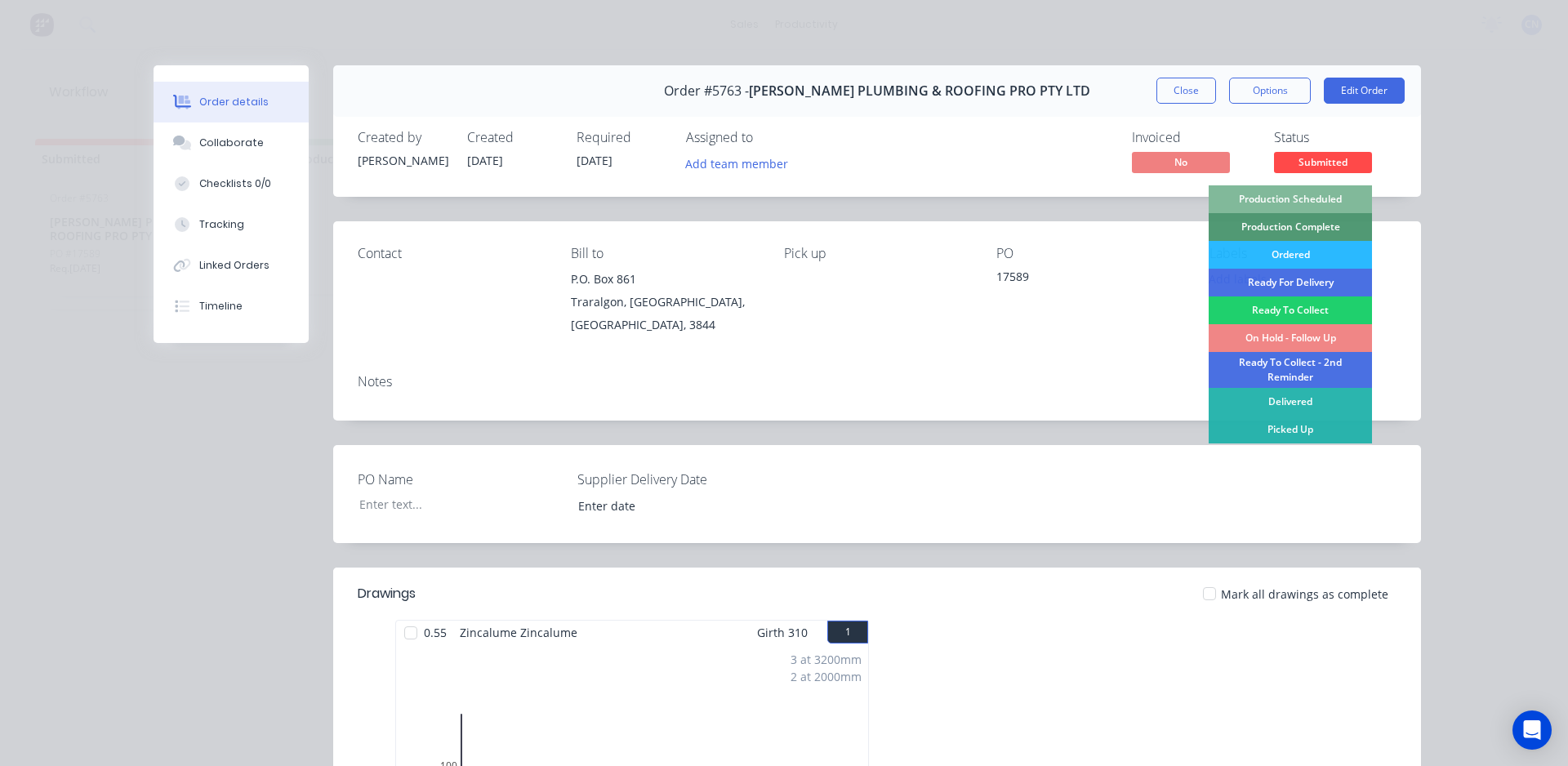
click at [1305, 197] on div "Production Scheduled" at bounding box center [1289, 199] width 163 height 27
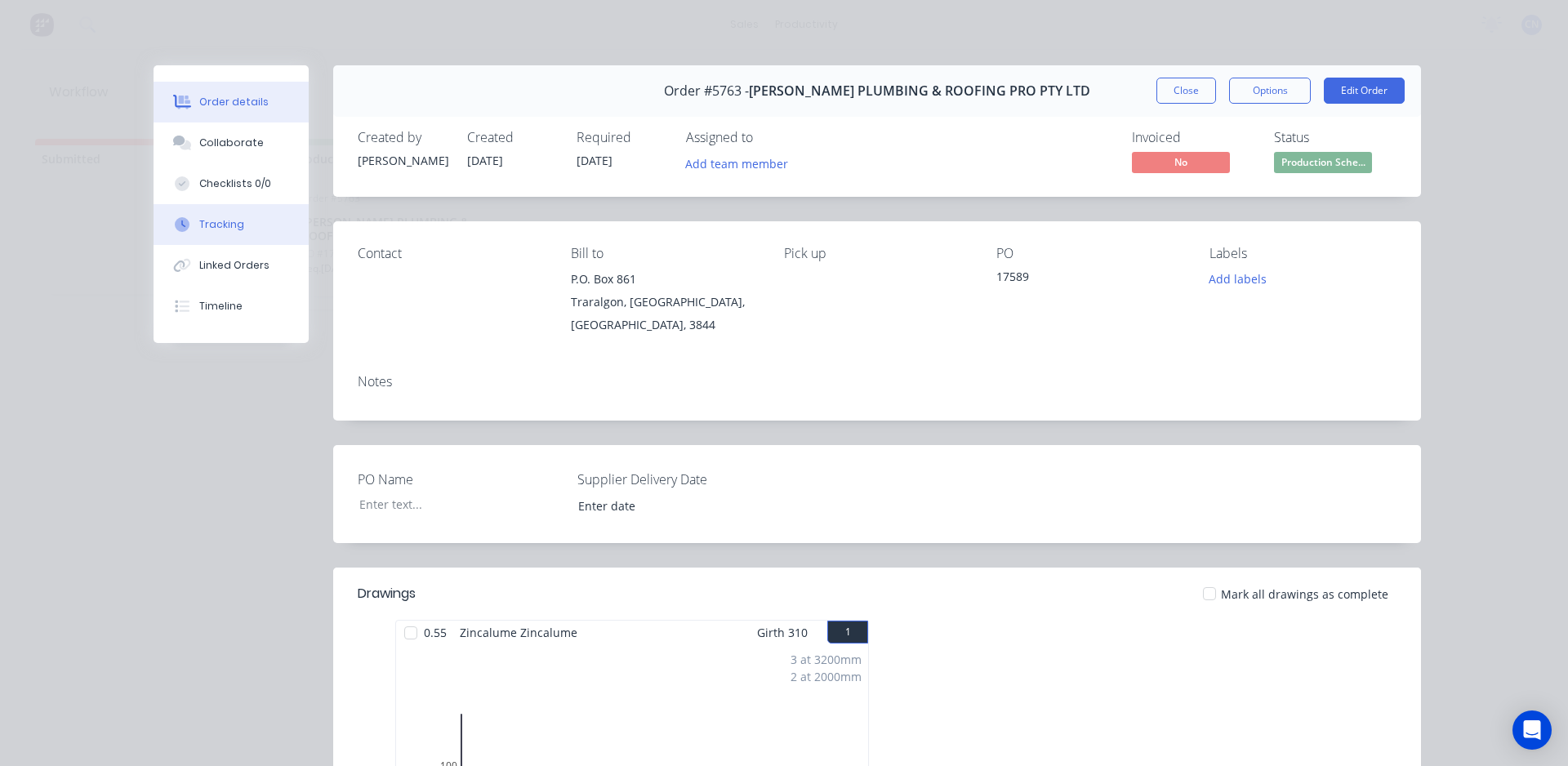
click at [249, 235] on button "Tracking" at bounding box center [231, 225] width 156 height 41
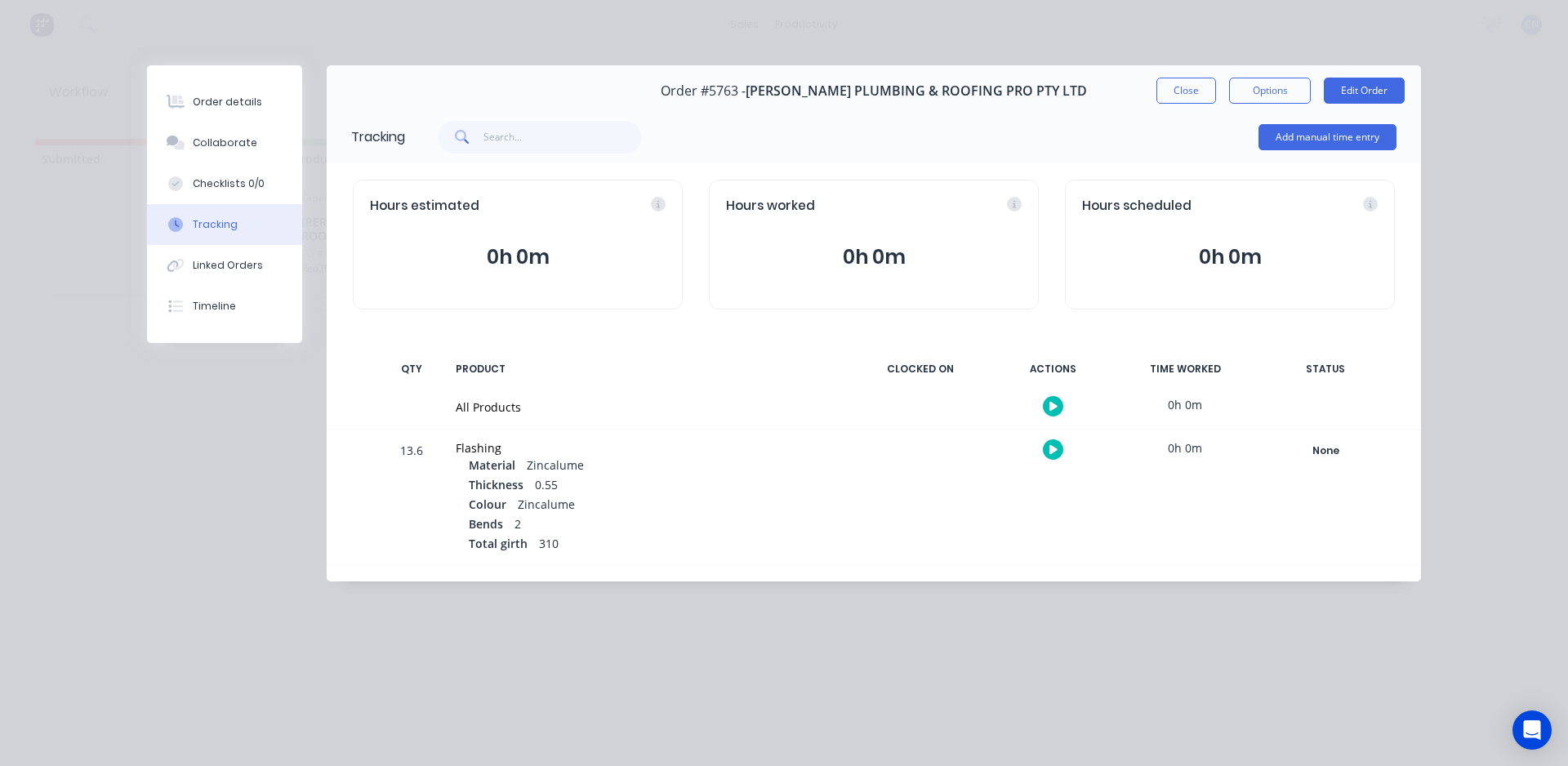
click at [1053, 411] on icon "button" at bounding box center [1053, 406] width 8 height 11
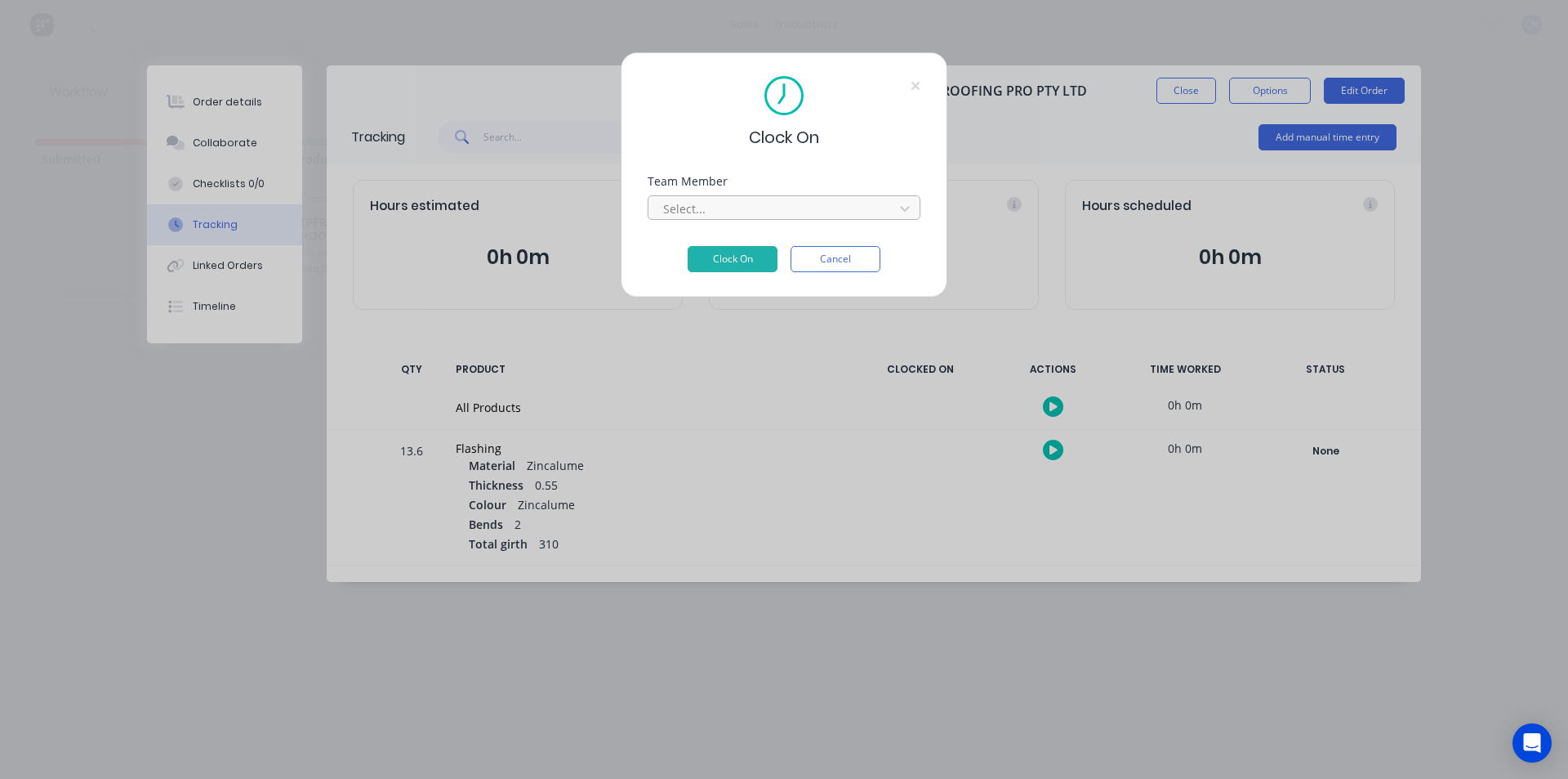
click at [715, 210] on div at bounding box center [773, 208] width 224 height 21
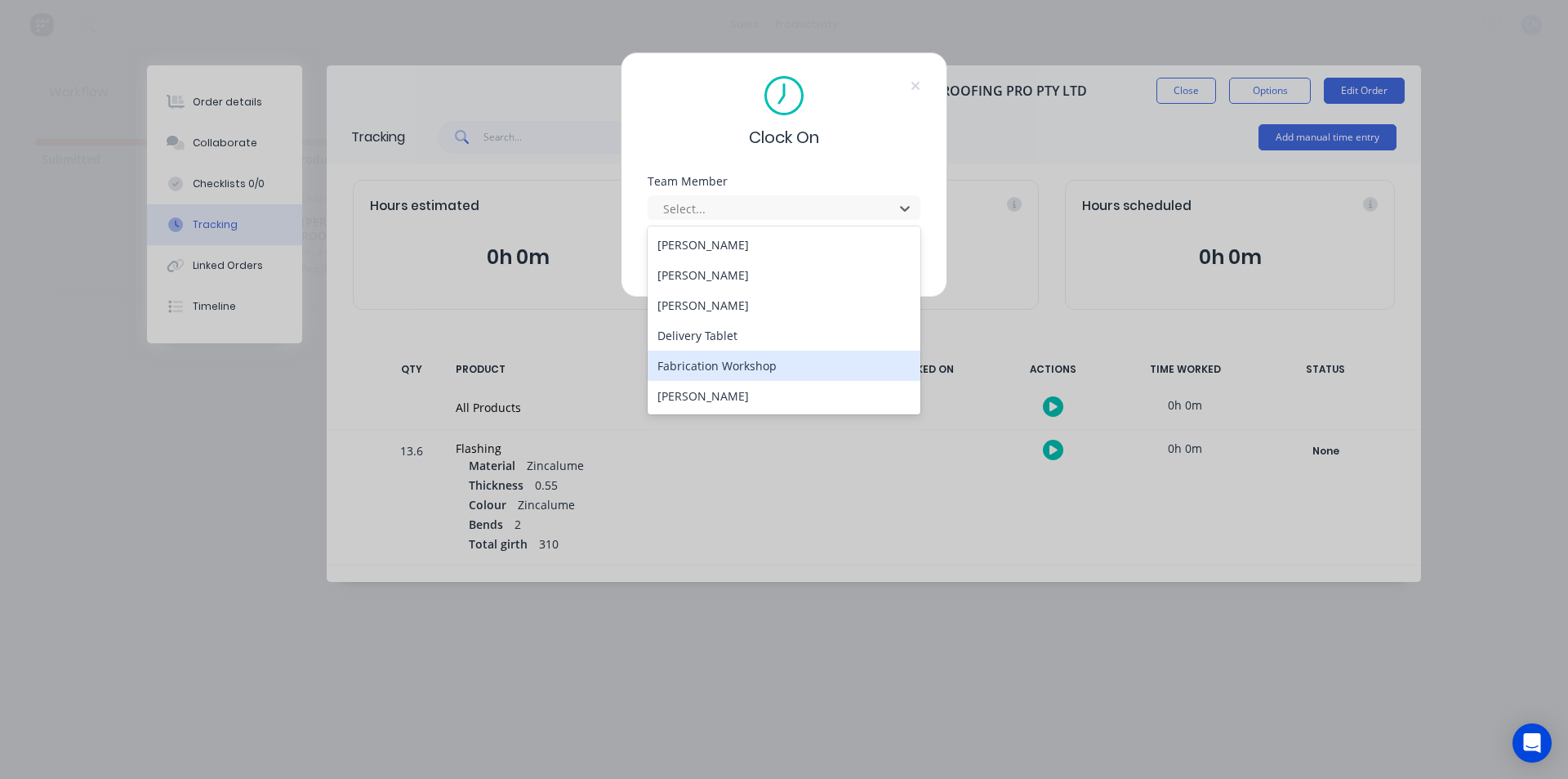
click at [711, 373] on div "Fabrication Workshop" at bounding box center [784, 365] width 273 height 30
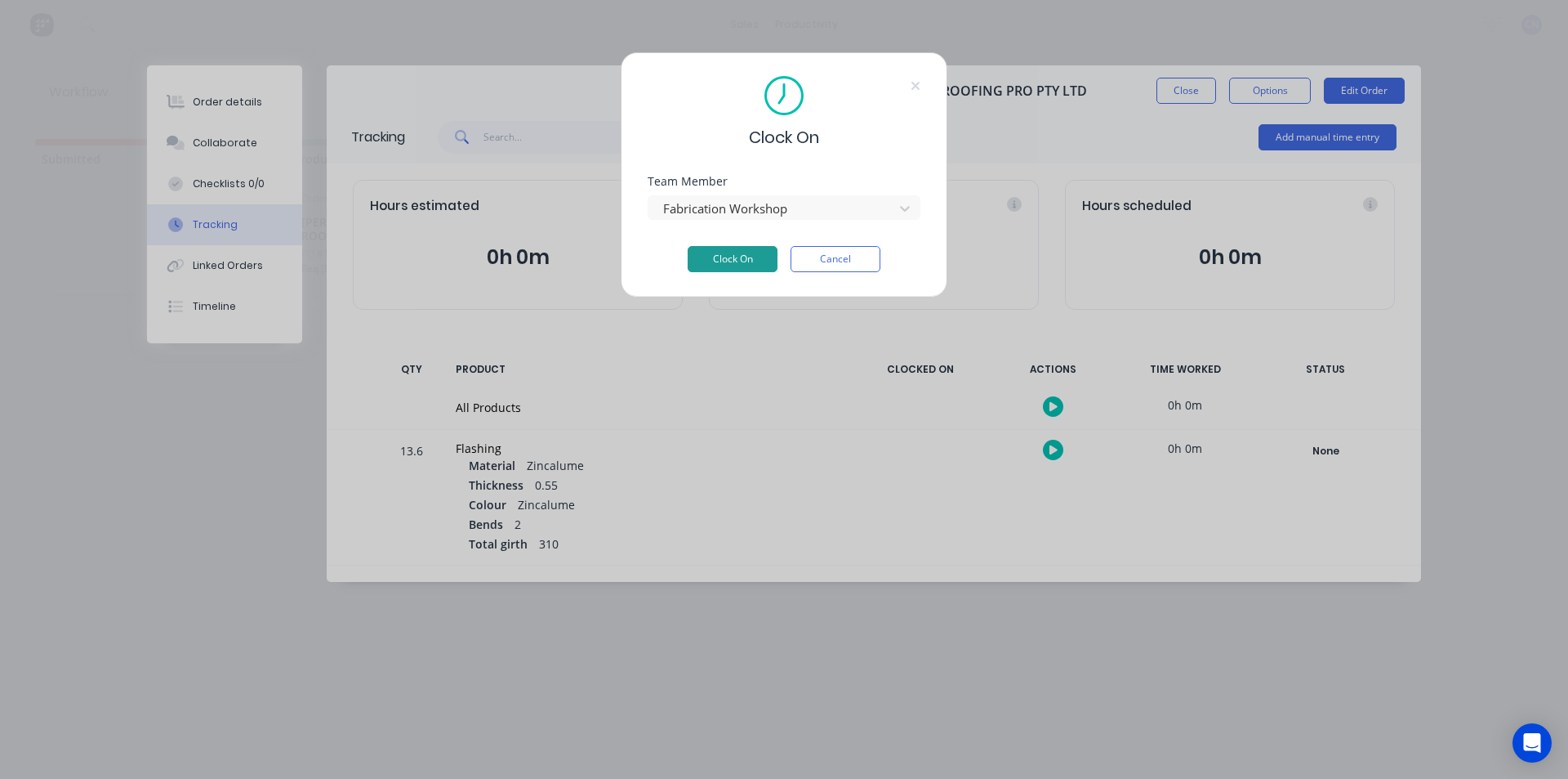
click at [709, 266] on button "Clock On" at bounding box center [733, 258] width 90 height 26
click at [803, 444] on div "Clock On Team Member Fabrication Workshop Clock On Cancel" at bounding box center [784, 390] width 1568 height 779
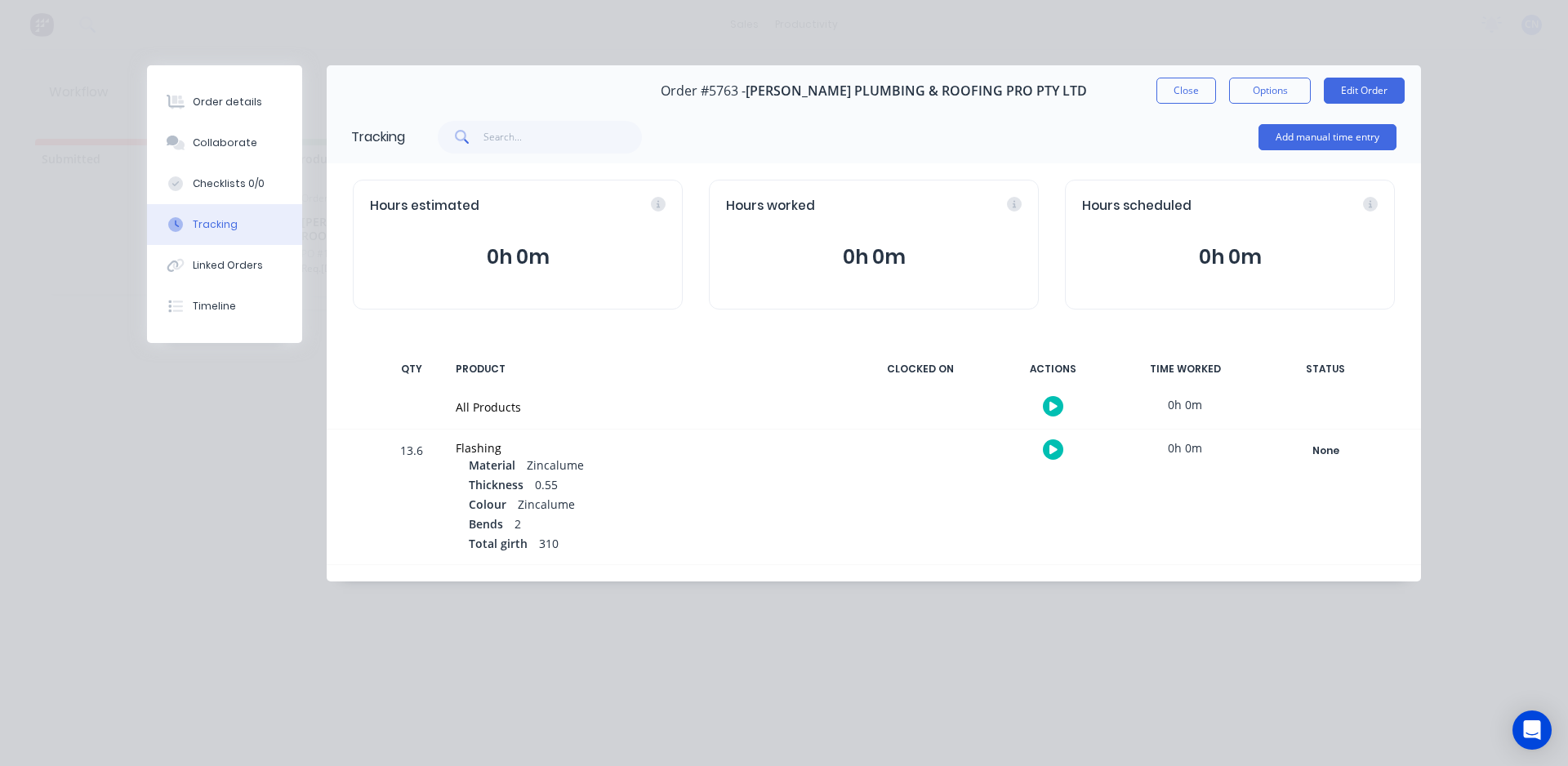
click at [1060, 404] on button "button" at bounding box center [1053, 406] width 21 height 21
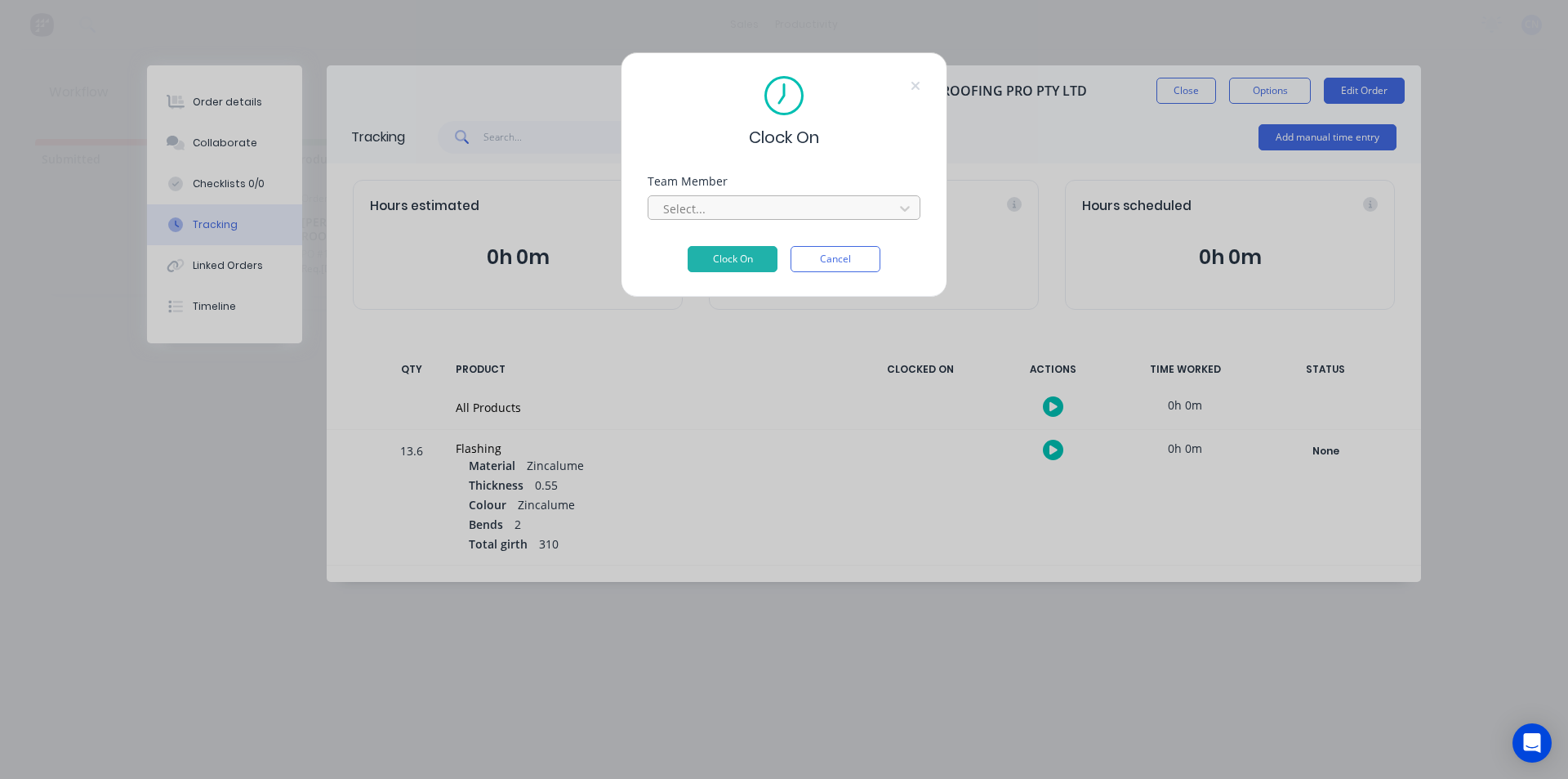
click at [703, 210] on div at bounding box center [773, 208] width 224 height 21
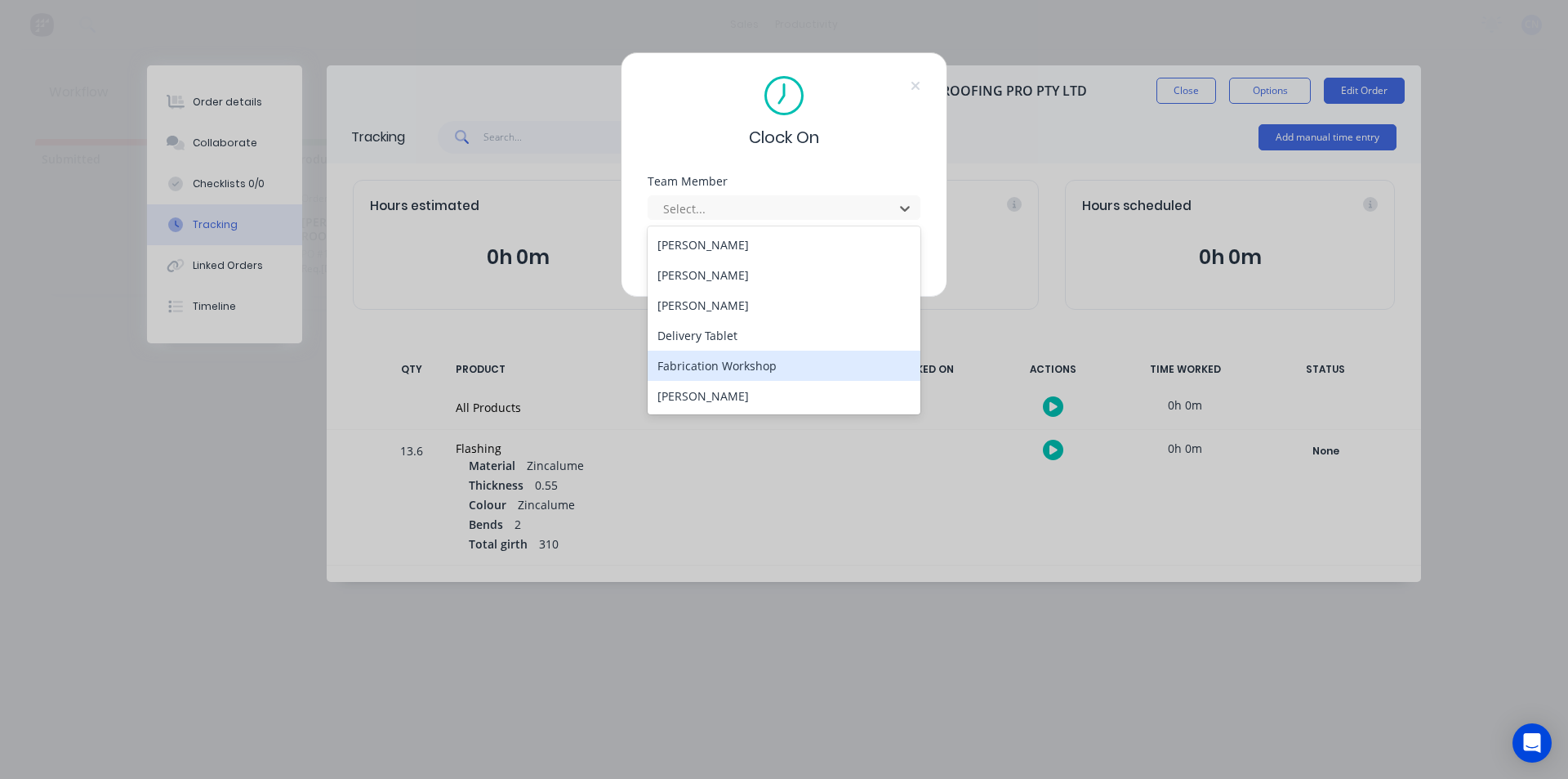
click at [711, 368] on div "Fabrication Workshop" at bounding box center [784, 365] width 273 height 30
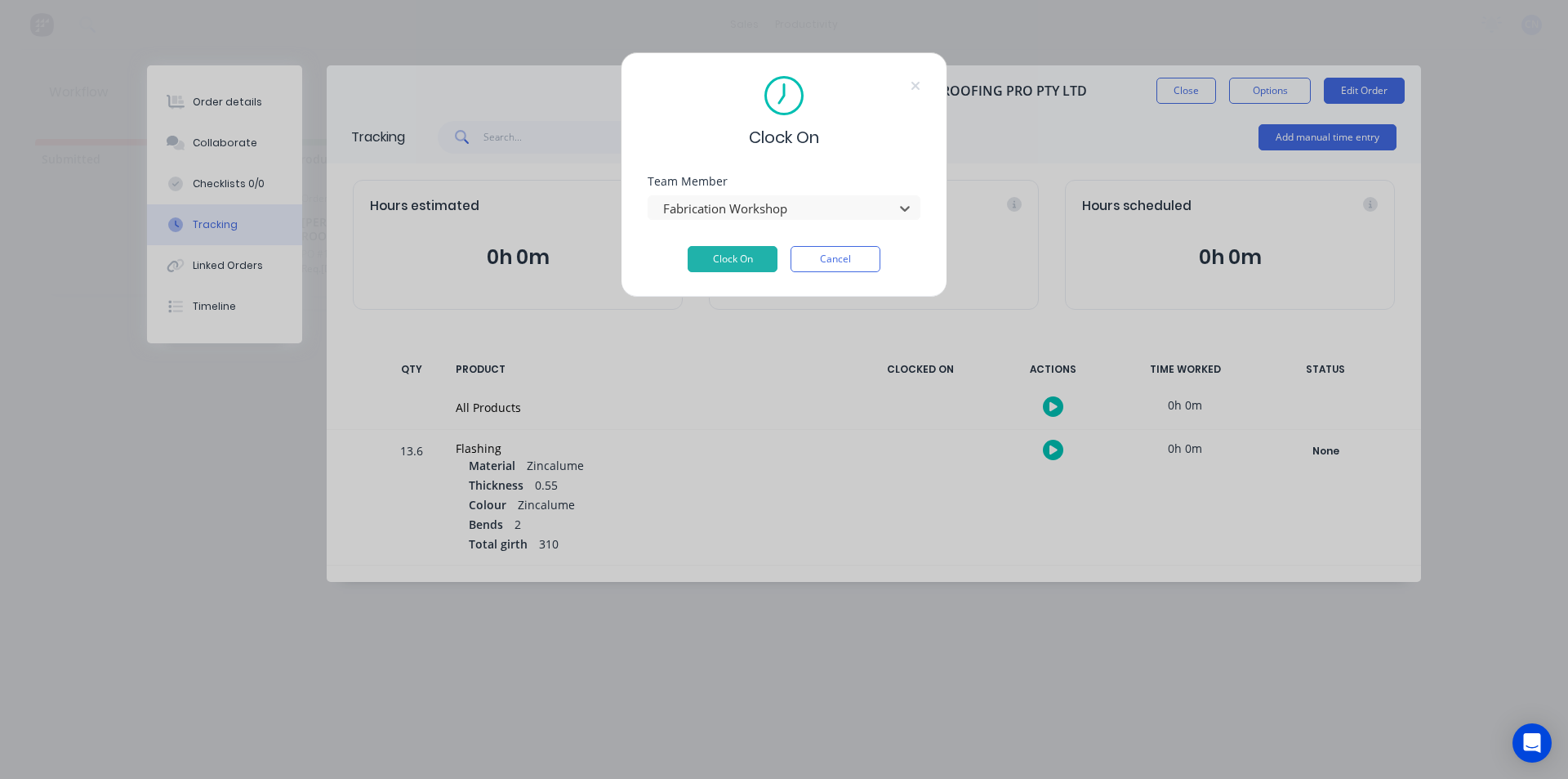
click at [764, 242] on div "Team Member option Fabrication Workshop, selected. Fabrication Workshop" at bounding box center [784, 210] width 273 height 70
click at [761, 254] on button "Clock On" at bounding box center [733, 258] width 90 height 26
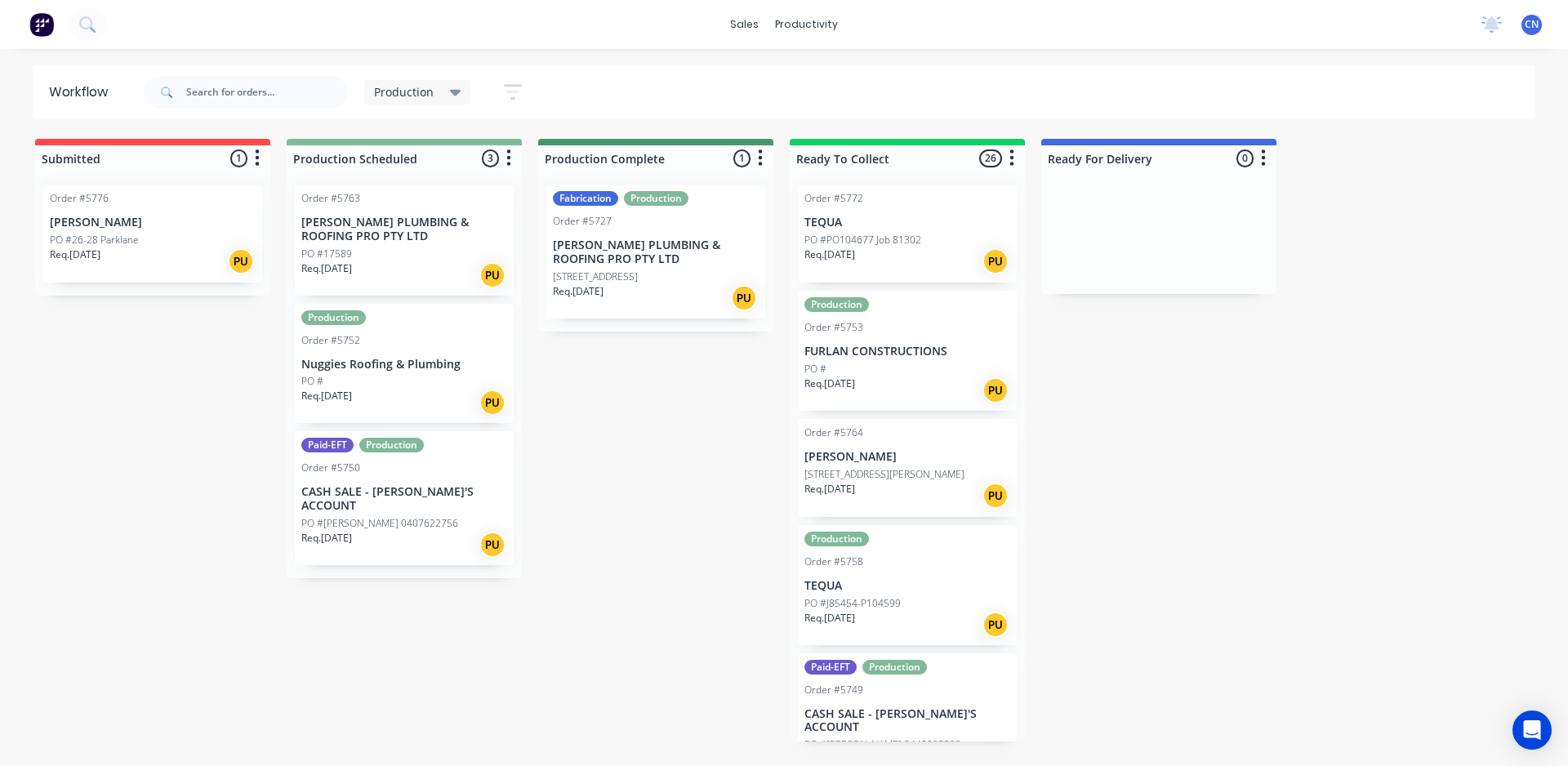
click at [432, 243] on p "[PERSON_NAME] PLUMBING & ROOFING PRO PTY LTD" at bounding box center [404, 229] width 205 height 27
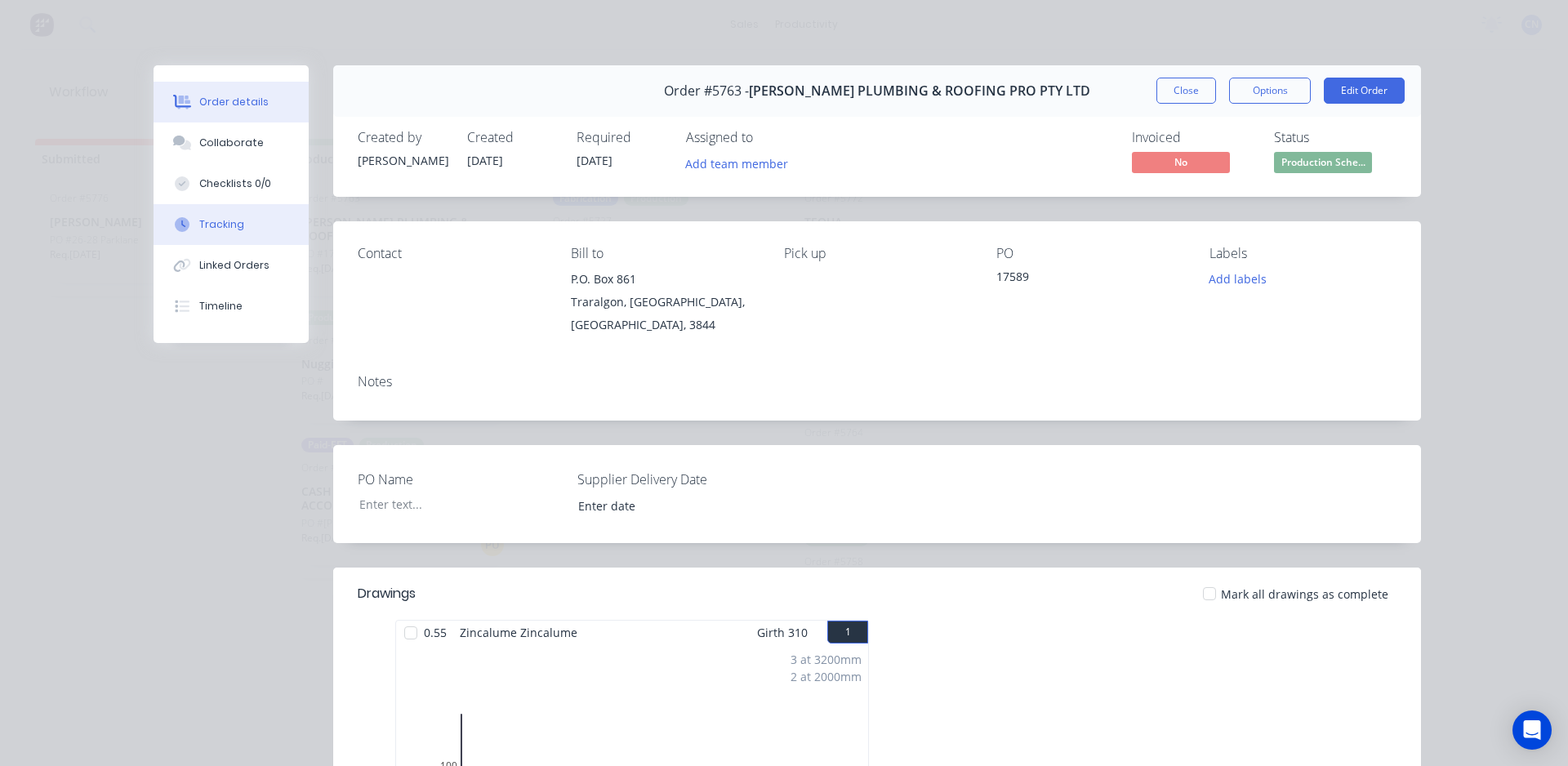
click at [230, 224] on div "Tracking" at bounding box center [222, 224] width 45 height 15
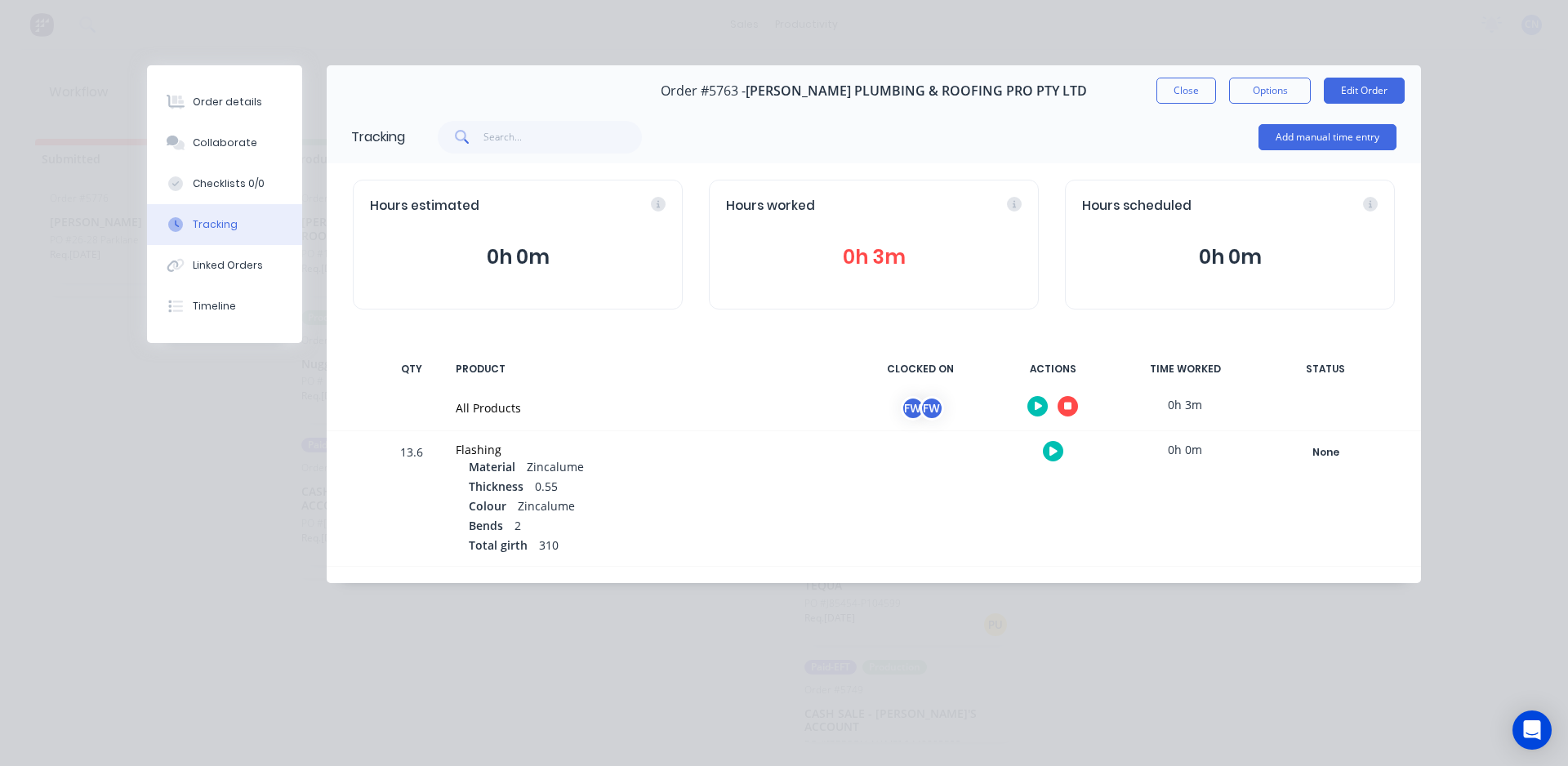
click at [1070, 404] on icon "button" at bounding box center [1068, 407] width 8 height 8
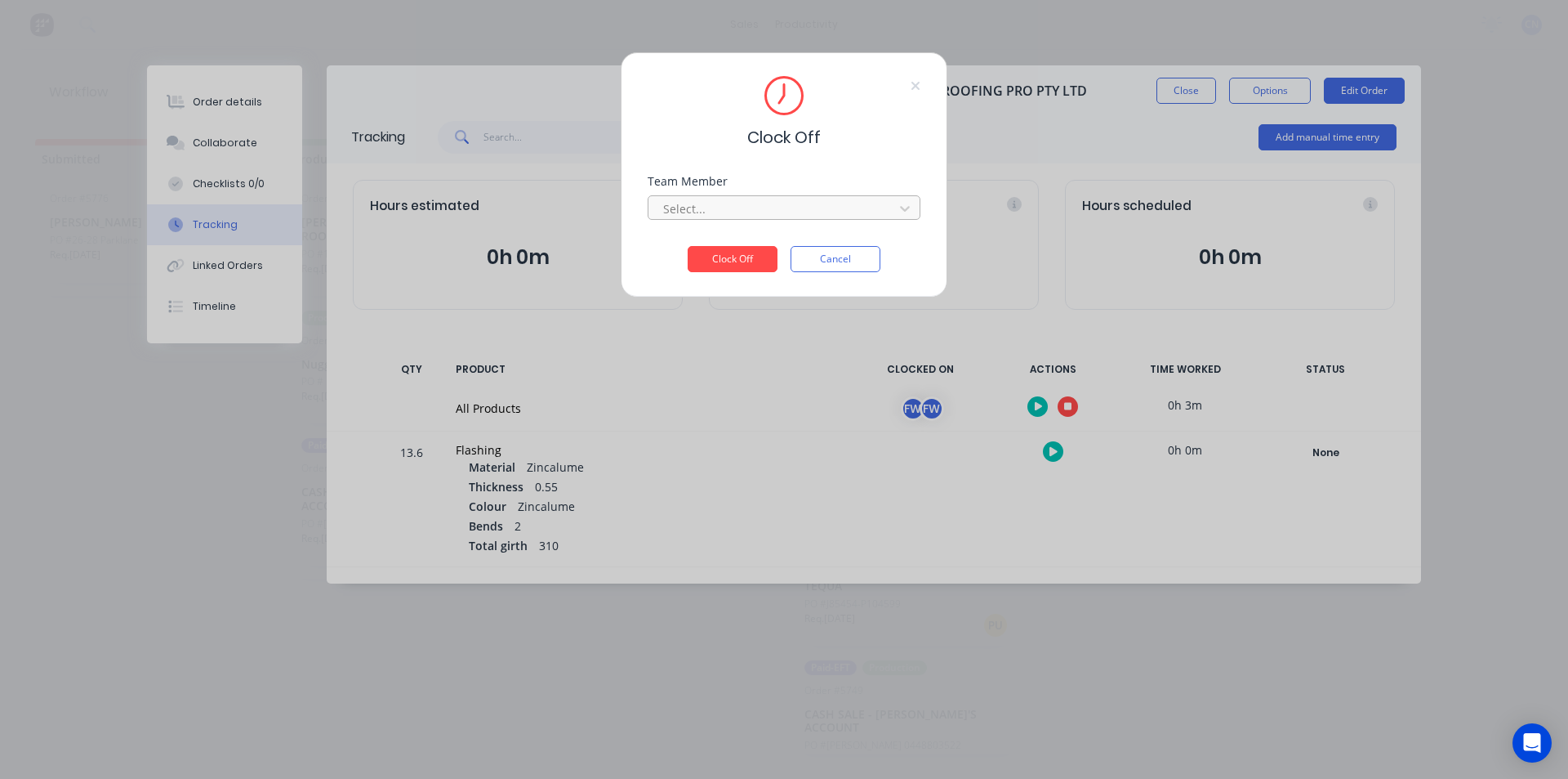
click at [722, 206] on div at bounding box center [773, 208] width 224 height 21
click at [716, 247] on div "Fabrication Workshop" at bounding box center [784, 245] width 273 height 30
click at [724, 261] on button "Clock Off" at bounding box center [733, 258] width 90 height 26
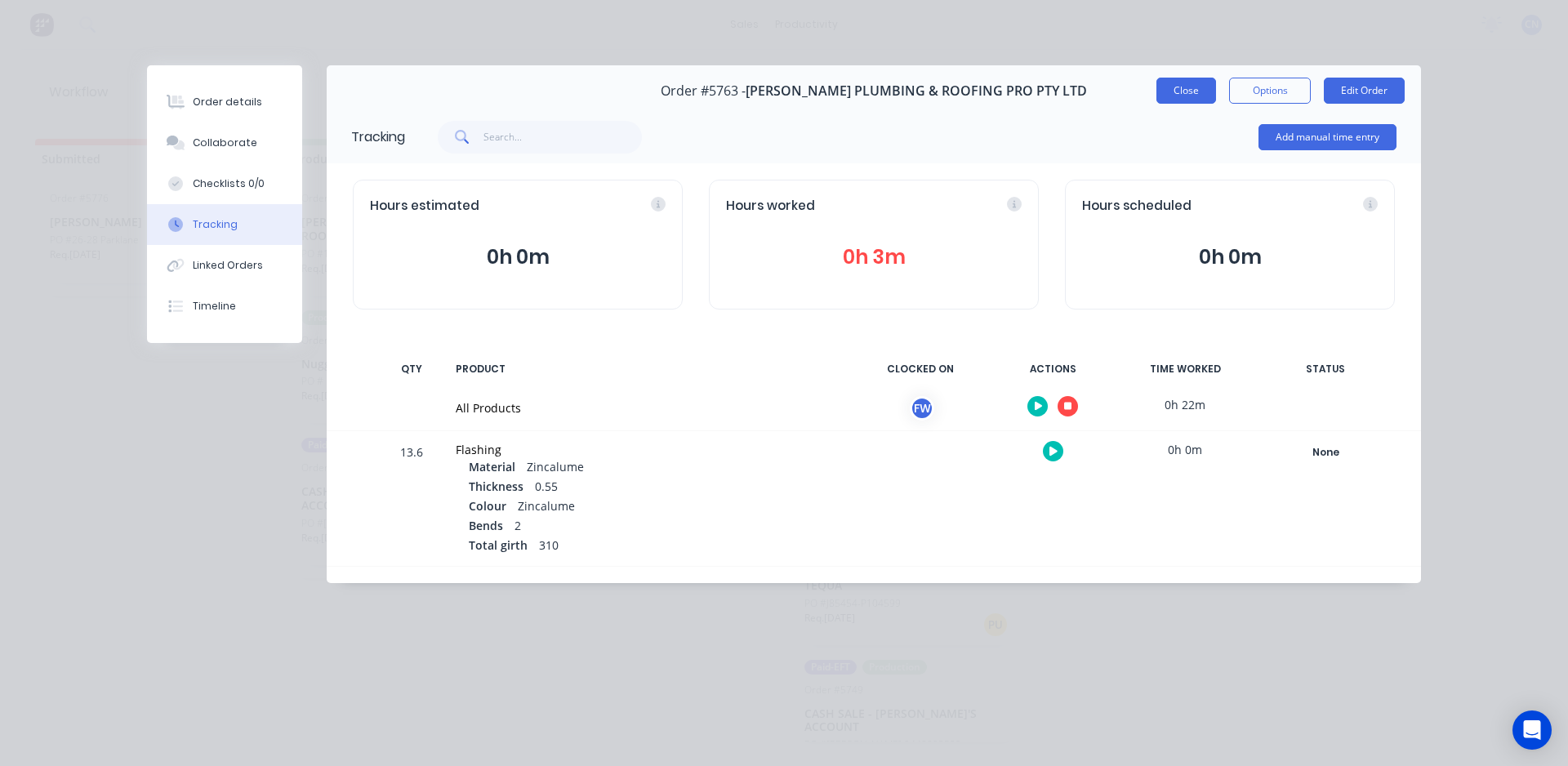
click at [1179, 101] on button "Close" at bounding box center [1186, 90] width 60 height 26
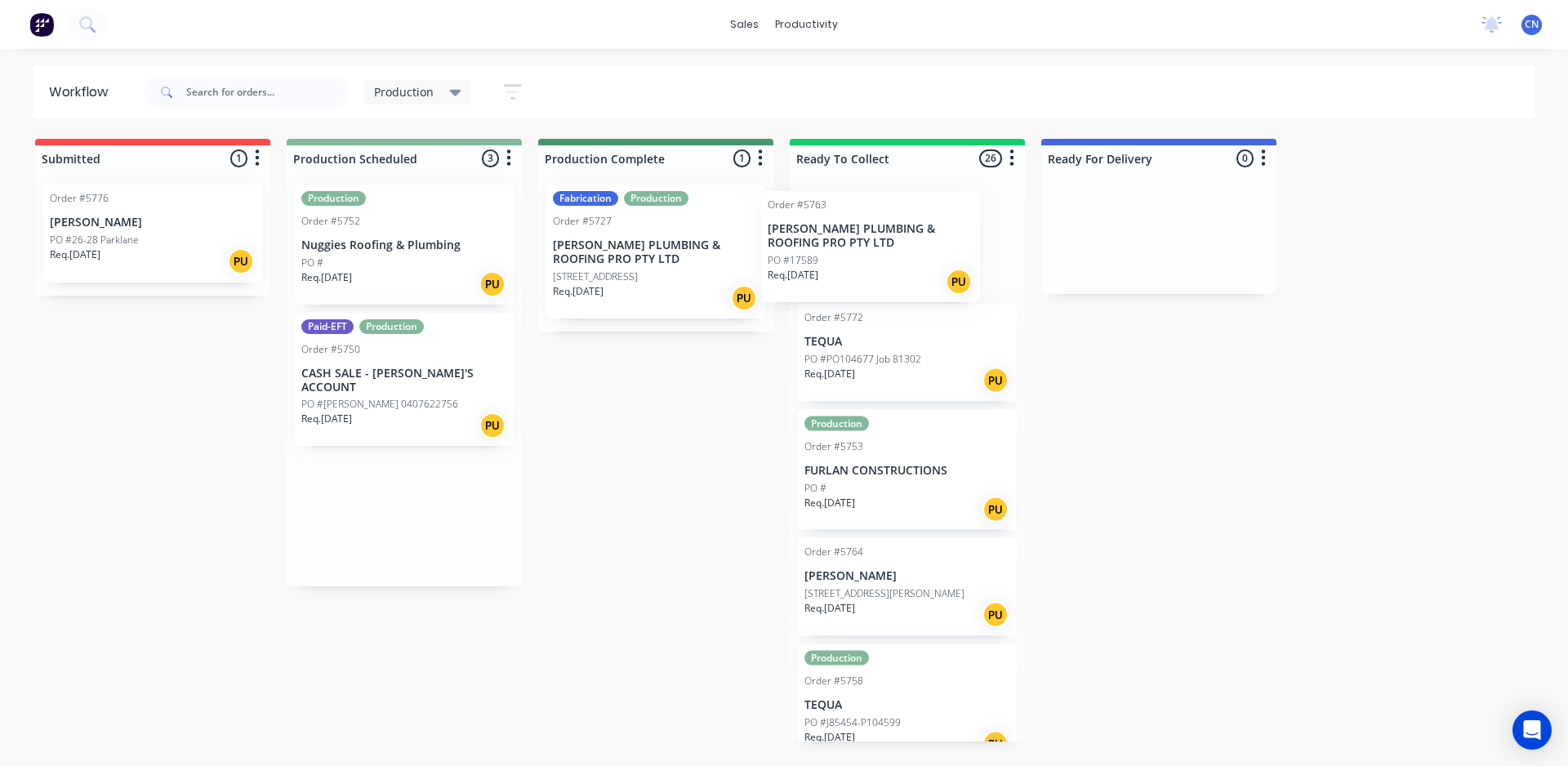
drag, startPoint x: 361, startPoint y: 264, endPoint x: 840, endPoint y: 273, distance: 479.1
click at [840, 273] on div "Submitted 1 Order #5776 Shaun Muller PO #26-28 Parklane Req. 11/09/25 PU Produc…" at bounding box center [1231, 440] width 2486 height 603
click at [392, 412] on div "Req. [DATE] PU" at bounding box center [404, 426] width 205 height 27
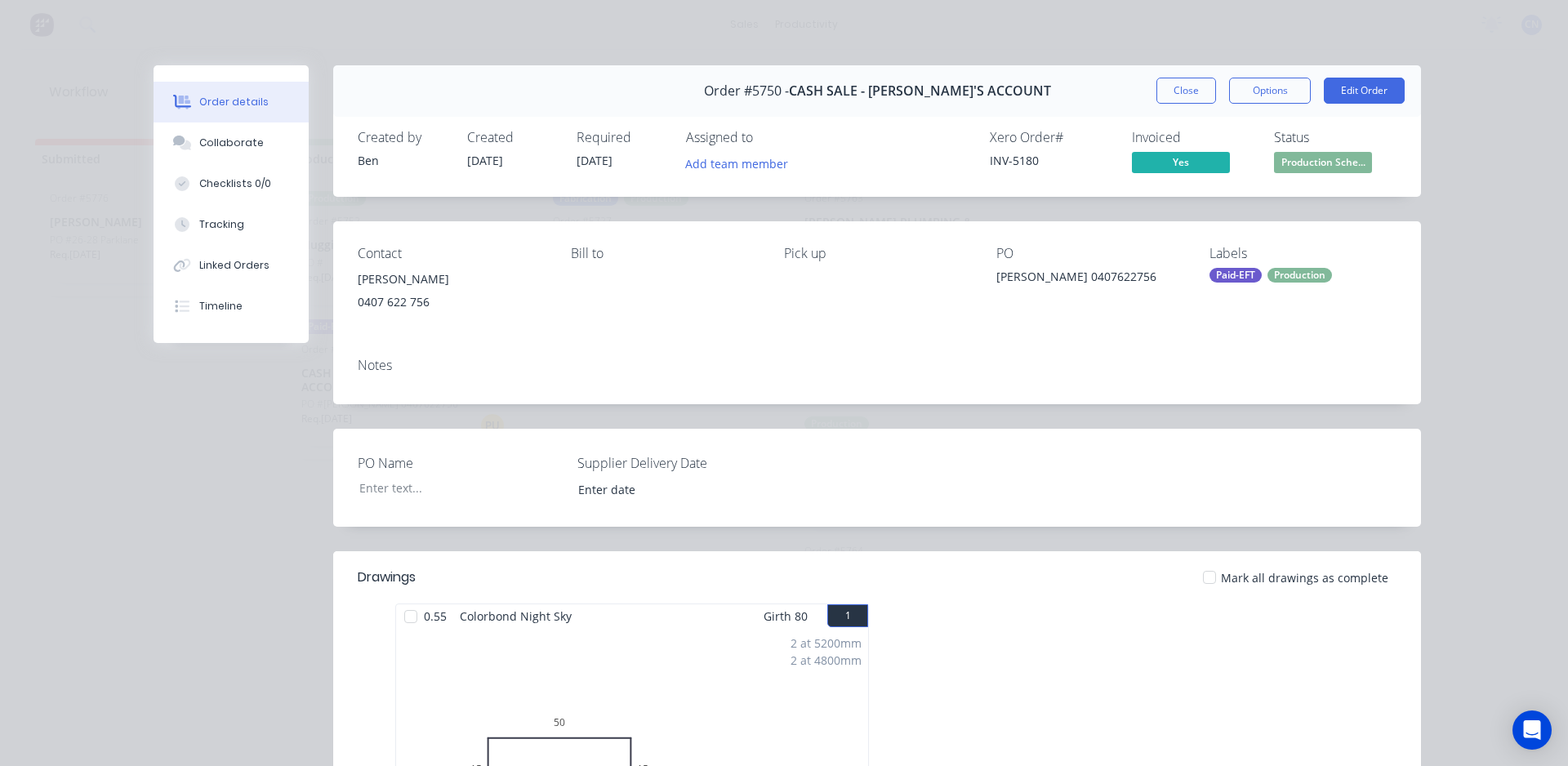
click at [1192, 89] on button "Close" at bounding box center [1186, 90] width 60 height 26
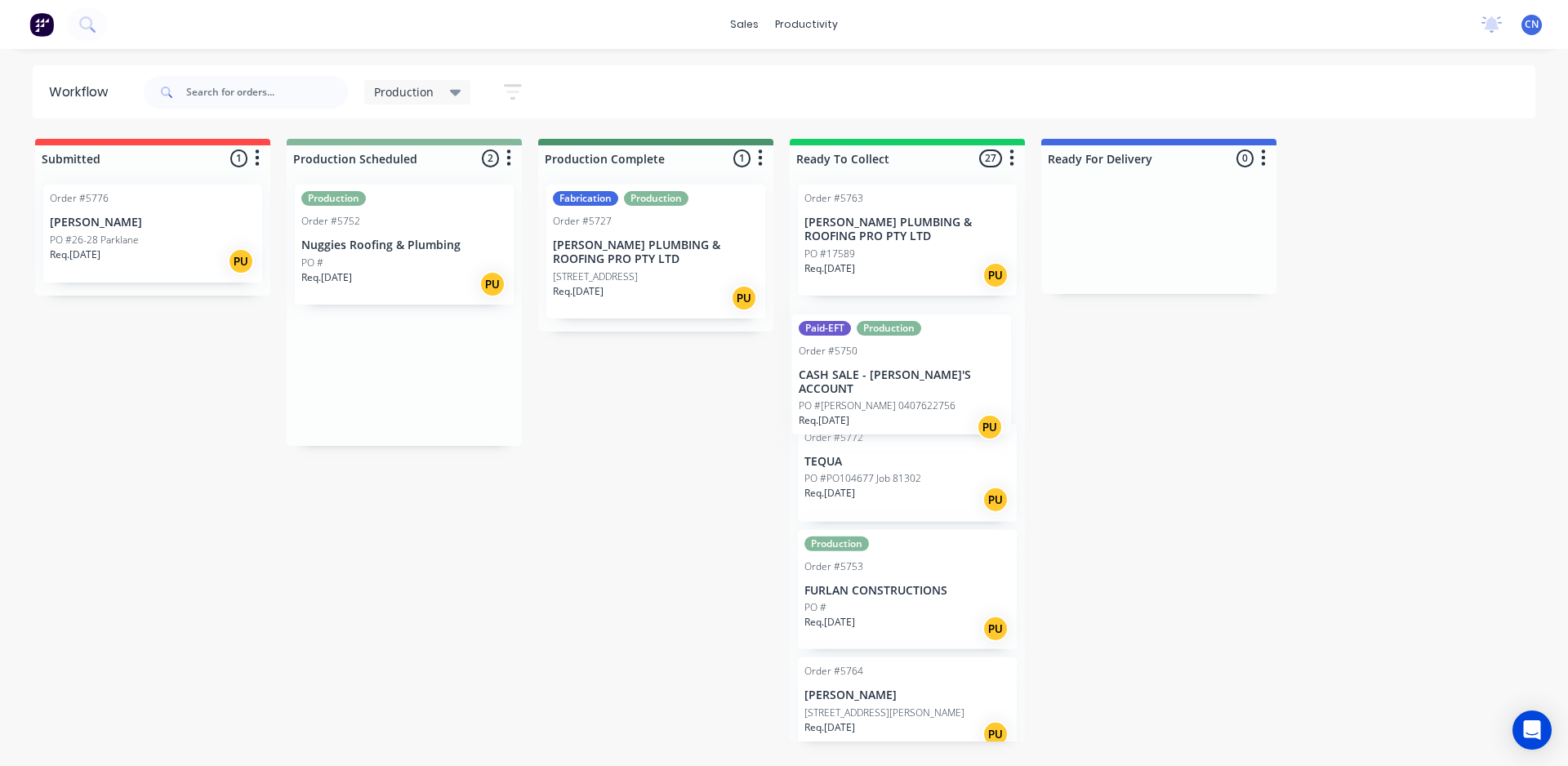
drag, startPoint x: 360, startPoint y: 396, endPoint x: 869, endPoint y: 398, distance: 509.0
click at [869, 398] on div "Submitted 1 Order #5776 Shaun Muller PO #26-28 Parklane Req. 11/09/25 PU Produc…" at bounding box center [1231, 440] width 2486 height 603
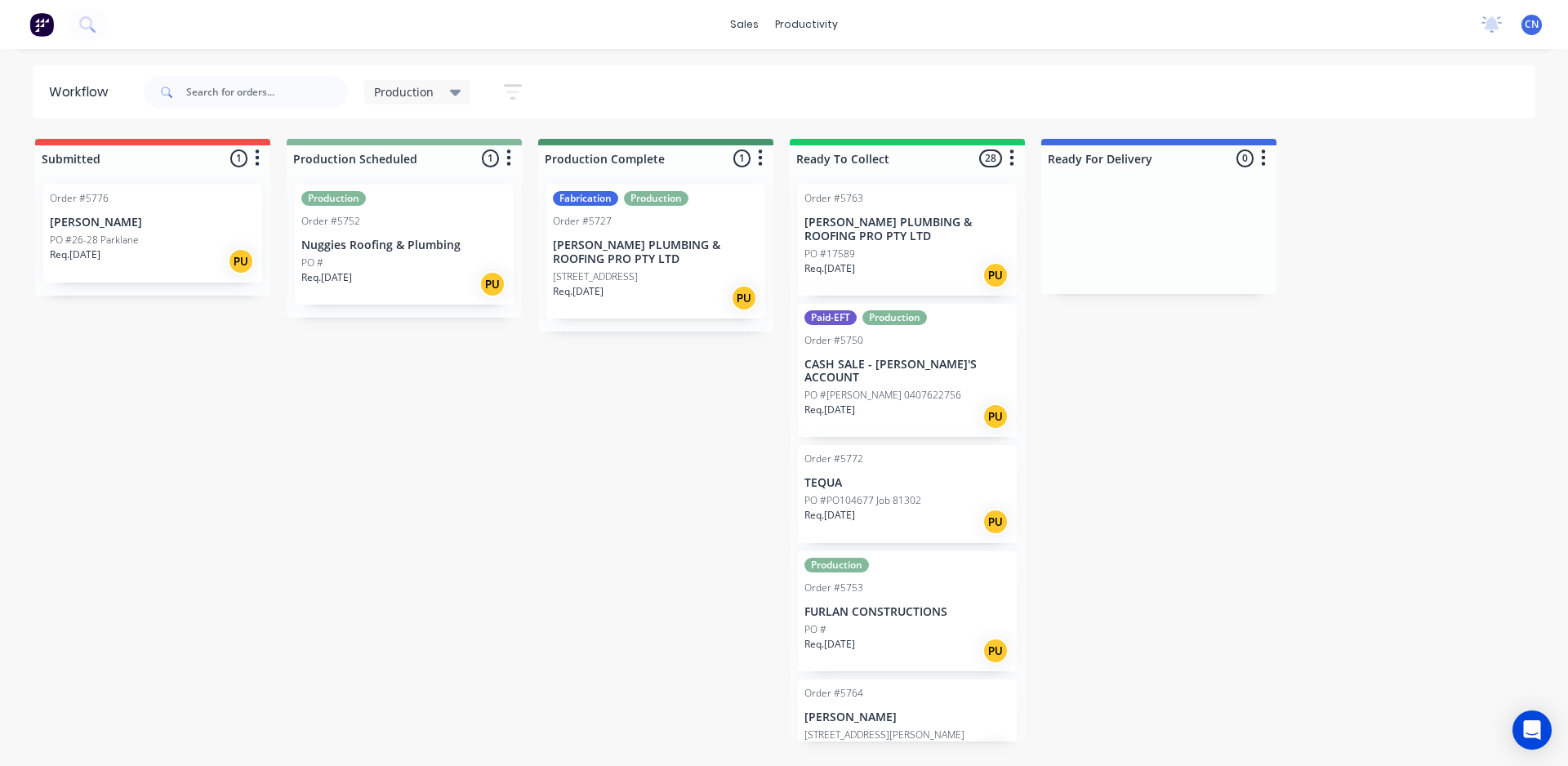
click at [157, 259] on div "Req. 11/09/25 PU" at bounding box center [153, 261] width 205 height 27
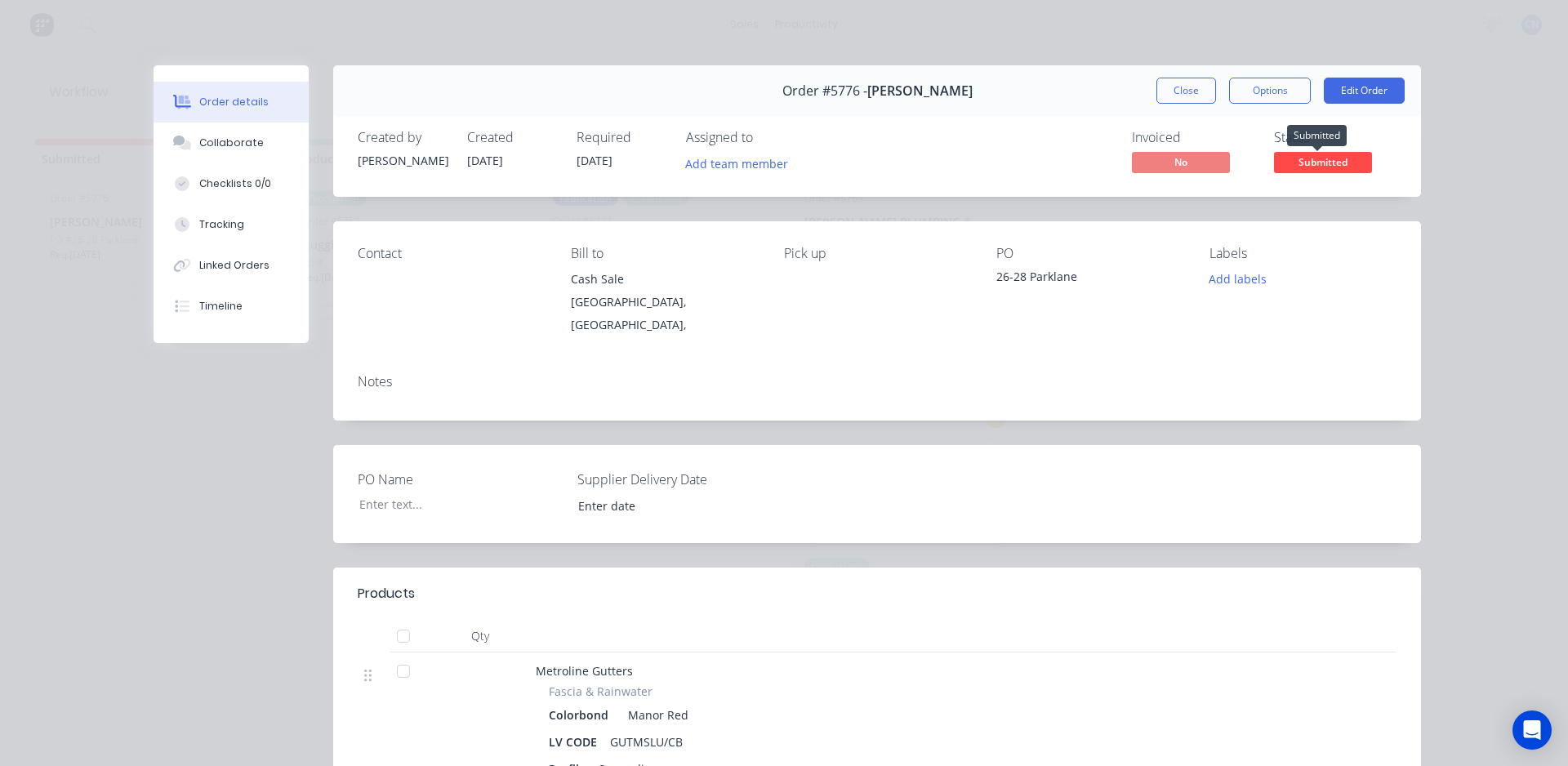
click at [1304, 165] on span "Submitted" at bounding box center [1322, 161] width 98 height 21
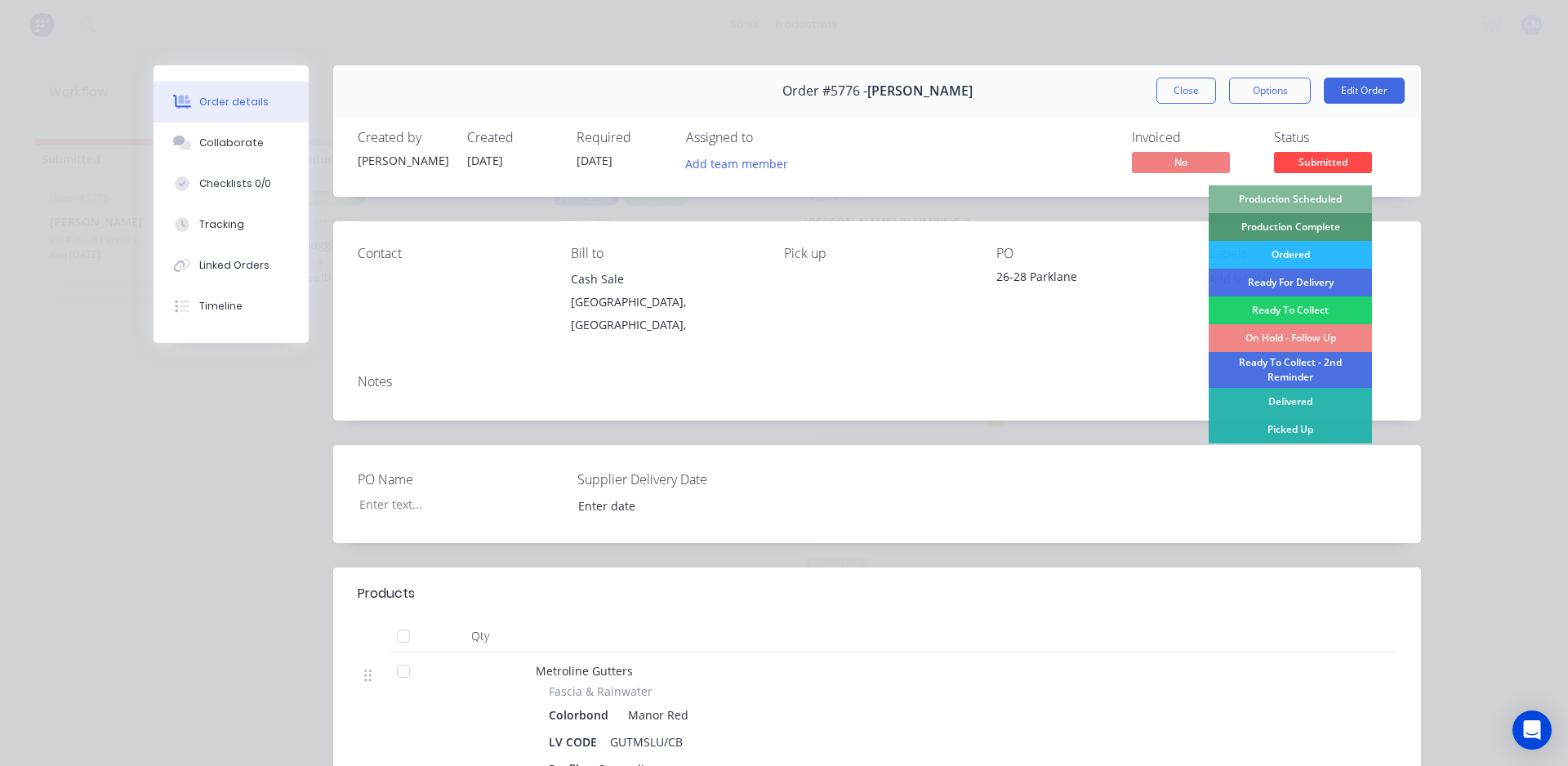
click at [1311, 202] on div "Production Scheduled" at bounding box center [1289, 199] width 163 height 27
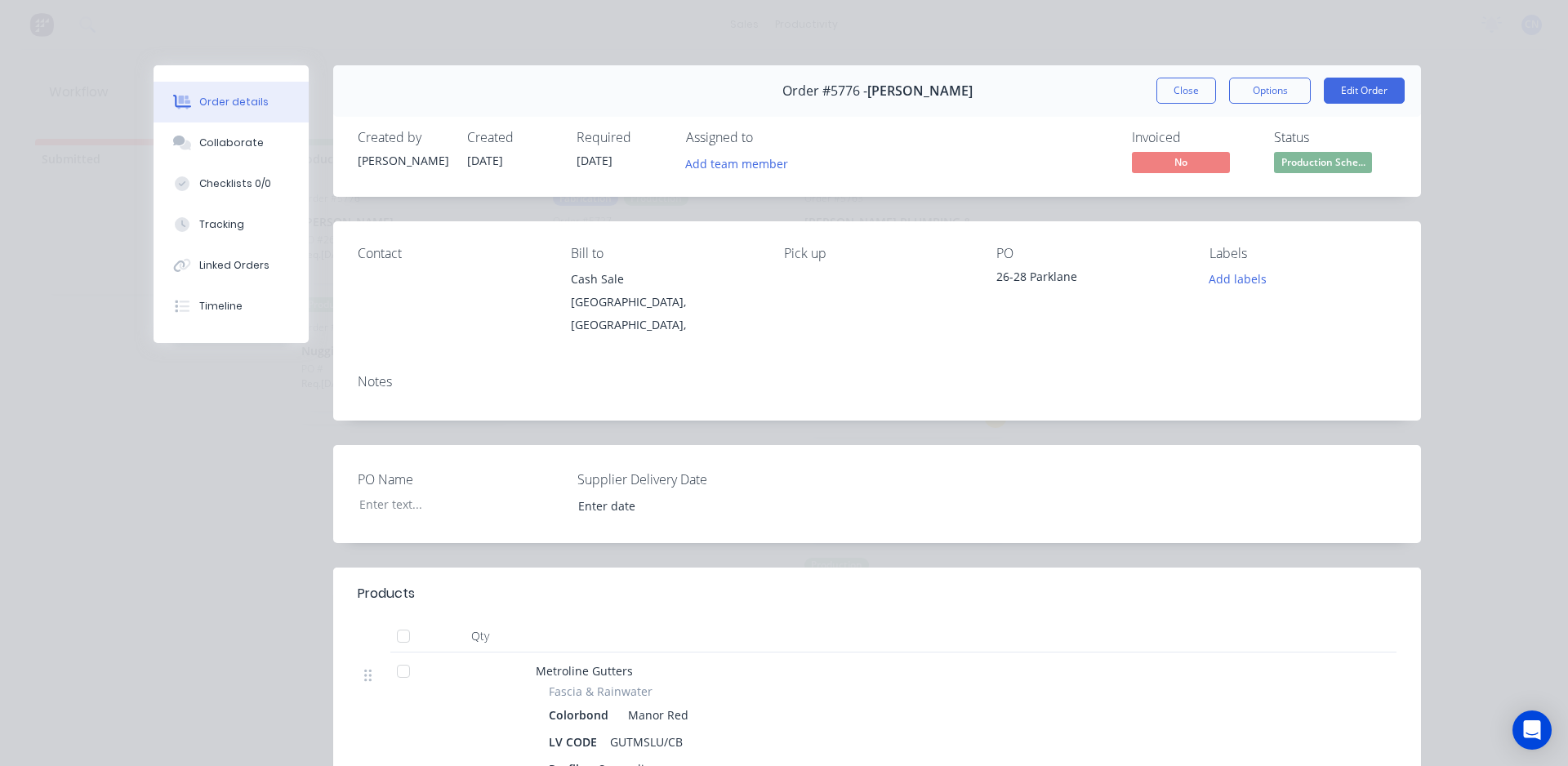
click at [1334, 161] on span "Production Sche..." at bounding box center [1322, 161] width 98 height 21
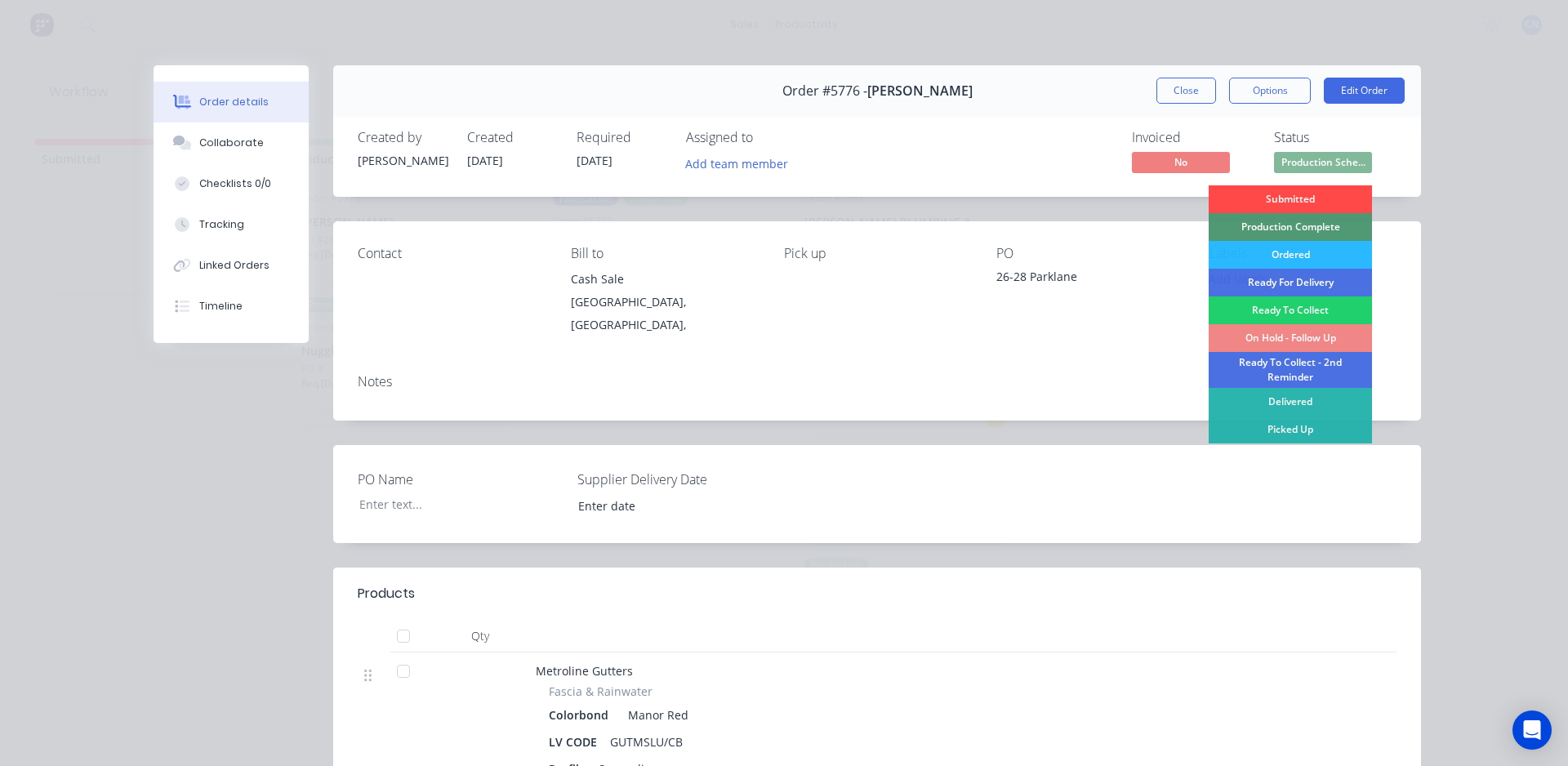
click at [1282, 193] on div "Submitted" at bounding box center [1289, 199] width 163 height 27
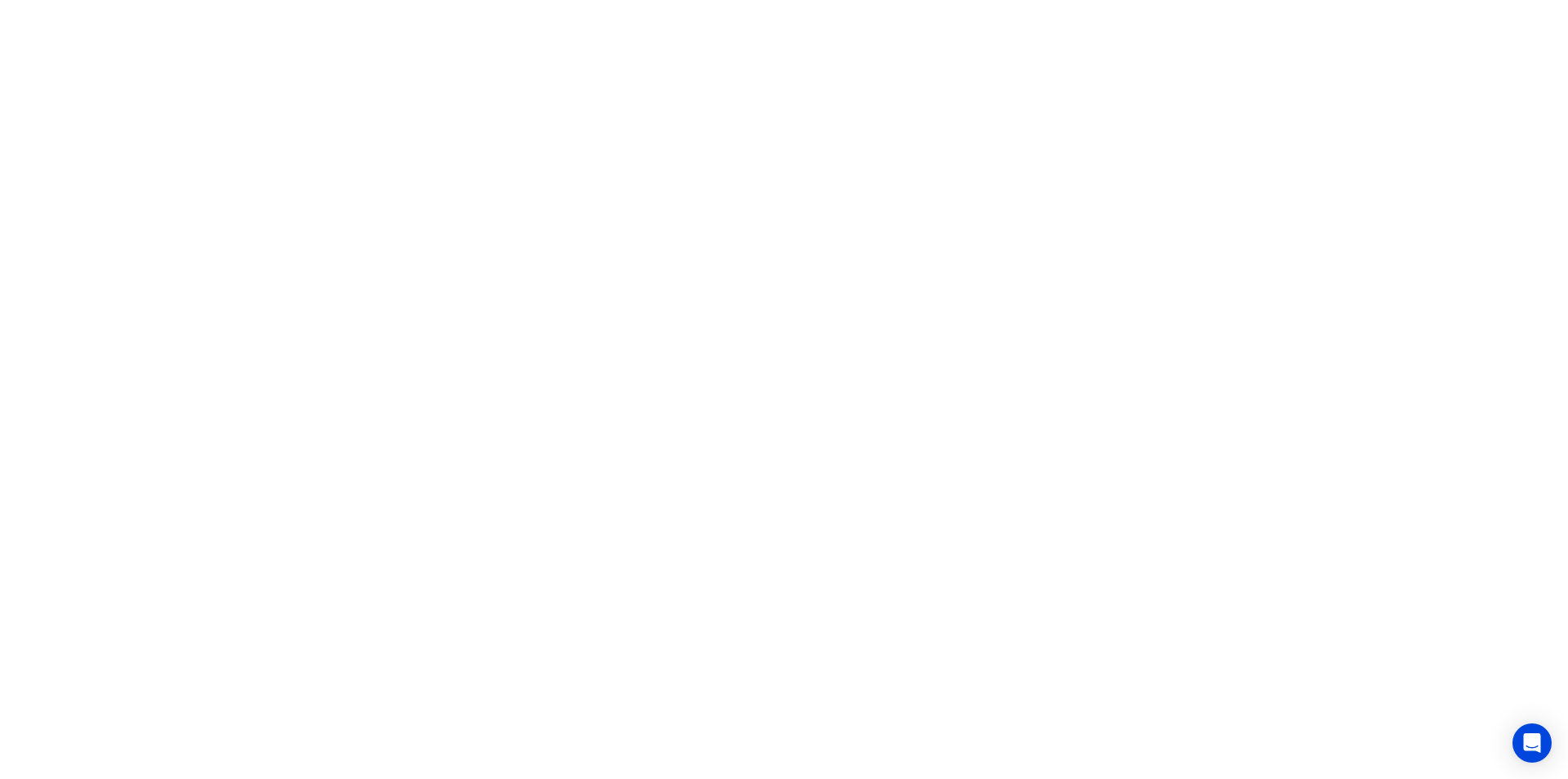
click at [813, 0] on html at bounding box center [784, 0] width 1568 height 0
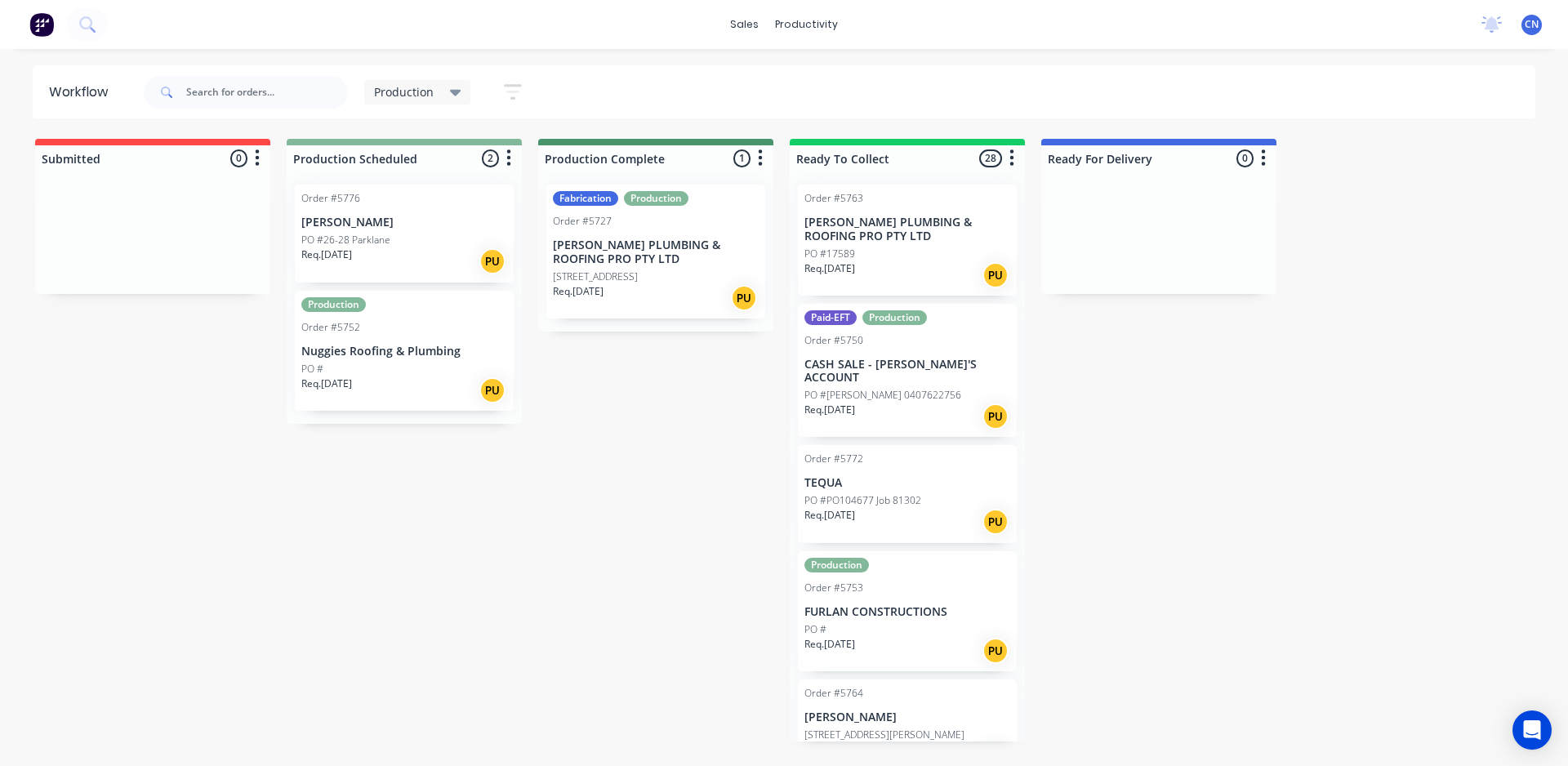
click at [446, 263] on div "Req. 11/09/25 PU" at bounding box center [404, 261] width 205 height 27
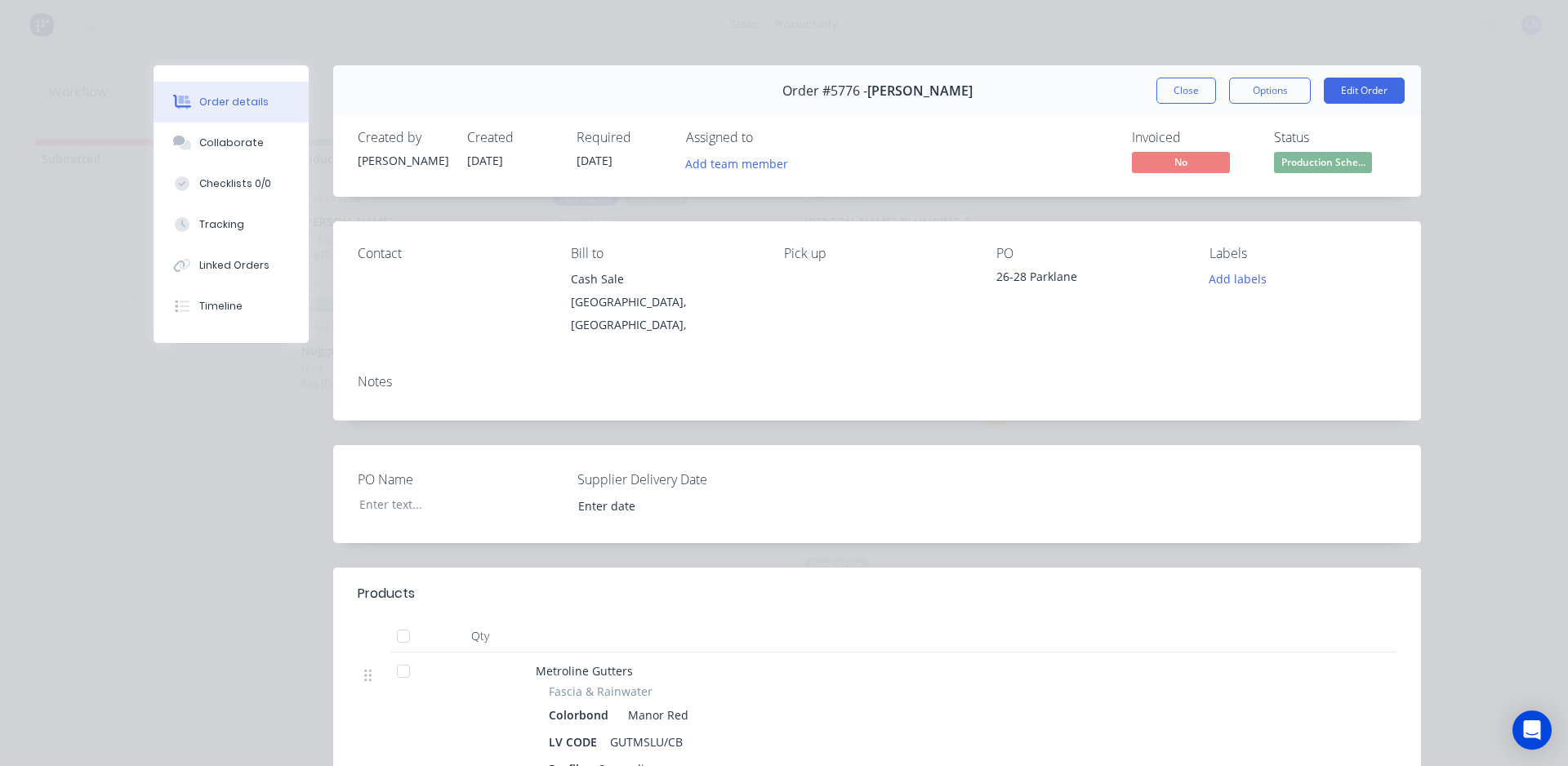
click at [1303, 164] on span "Production Sche..." at bounding box center [1322, 161] width 98 height 21
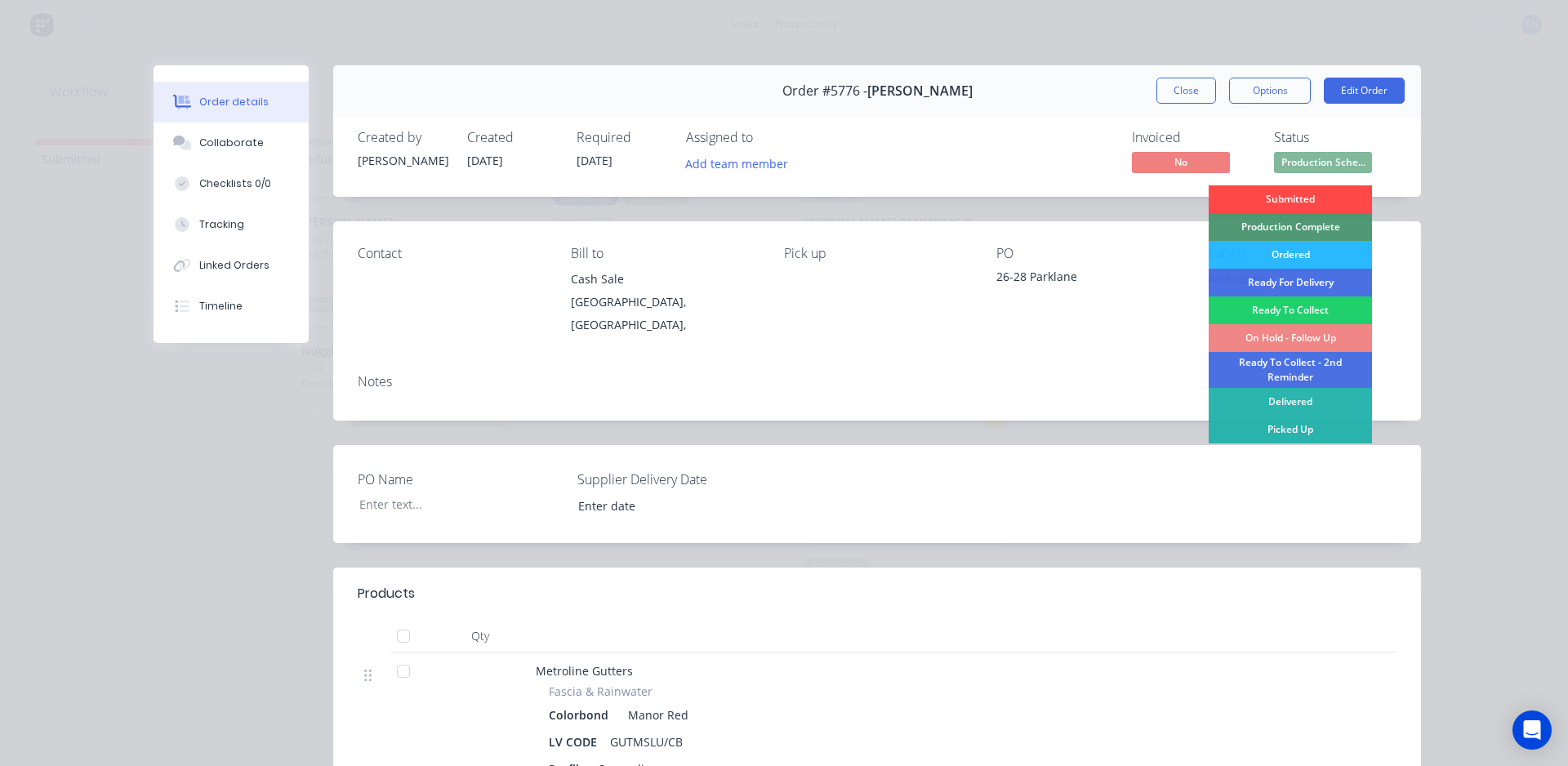
click at [1277, 192] on div "Submitted" at bounding box center [1289, 199] width 163 height 27
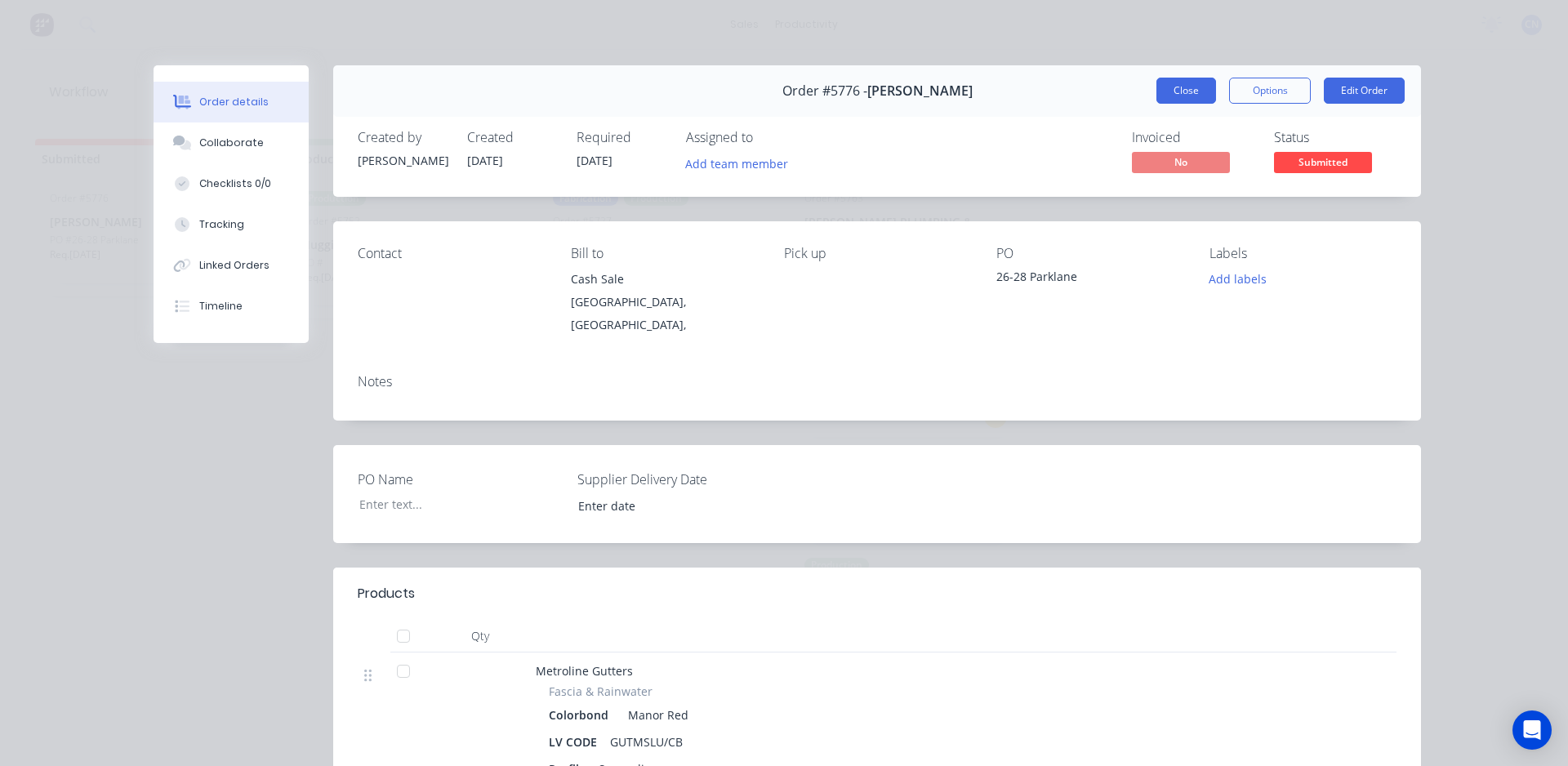
click at [1191, 101] on button "Close" at bounding box center [1186, 90] width 60 height 26
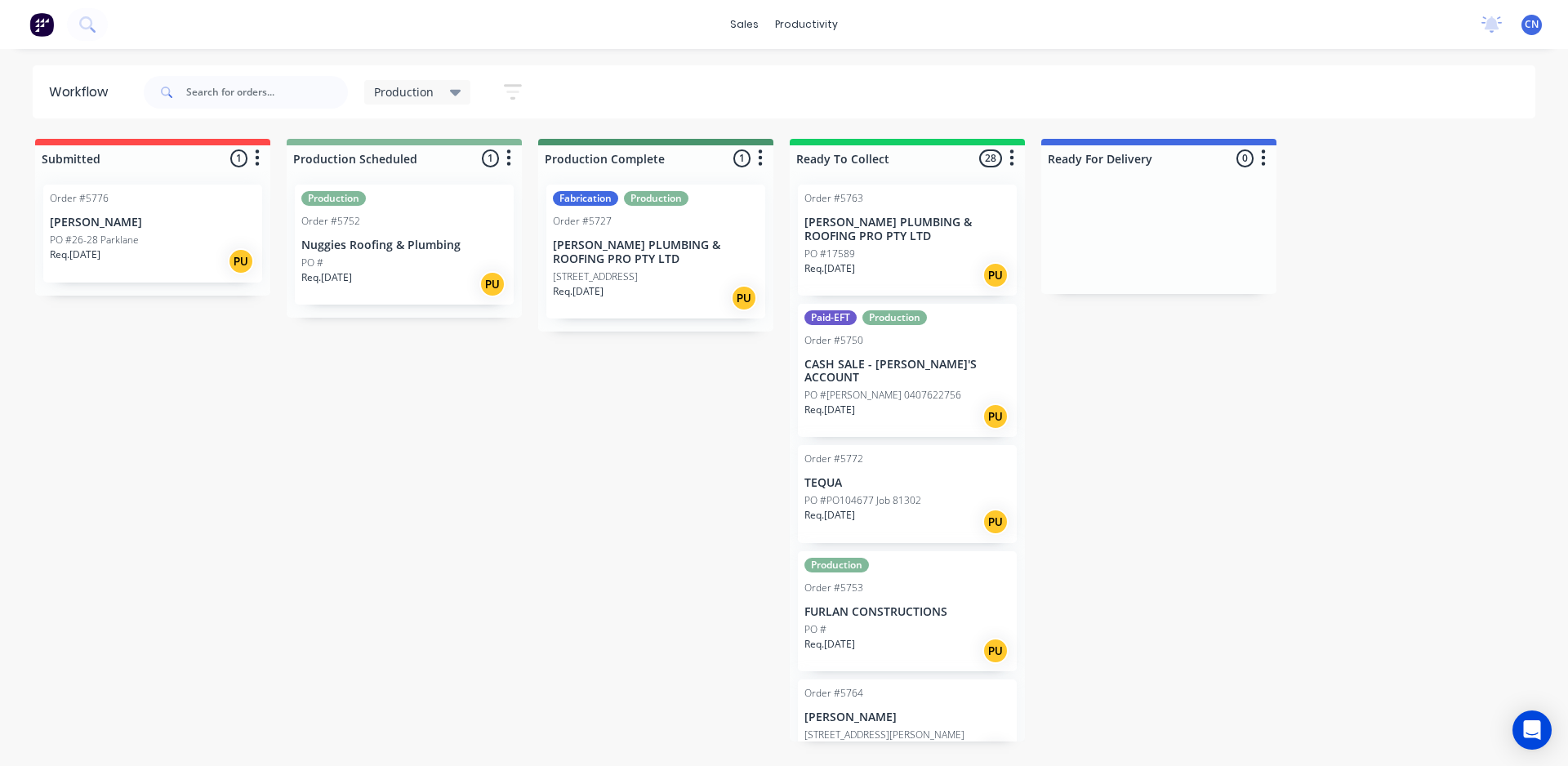
click at [512, 680] on div "Submitted 1 Order #5776 Shaun Muller PO #26-28 Parklane Req. 11/09/25 PU Produc…" at bounding box center [1231, 440] width 2486 height 603
click at [434, 248] on p "Nuggies Roofing & Plumbing" at bounding box center [404, 246] width 205 height 14
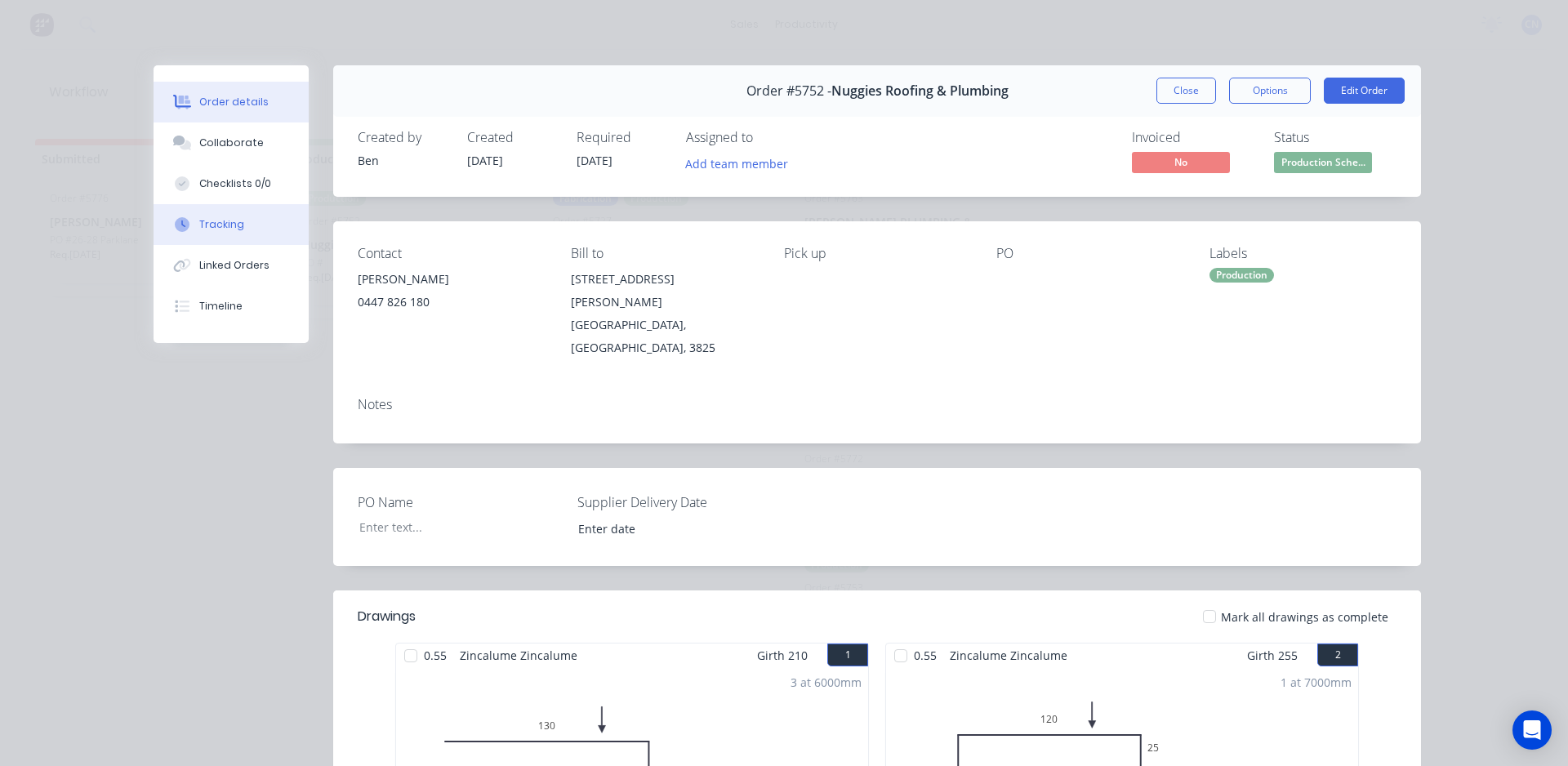
click at [240, 218] on button "Tracking" at bounding box center [231, 225] width 156 height 41
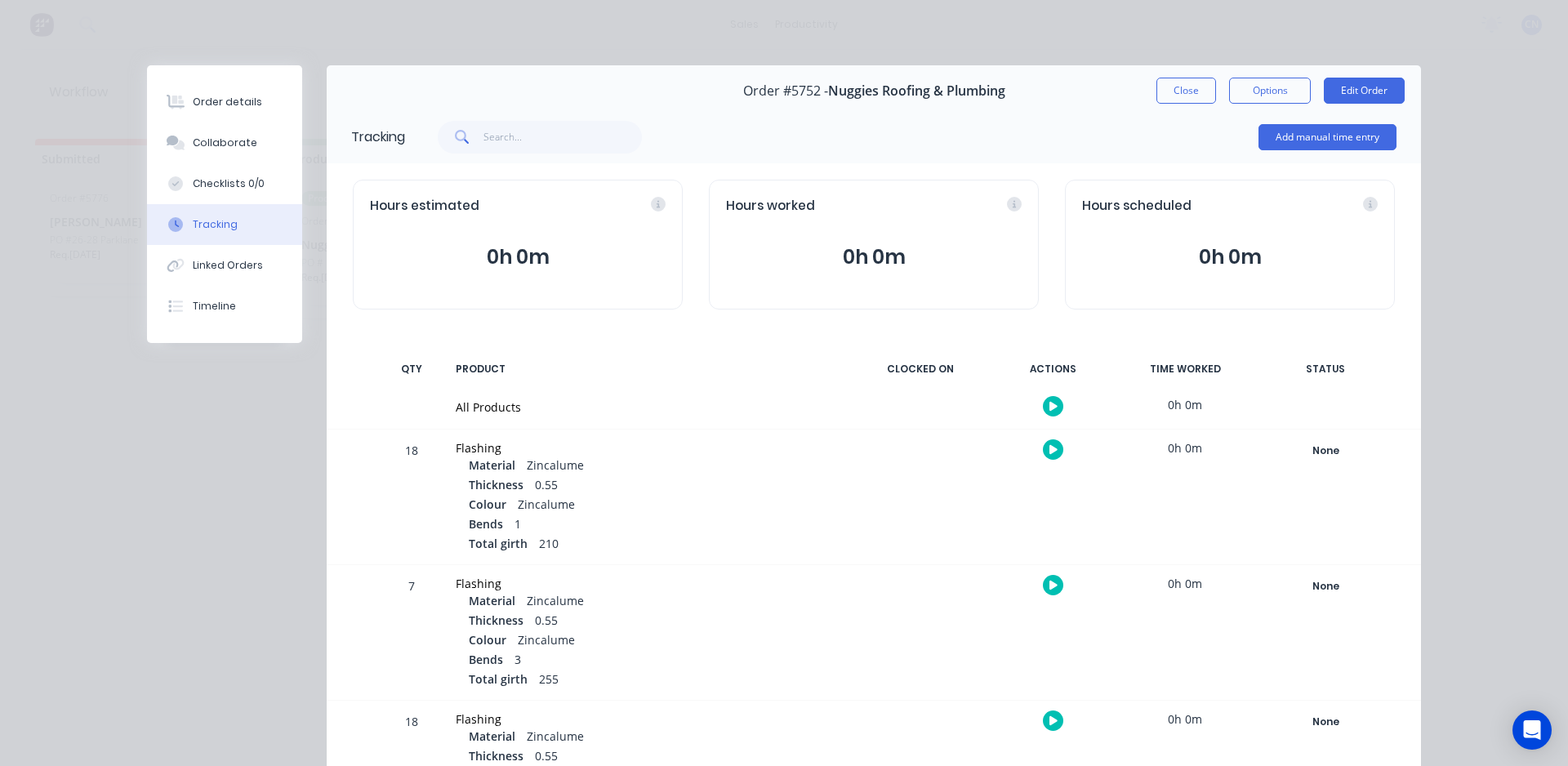
click at [1050, 408] on icon "button" at bounding box center [1053, 406] width 8 height 9
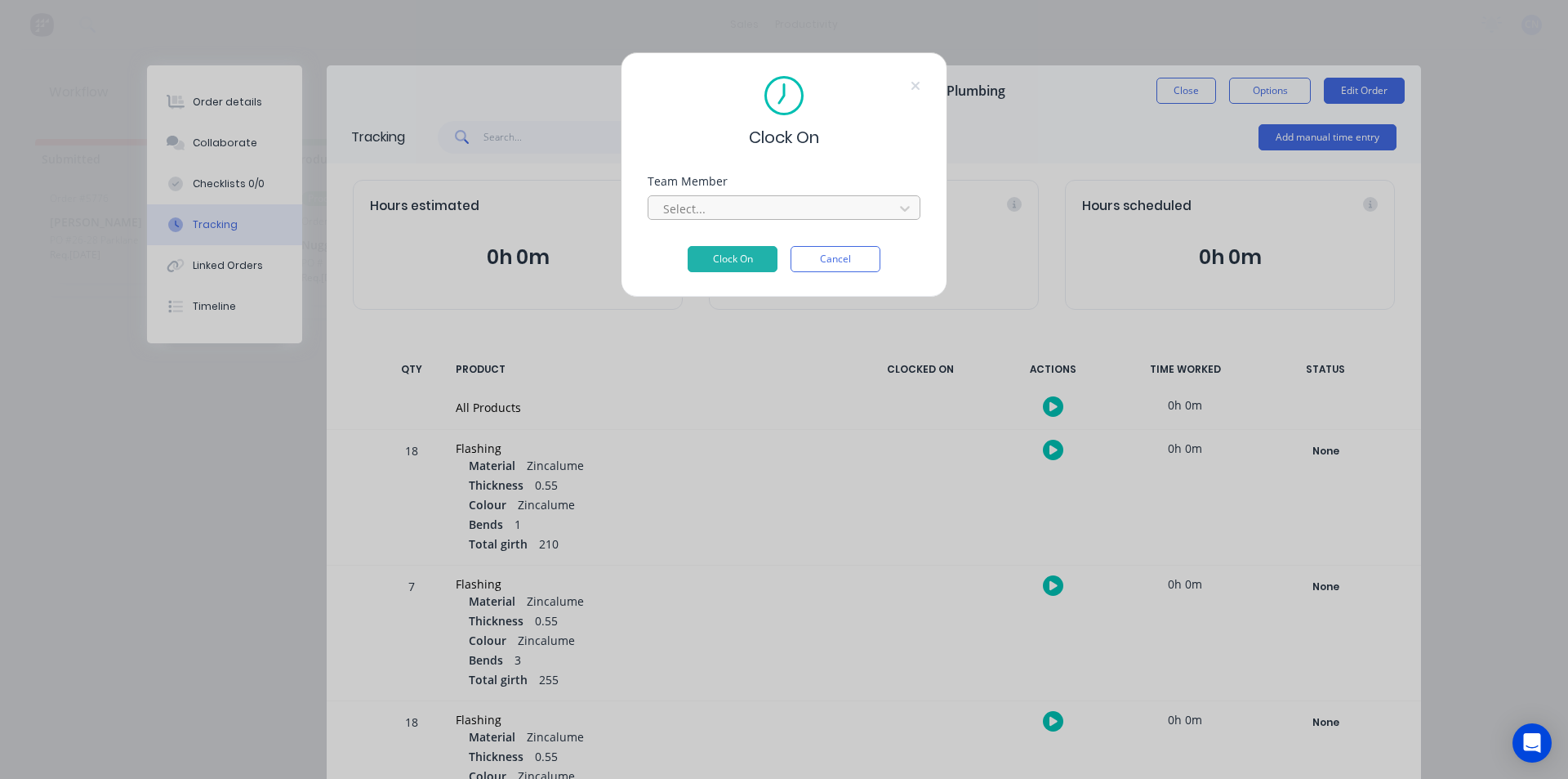
click at [745, 217] on div at bounding box center [773, 208] width 224 height 21
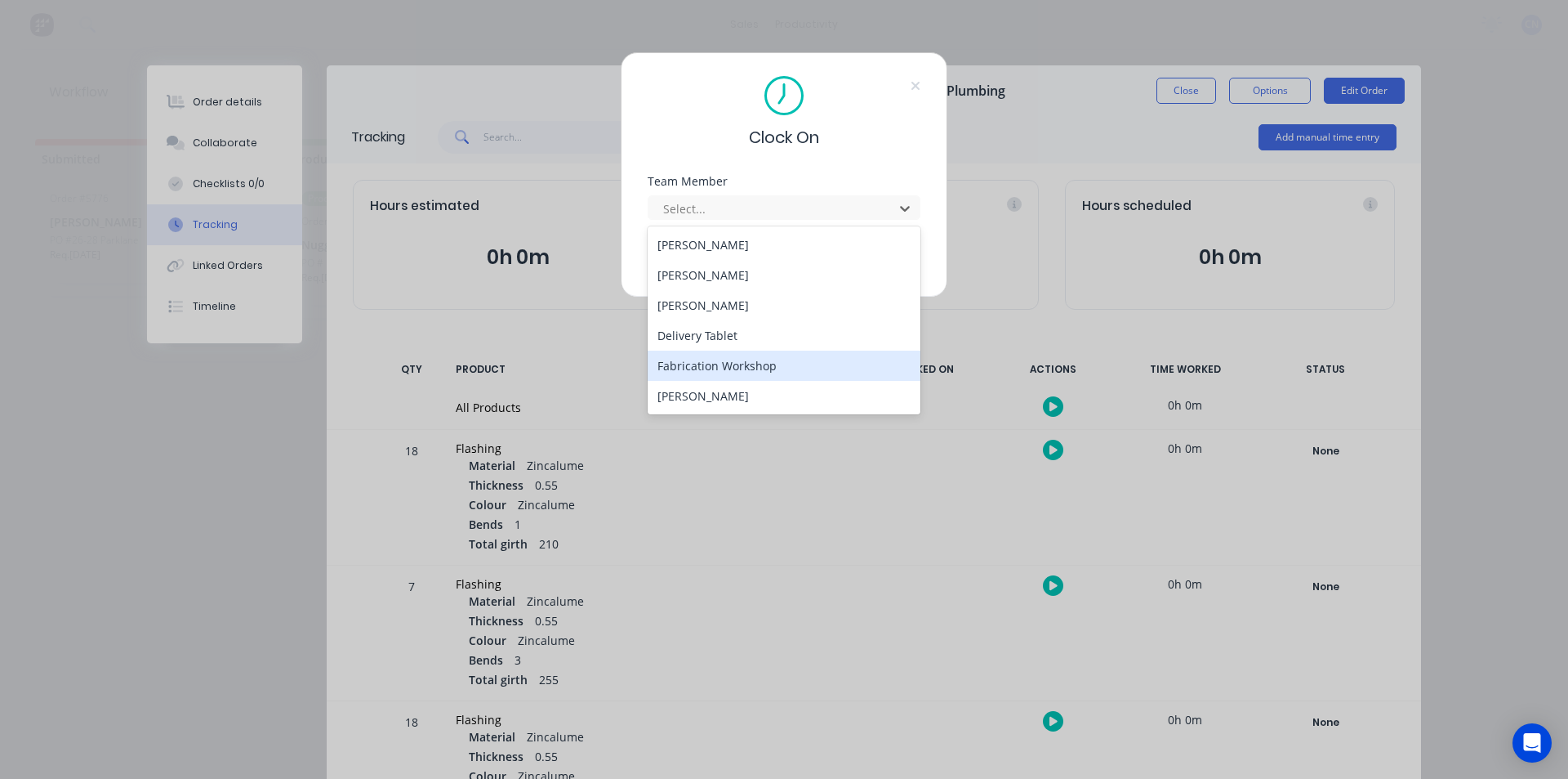
click at [726, 367] on div "Fabrication Workshop" at bounding box center [784, 365] width 273 height 30
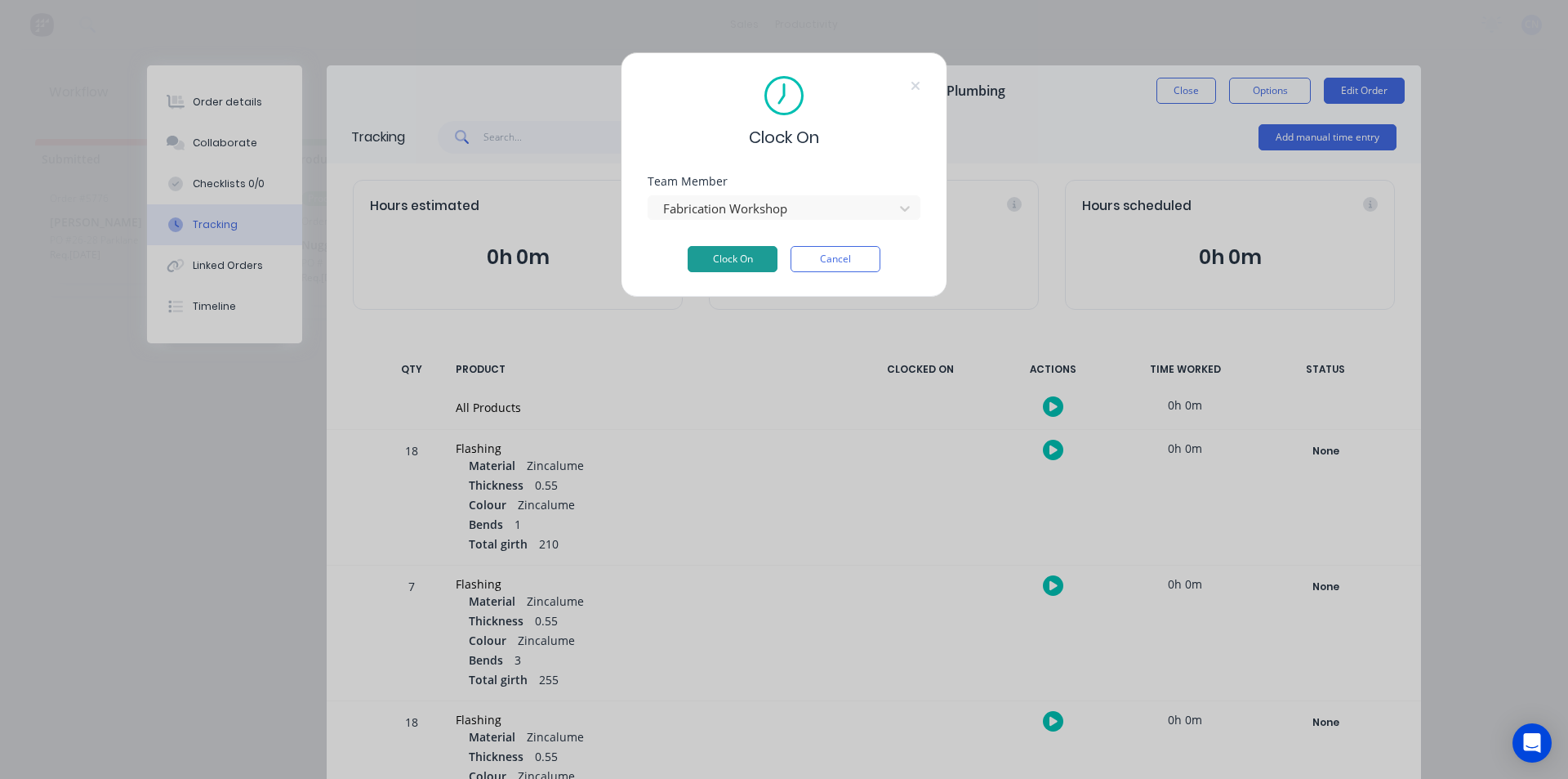
click at [720, 265] on button "Clock On" at bounding box center [733, 258] width 90 height 26
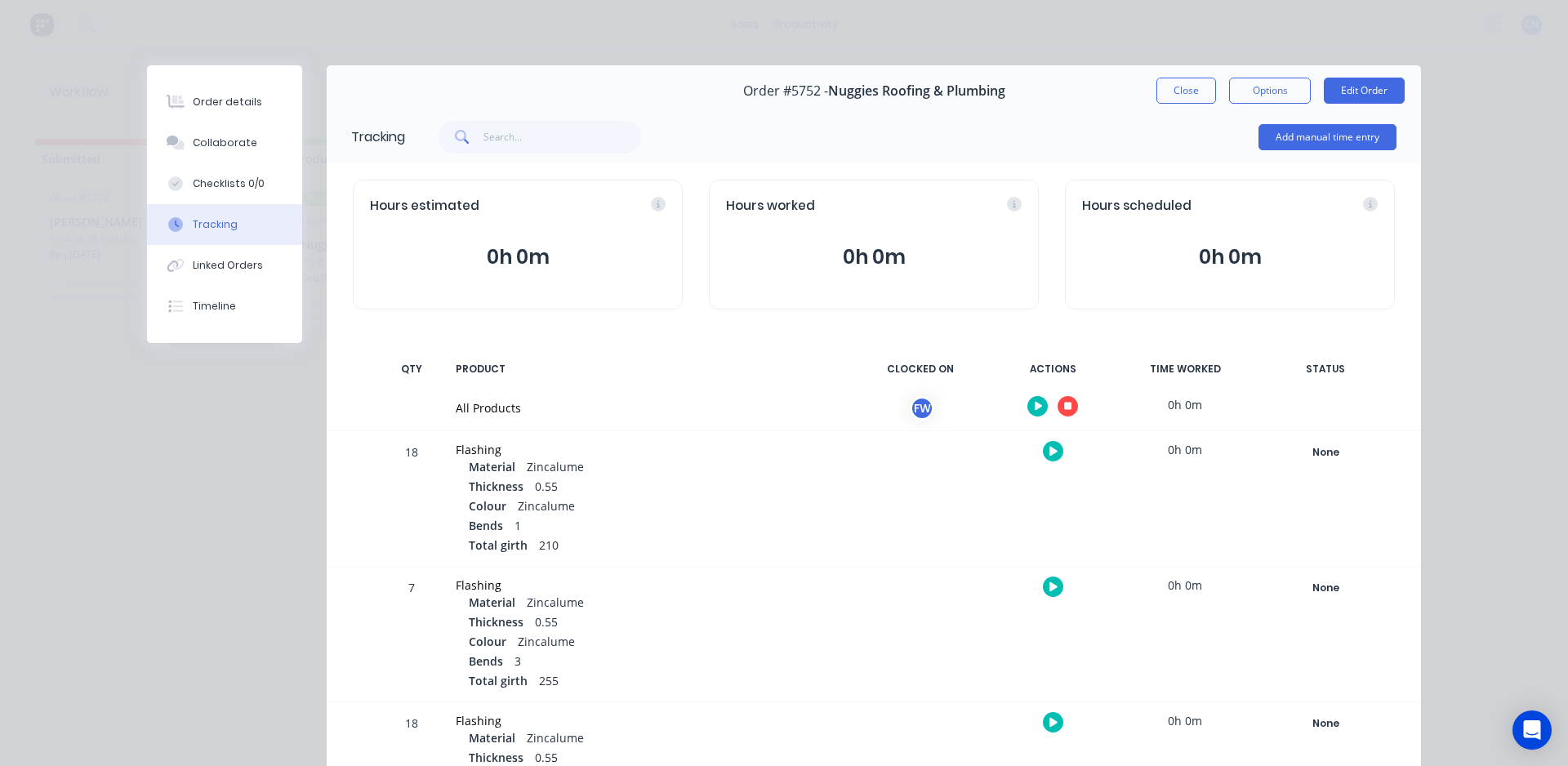
click at [1064, 403] on icon "button" at bounding box center [1068, 407] width 8 height 8
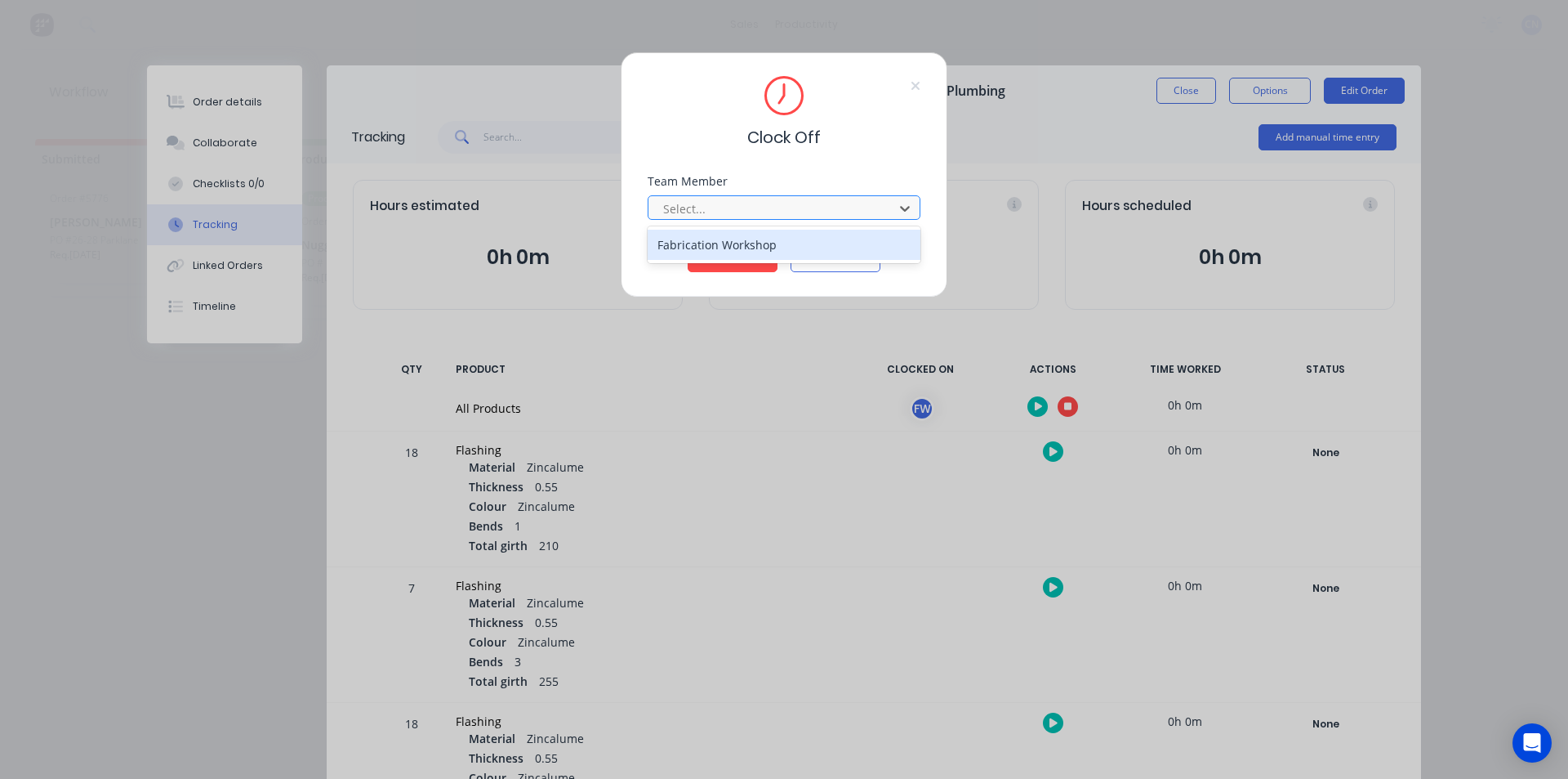
click at [787, 217] on div at bounding box center [773, 208] width 224 height 21
click at [719, 241] on div "Fabrication Workshop" at bounding box center [784, 245] width 273 height 30
click at [728, 265] on button "Clock Off" at bounding box center [733, 258] width 90 height 26
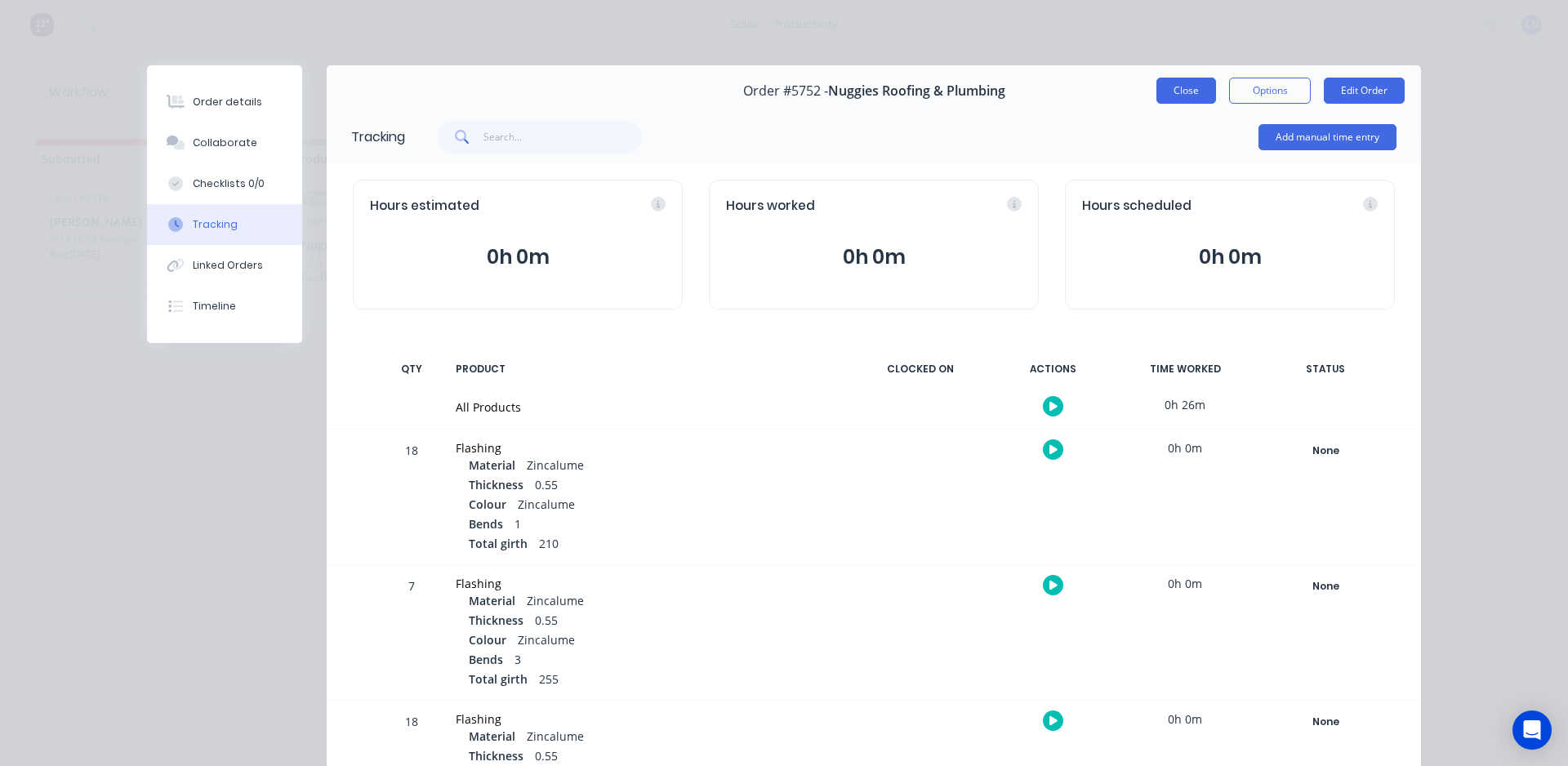
click at [1183, 100] on button "Close" at bounding box center [1186, 90] width 60 height 26
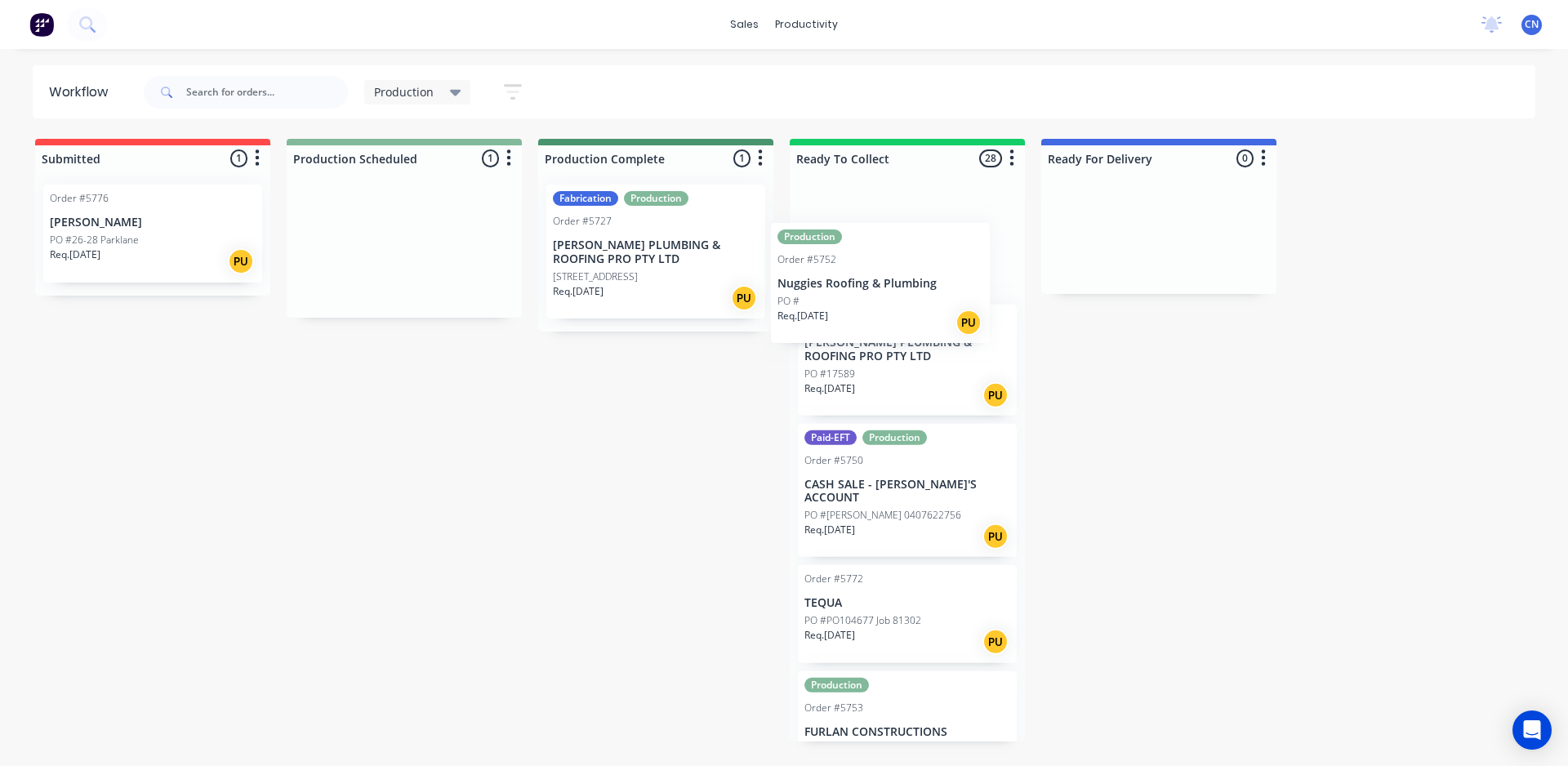
drag, startPoint x: 396, startPoint y: 263, endPoint x: 878, endPoint y: 301, distance: 483.5
click at [878, 301] on div "Submitted 1 Order #5776 Shaun Muller PO #26-28 Parklane Req. 11/09/25 PU Produc…" at bounding box center [1231, 440] width 2486 height 603
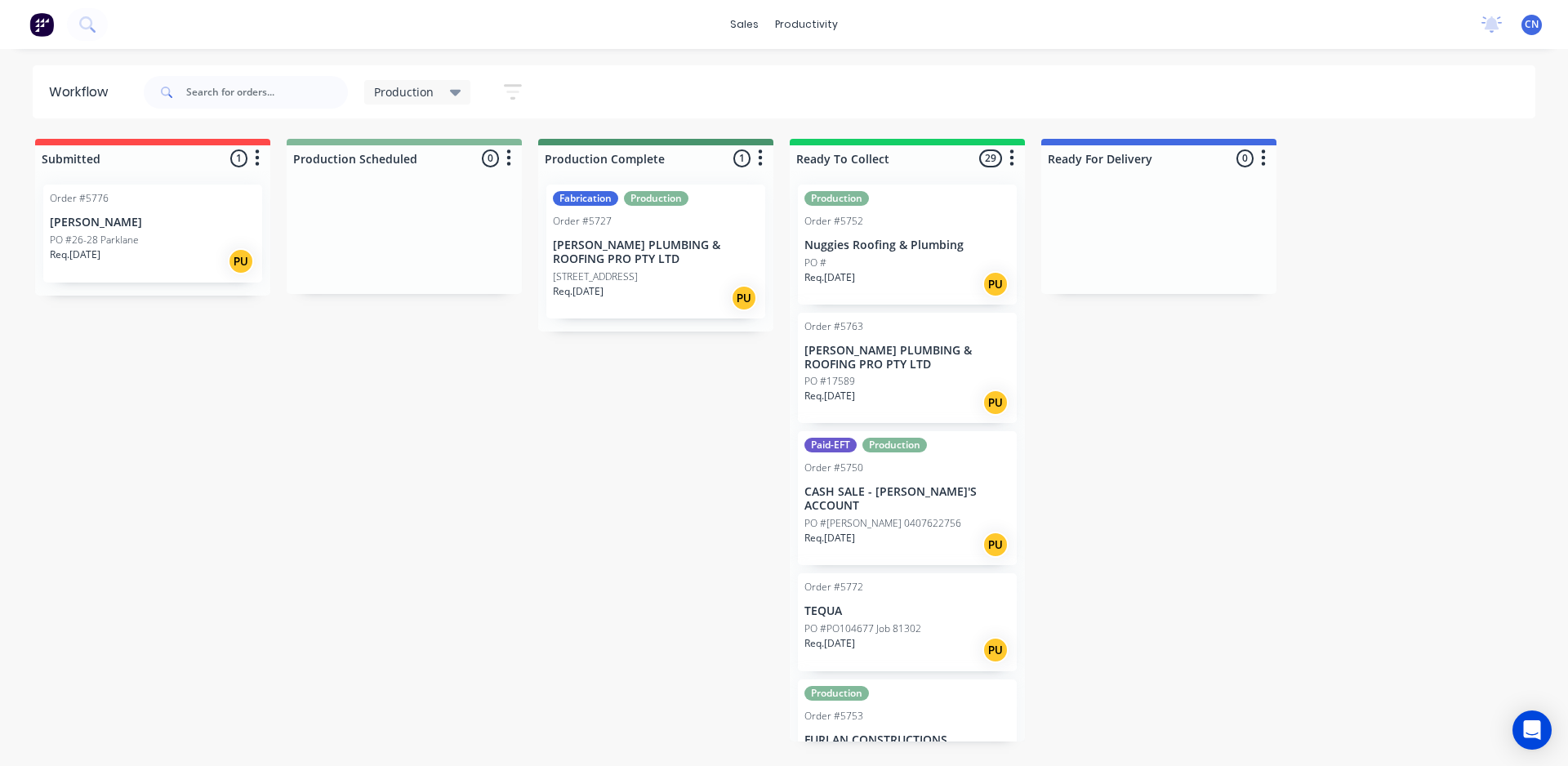
click at [685, 290] on div "Req. 08/09/25 PU" at bounding box center [655, 298] width 205 height 27
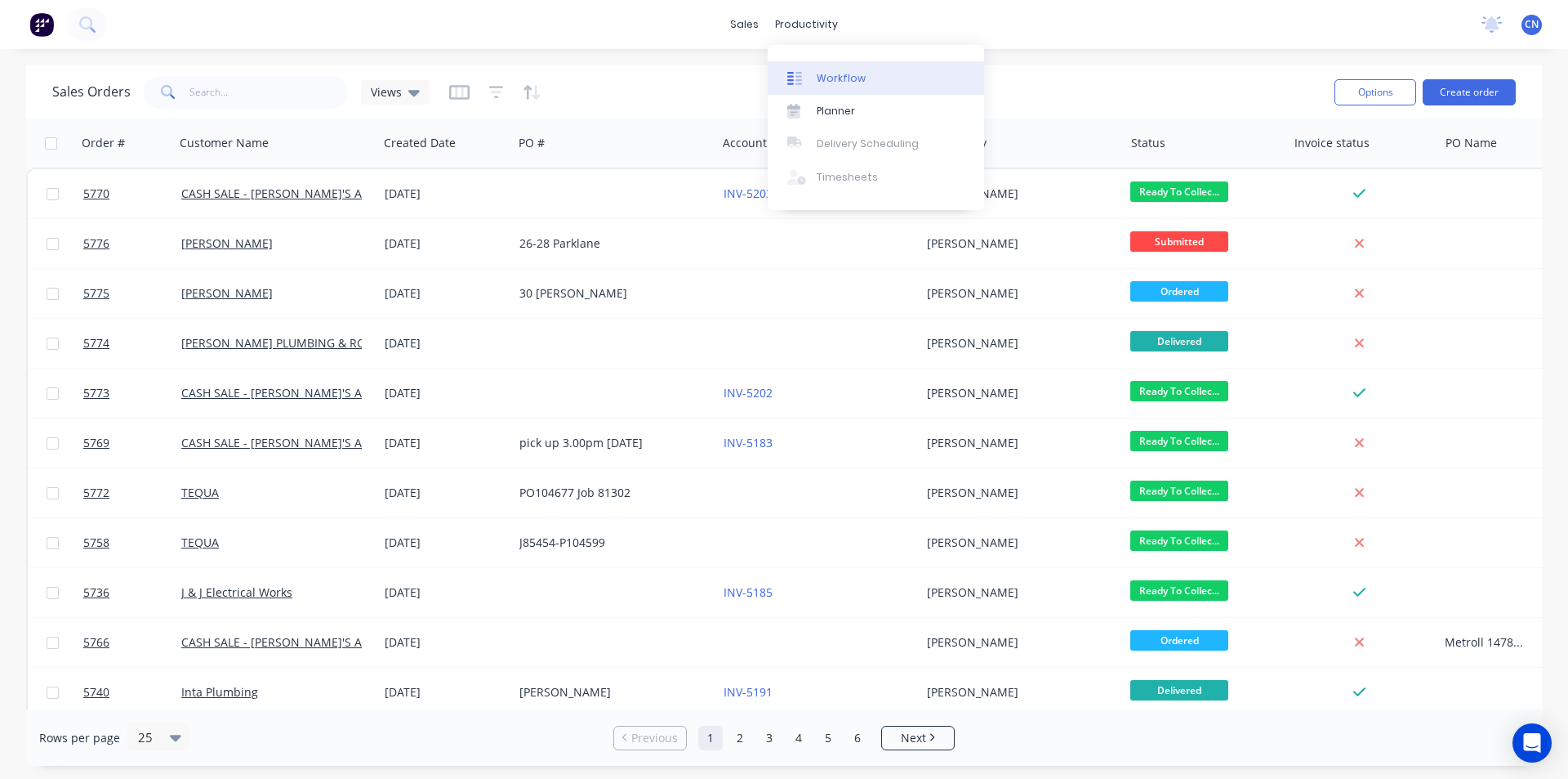
click at [840, 65] on link "Workflow" at bounding box center [875, 77] width 216 height 32
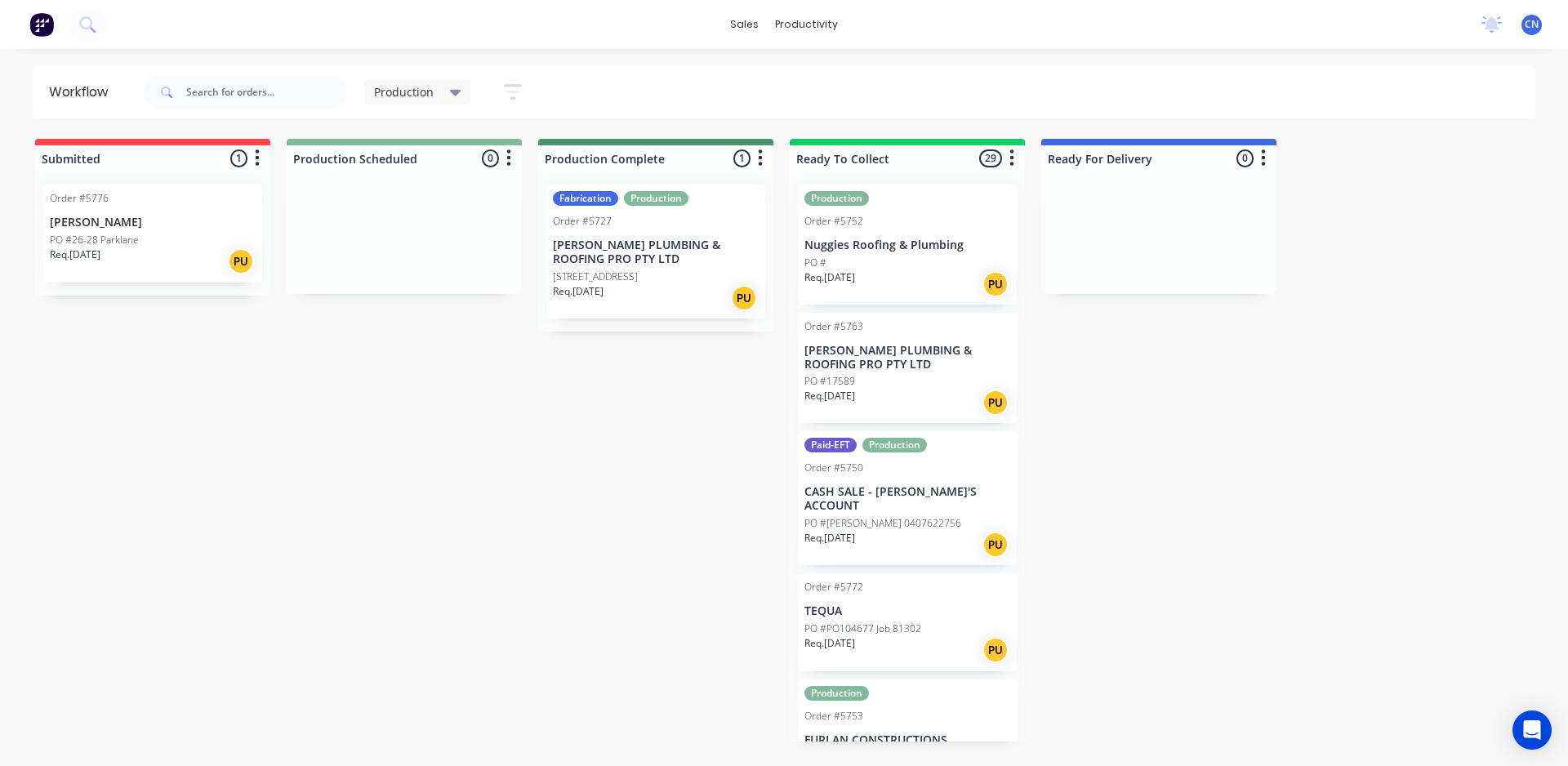
click at [160, 254] on div "Req. [DATE] PU" at bounding box center [153, 261] width 205 height 27
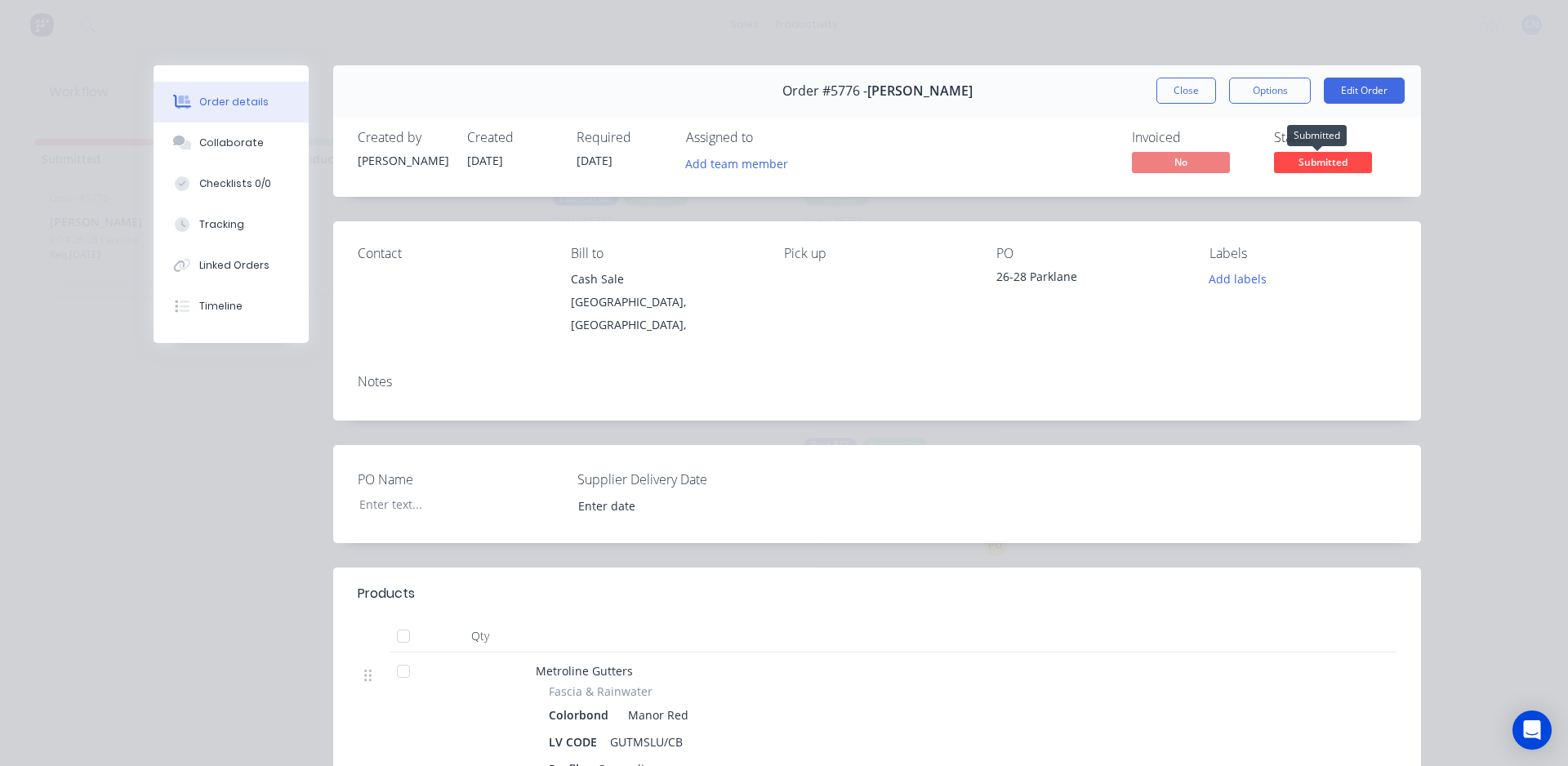
click at [1321, 162] on span "Submitted" at bounding box center [1322, 161] width 98 height 21
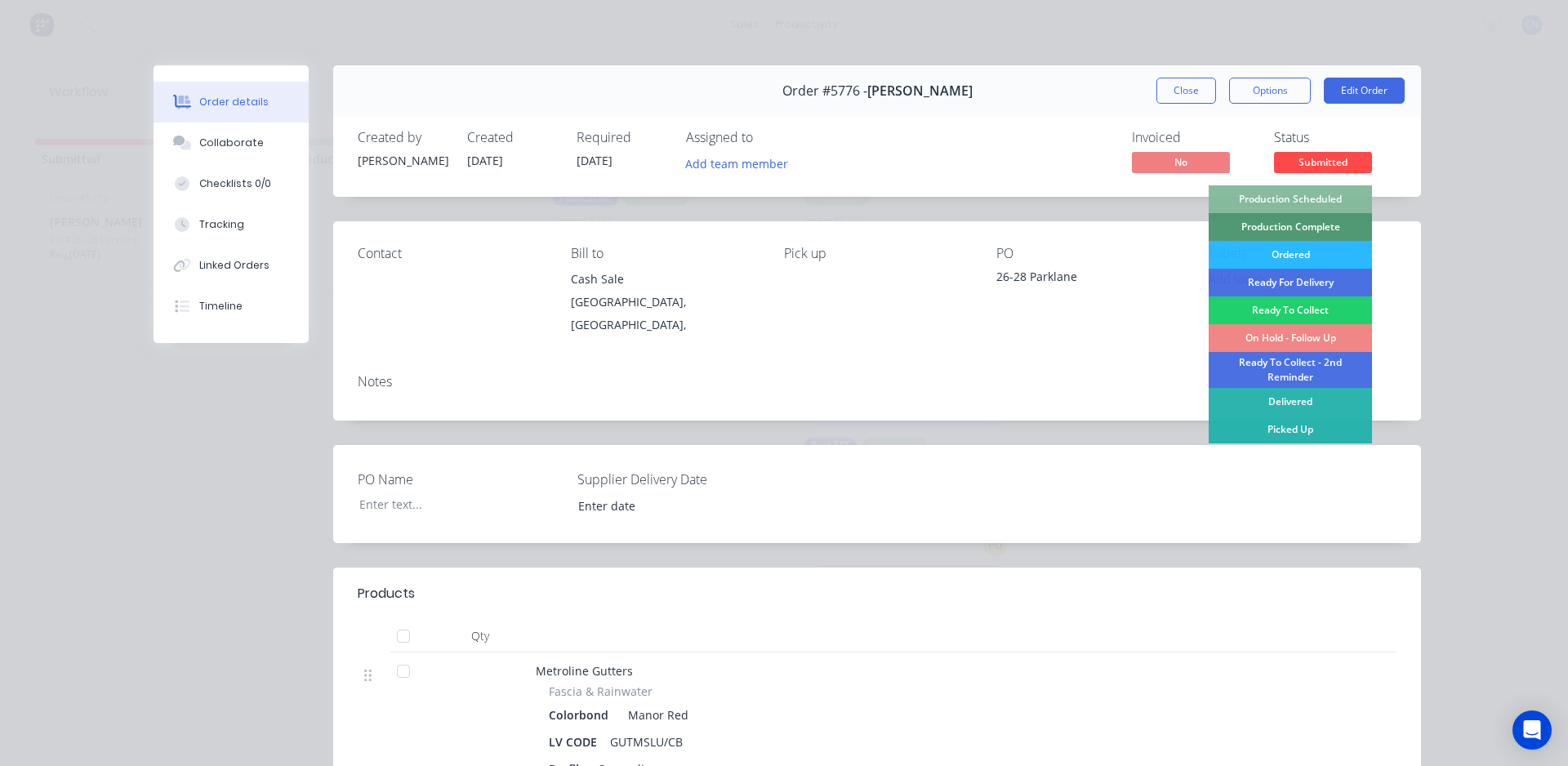
click at [1439, 262] on div "Order details Collaborate Checklists 0/0 Tracking Linked Orders Timeline Order …" at bounding box center [784, 383] width 1568 height 766
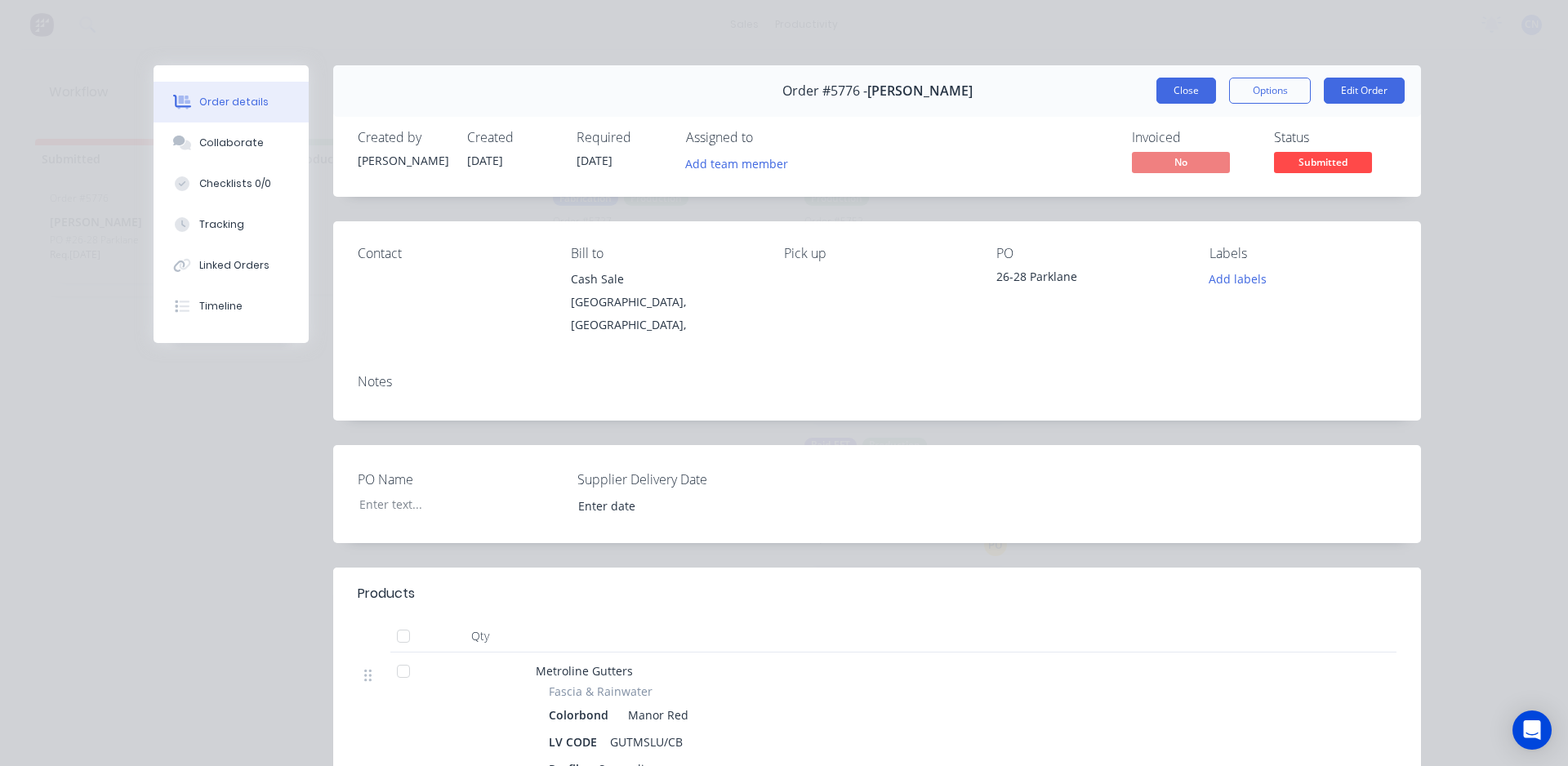
click at [1180, 90] on button "Close" at bounding box center [1186, 90] width 60 height 26
